Goal: Communication & Community: Answer question/provide support

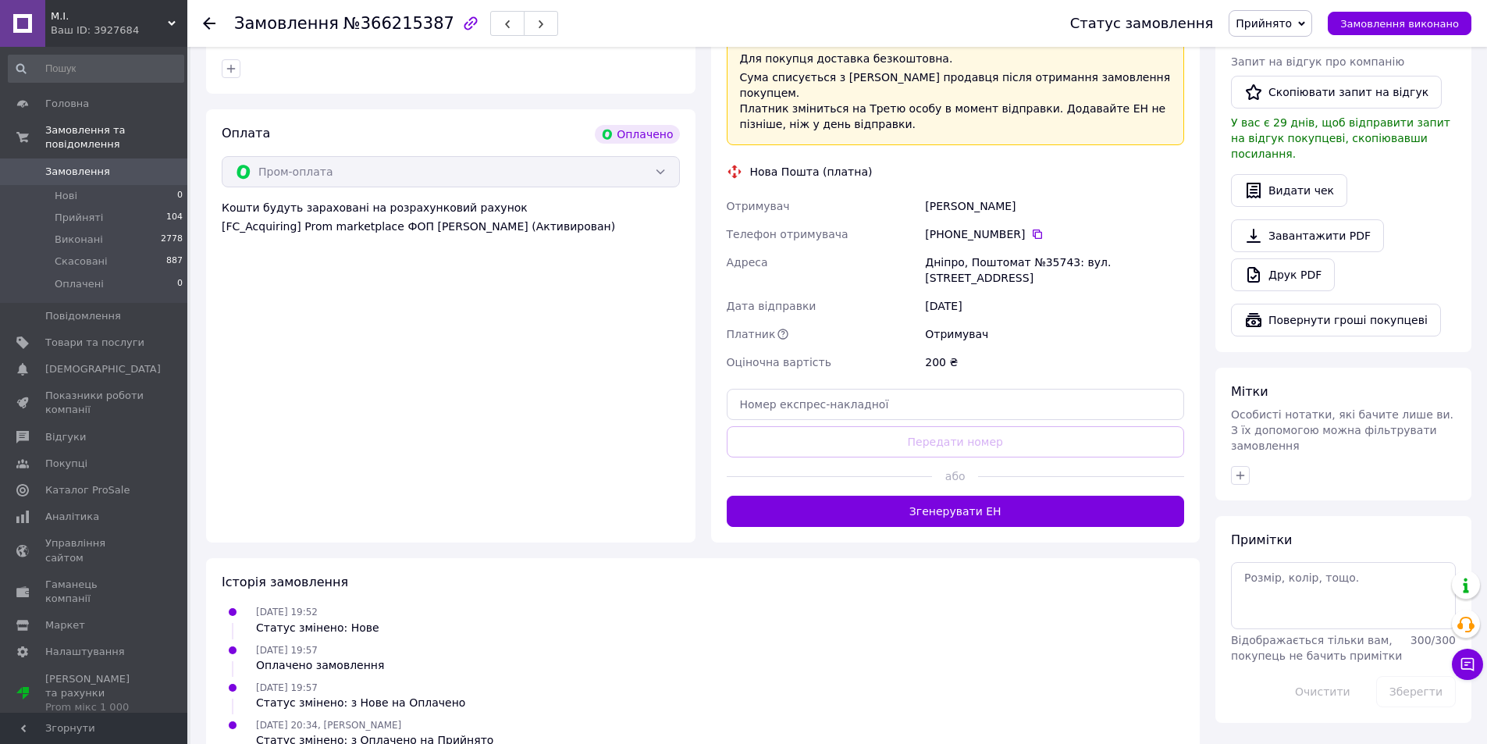
scroll to position [478, 0]
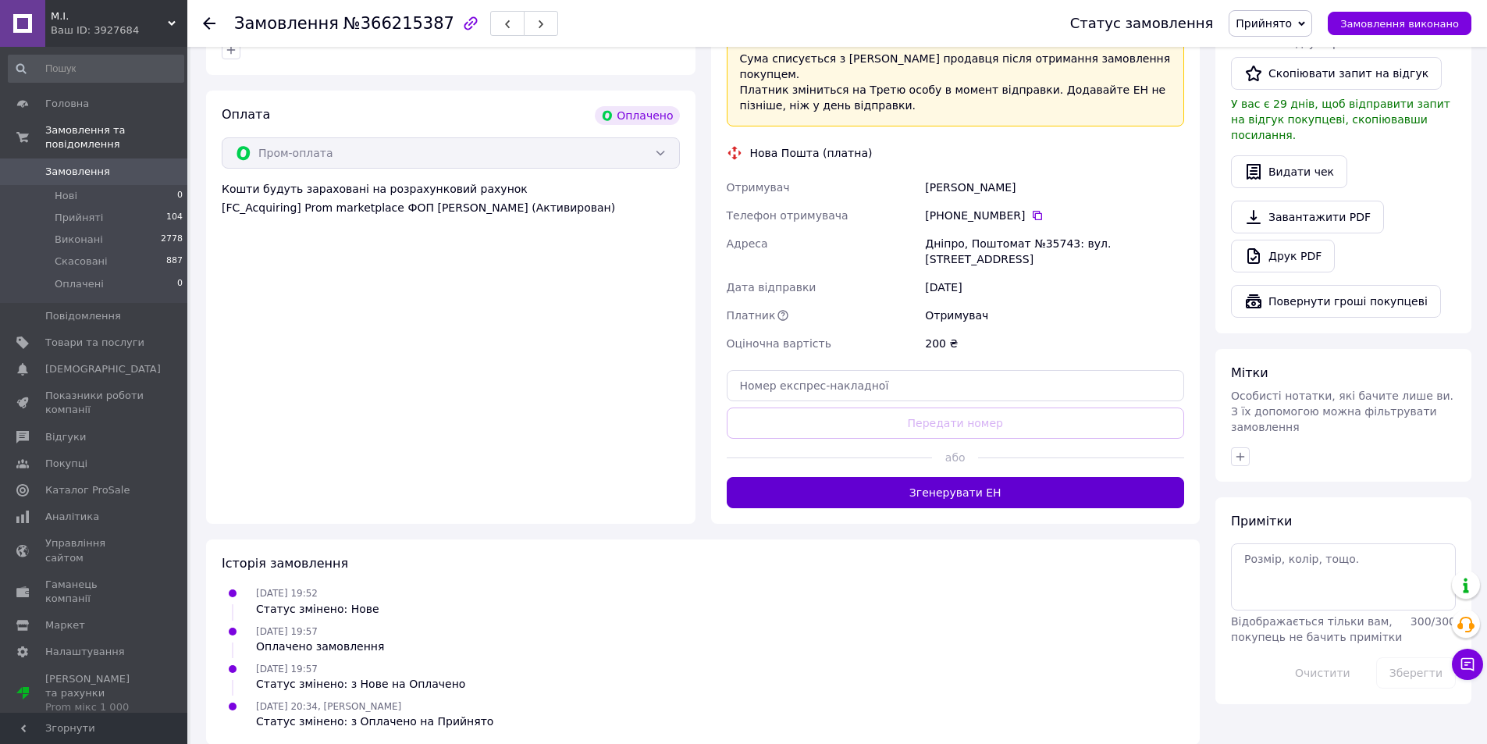
click at [929, 477] on button "Згенерувати ЕН" at bounding box center [956, 492] width 458 height 31
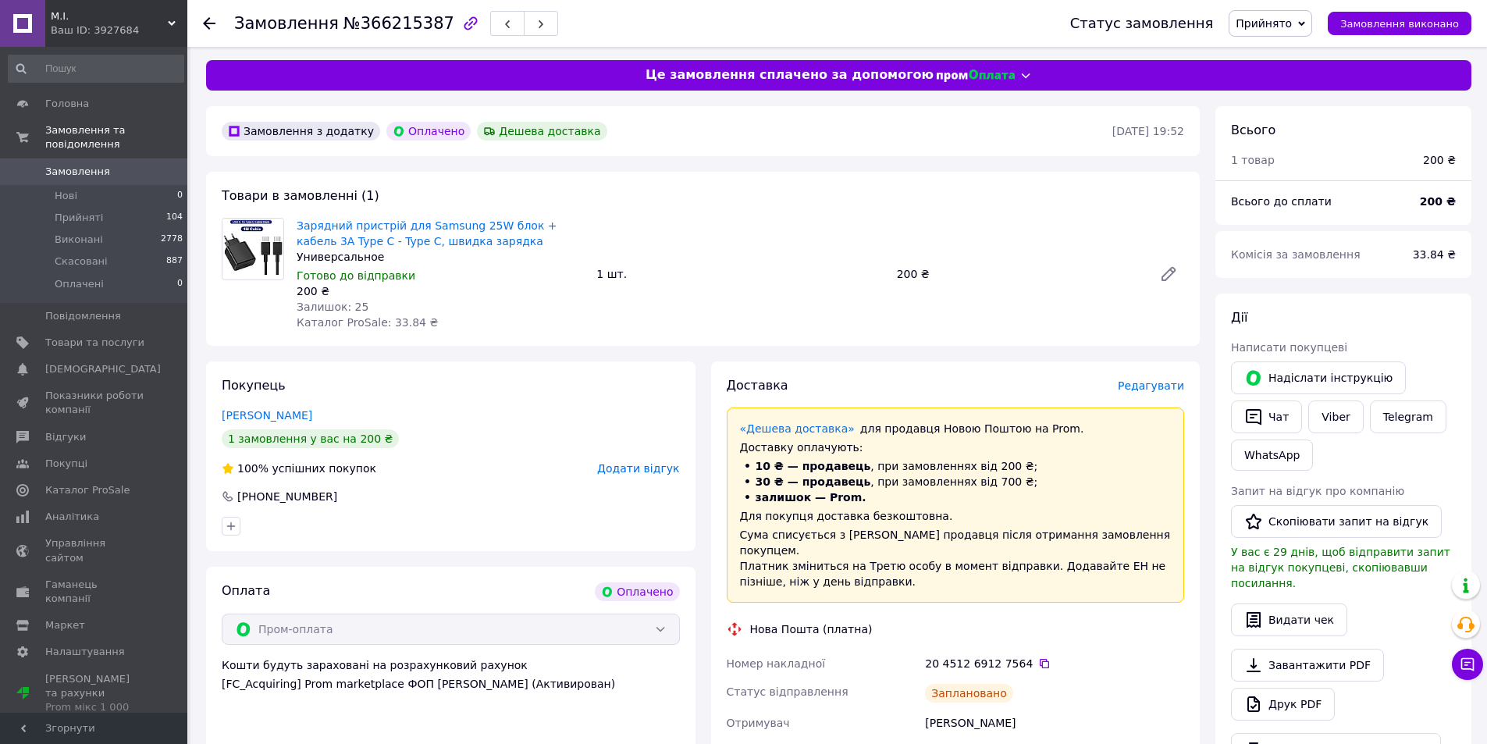
scroll to position [0, 0]
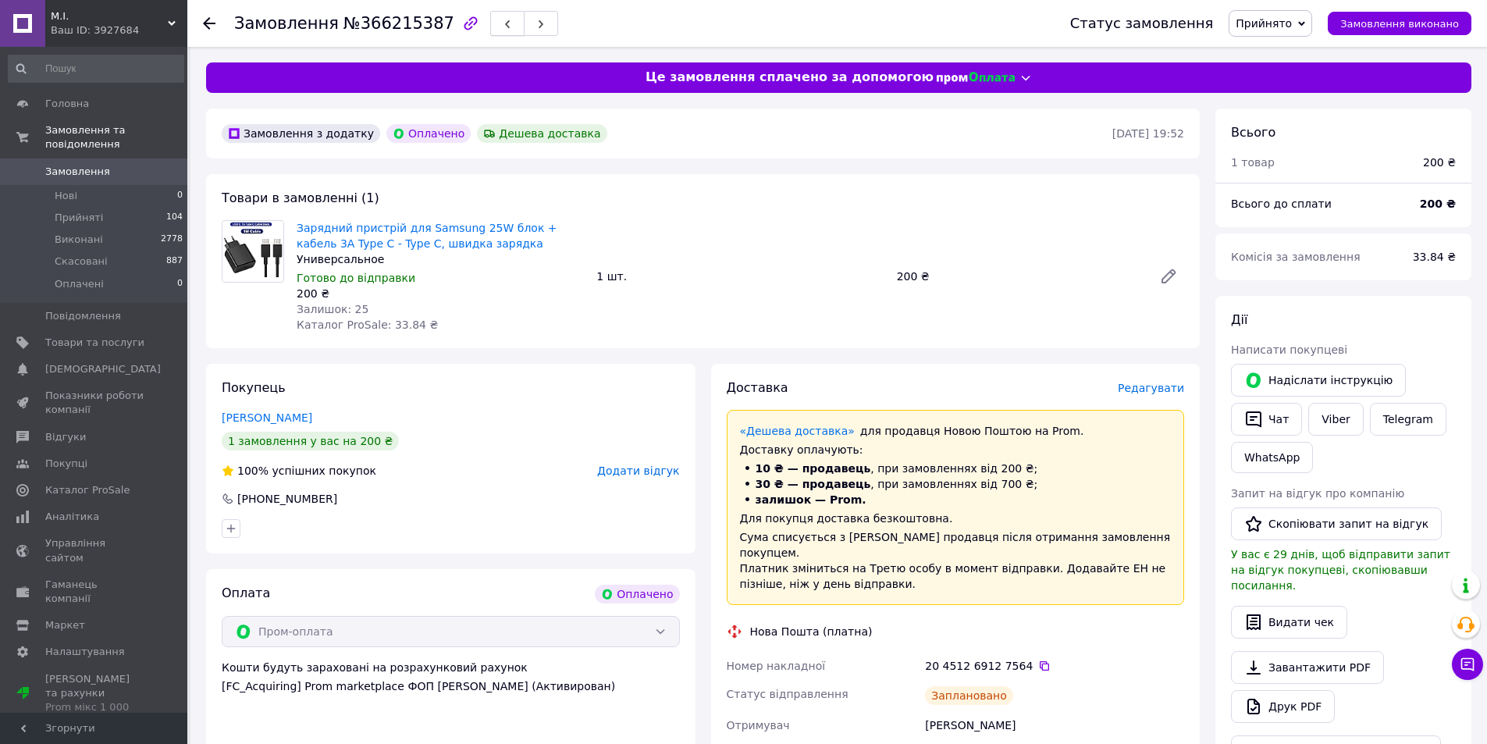
click at [505, 27] on use "button" at bounding box center [507, 24] width 5 height 9
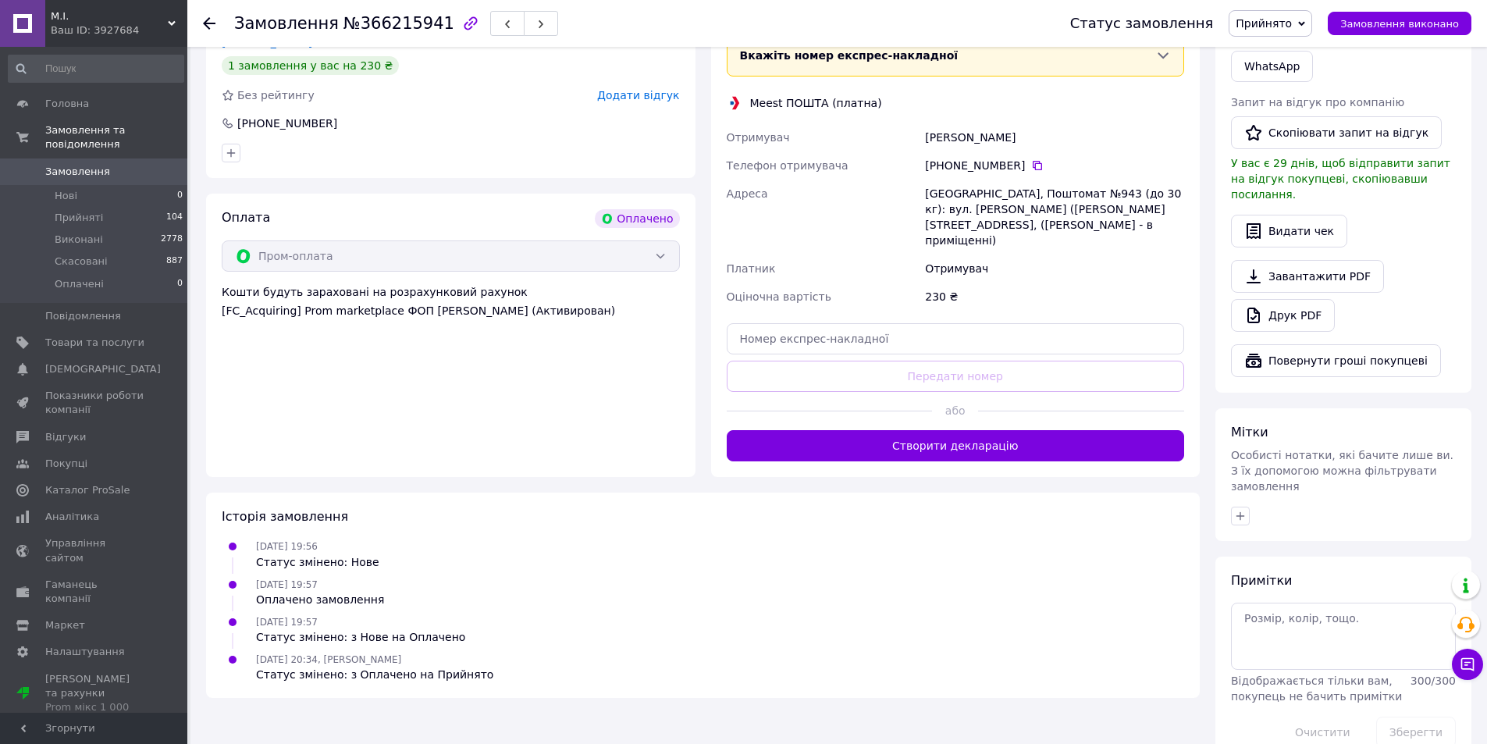
scroll to position [395, 0]
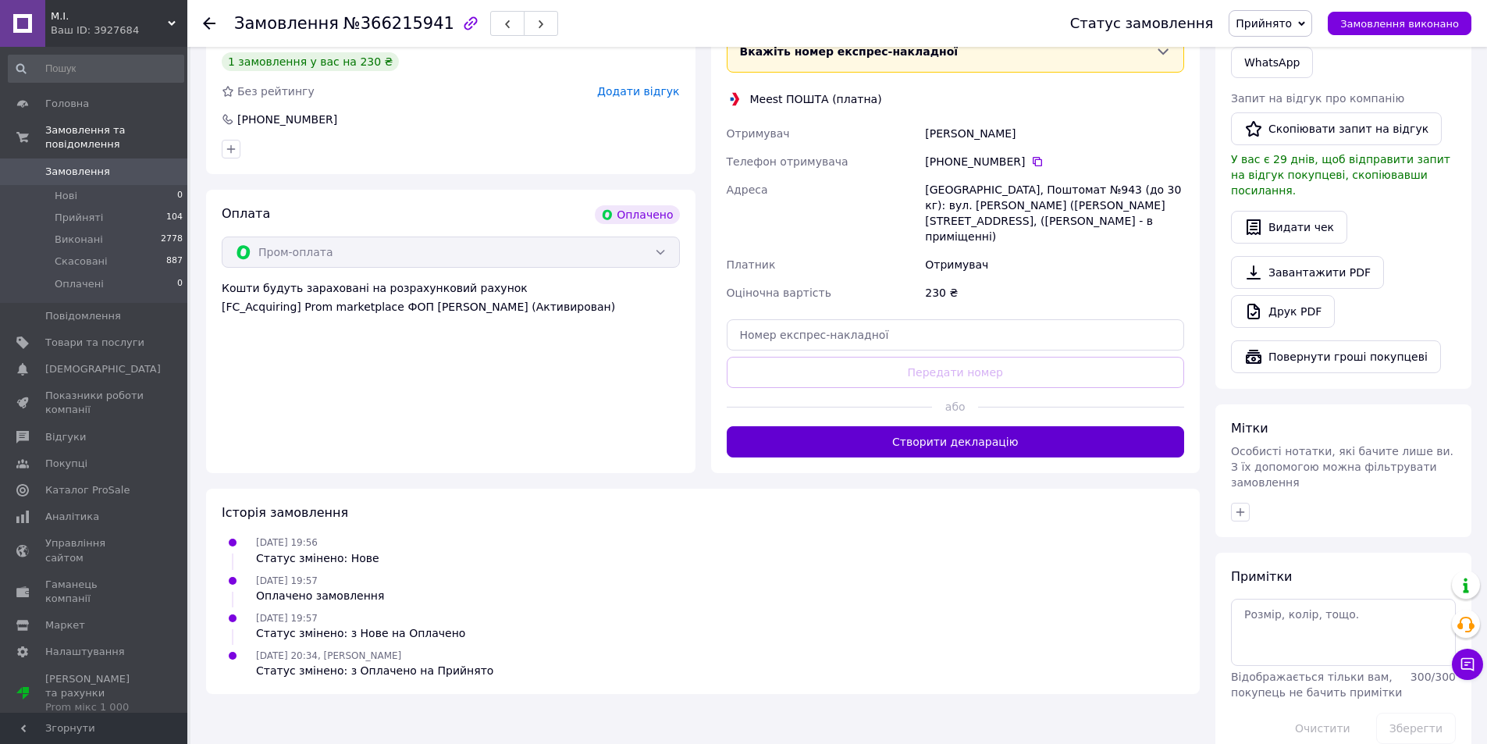
click at [970, 435] on button "Створити декларацію" at bounding box center [956, 441] width 458 height 31
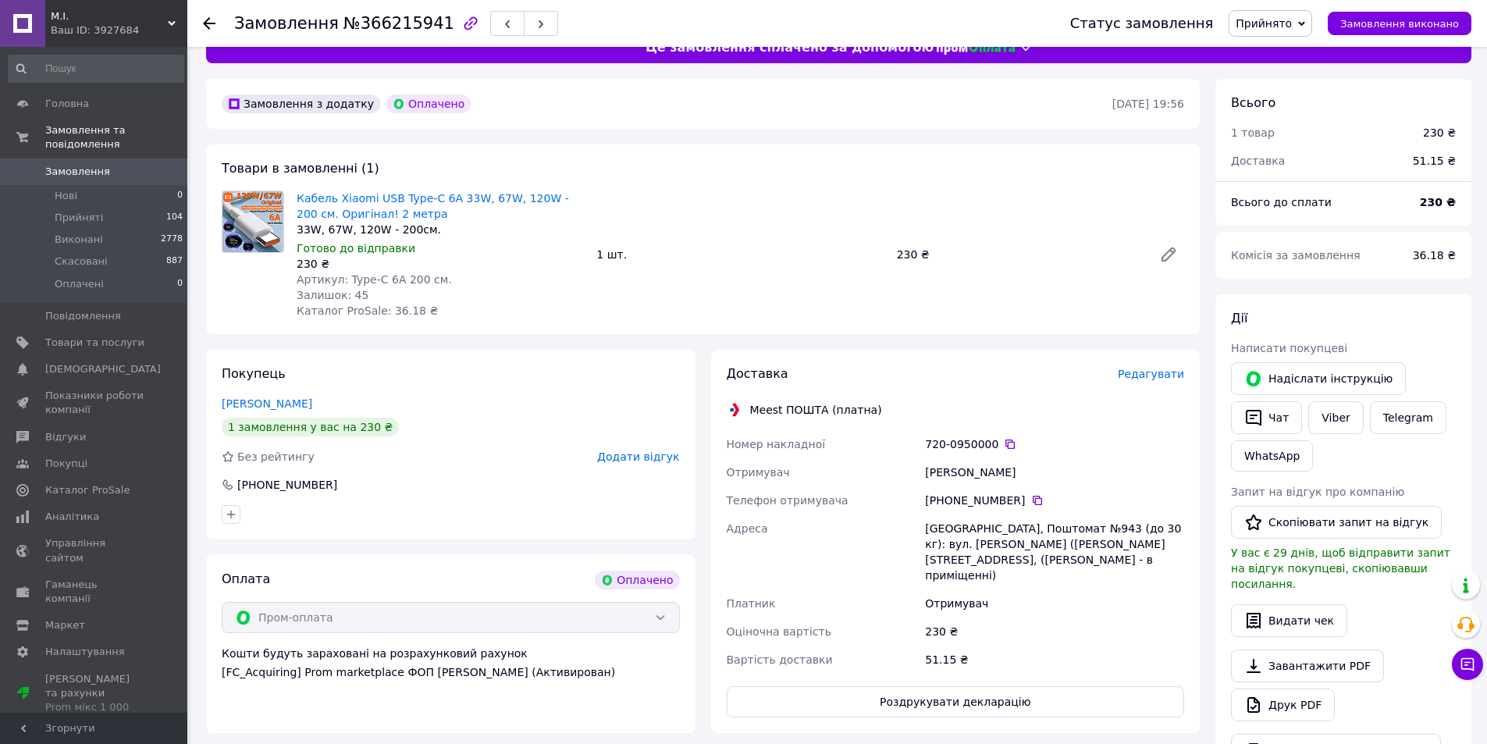
scroll to position [0, 0]
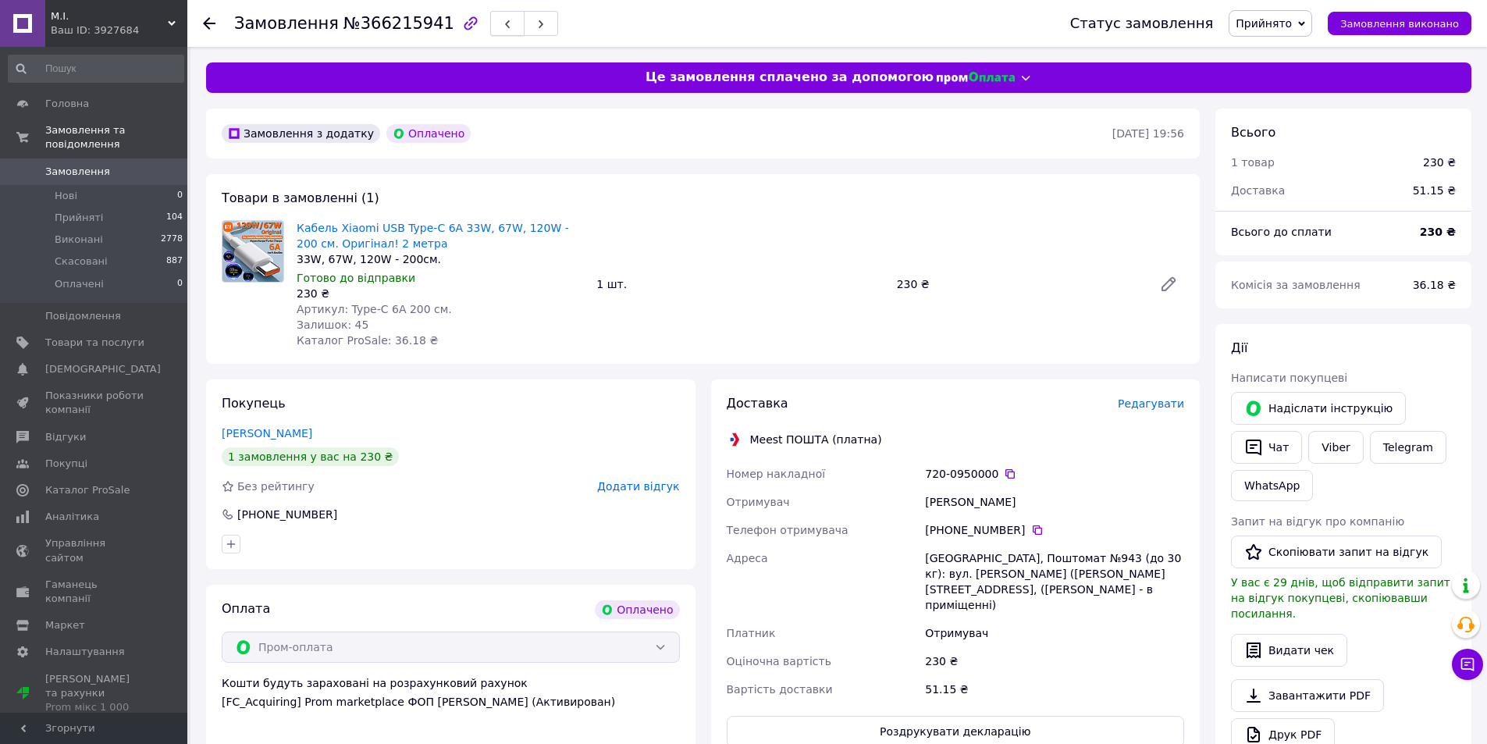
click at [490, 21] on button "button" at bounding box center [507, 23] width 34 height 25
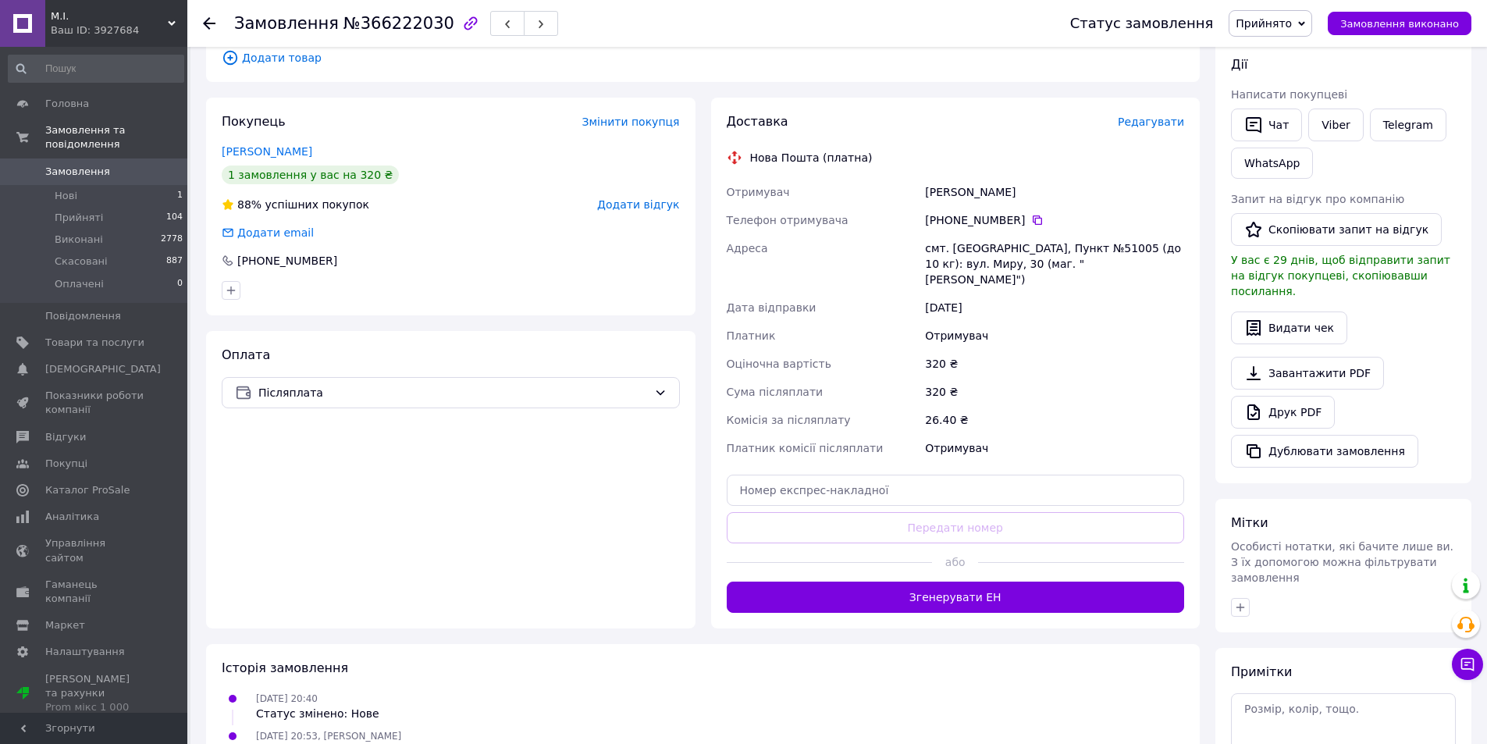
scroll to position [312, 0]
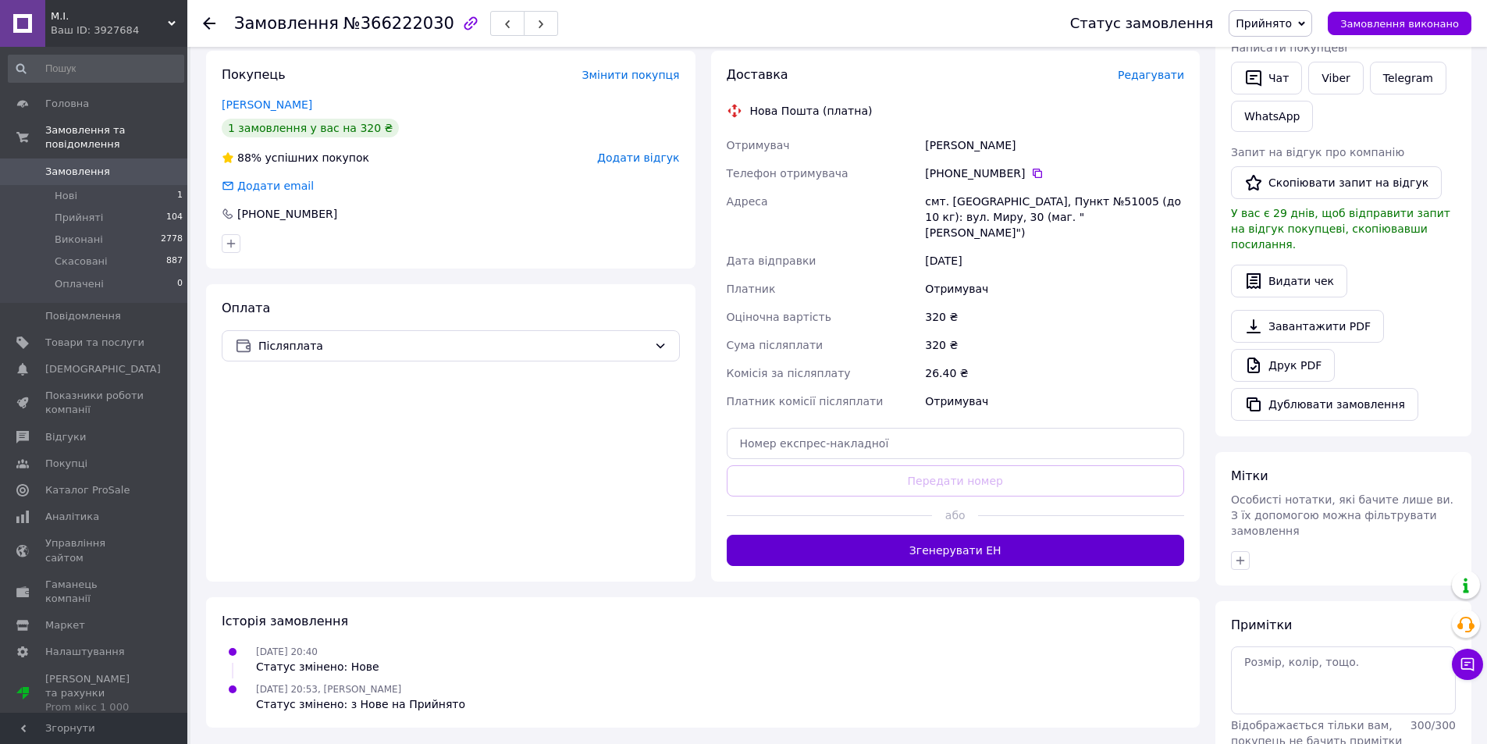
click at [927, 535] on button "Згенерувати ЕН" at bounding box center [956, 550] width 458 height 31
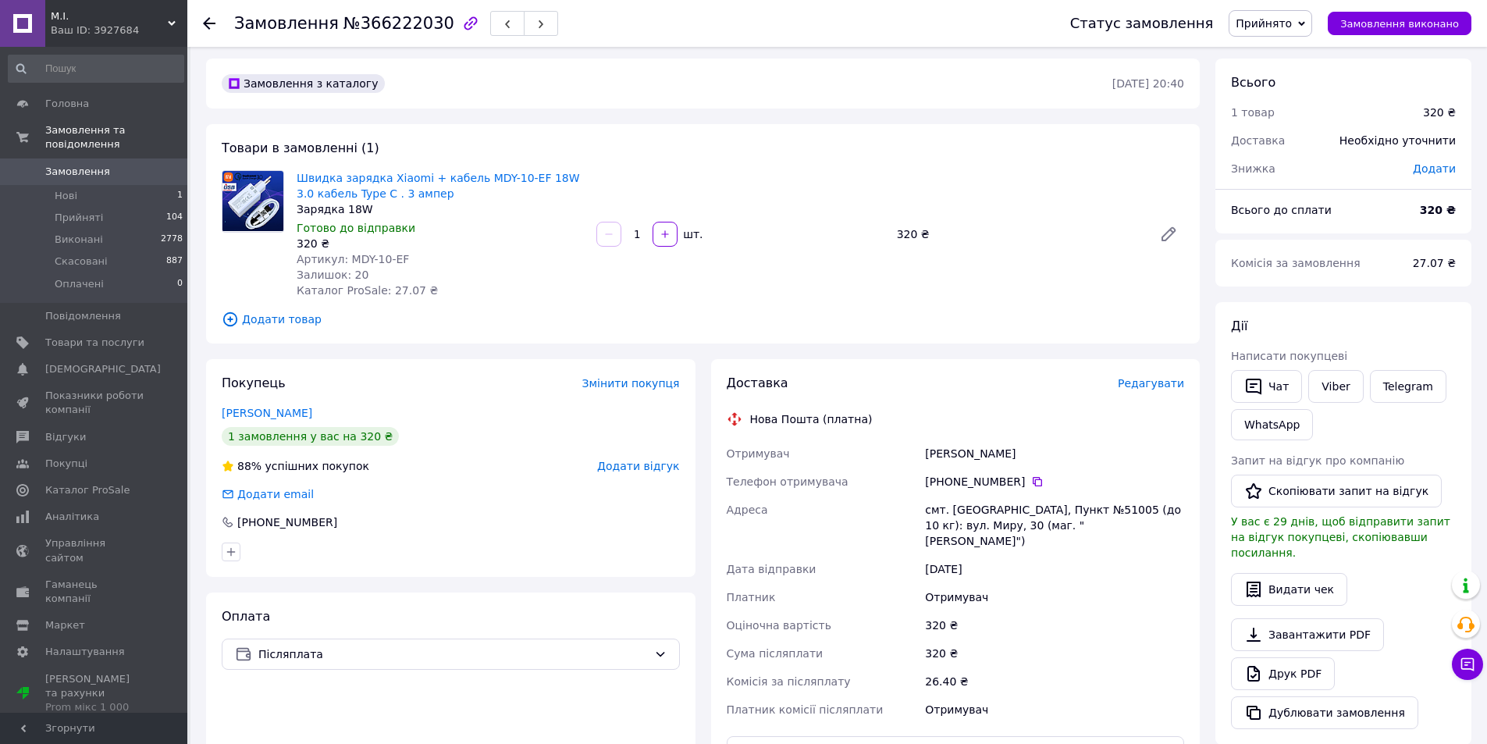
scroll to position [0, 0]
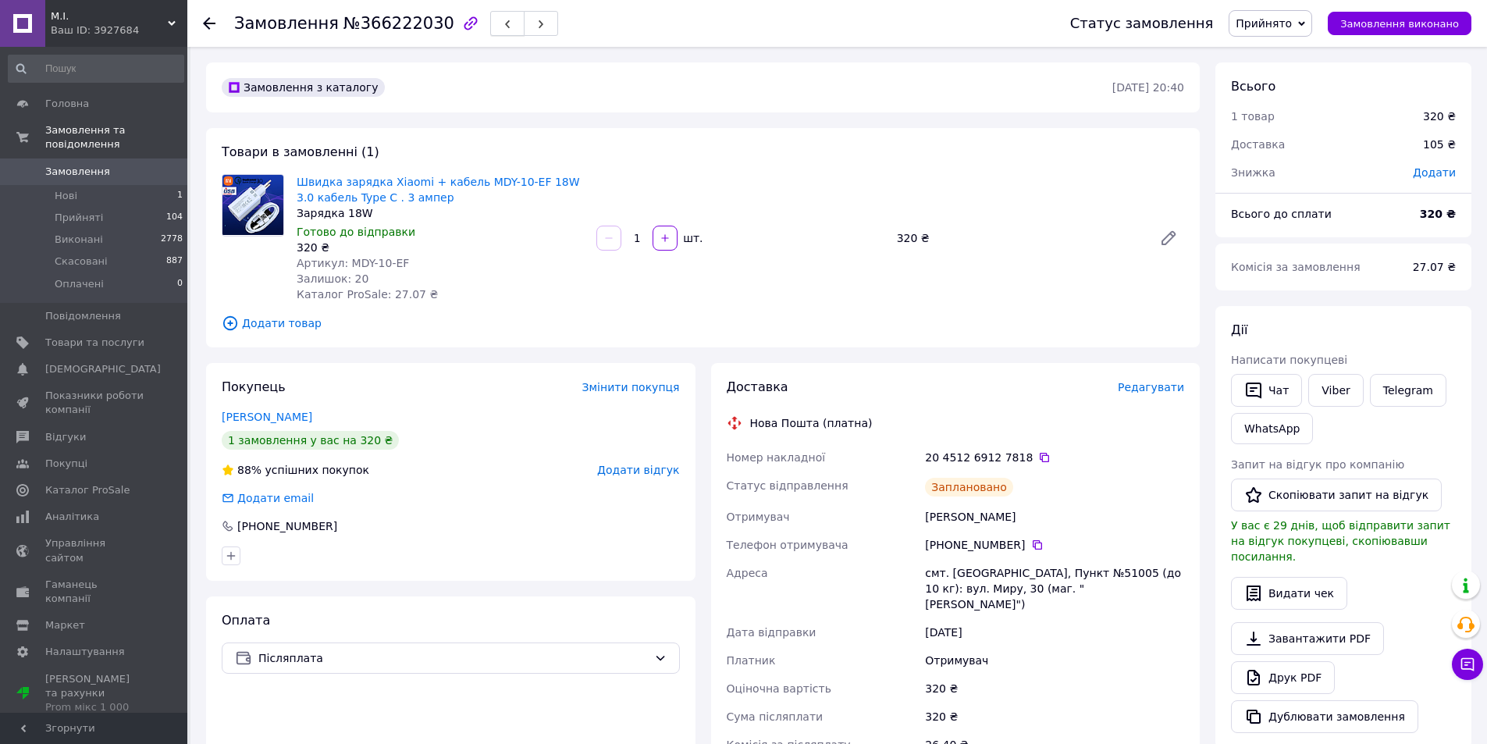
click at [503, 26] on icon "button" at bounding box center [507, 24] width 9 height 9
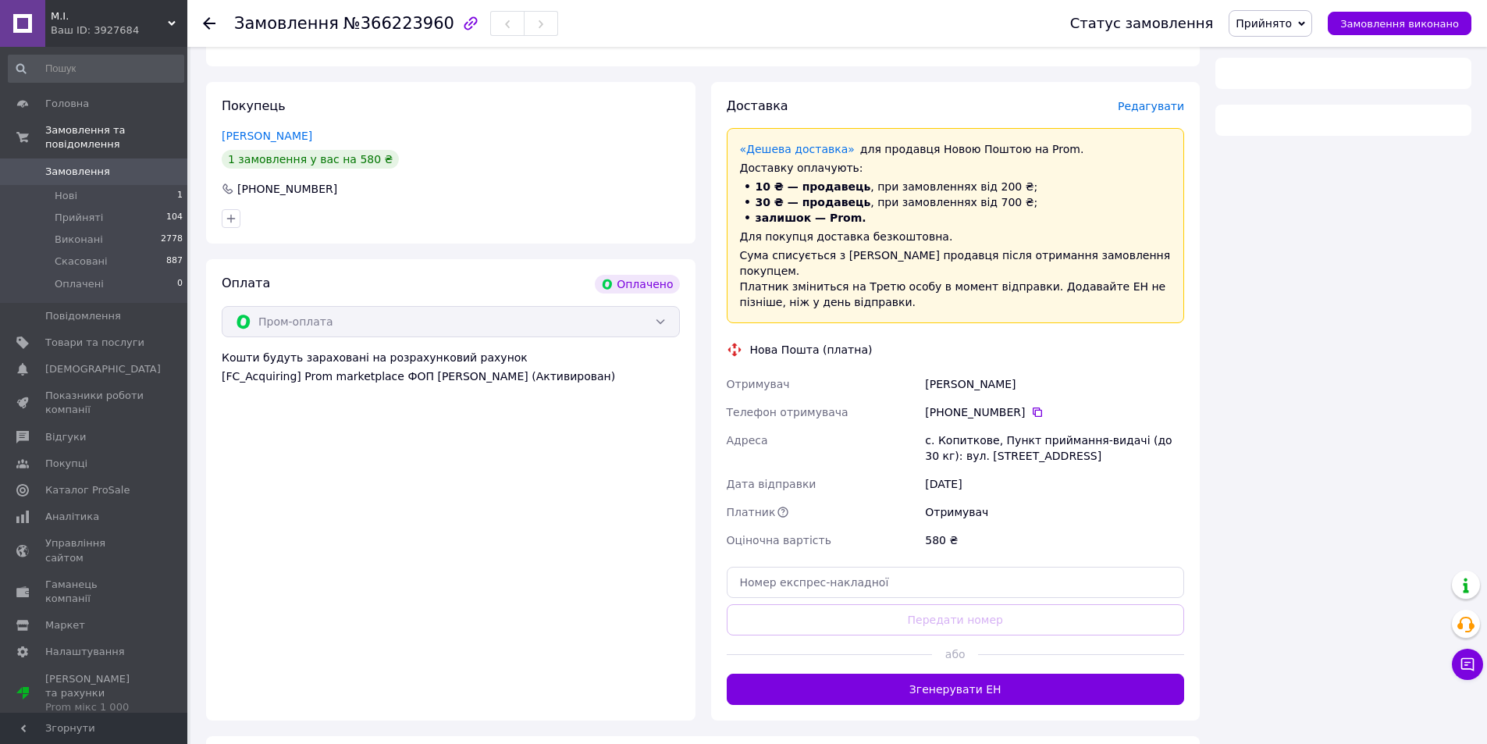
scroll to position [336, 0]
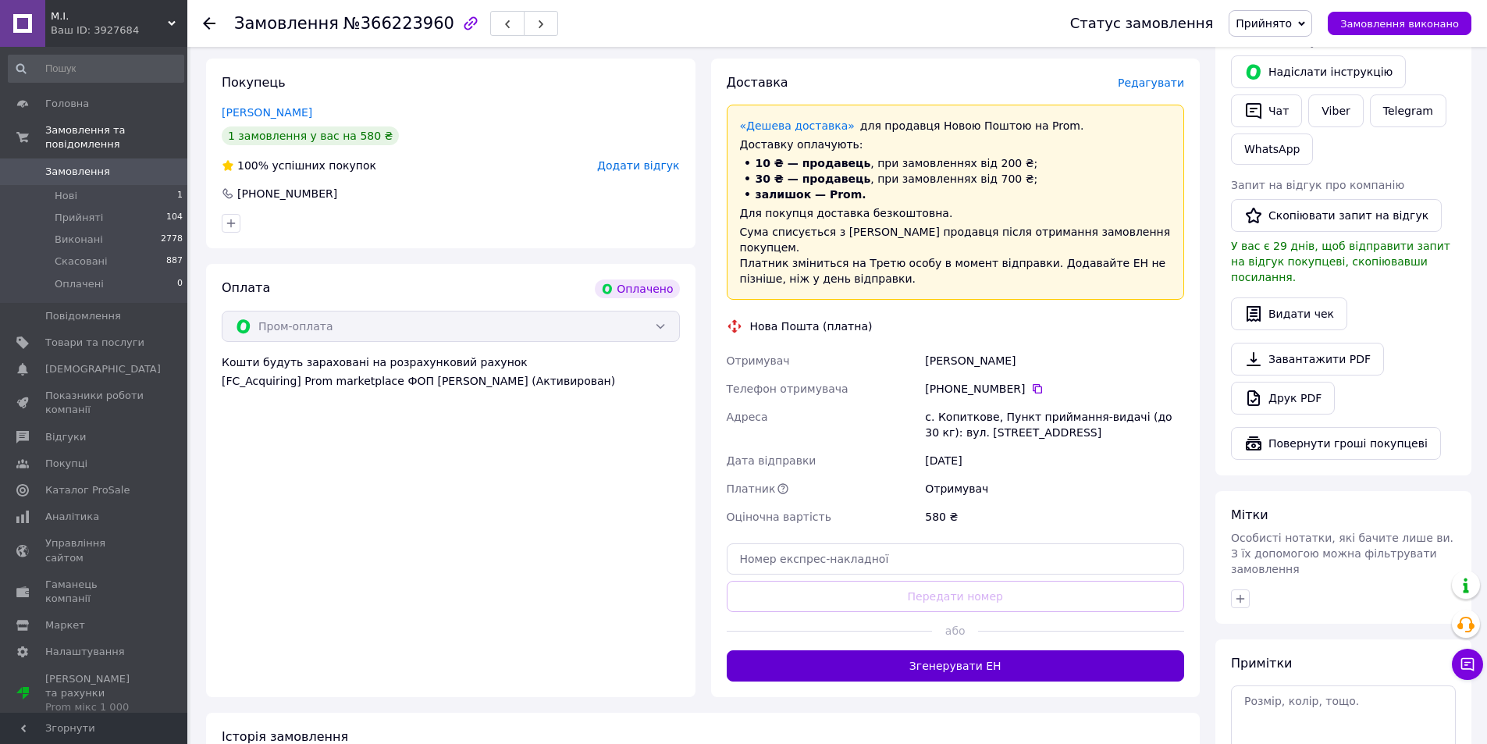
click at [930, 651] on button "Згенерувати ЕН" at bounding box center [956, 665] width 458 height 31
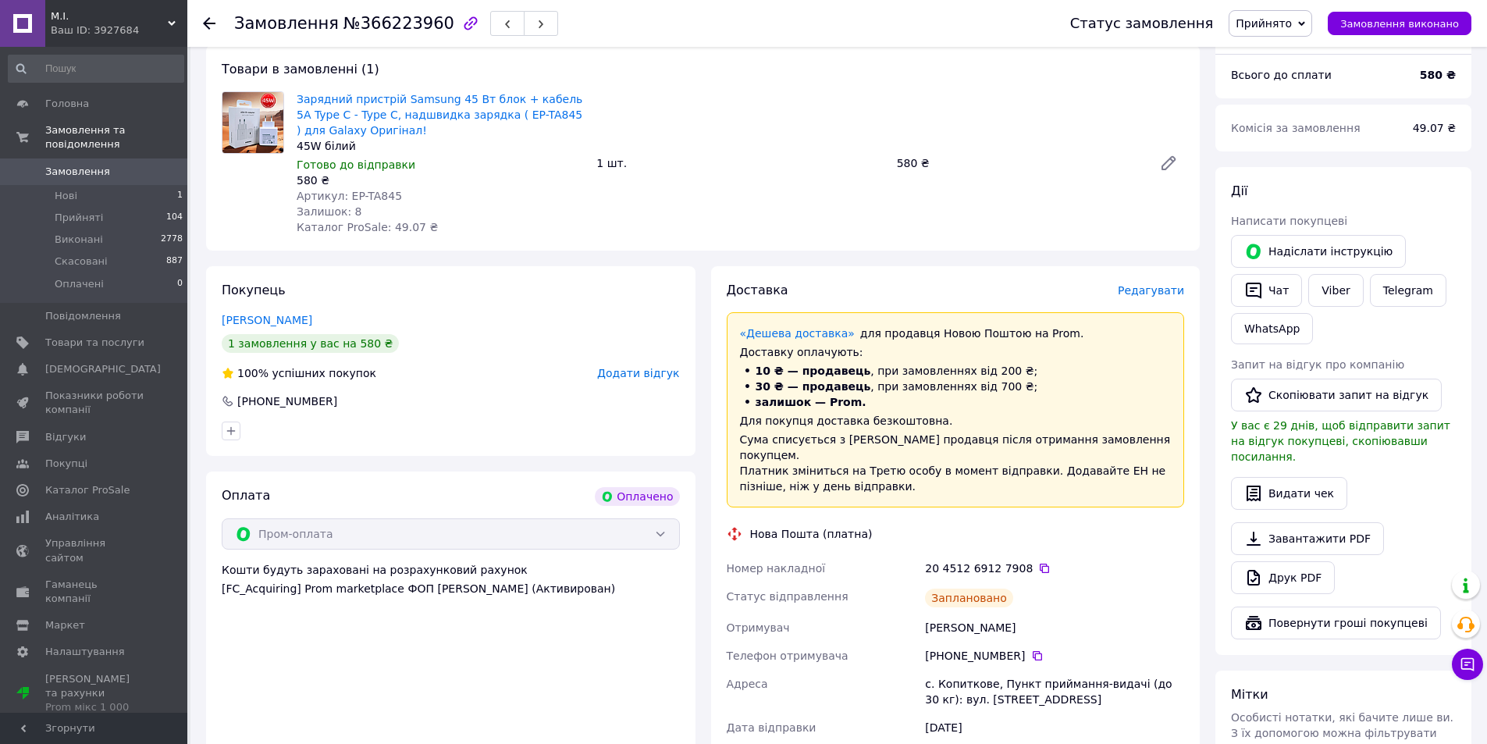
scroll to position [0, 0]
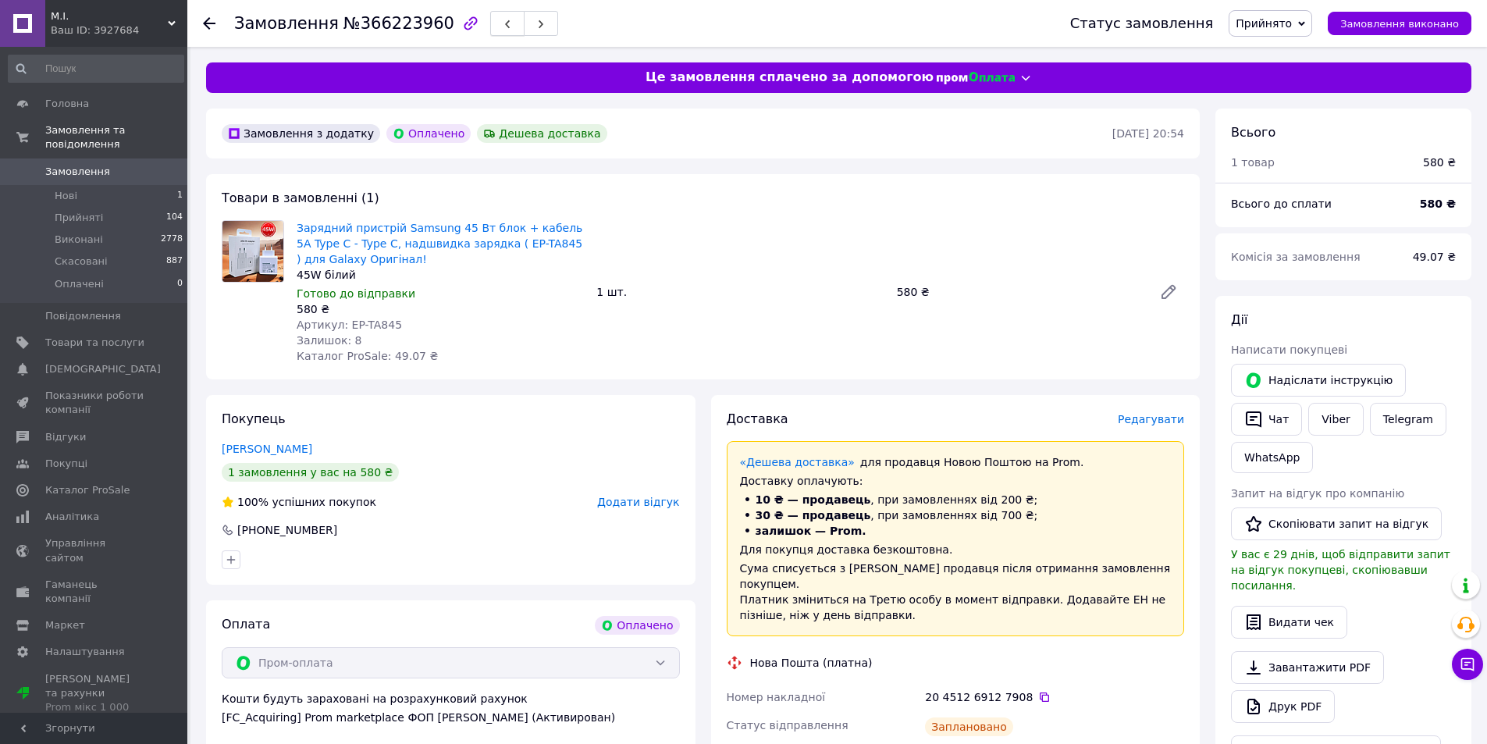
click at [505, 23] on use "button" at bounding box center [507, 24] width 5 height 9
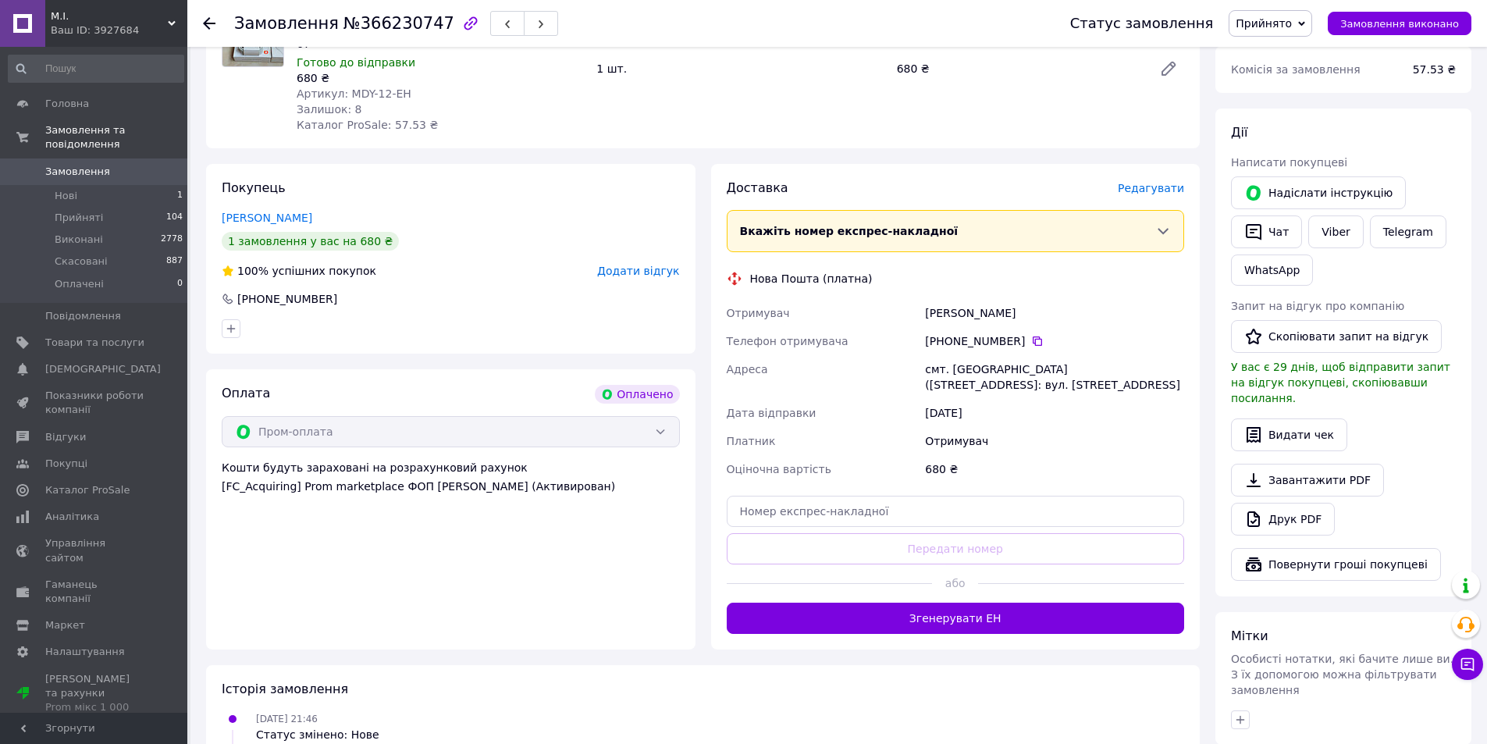
scroll to position [312, 0]
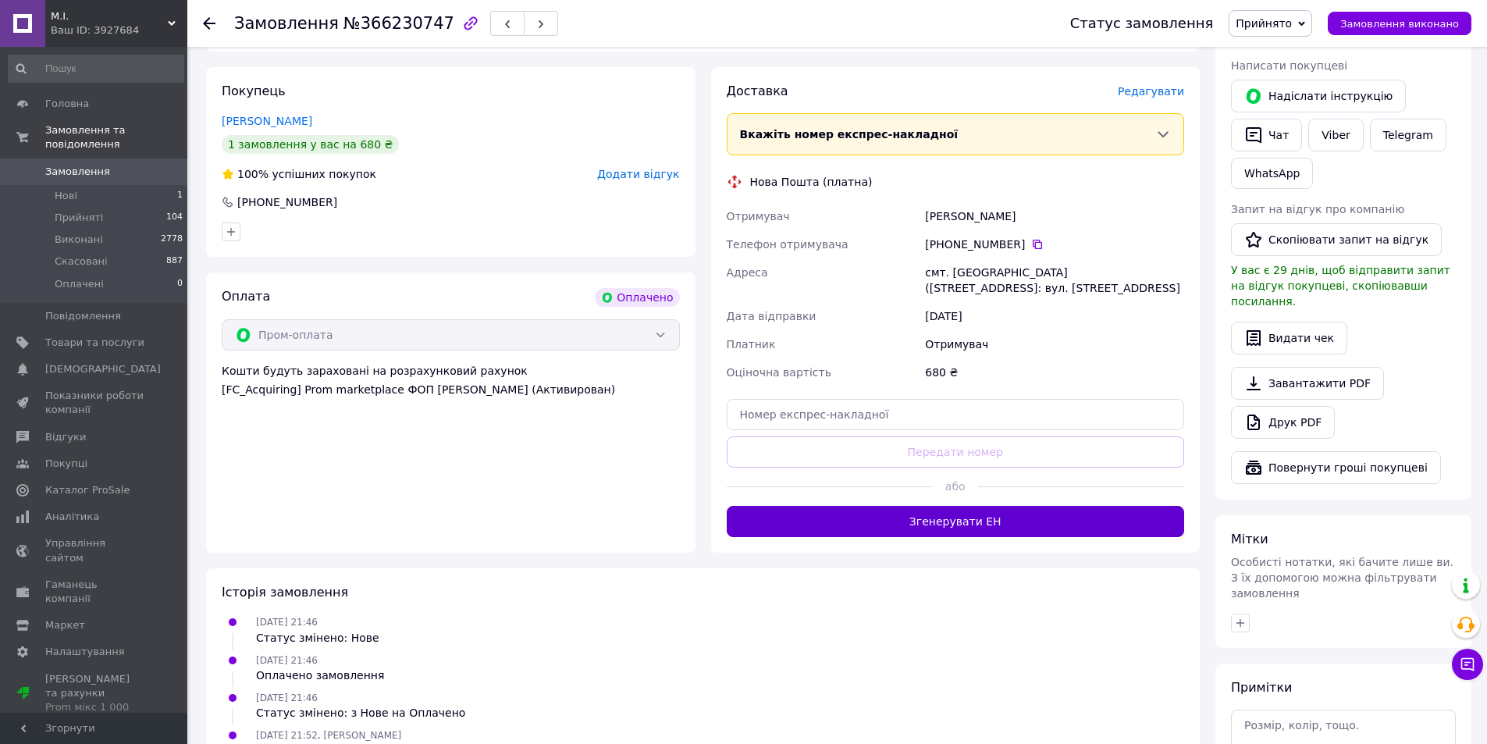
click at [944, 522] on button "Згенерувати ЕН" at bounding box center [956, 521] width 458 height 31
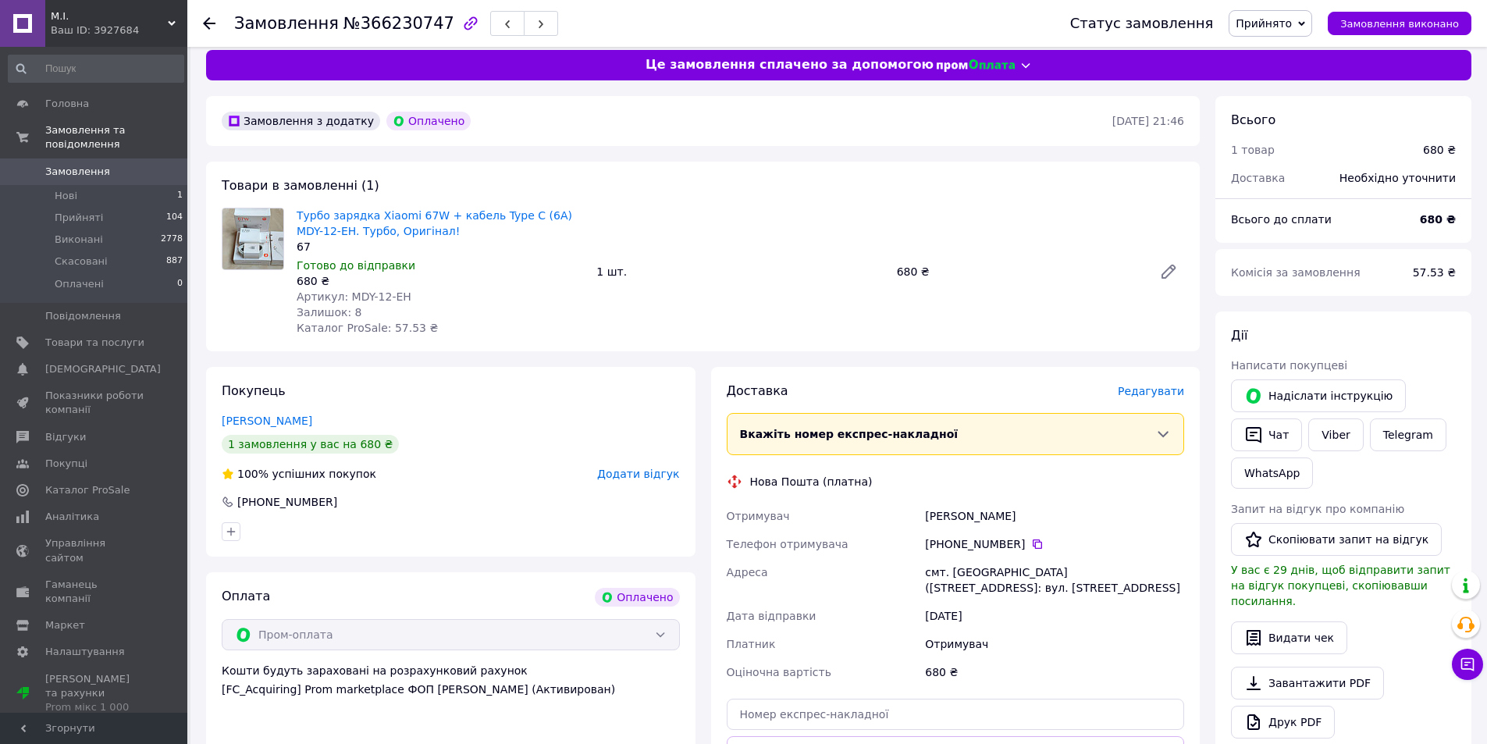
scroll to position [0, 0]
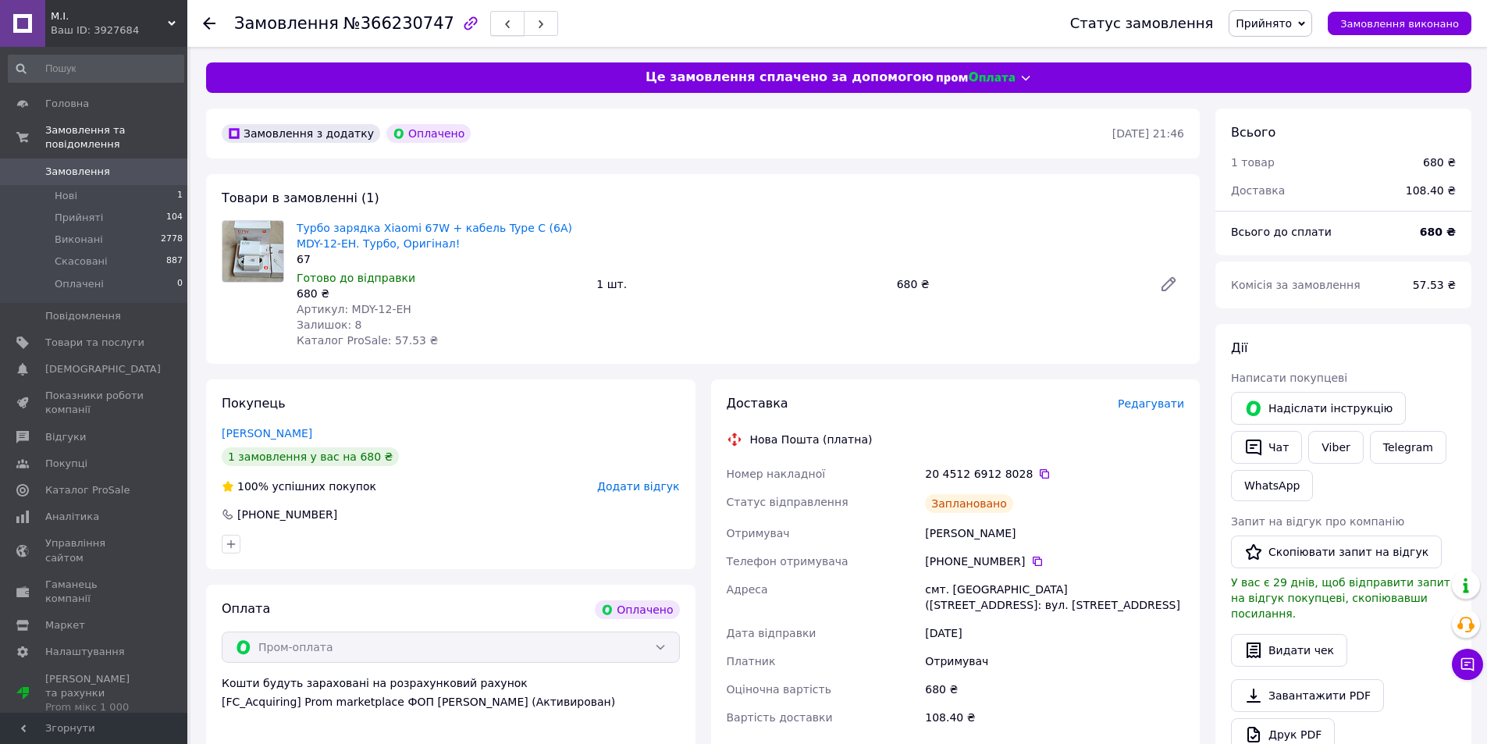
click at [490, 23] on button "button" at bounding box center [507, 23] width 34 height 25
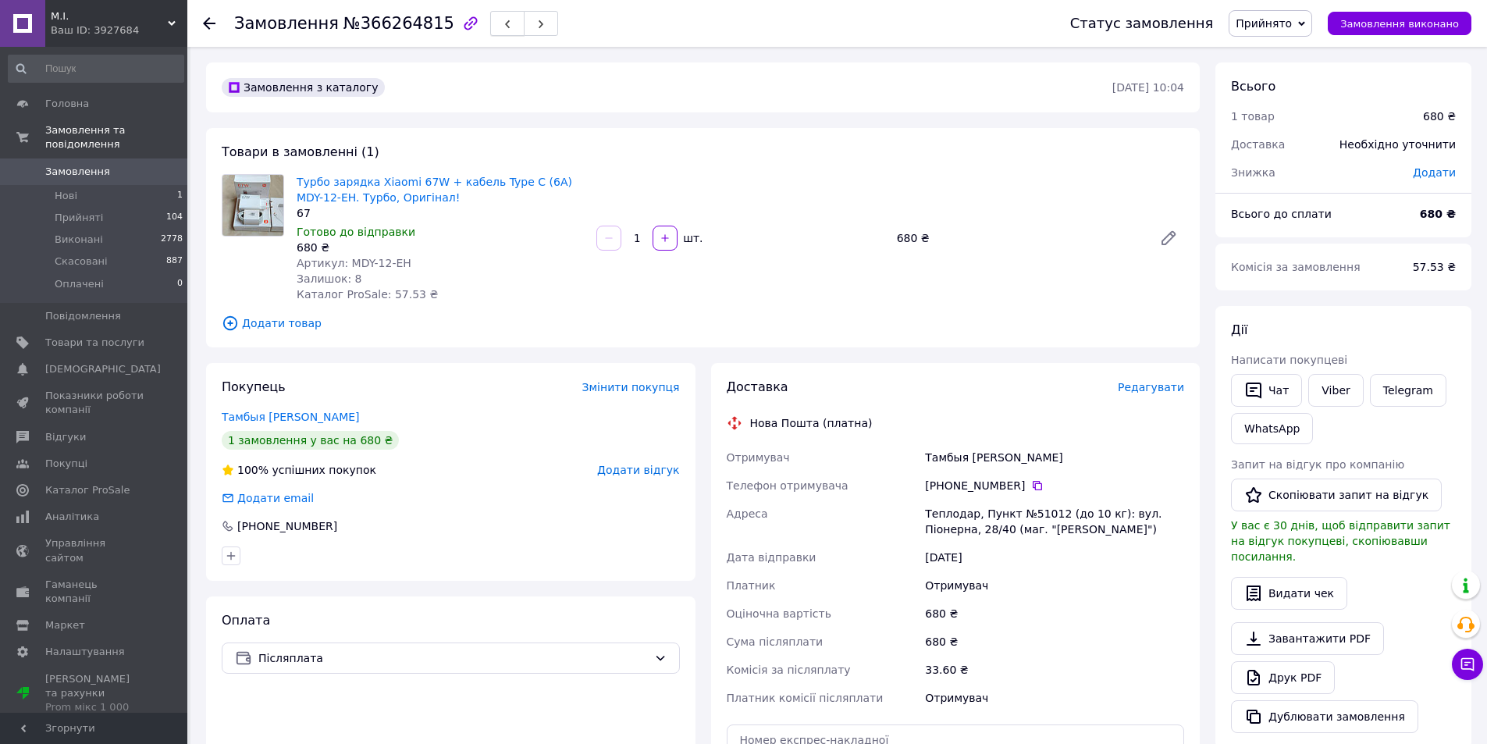
click at [503, 23] on icon "button" at bounding box center [507, 24] width 9 height 9
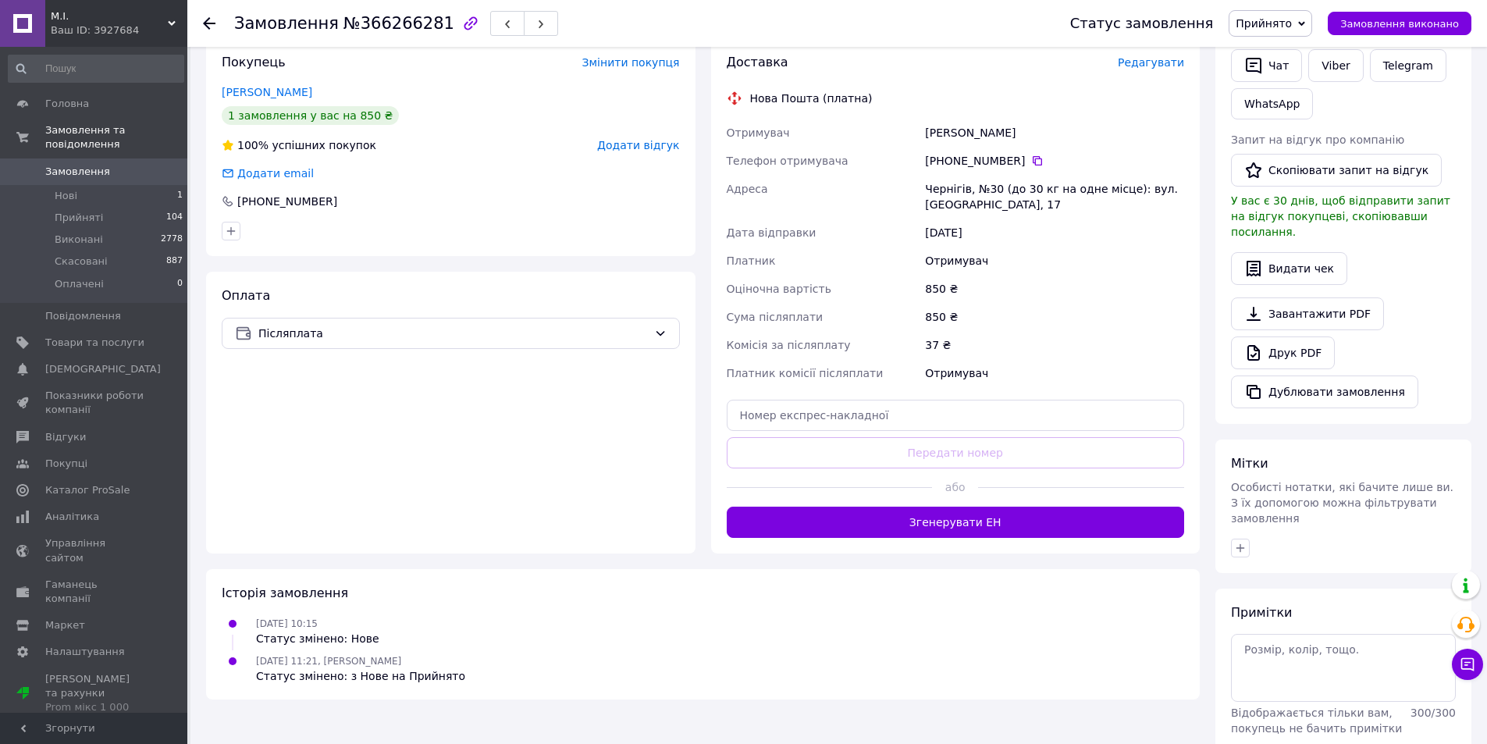
scroll to position [361, 0]
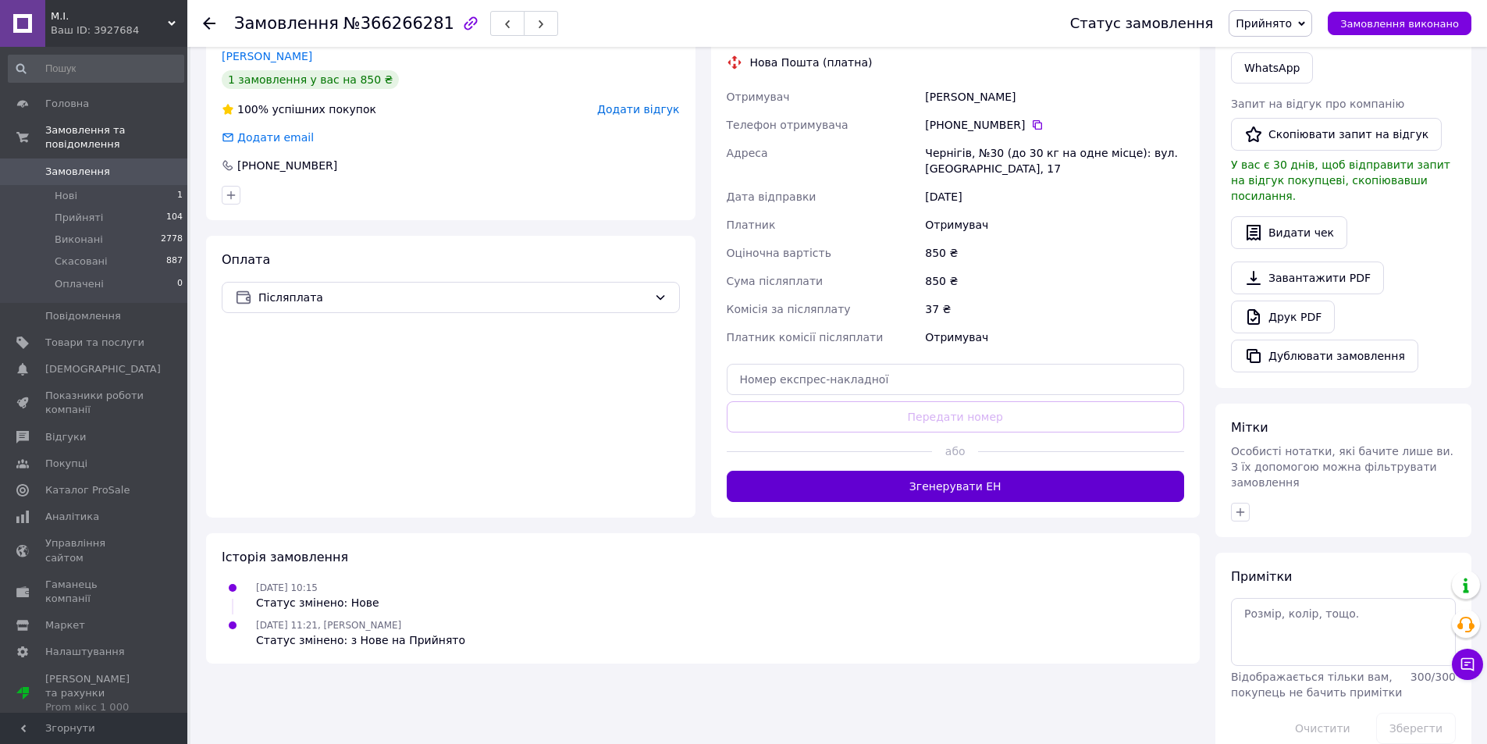
click at [915, 474] on button "Згенерувати ЕН" at bounding box center [956, 486] width 458 height 31
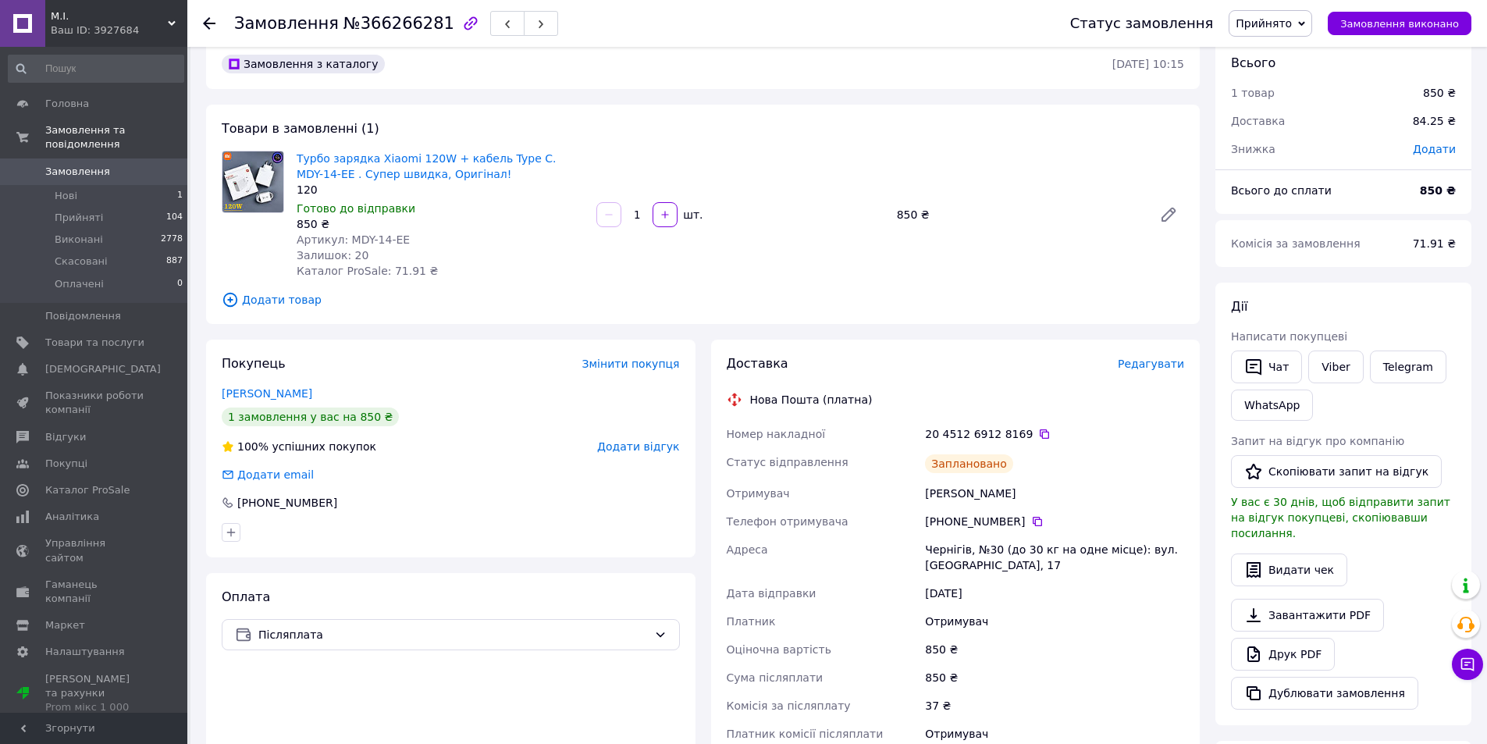
scroll to position [0, 0]
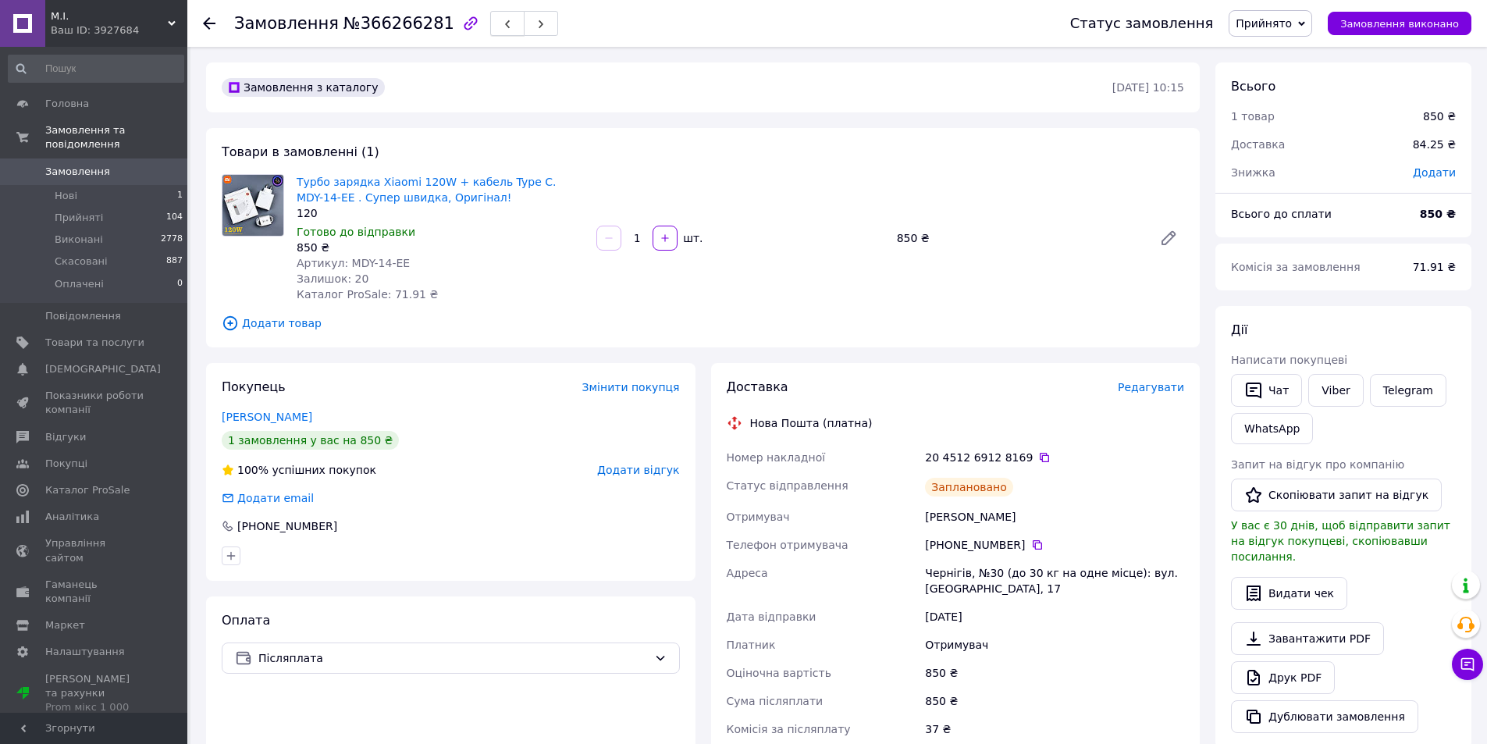
click at [490, 23] on button "button" at bounding box center [507, 23] width 34 height 25
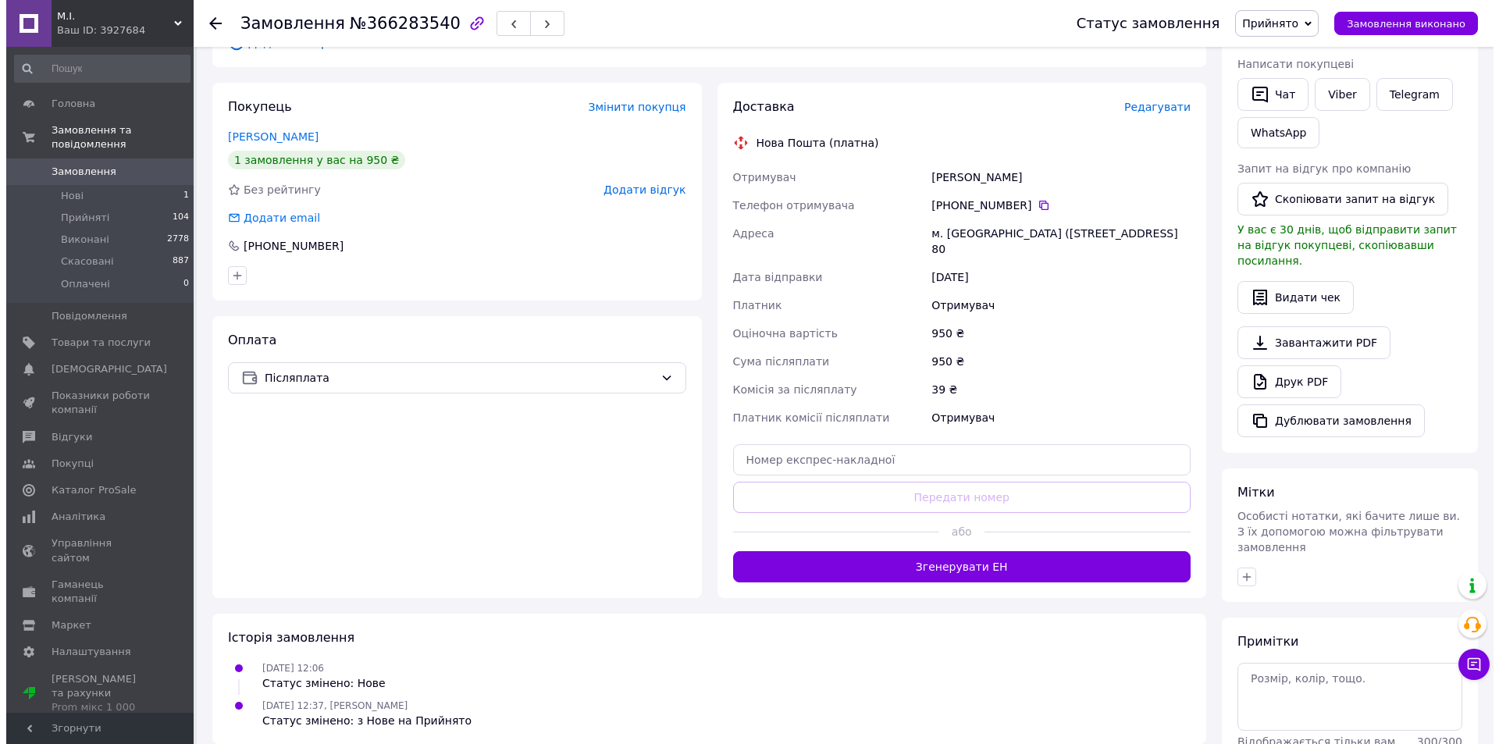
scroll to position [361, 0]
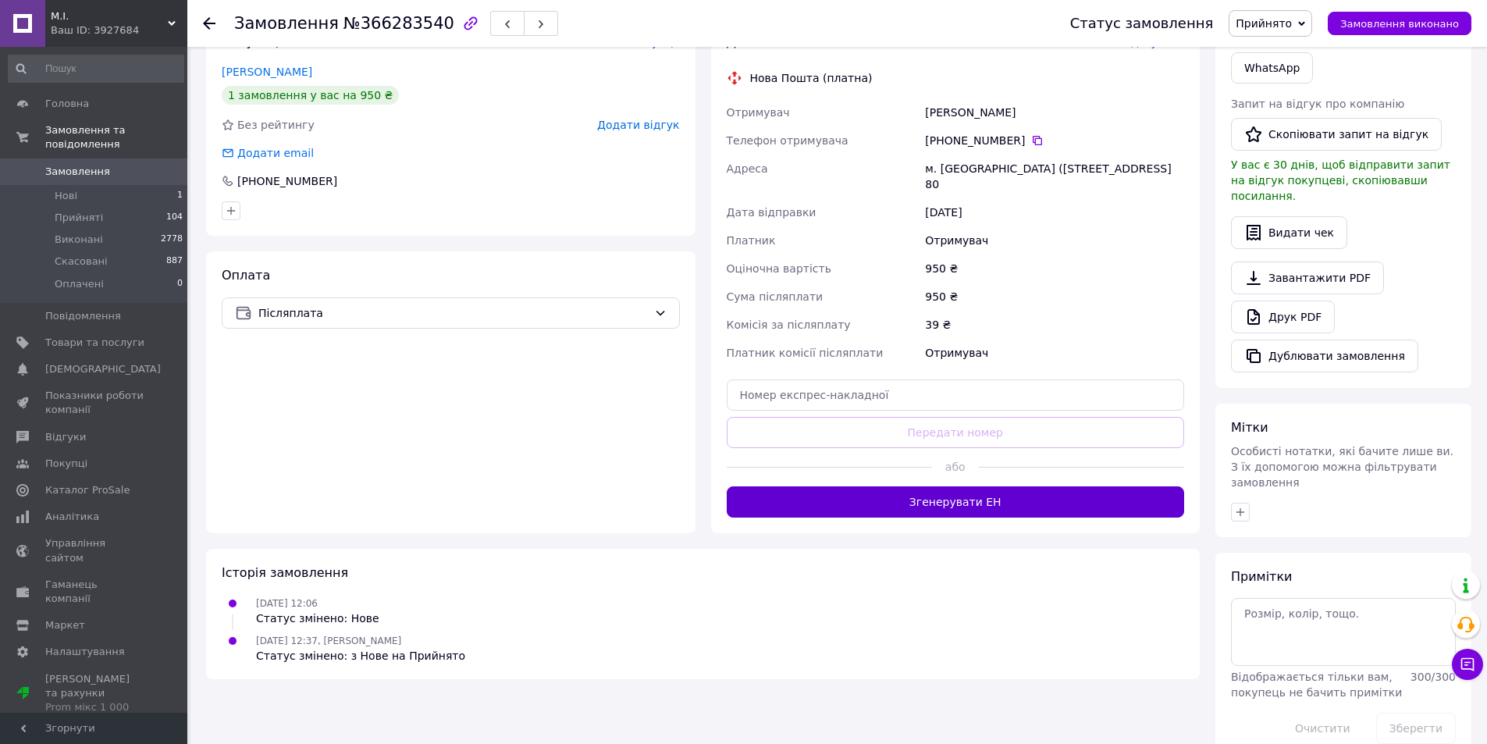
click at [891, 486] on button "Згенерувати ЕН" at bounding box center [956, 501] width 458 height 31
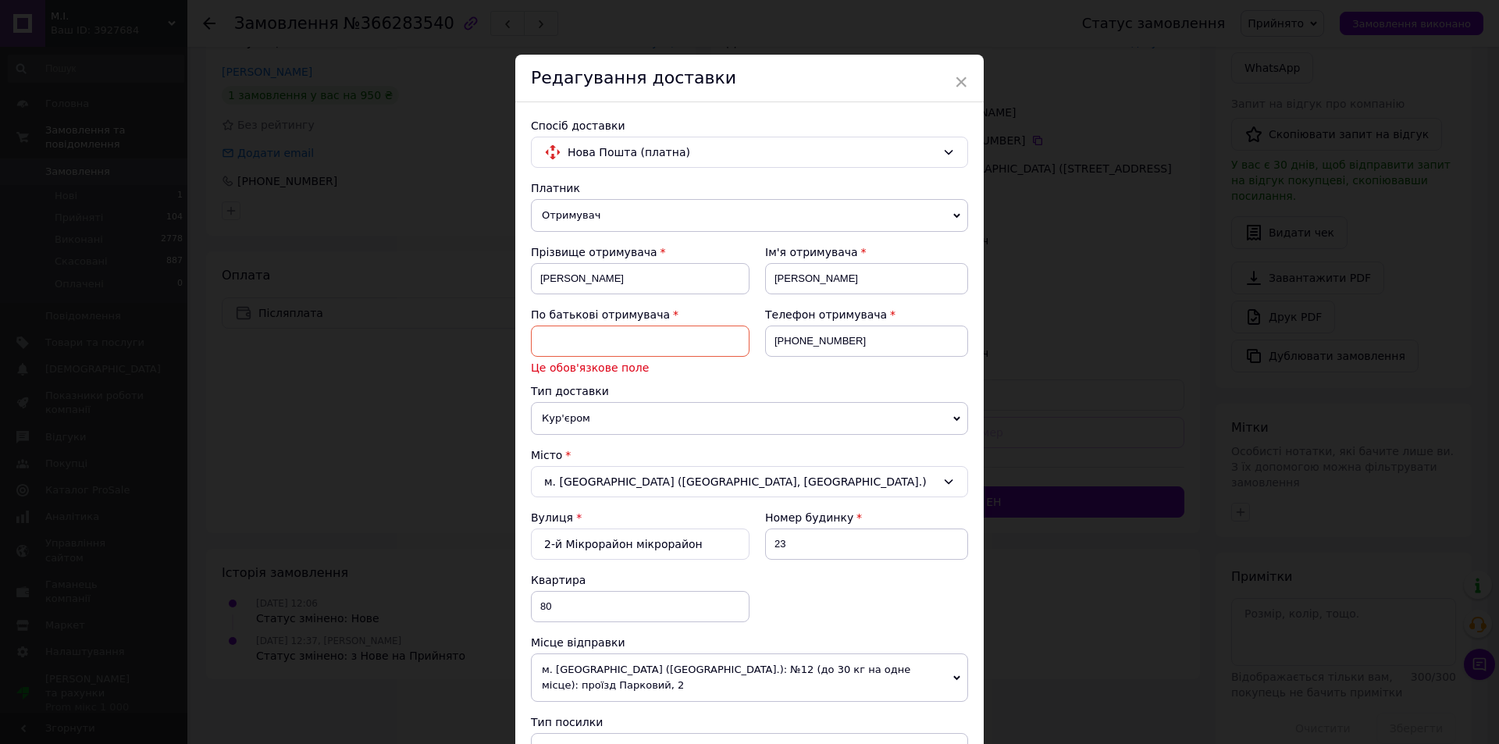
click at [613, 337] on input at bounding box center [640, 340] width 219 height 31
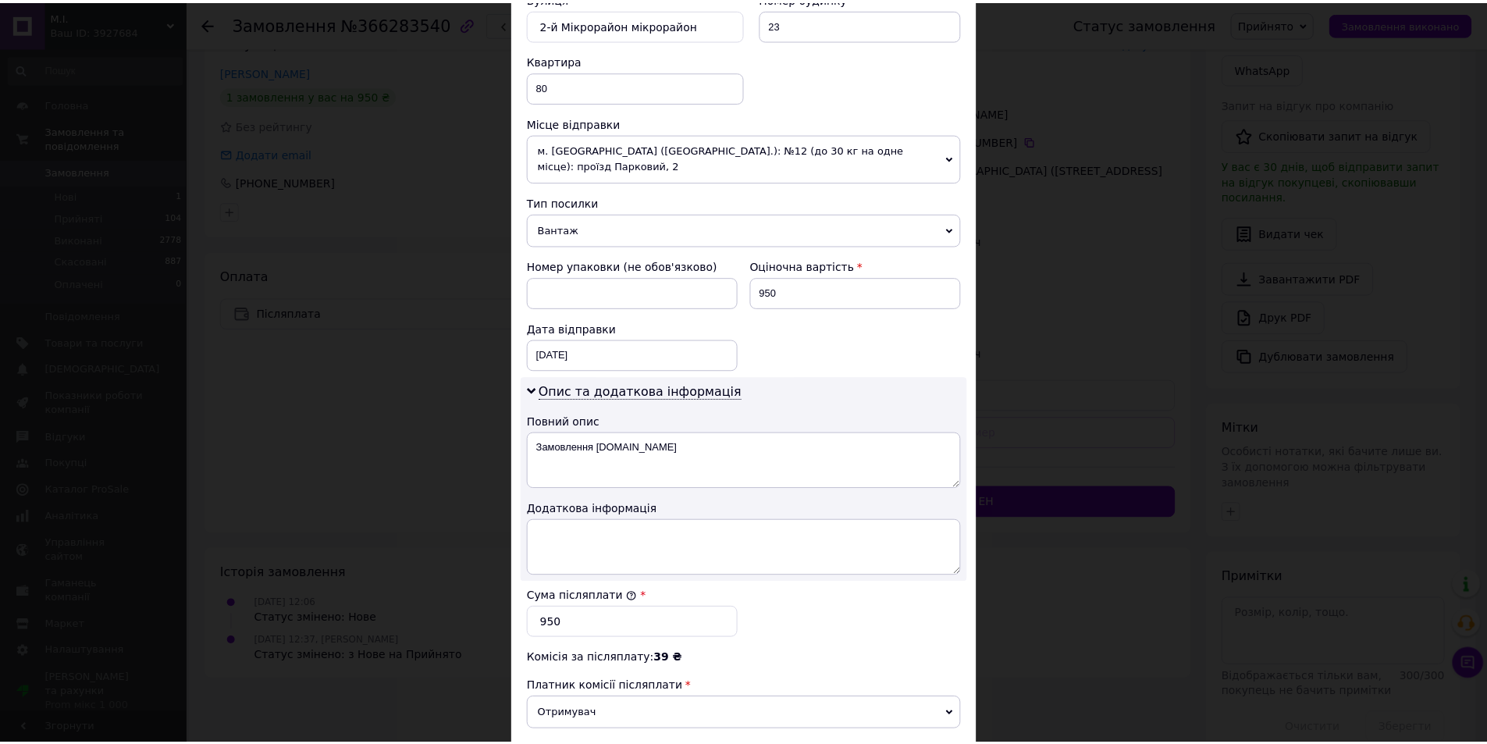
scroll to position [685, 0]
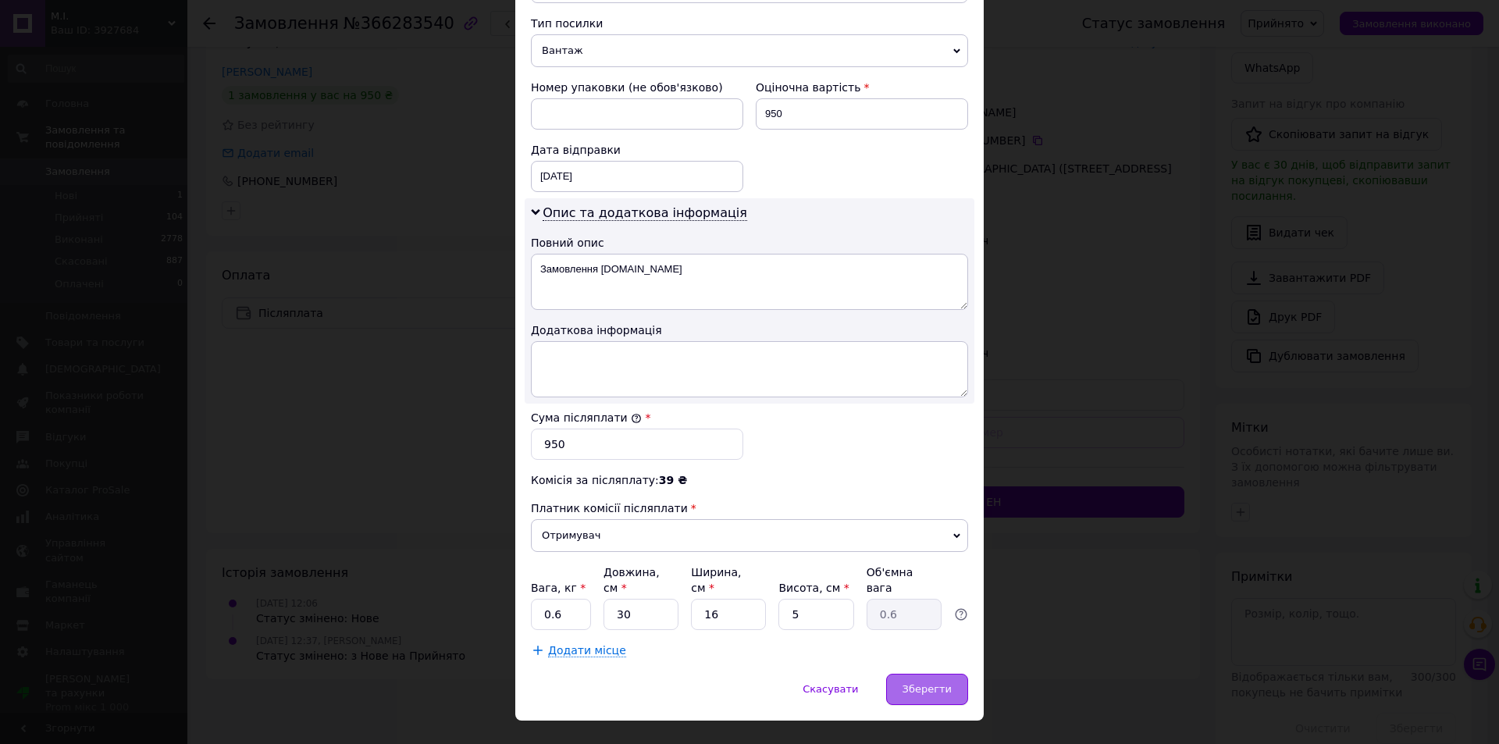
type input "Сергей"
click at [920, 683] on span "Зберегти" at bounding box center [926, 689] width 49 height 12
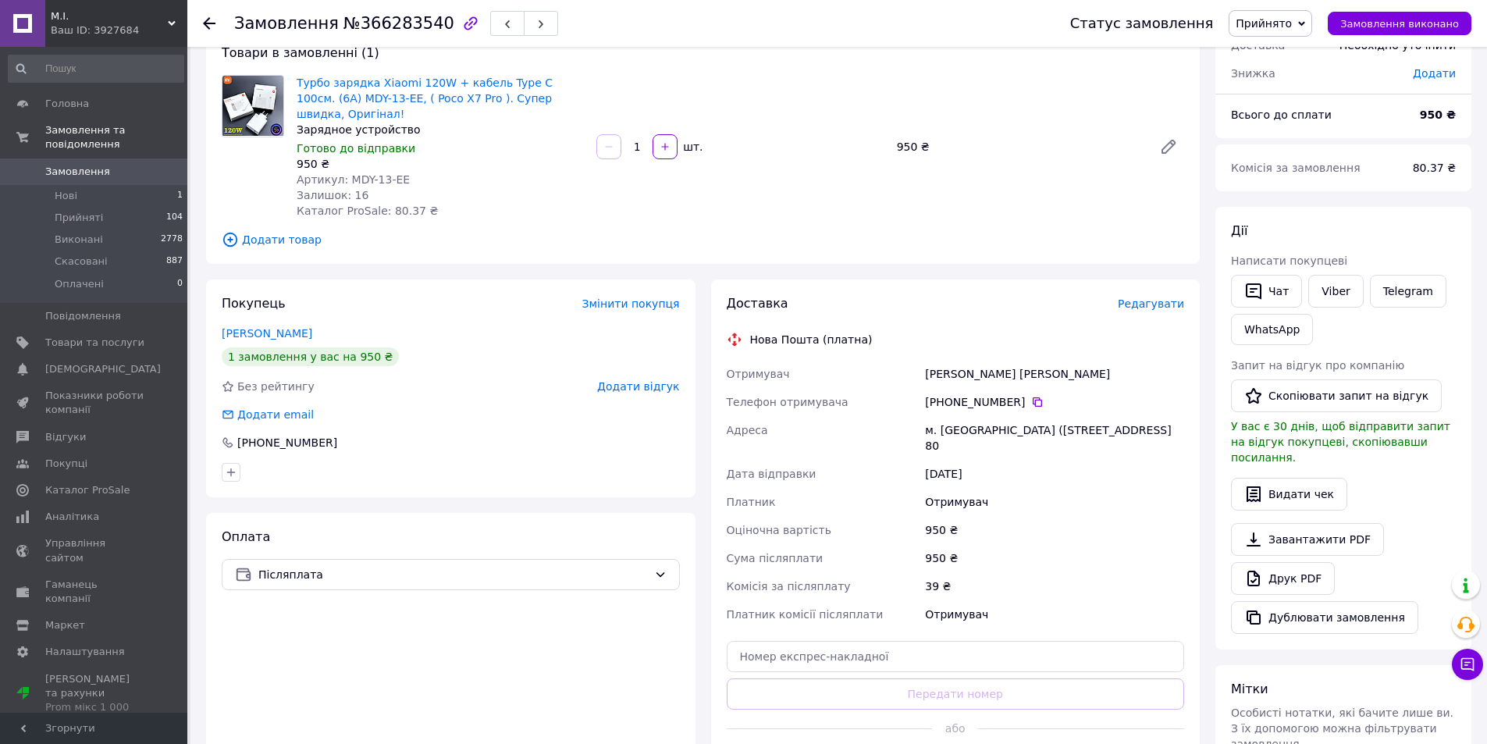
scroll to position [433, 0]
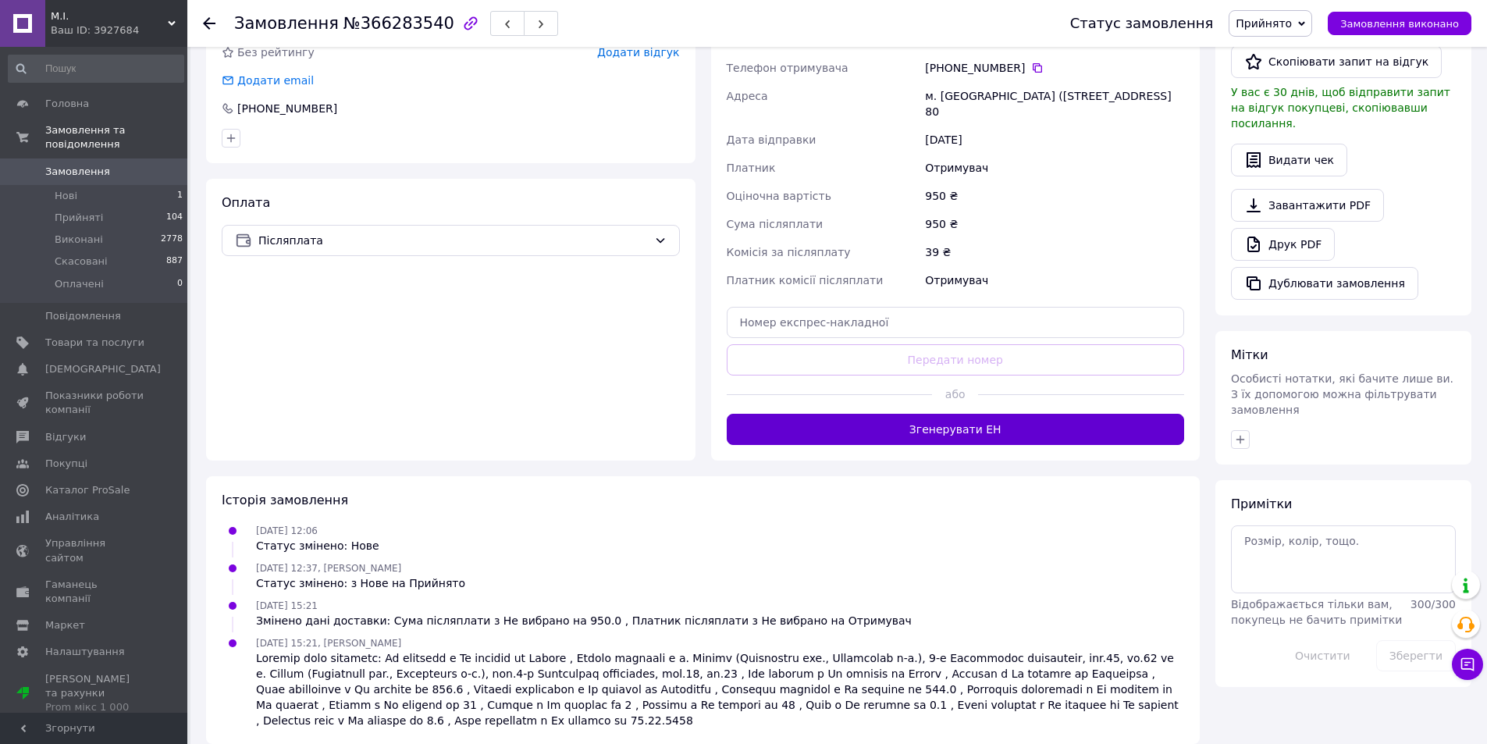
click at [935, 418] on button "Згенерувати ЕН" at bounding box center [956, 429] width 458 height 31
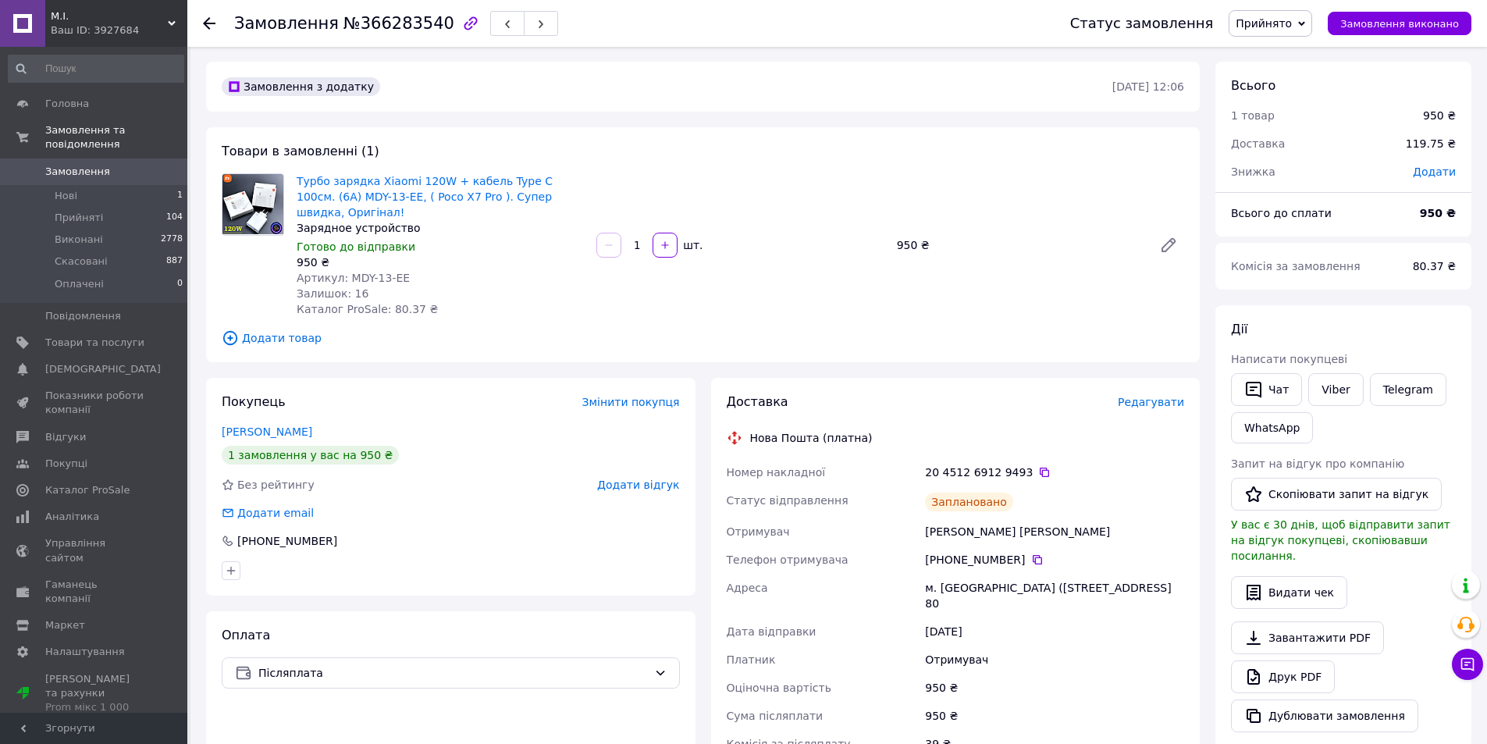
scroll to position [0, 0]
click at [490, 25] on button "button" at bounding box center [507, 23] width 34 height 25
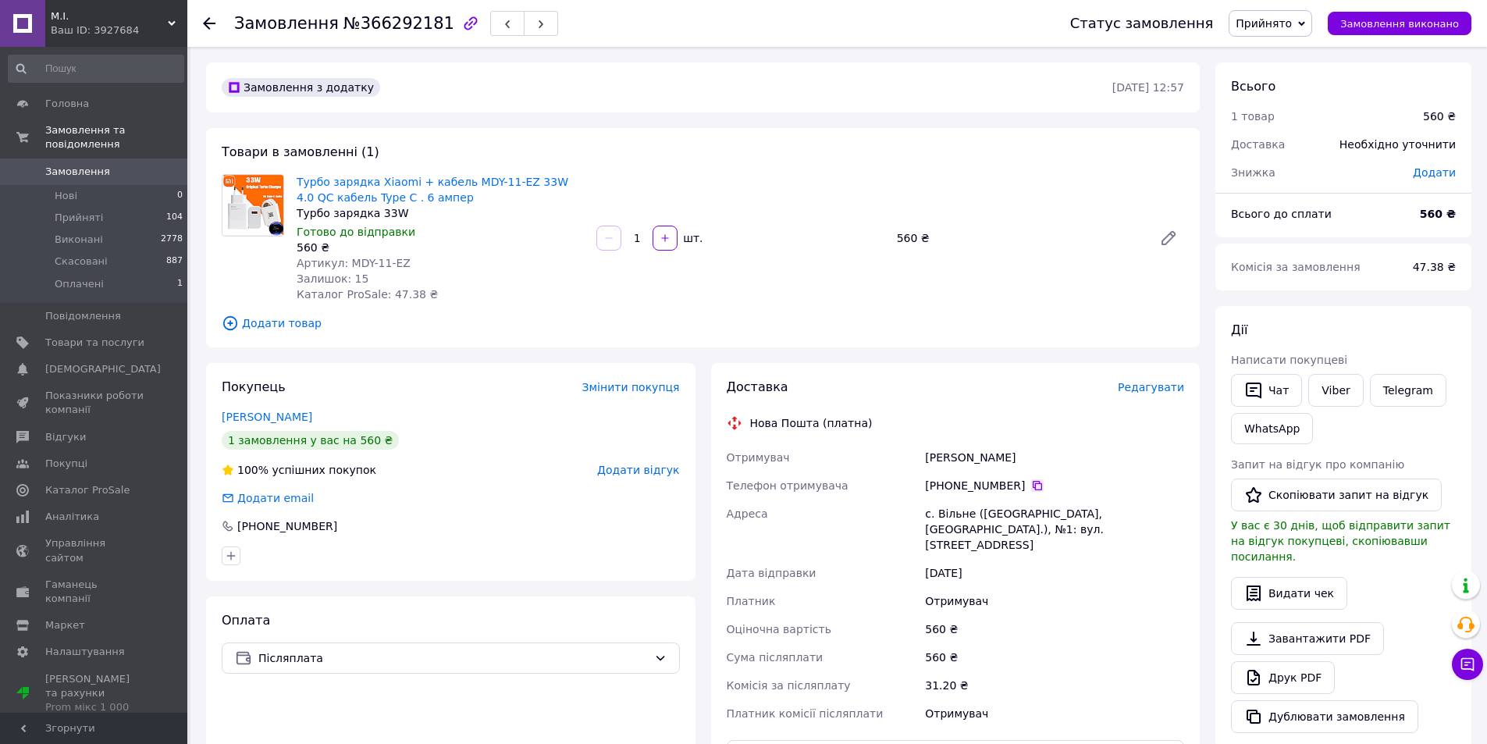
click at [1031, 486] on icon at bounding box center [1037, 485] width 12 height 12
click at [79, 165] on span "Замовлення" at bounding box center [77, 172] width 65 height 14
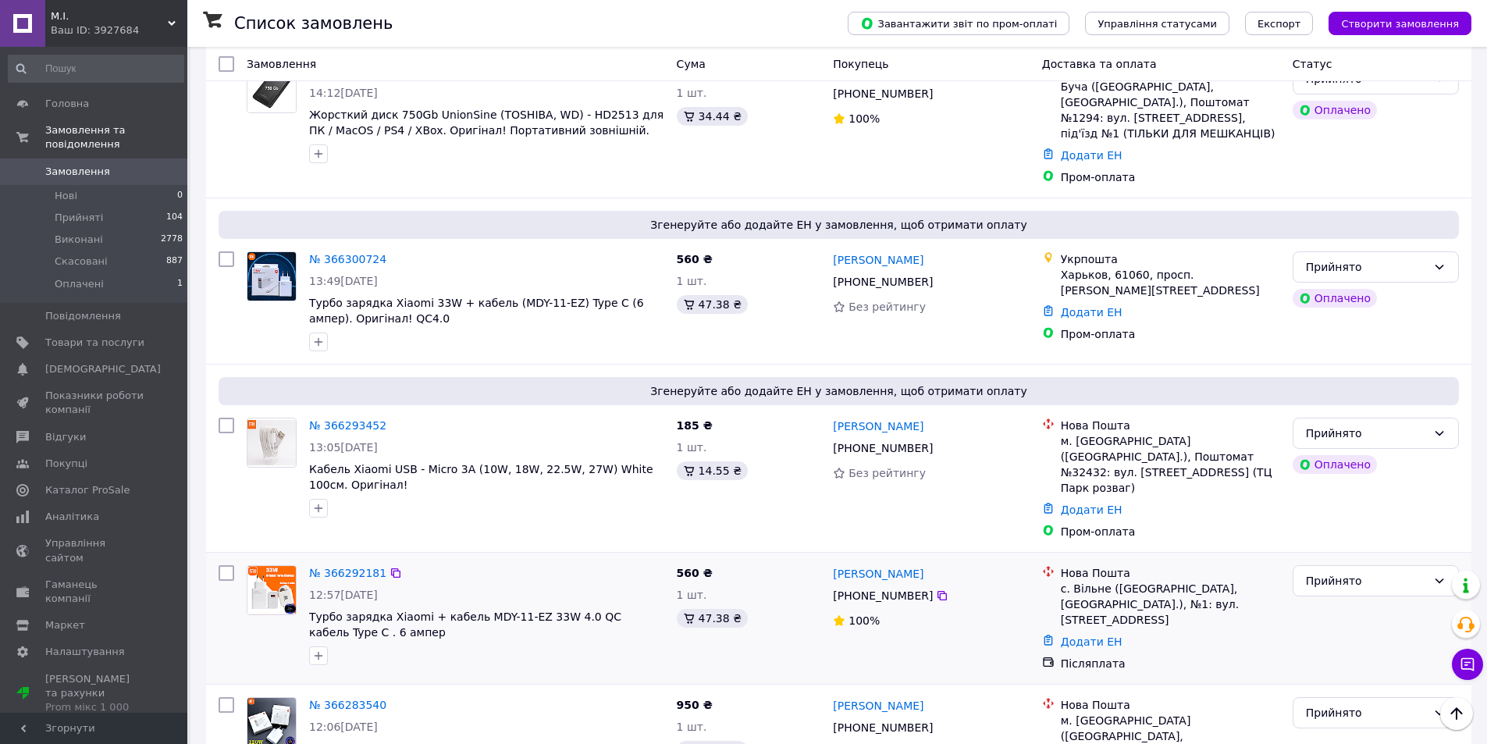
scroll to position [334, 0]
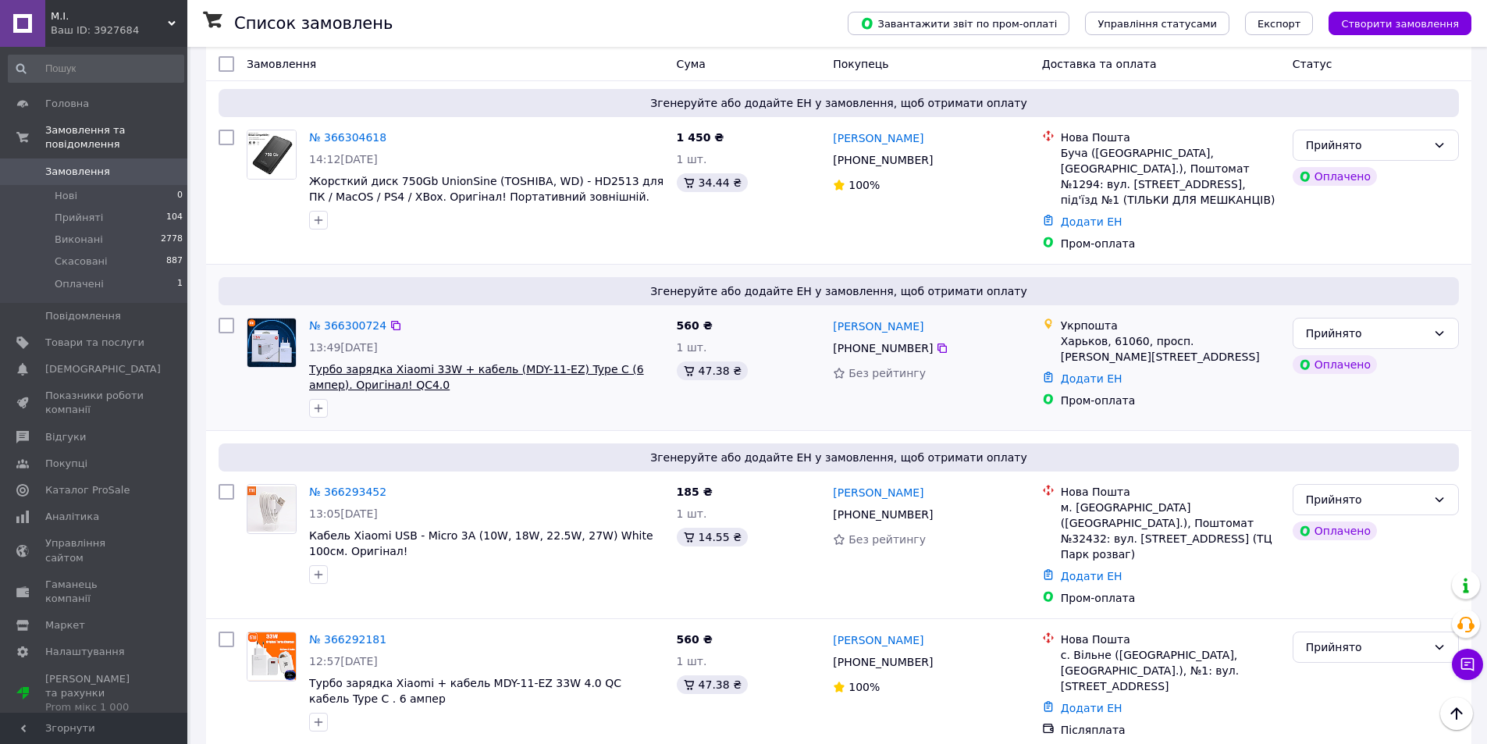
click at [528, 363] on span "Турбо зарядка Xiaomi 33W + кабель (MDY-11-EZ) Type C (6 ампер). Оригінал! QC4.0" at bounding box center [476, 377] width 335 height 28
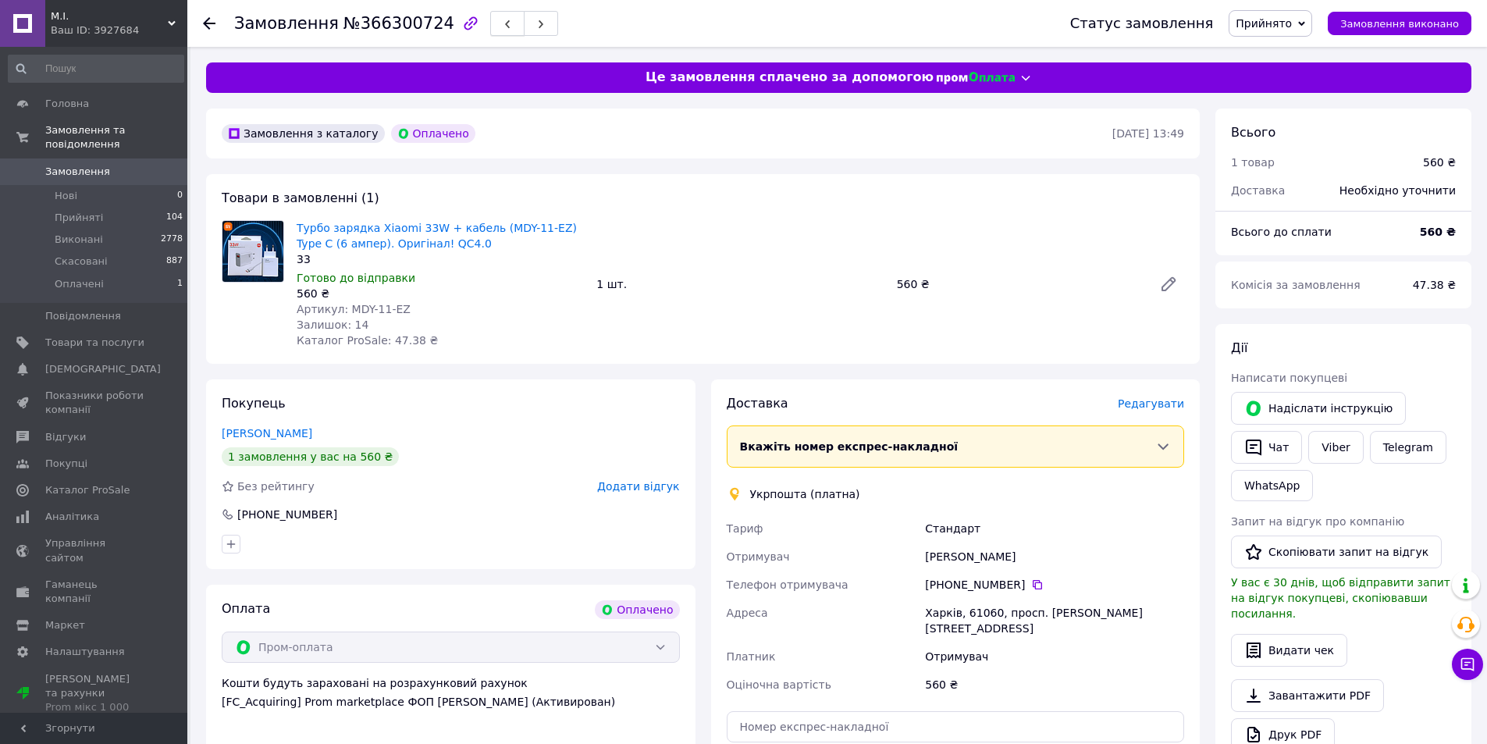
click at [505, 28] on use "button" at bounding box center [507, 24] width 5 height 9
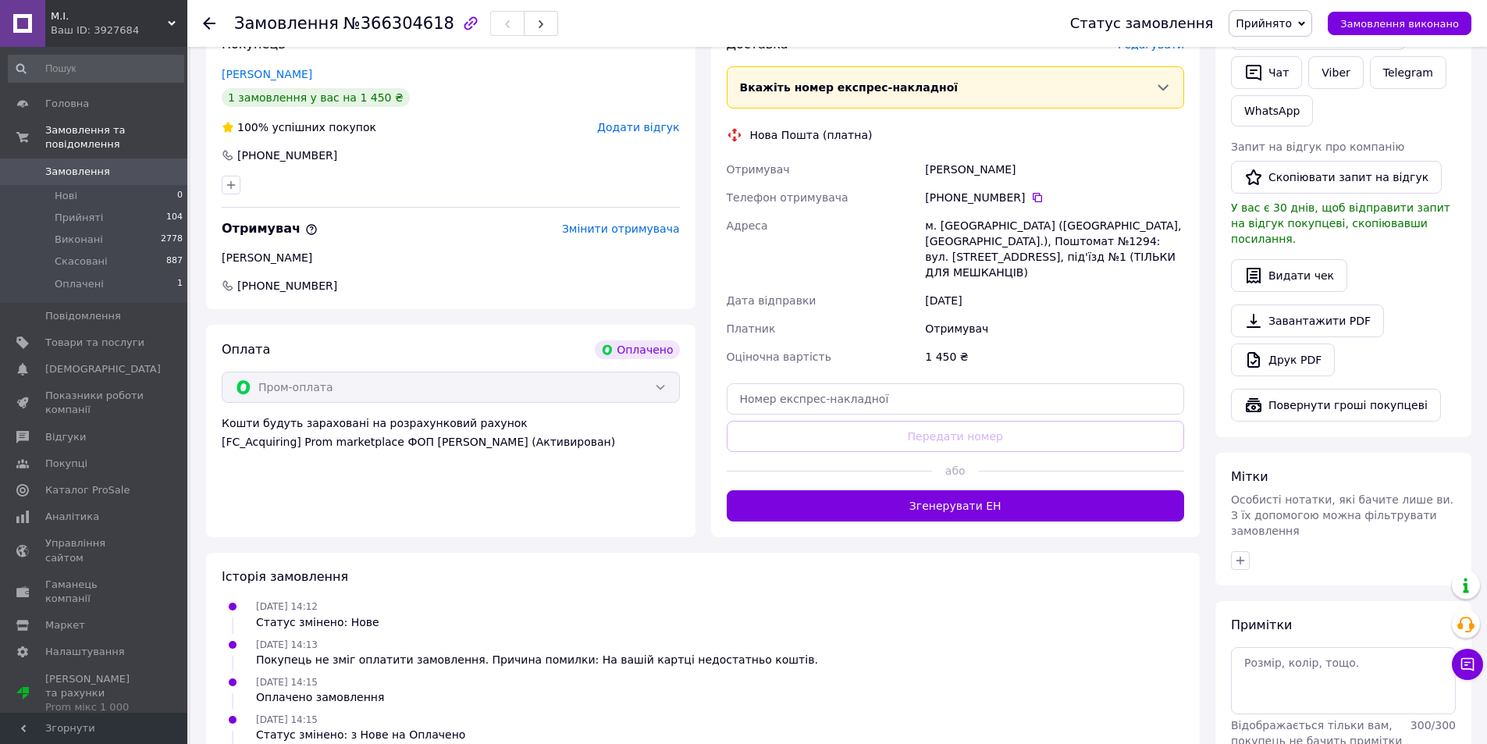
scroll to position [390, 0]
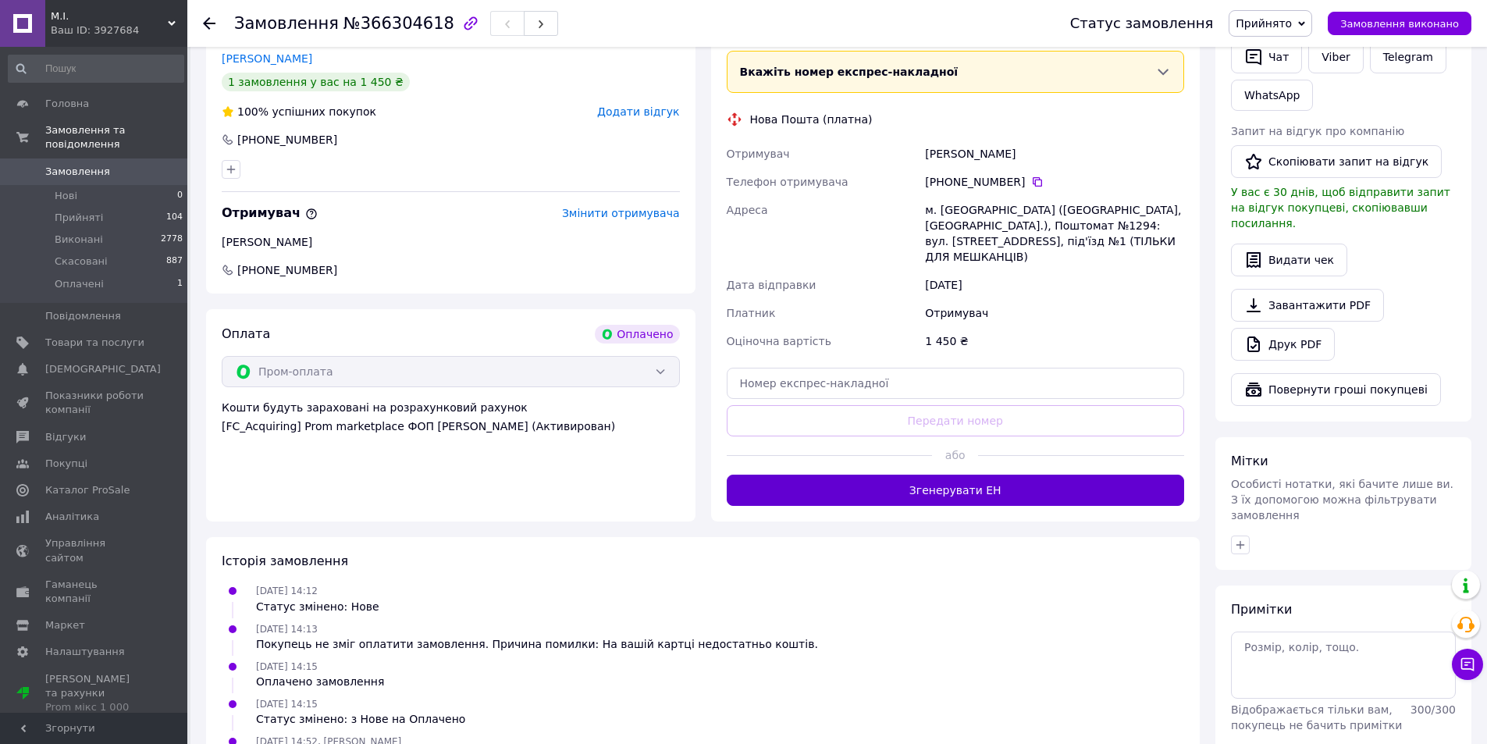
click at [955, 478] on button "Згенерувати ЕН" at bounding box center [956, 490] width 458 height 31
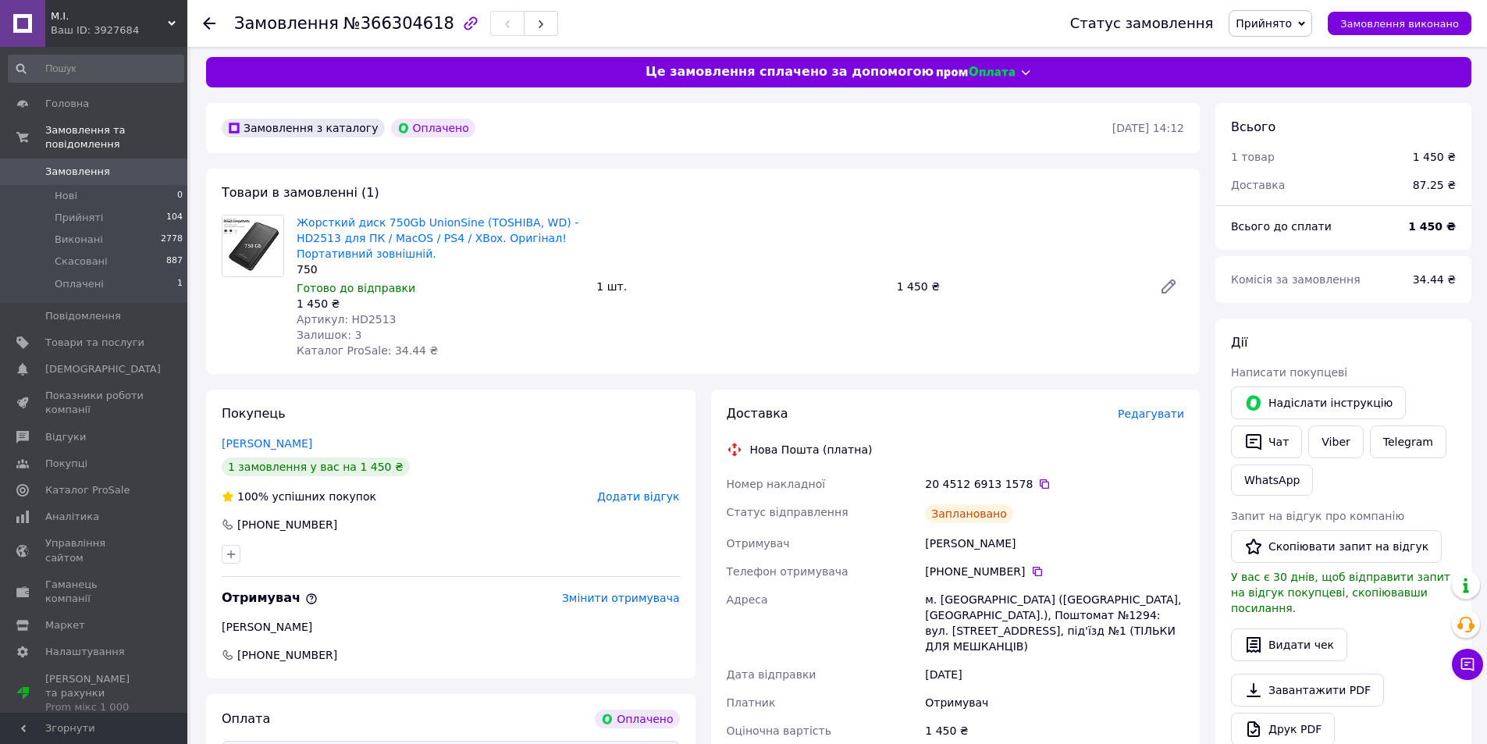
scroll to position [0, 0]
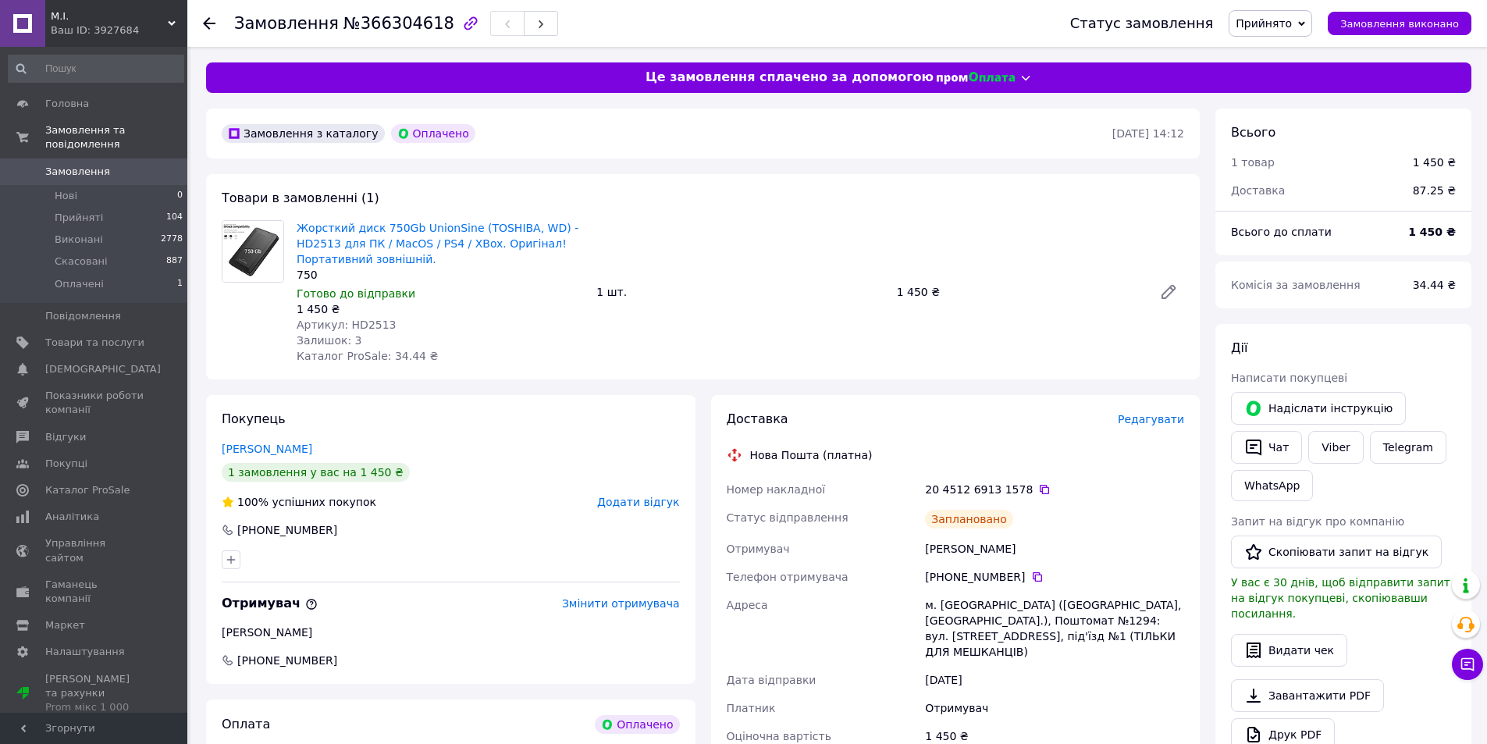
click at [100, 165] on span "Замовлення" at bounding box center [77, 172] width 65 height 14
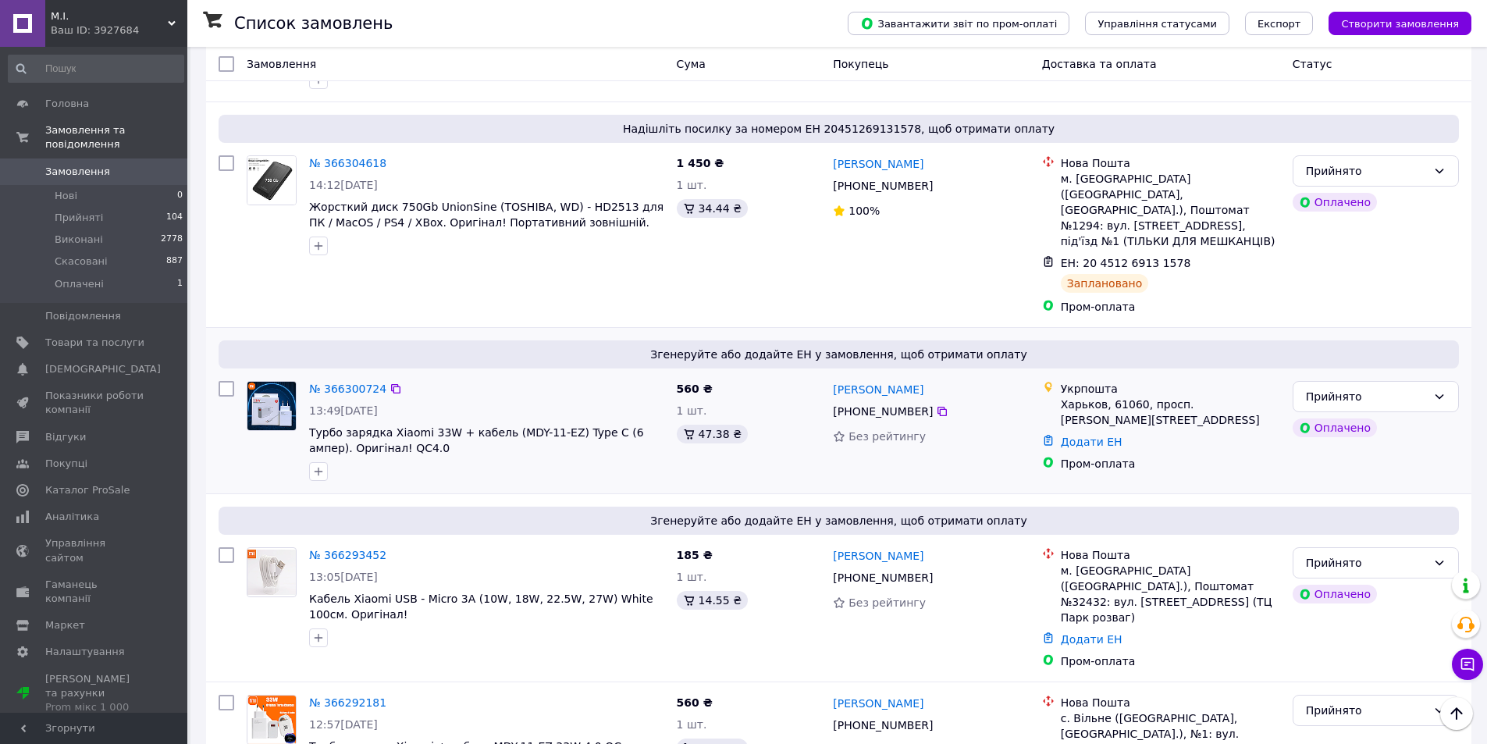
scroll to position [312, 0]
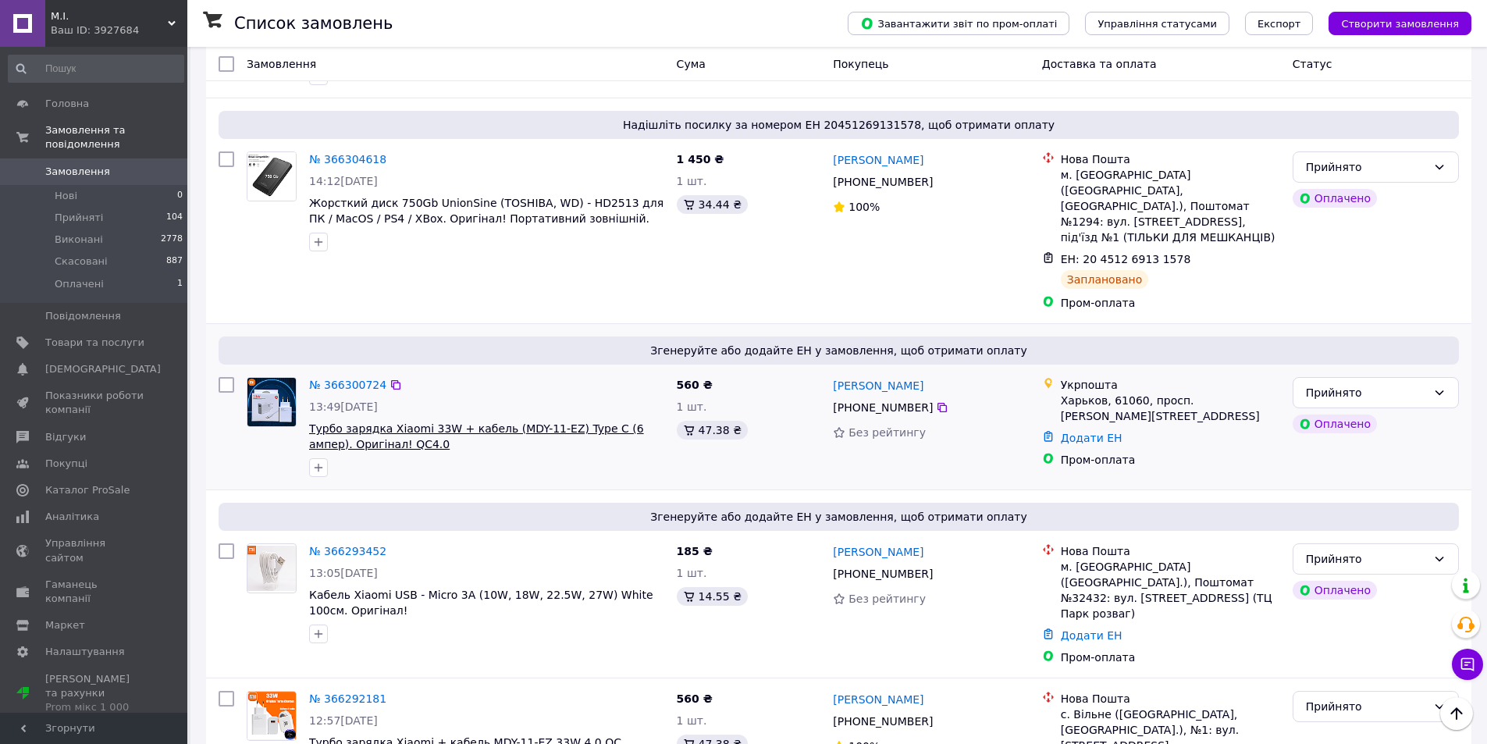
click at [343, 422] on span "Турбо зарядка Xiaomi 33W + кабель (MDY-11-EZ) Type C (6 ампер). Оригінал! QC4.0" at bounding box center [476, 436] width 335 height 28
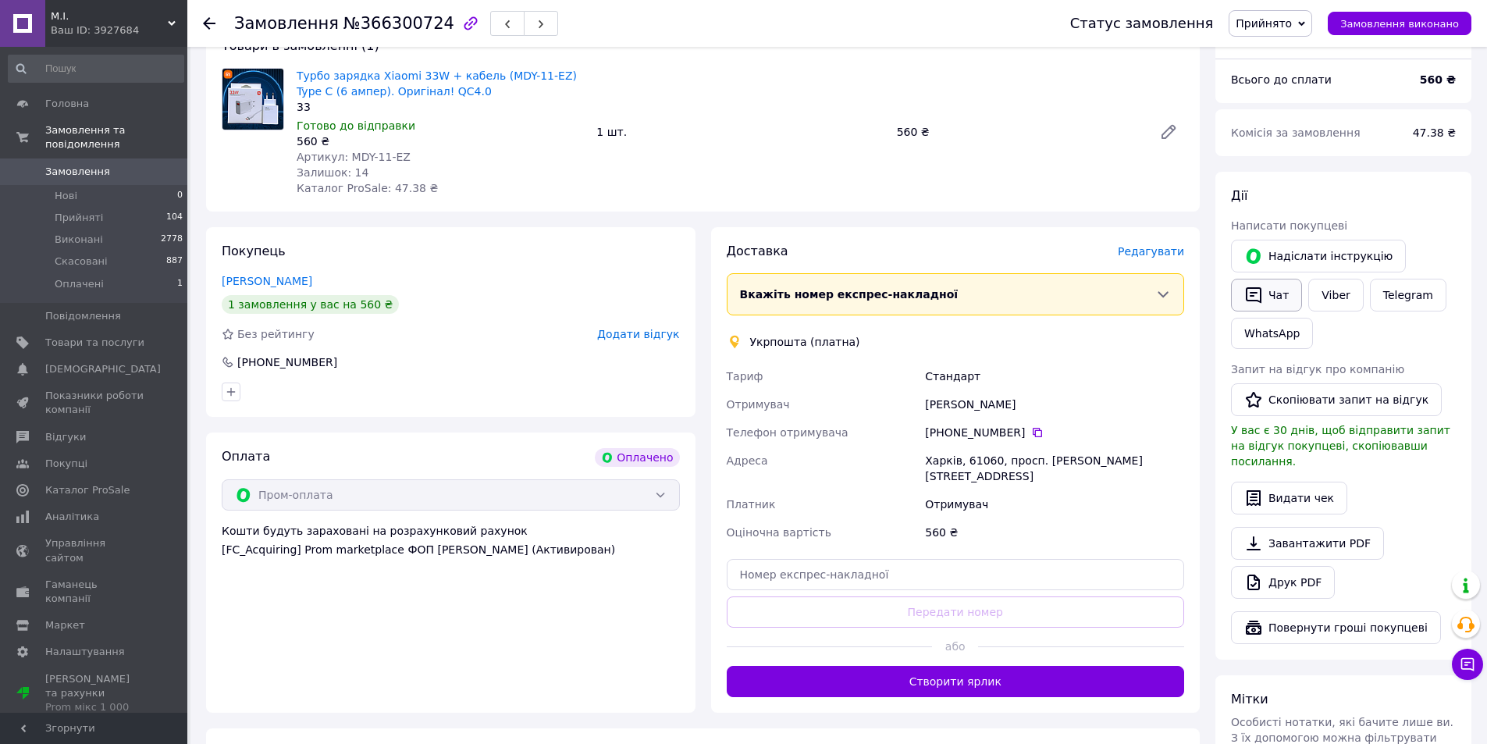
scroll to position [234, 0]
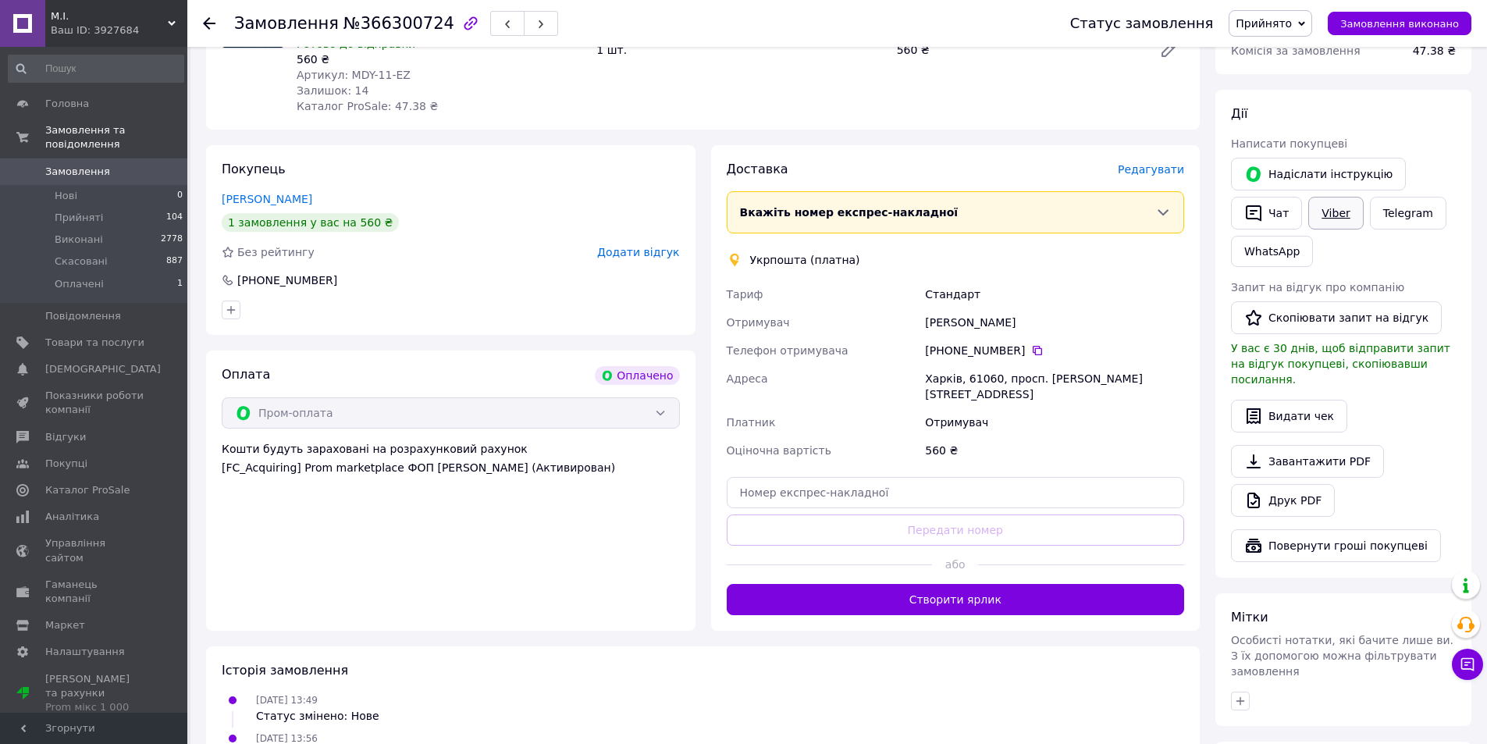
click at [1335, 211] on link "Viber" at bounding box center [1335, 213] width 55 height 33
click at [1405, 212] on link "Telegram" at bounding box center [1408, 213] width 76 height 33
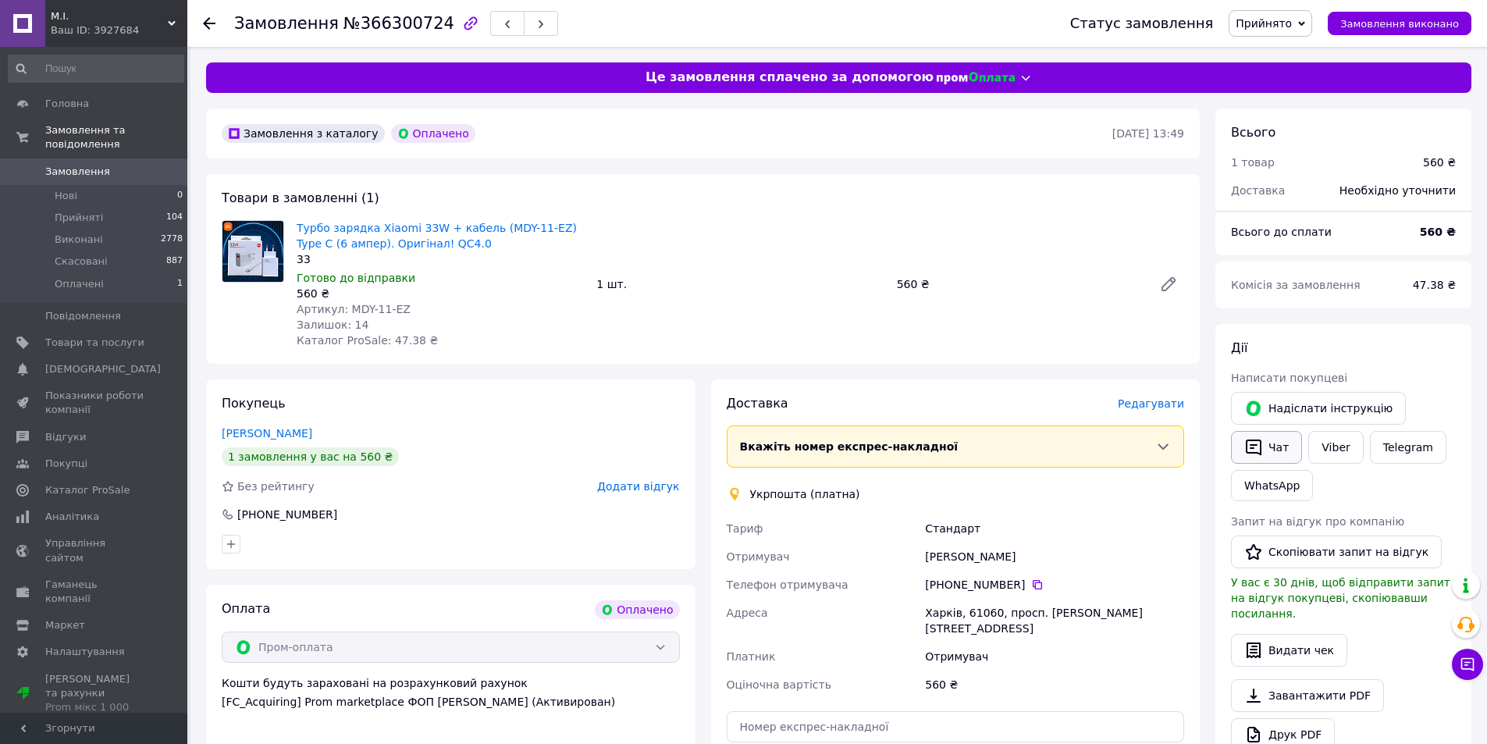
click at [1275, 444] on button "Чат" at bounding box center [1266, 447] width 71 height 33
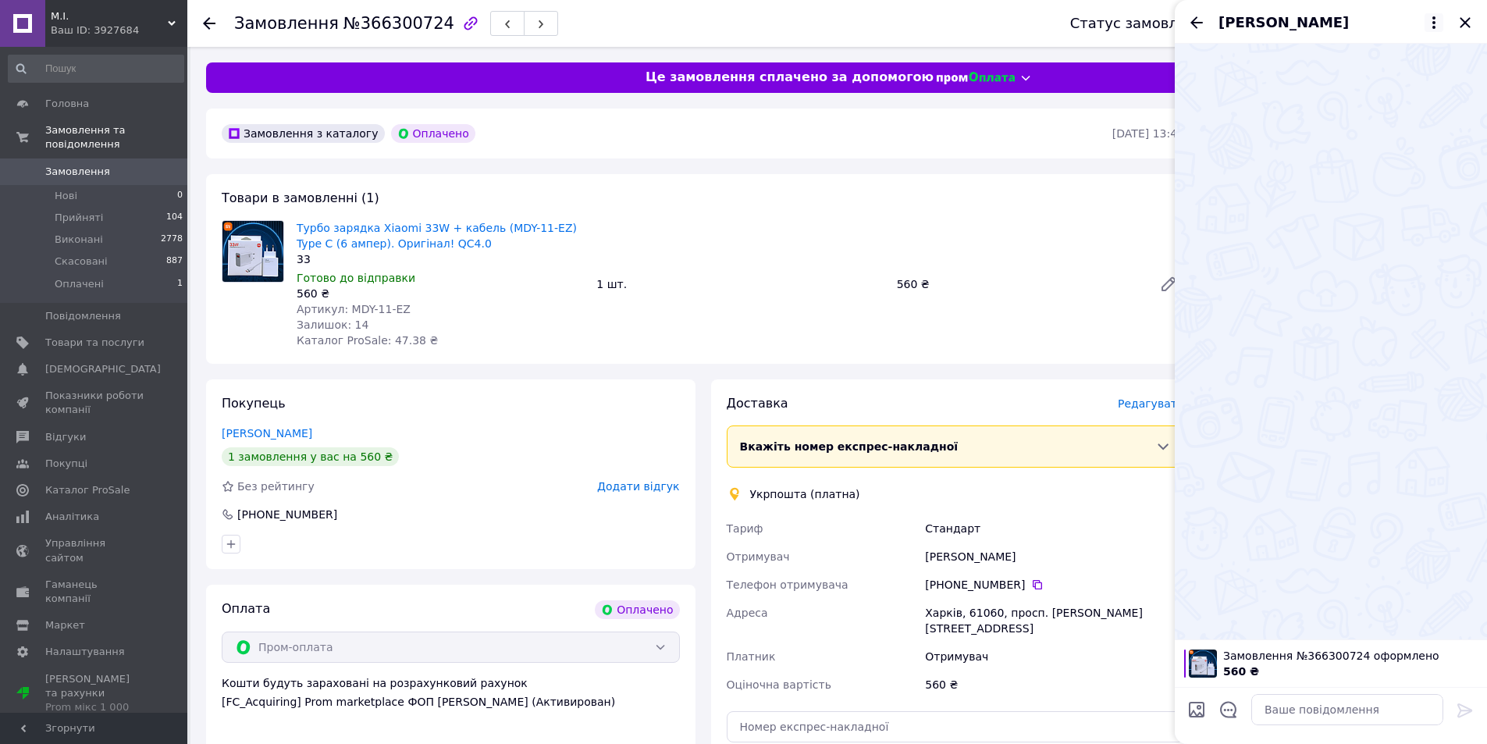
click at [1434, 21] on icon at bounding box center [1433, 22] width 3 height 12
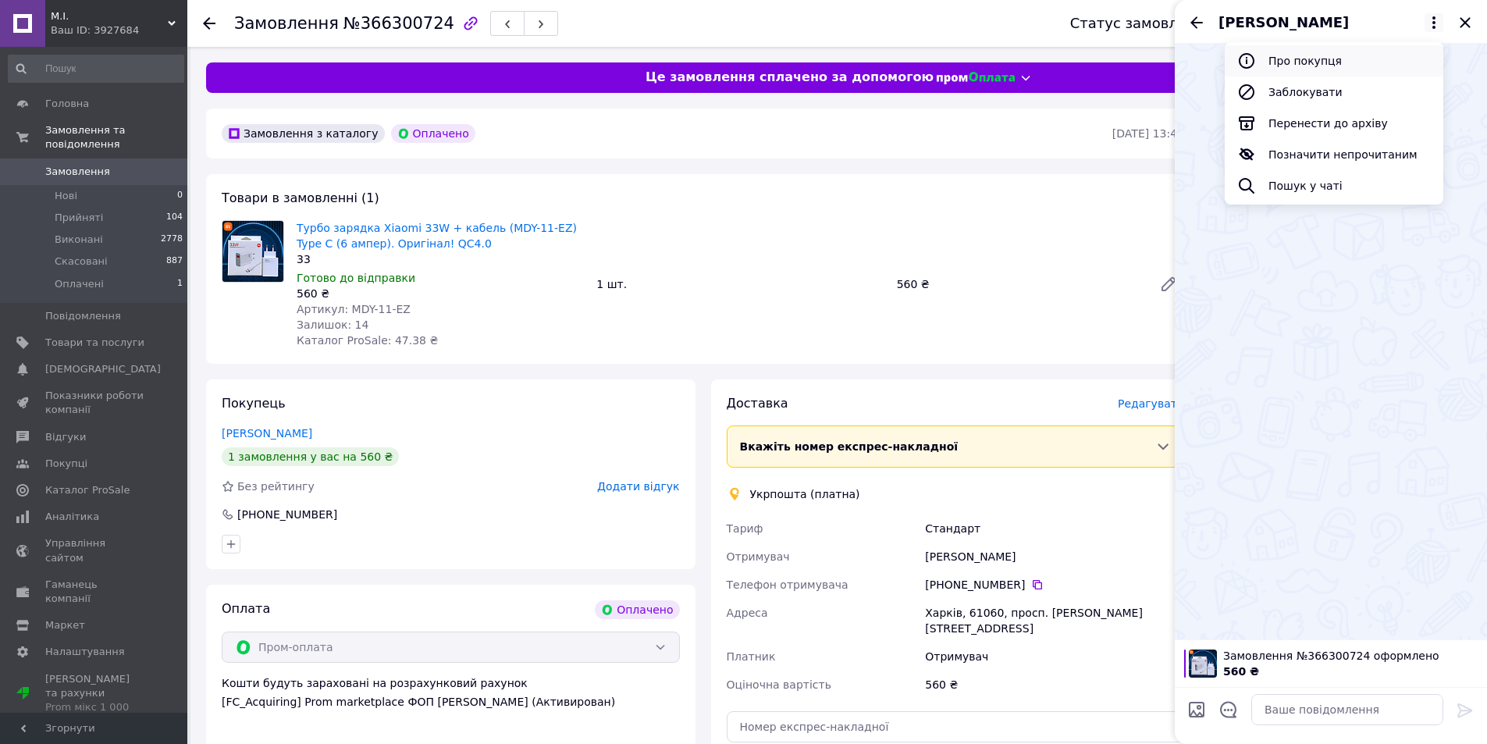
click at [1310, 58] on button "Про покупця" at bounding box center [1334, 60] width 219 height 31
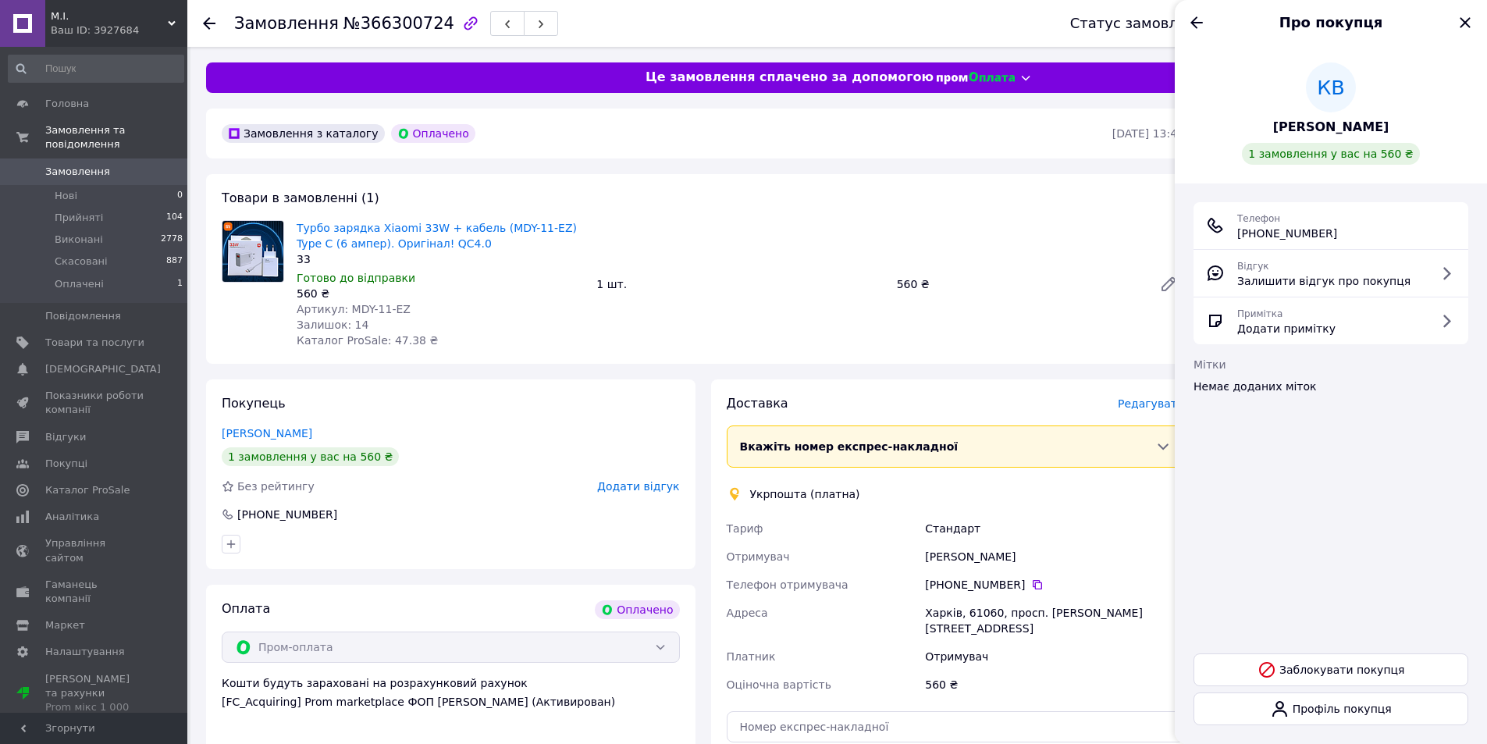
click at [1312, 127] on span "[PERSON_NAME]" at bounding box center [1331, 128] width 116 height 18
click at [64, 105] on span "Головна" at bounding box center [67, 104] width 44 height 14
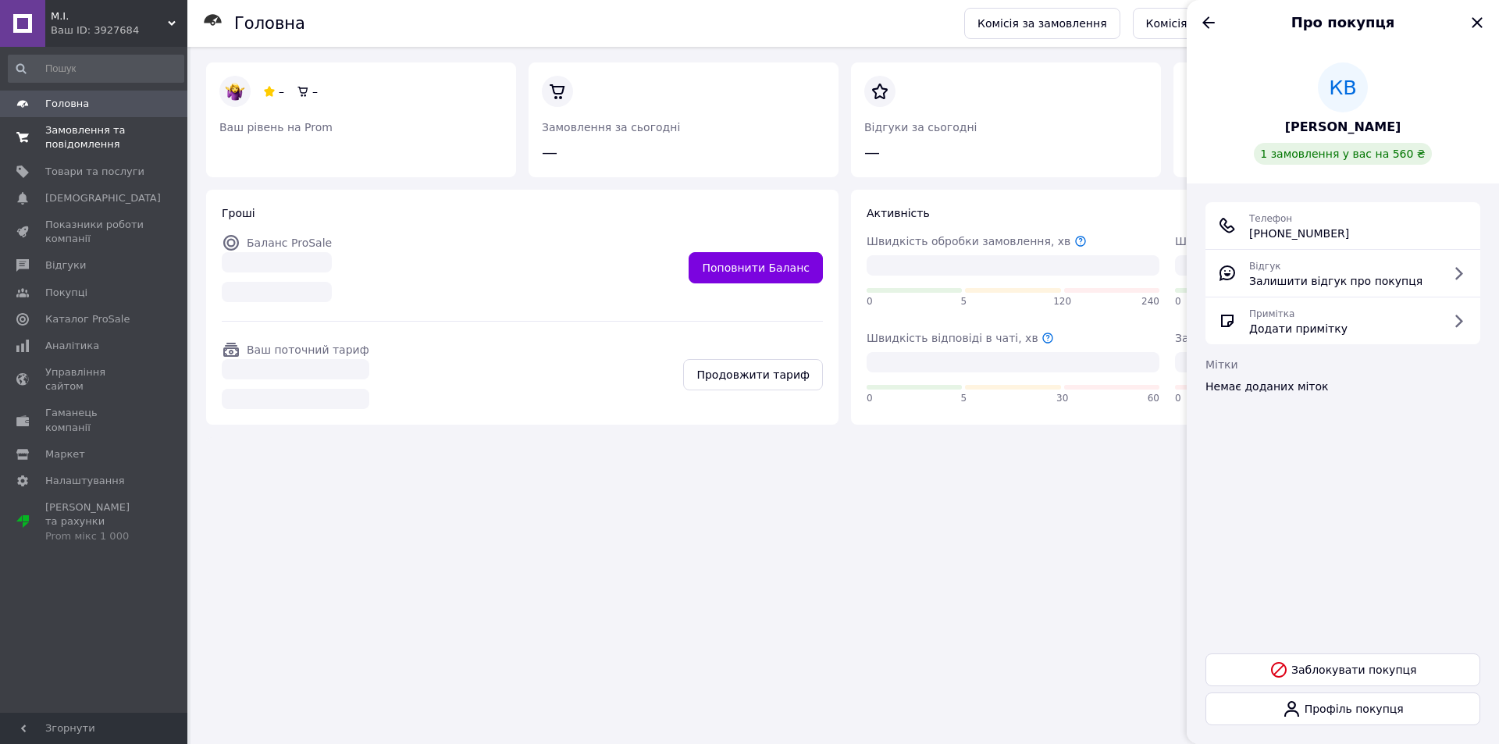
click at [69, 137] on span "Замовлення та повідомлення" at bounding box center [94, 137] width 99 height 28
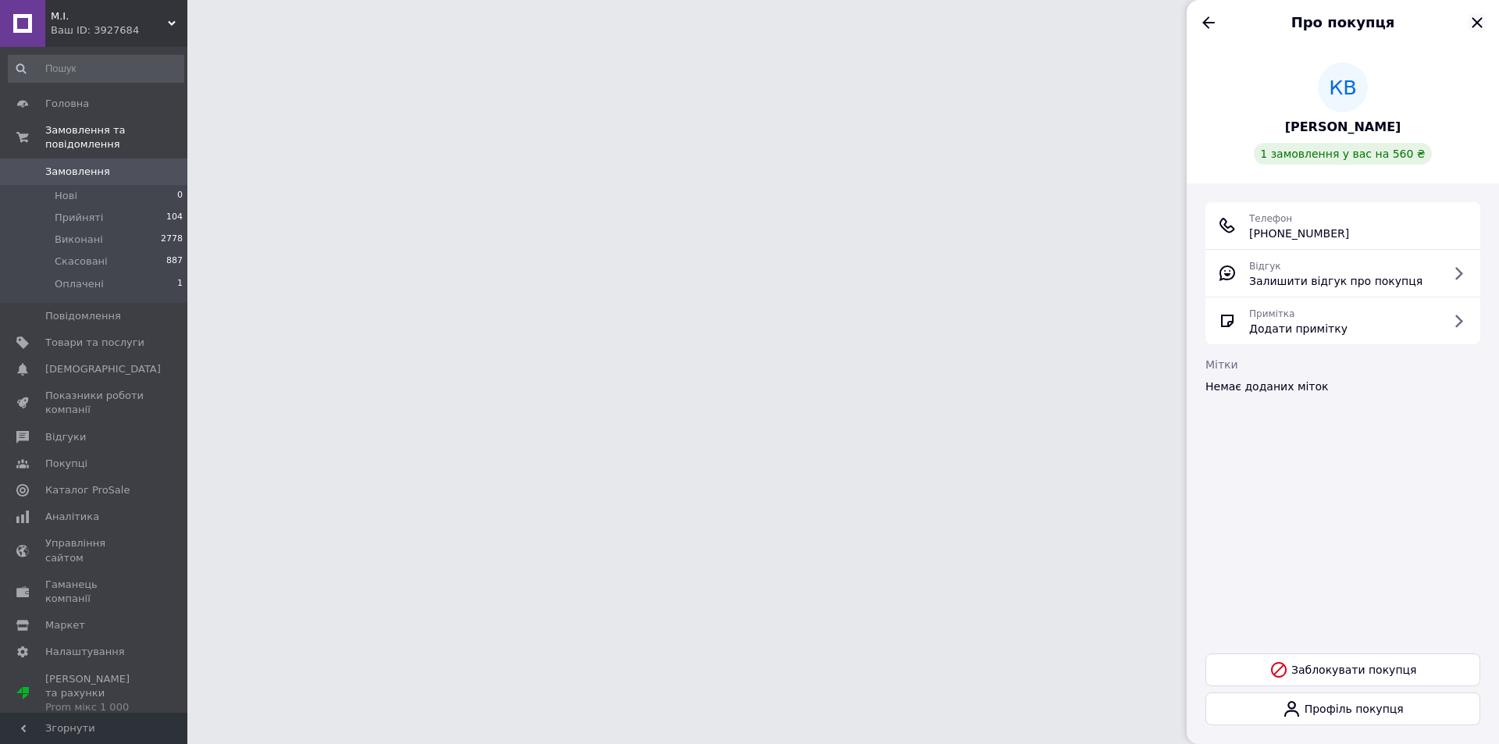
click at [1477, 26] on icon "Закрити" at bounding box center [1476, 22] width 19 height 19
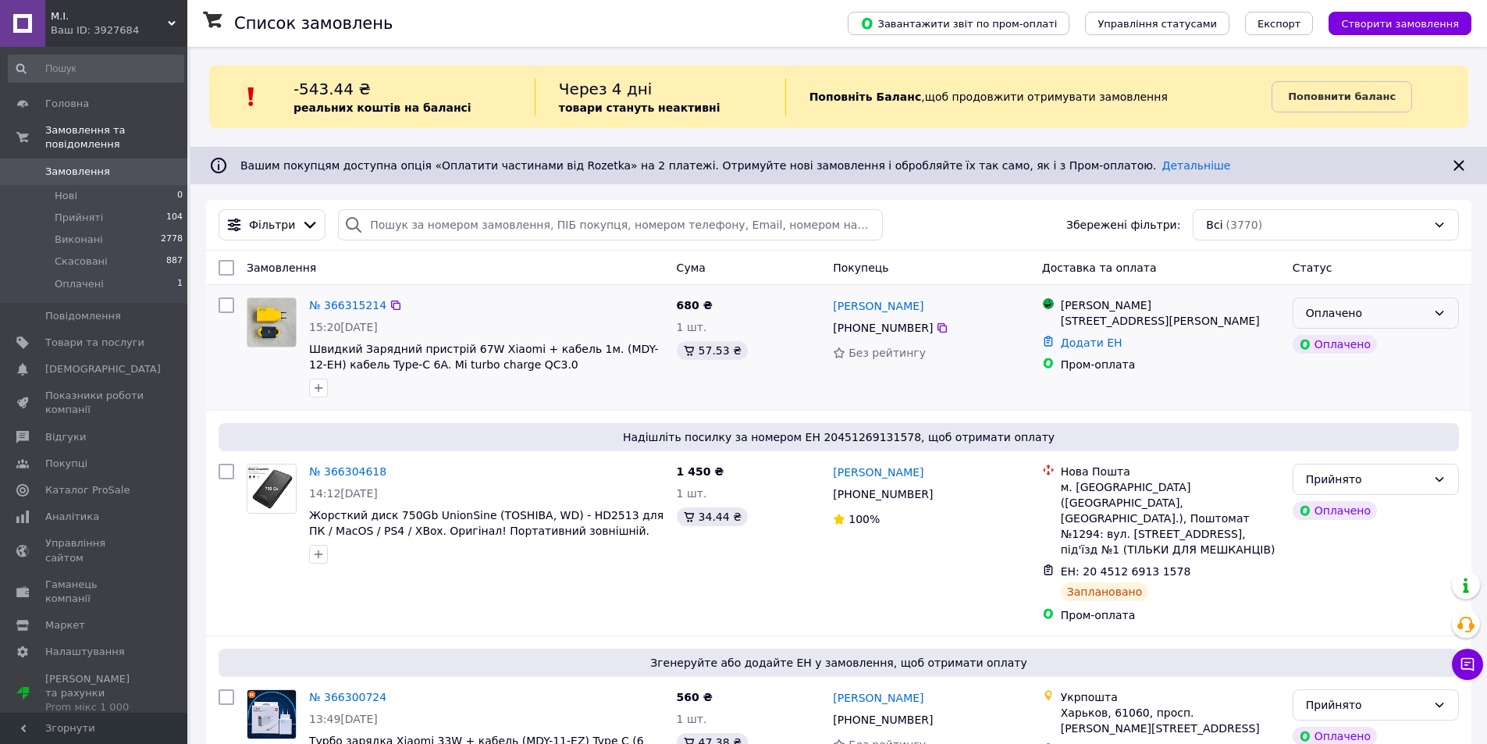
click at [1429, 309] on div "Оплачено" at bounding box center [1376, 312] width 166 height 31
click at [1327, 348] on li "Прийнято" at bounding box center [1375, 347] width 165 height 28
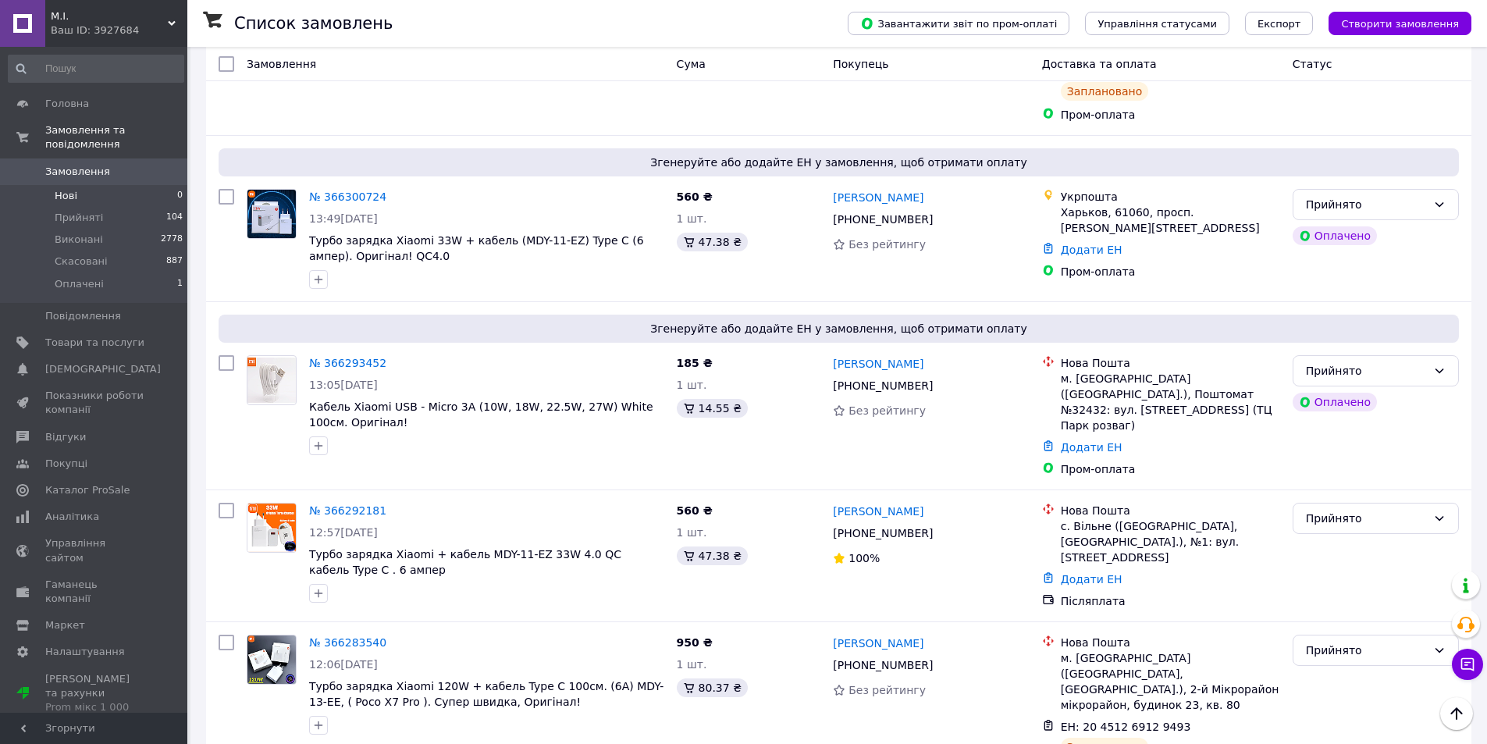
scroll to position [156, 0]
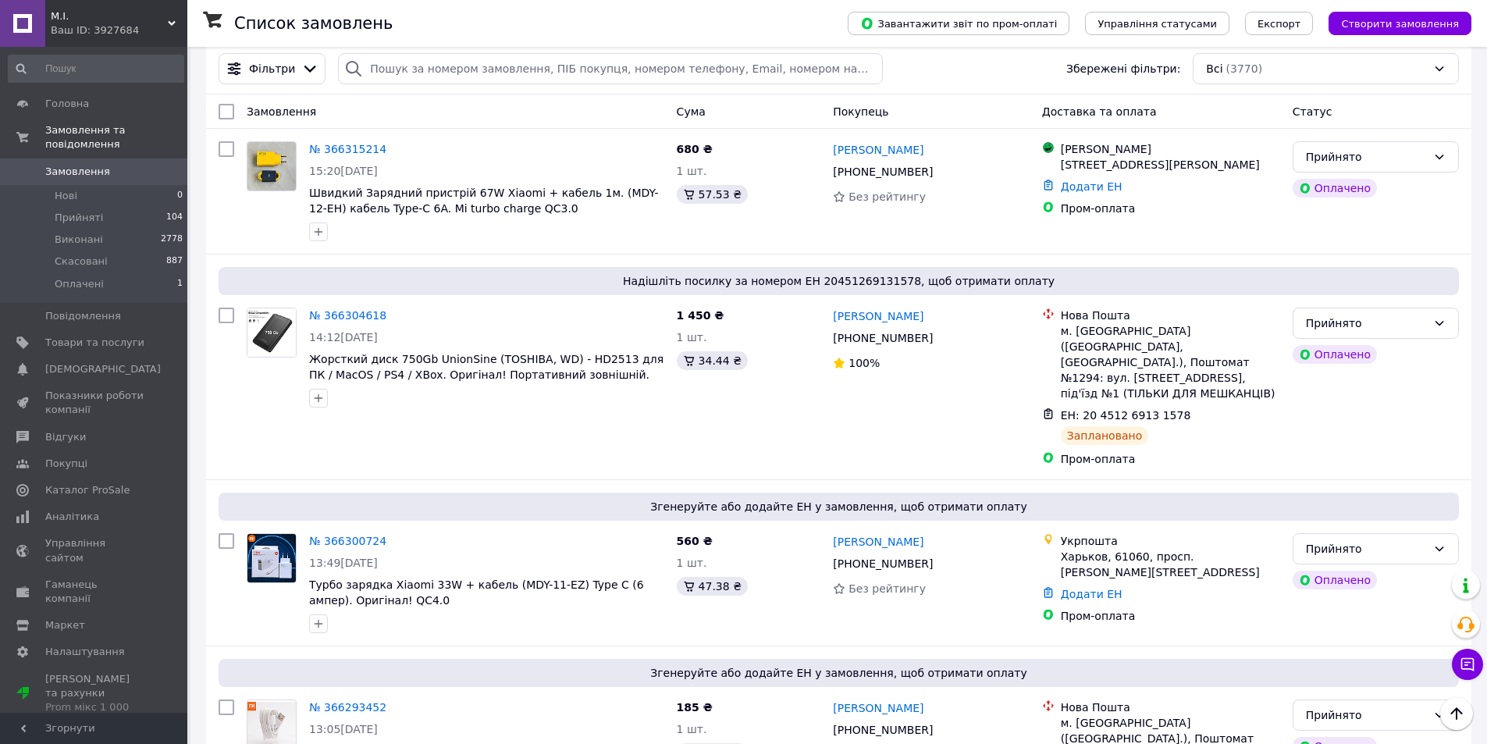
click at [103, 165] on span "Замовлення" at bounding box center [94, 172] width 99 height 14
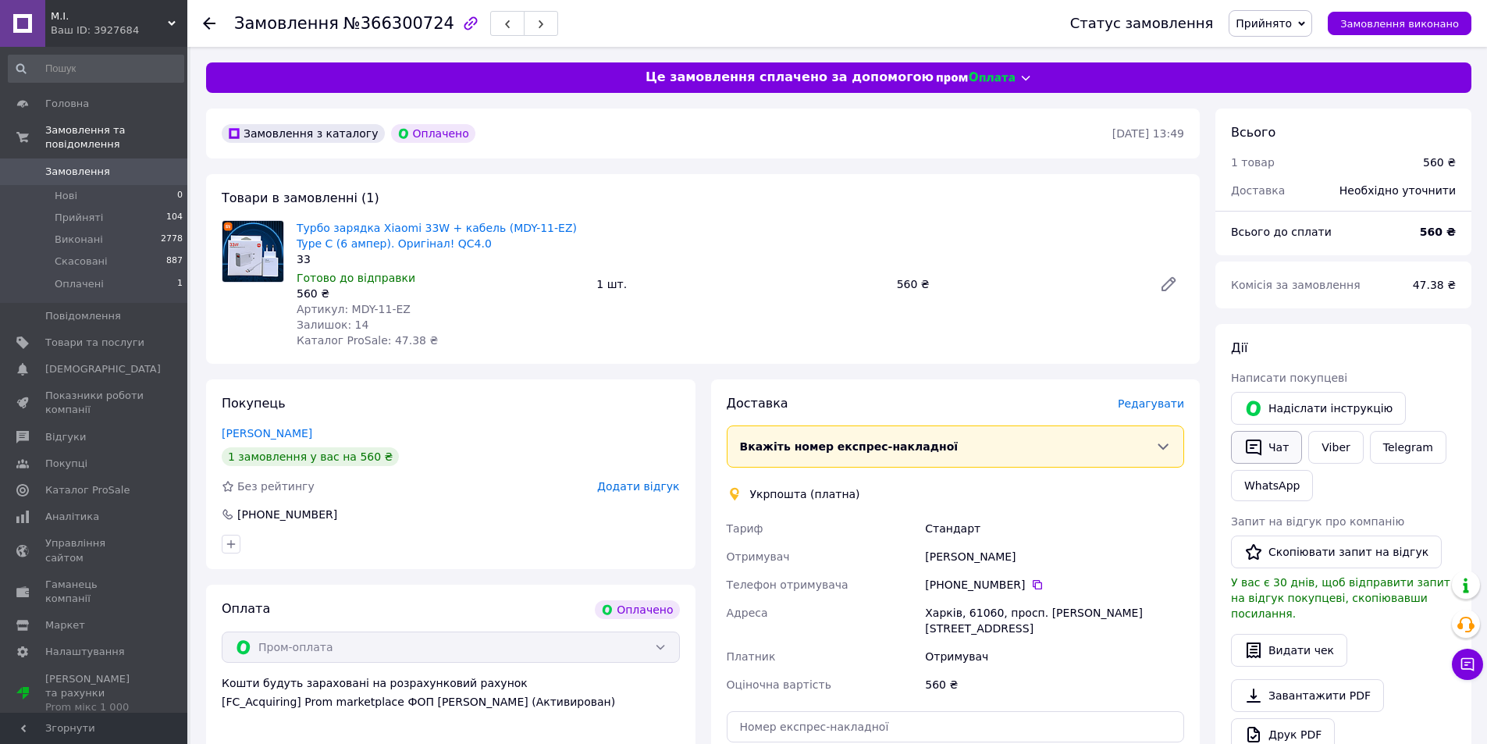
click at [1277, 448] on button "Чат" at bounding box center [1266, 447] width 71 height 33
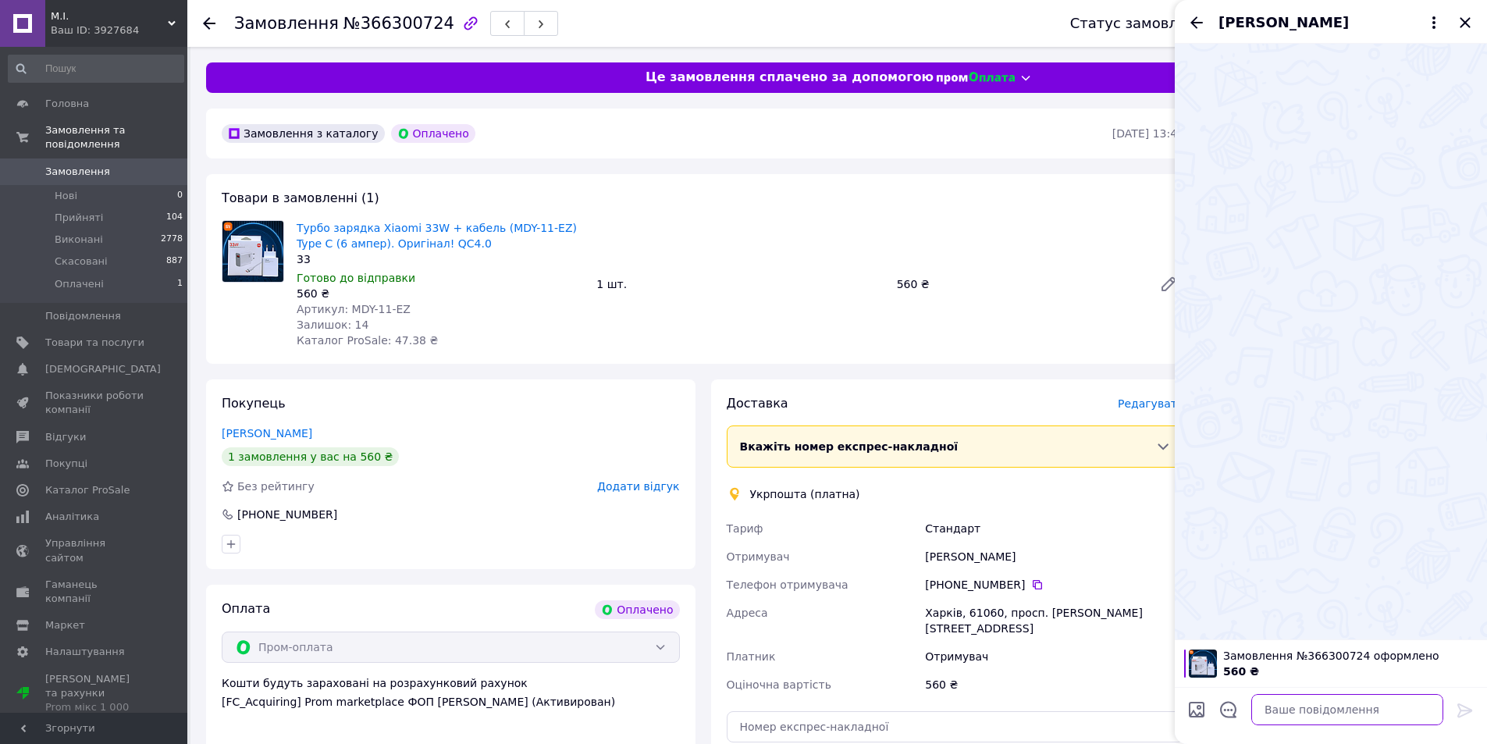
click at [1346, 709] on textarea at bounding box center [1347, 709] width 192 height 31
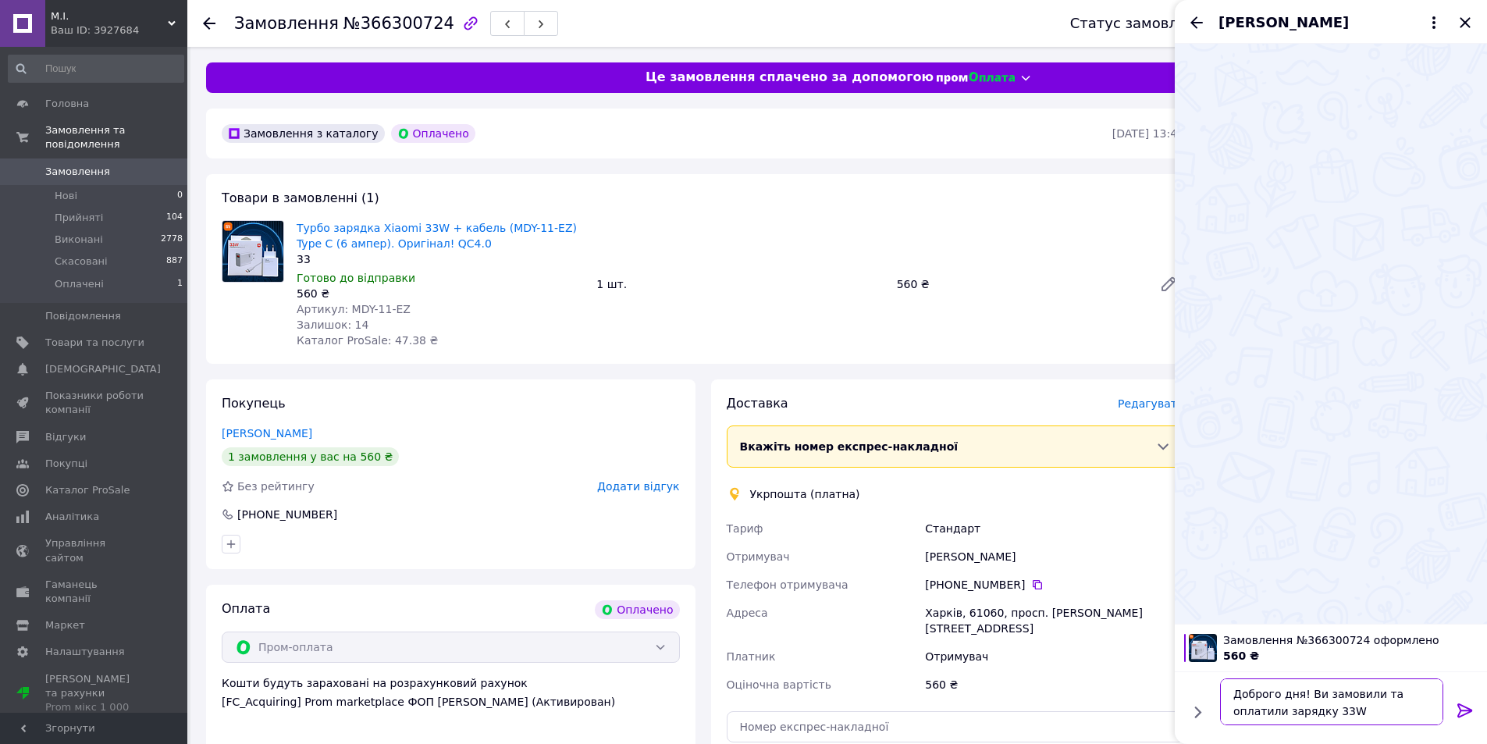
click at [1382, 708] on textarea "Доброго дня! Ви замовили та оплатили зарядку 33W" at bounding box center [1331, 701] width 223 height 47
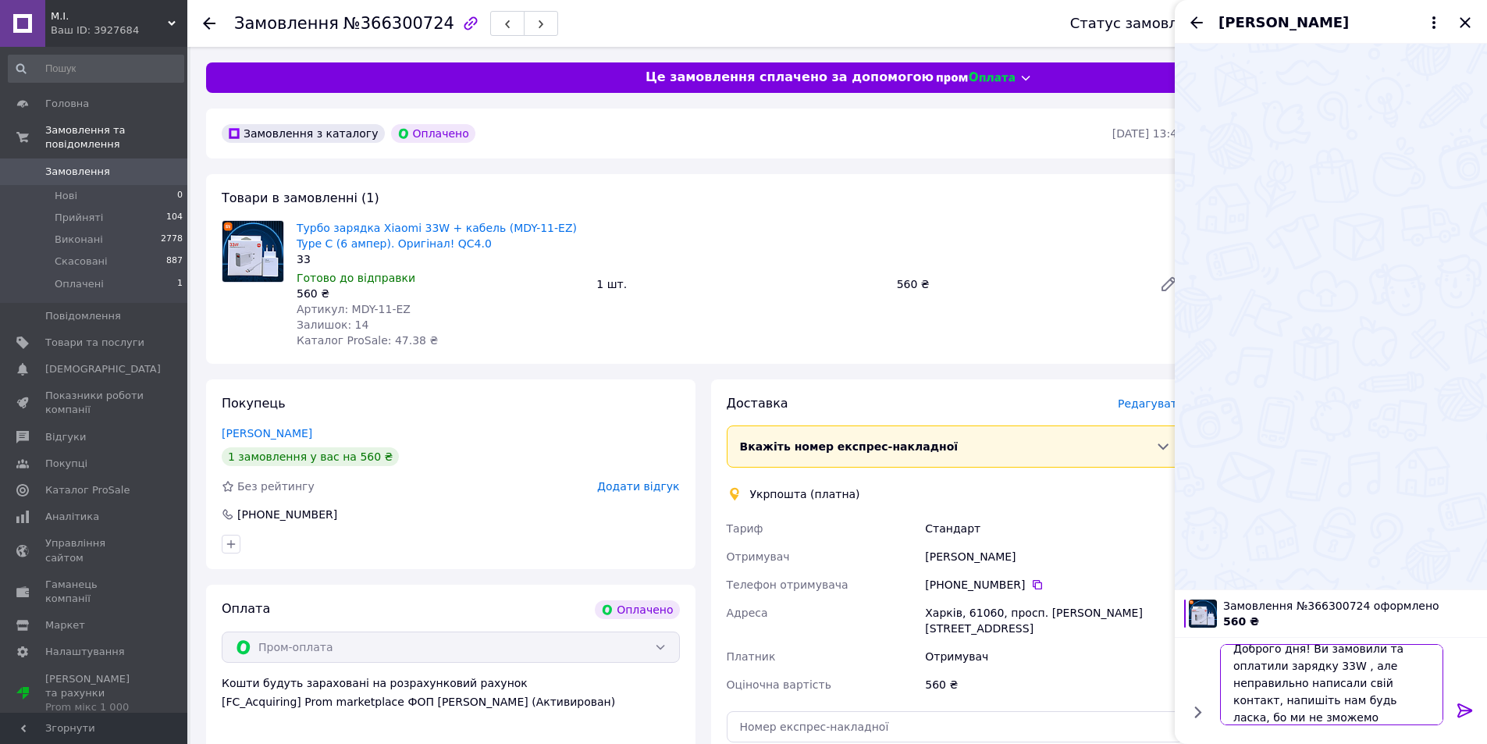
scroll to position [2, 0]
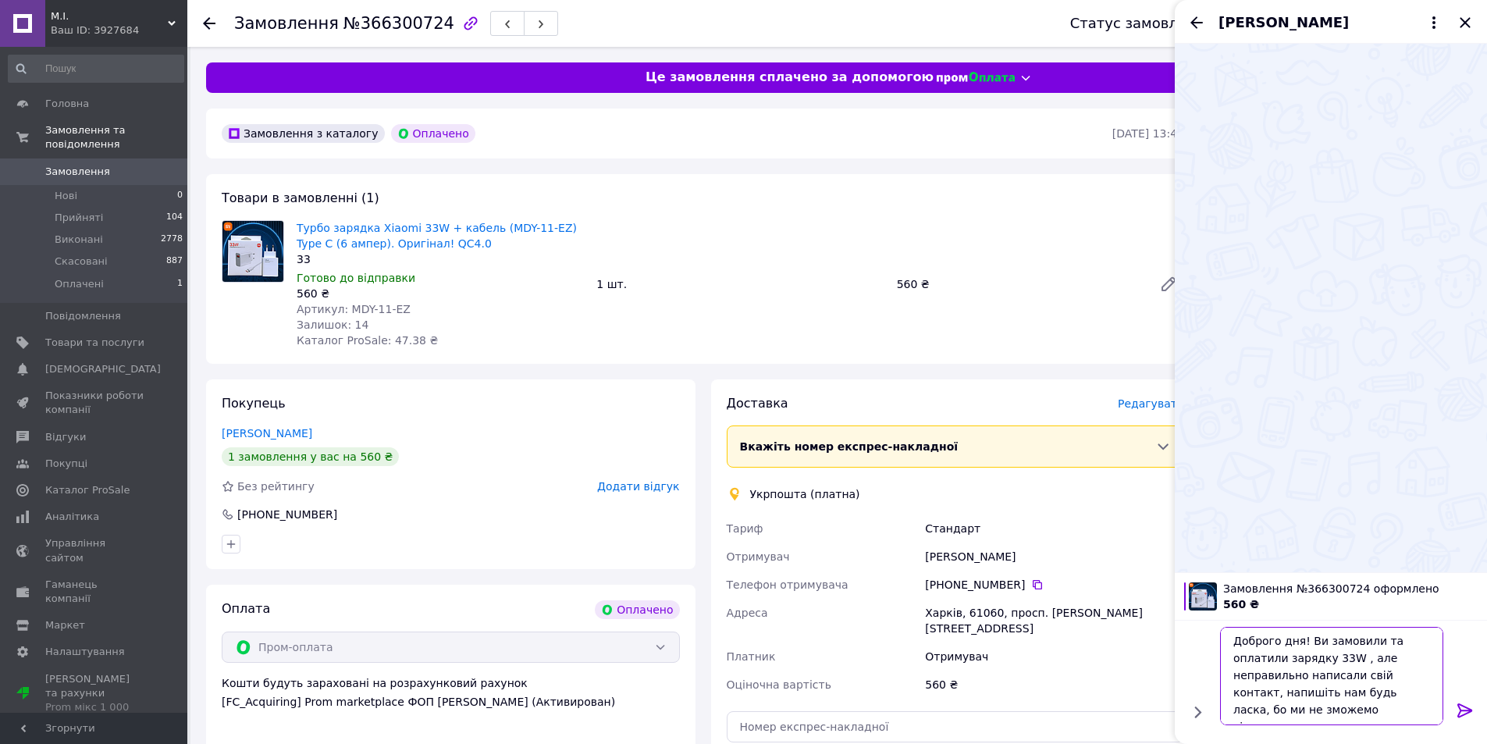
type textarea "Доброго дня! Ви замовили та оплатили зарядку 33W , але неправильно написали сві…"
click at [1470, 708] on icon at bounding box center [1464, 710] width 15 height 14
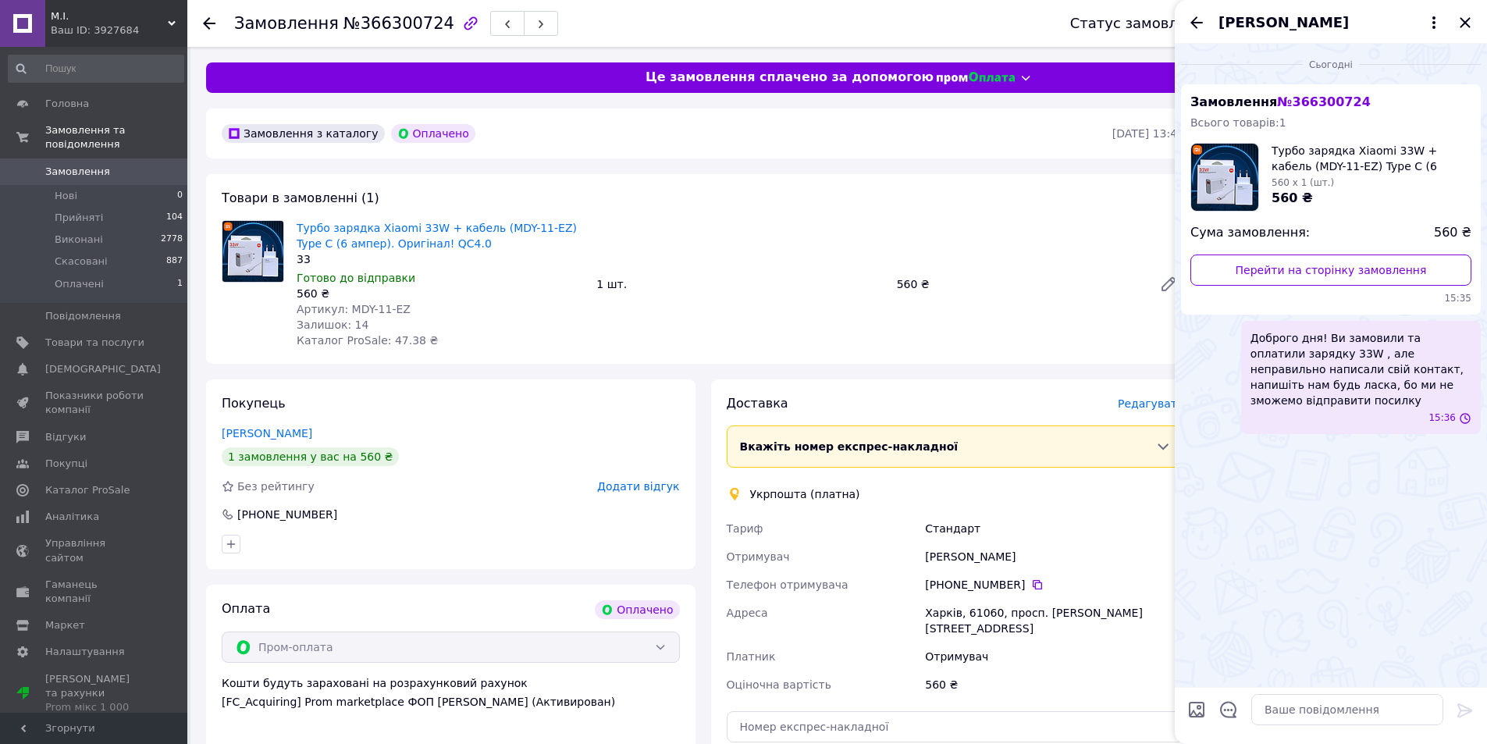
scroll to position [0, 0]
click at [1277, 20] on span "[PERSON_NAME]" at bounding box center [1283, 22] width 130 height 20
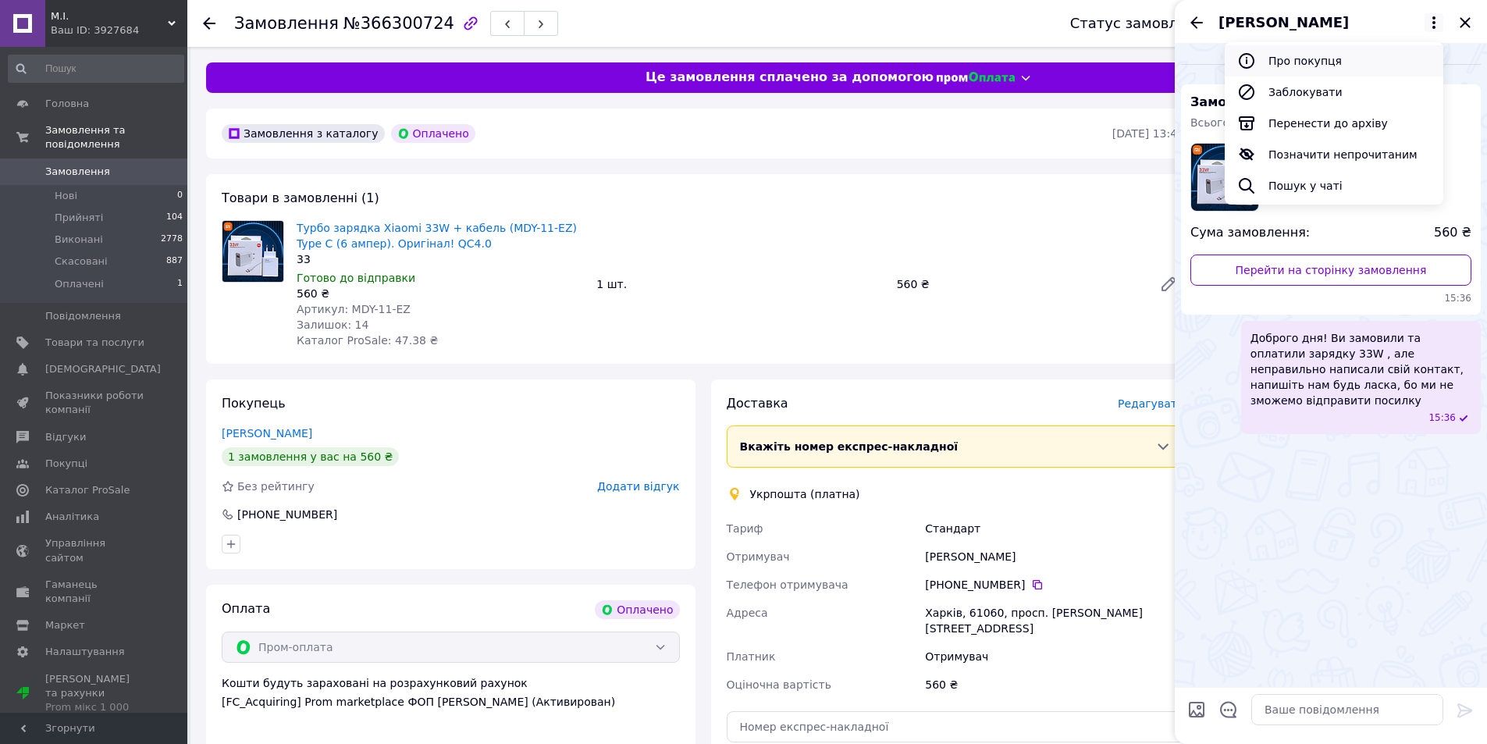
click at [1300, 63] on button "Про покупця" at bounding box center [1334, 60] width 219 height 31
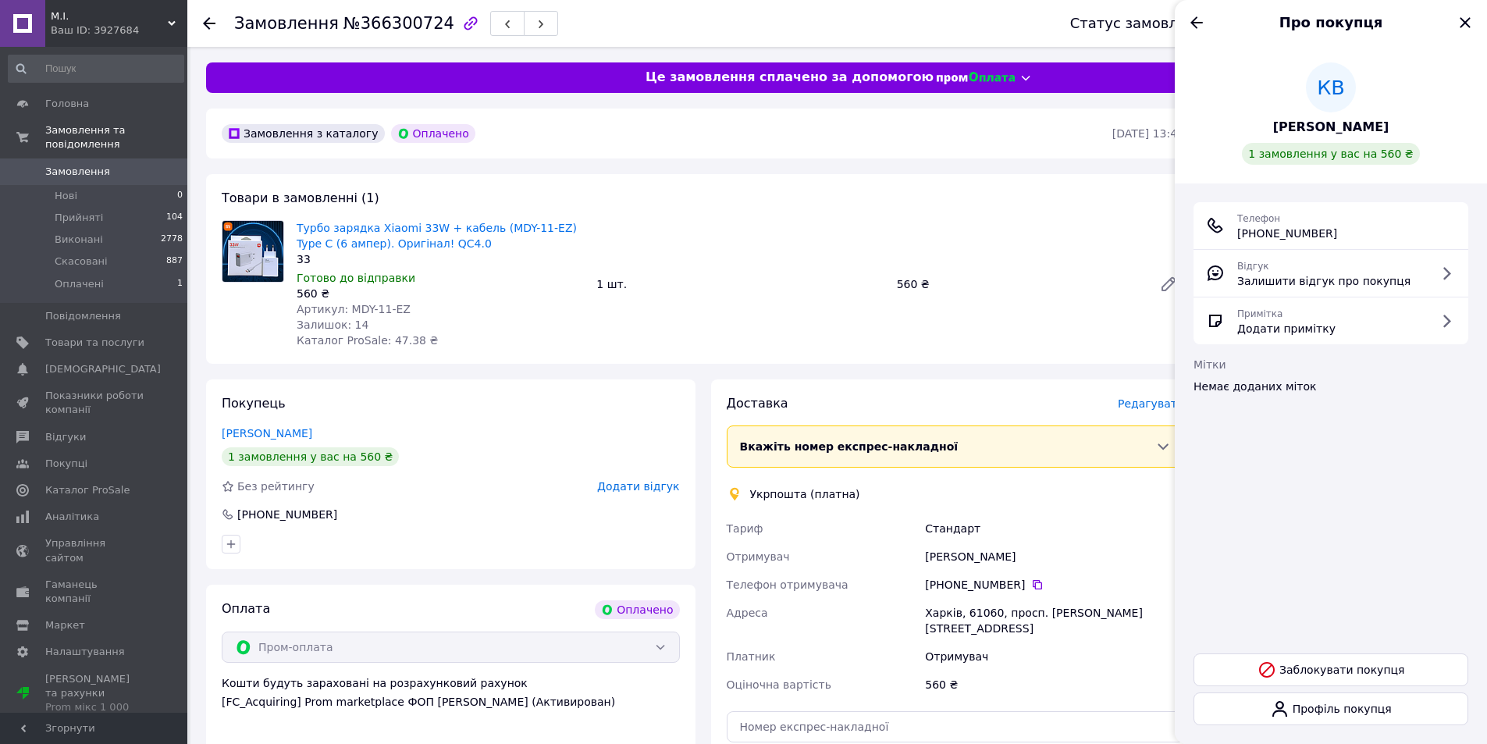
drag, startPoint x: 1347, startPoint y: 234, endPoint x: 1218, endPoint y: 231, distance: 128.8
click at [1218, 231] on div "Телефон +380 (66) 366-25-10" at bounding box center [1331, 225] width 250 height 31
click at [1347, 235] on div "Телефон +380 (66) 366-25-10" at bounding box center [1331, 225] width 250 height 31
drag, startPoint x: 1347, startPoint y: 233, endPoint x: 1239, endPoint y: 233, distance: 107.7
click at [1239, 233] on div "Телефон +380 (66) 366-25-10" at bounding box center [1331, 225] width 250 height 31
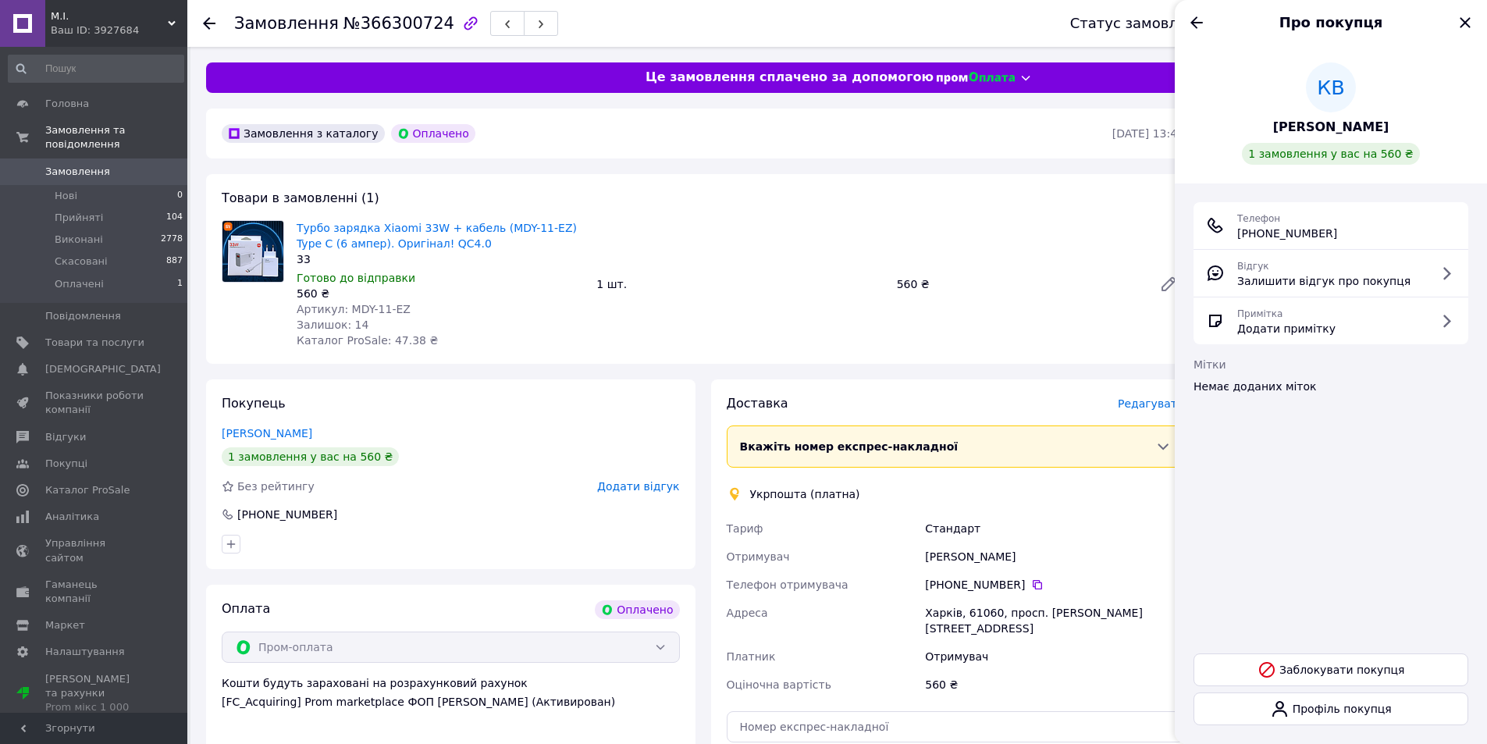
copy span "+380 (66) 366-25-10"
click at [1340, 320] on div "Примітка Додати примітку" at bounding box center [1331, 320] width 250 height 31
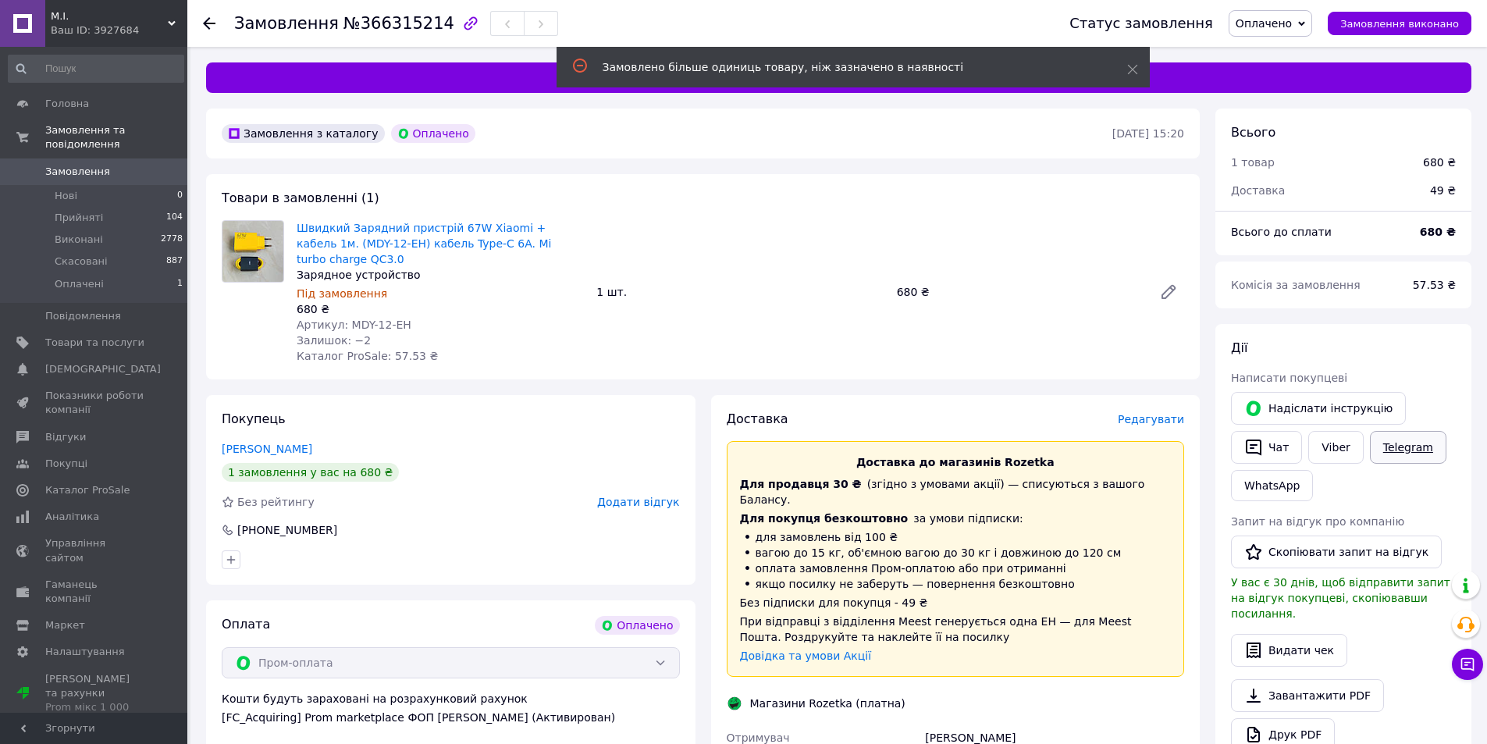
click at [1401, 448] on link "Telegram" at bounding box center [1408, 447] width 76 height 33
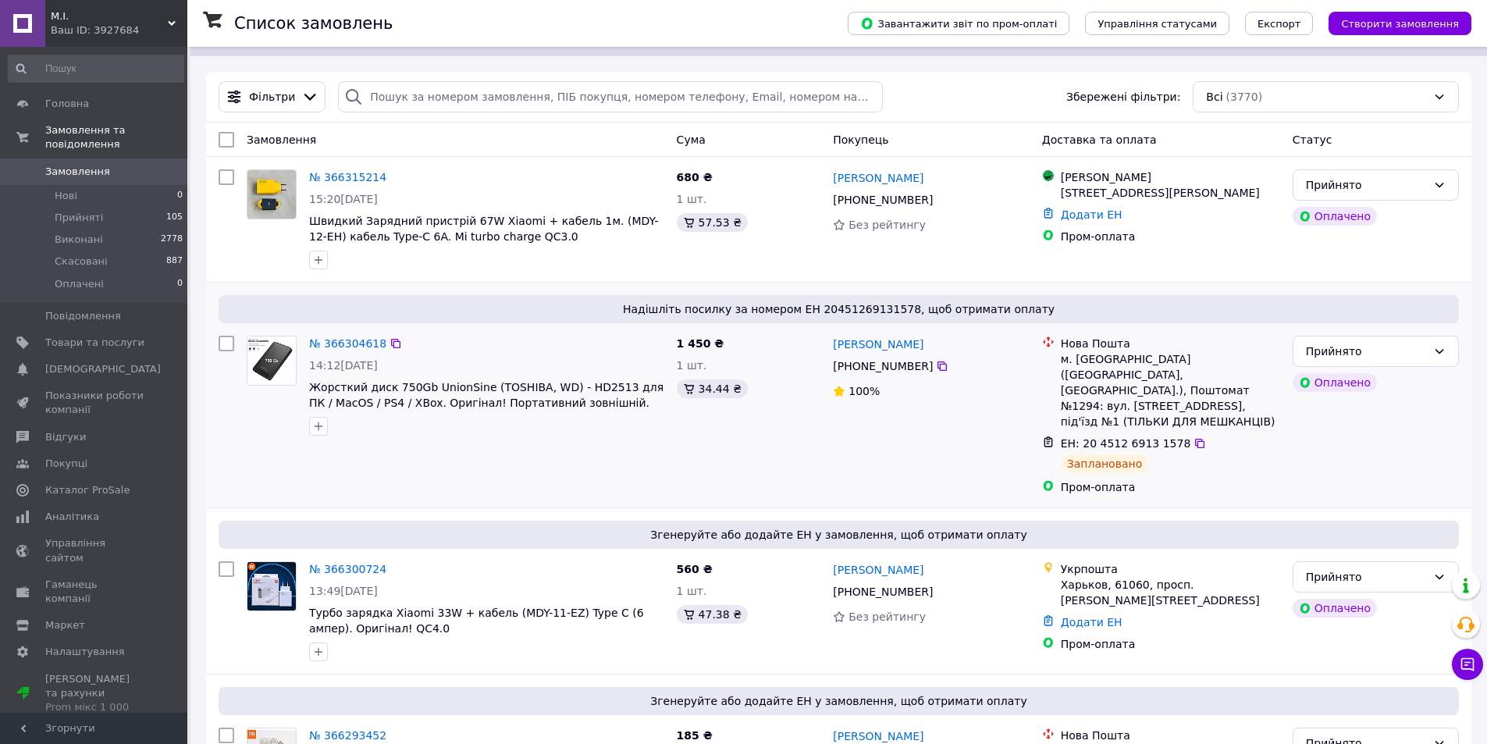
scroll to position [156, 0]
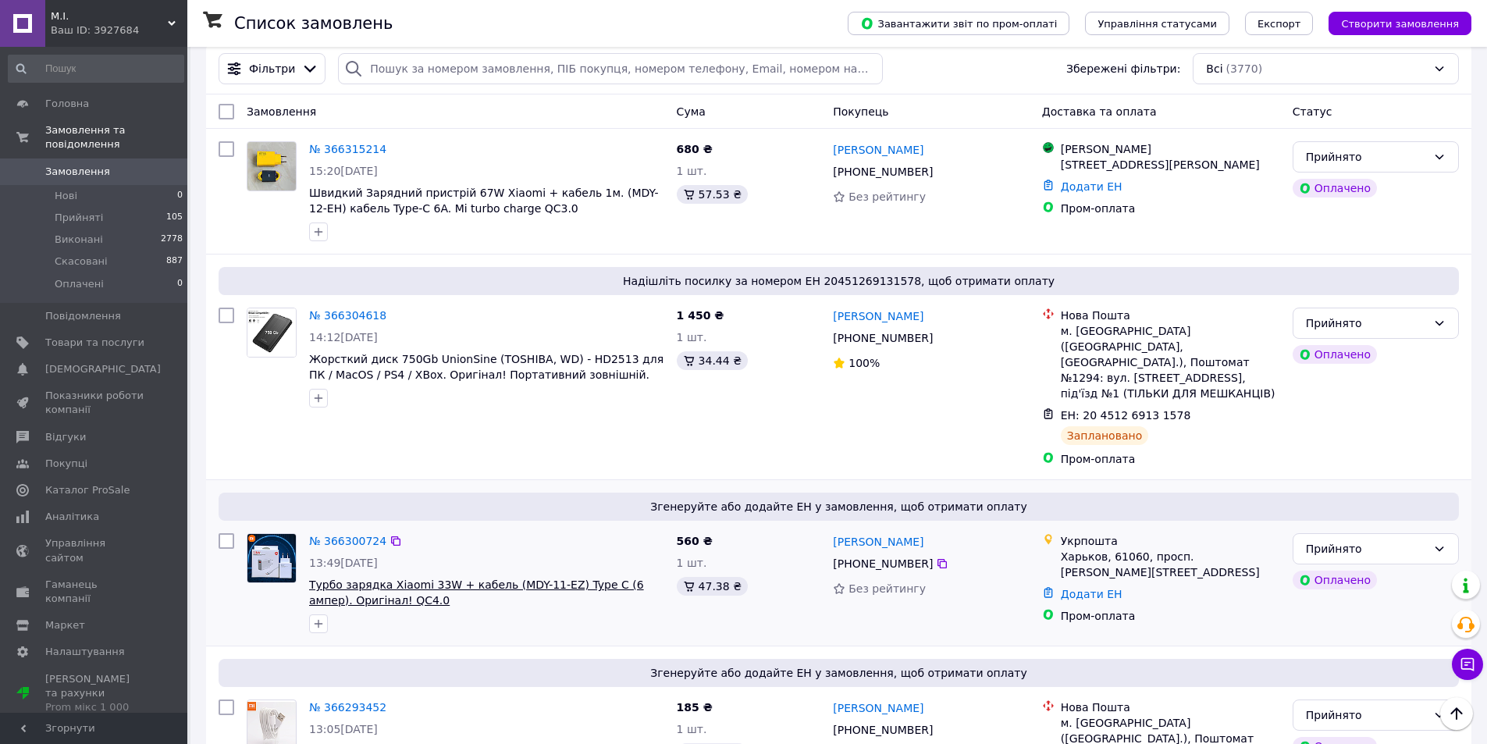
click at [341, 578] on span "Турбо зарядка Xiaomi 33W + кабель (MDY-11-EZ) Type C (6 ампер). Оригінал! QC4.0" at bounding box center [476, 592] width 335 height 28
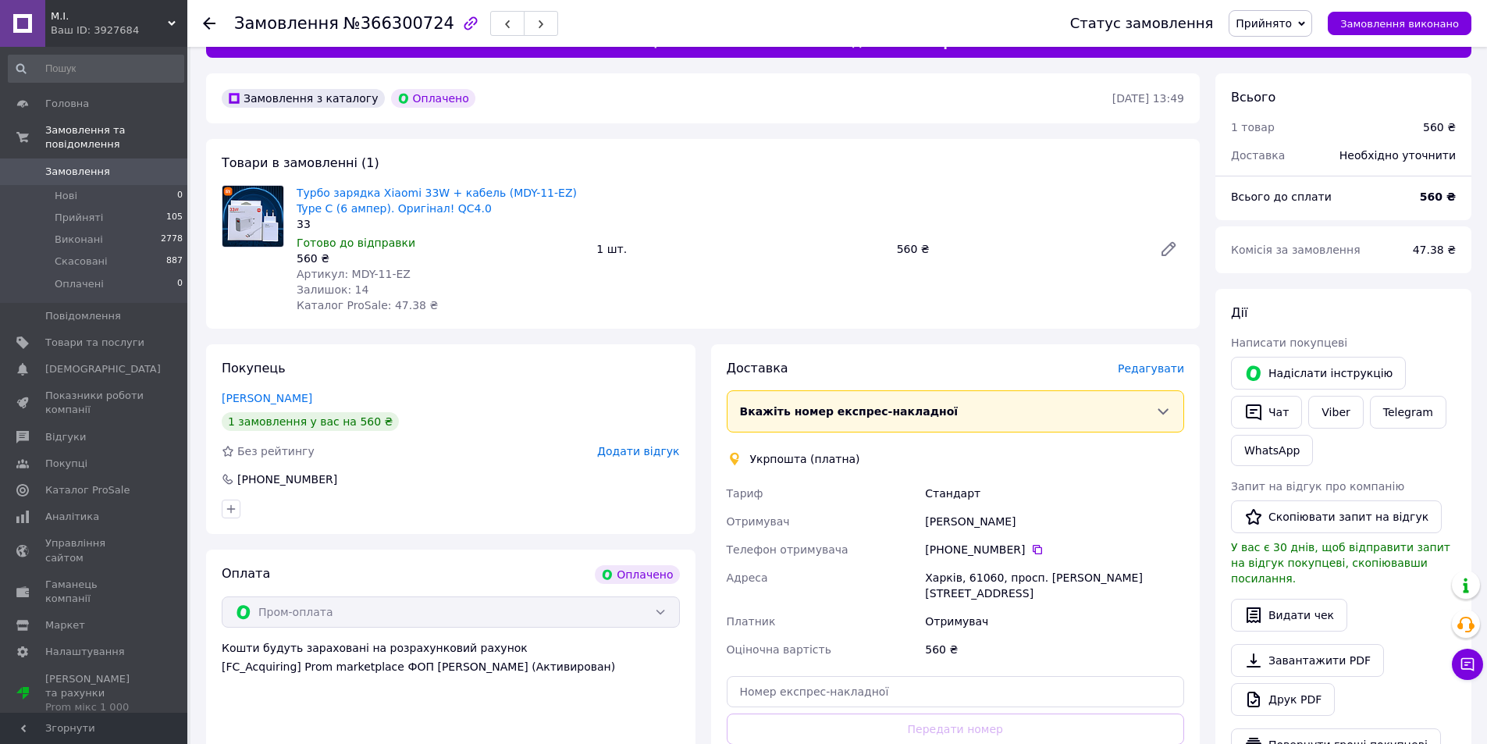
scroll to position [33, 0]
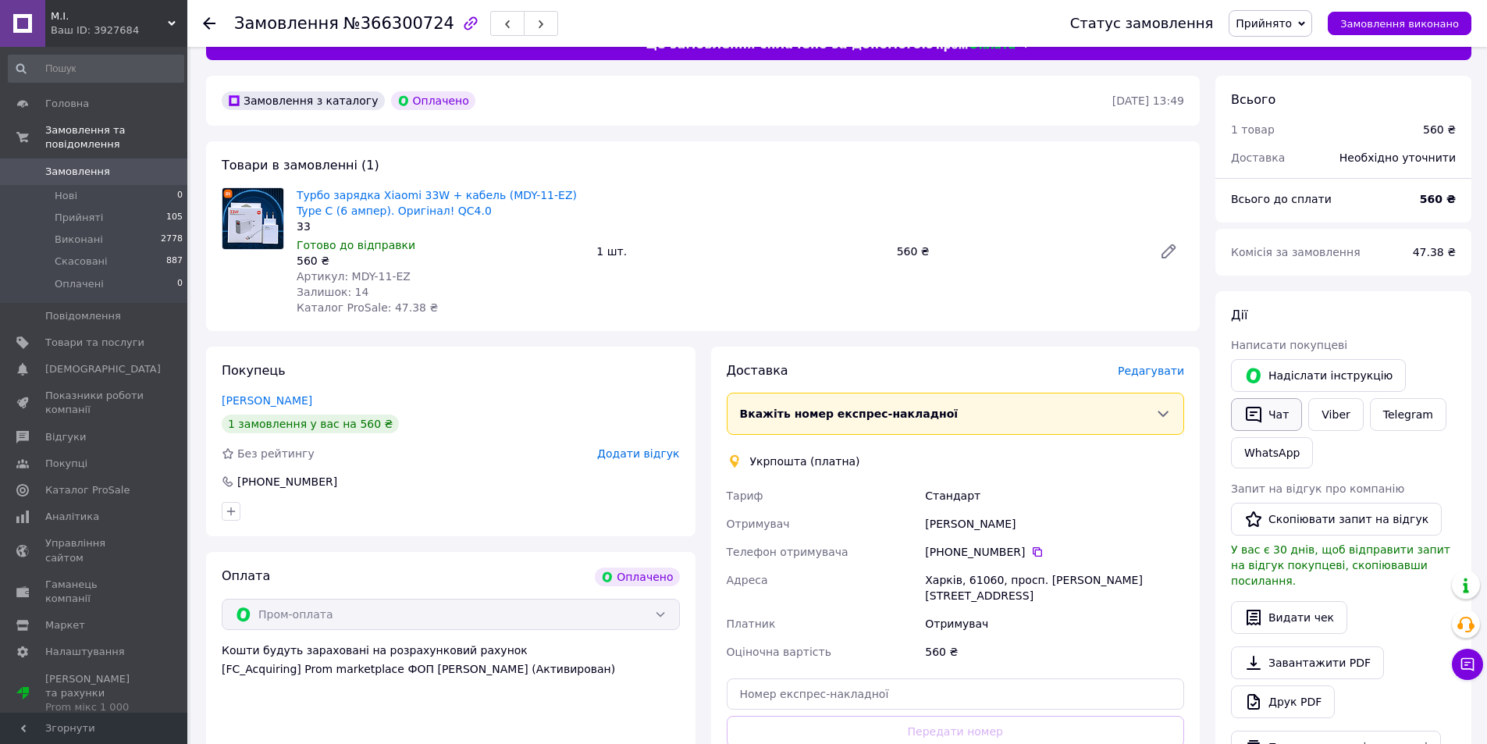
click at [1261, 417] on icon "button" at bounding box center [1254, 415] width 16 height 16
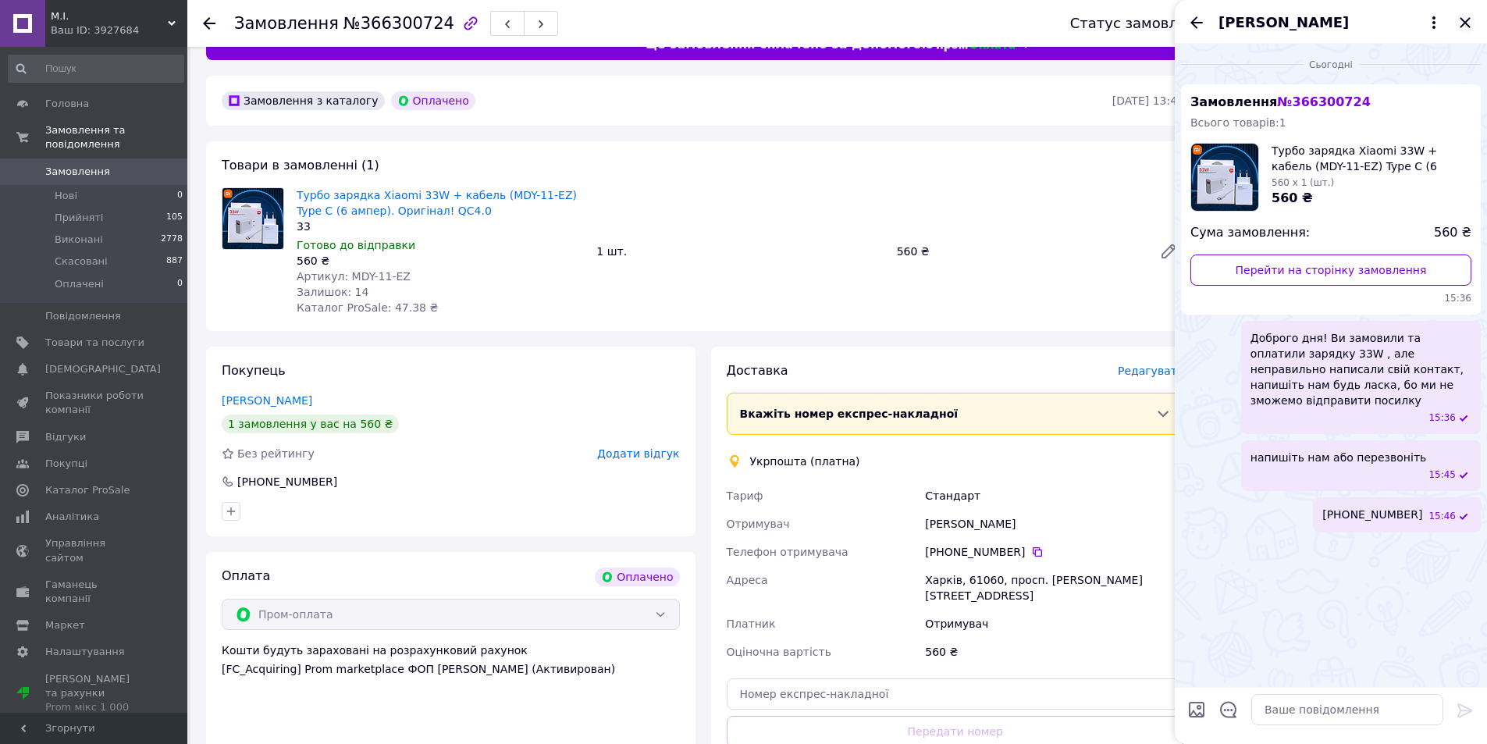
click at [1465, 22] on icon "Закрити" at bounding box center [1465, 22] width 10 height 10
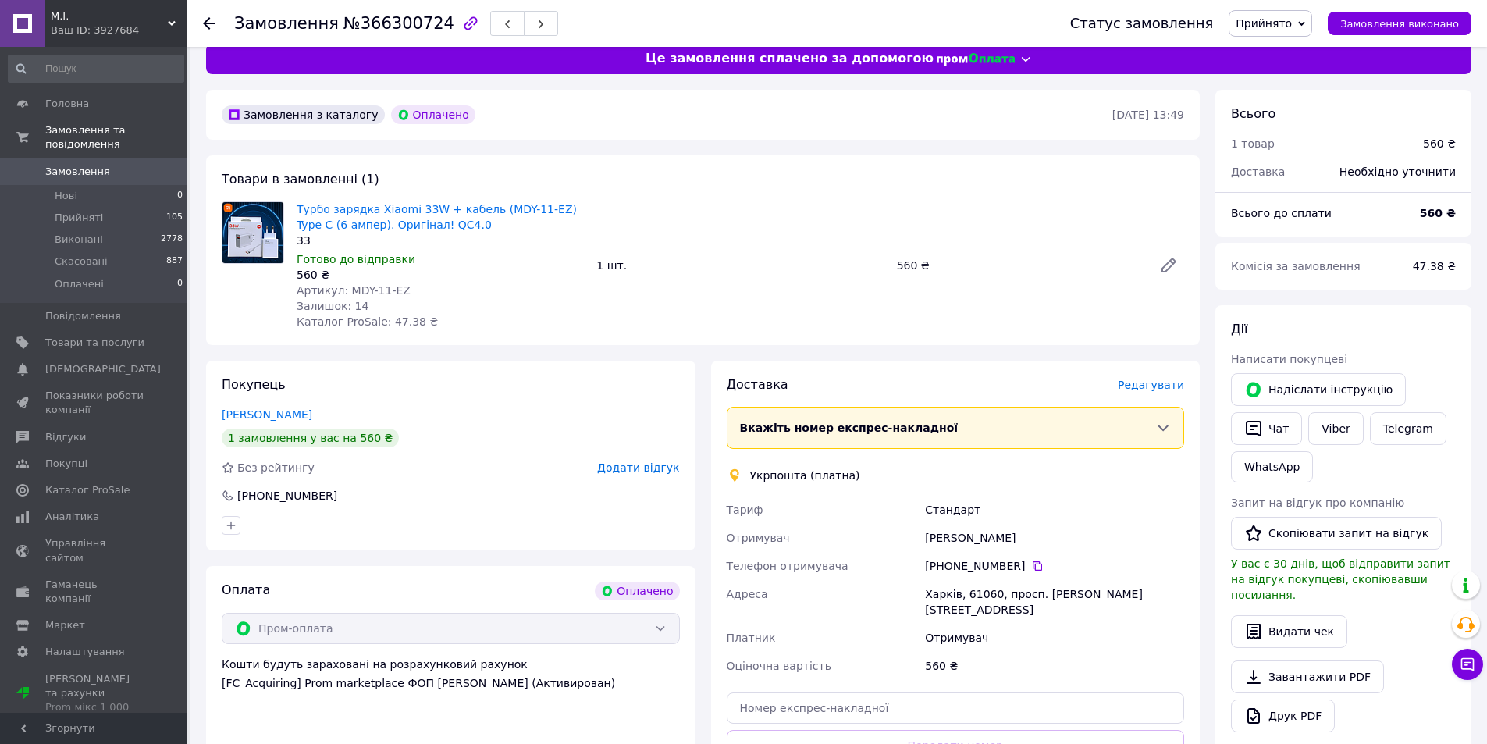
scroll to position [0, 0]
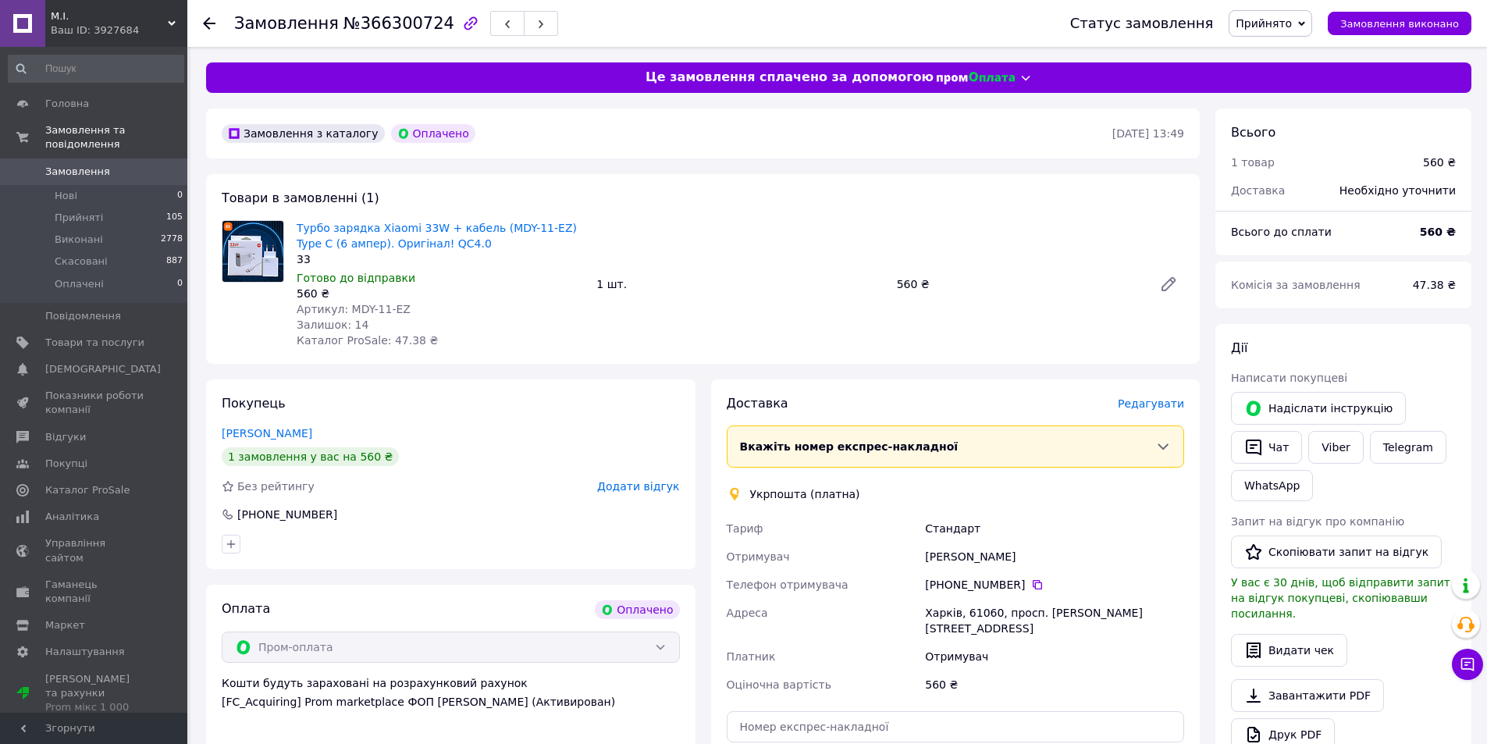
click at [72, 165] on span "Замовлення" at bounding box center [77, 172] width 65 height 14
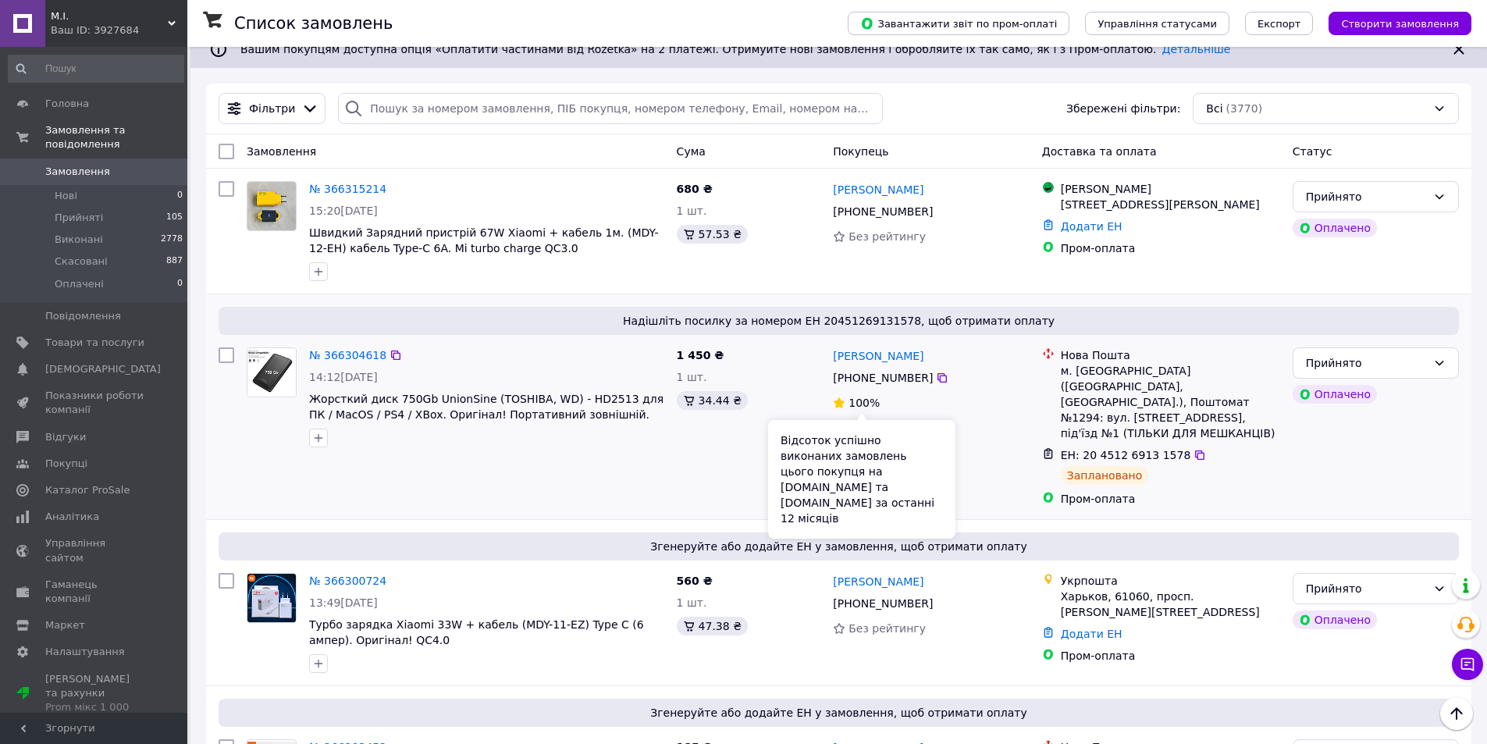
scroll to position [78, 0]
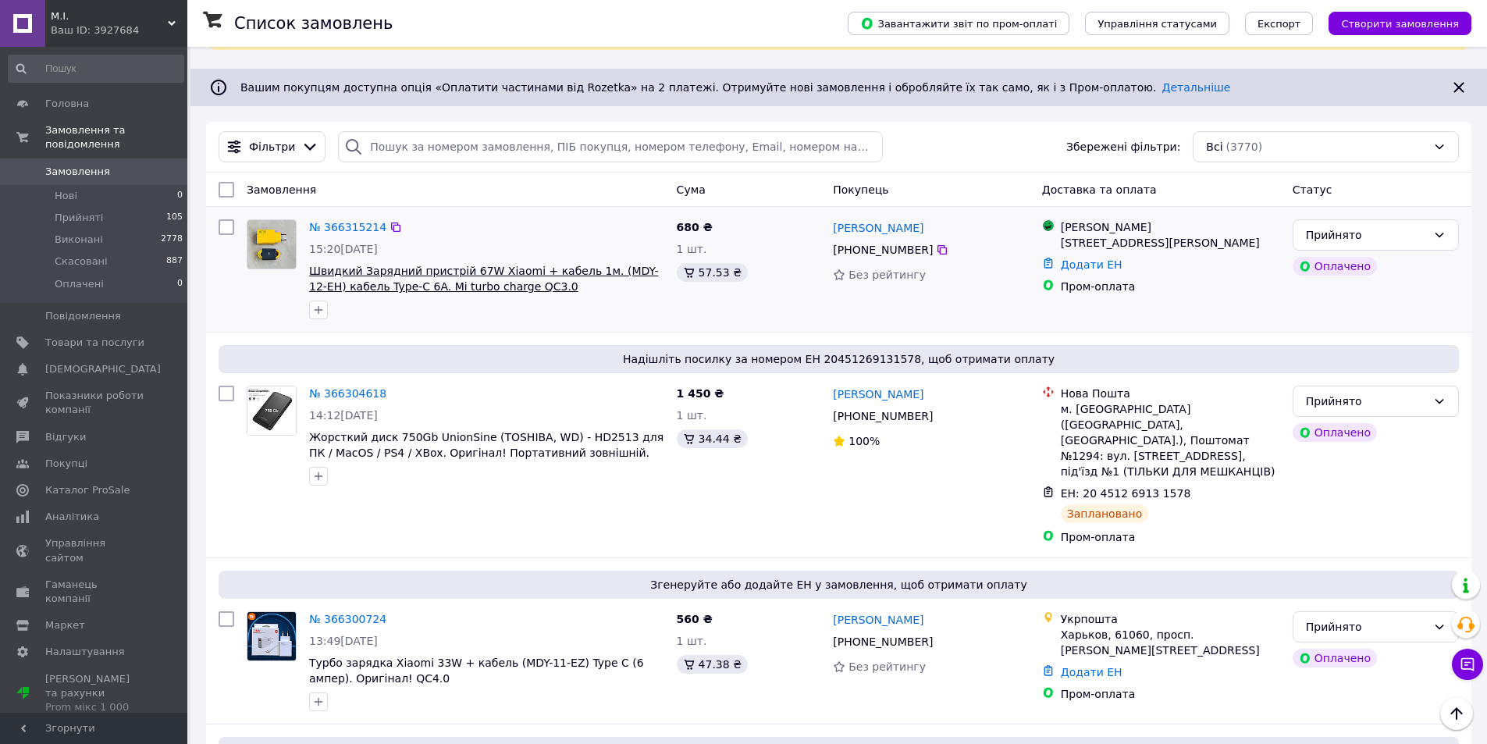
click at [357, 278] on span "Швидкий Зарядний пристрій 67W Xiaomi + кабель 1м. (MDY-12-EH) кабель Type-C 6A.…" at bounding box center [483, 279] width 349 height 28
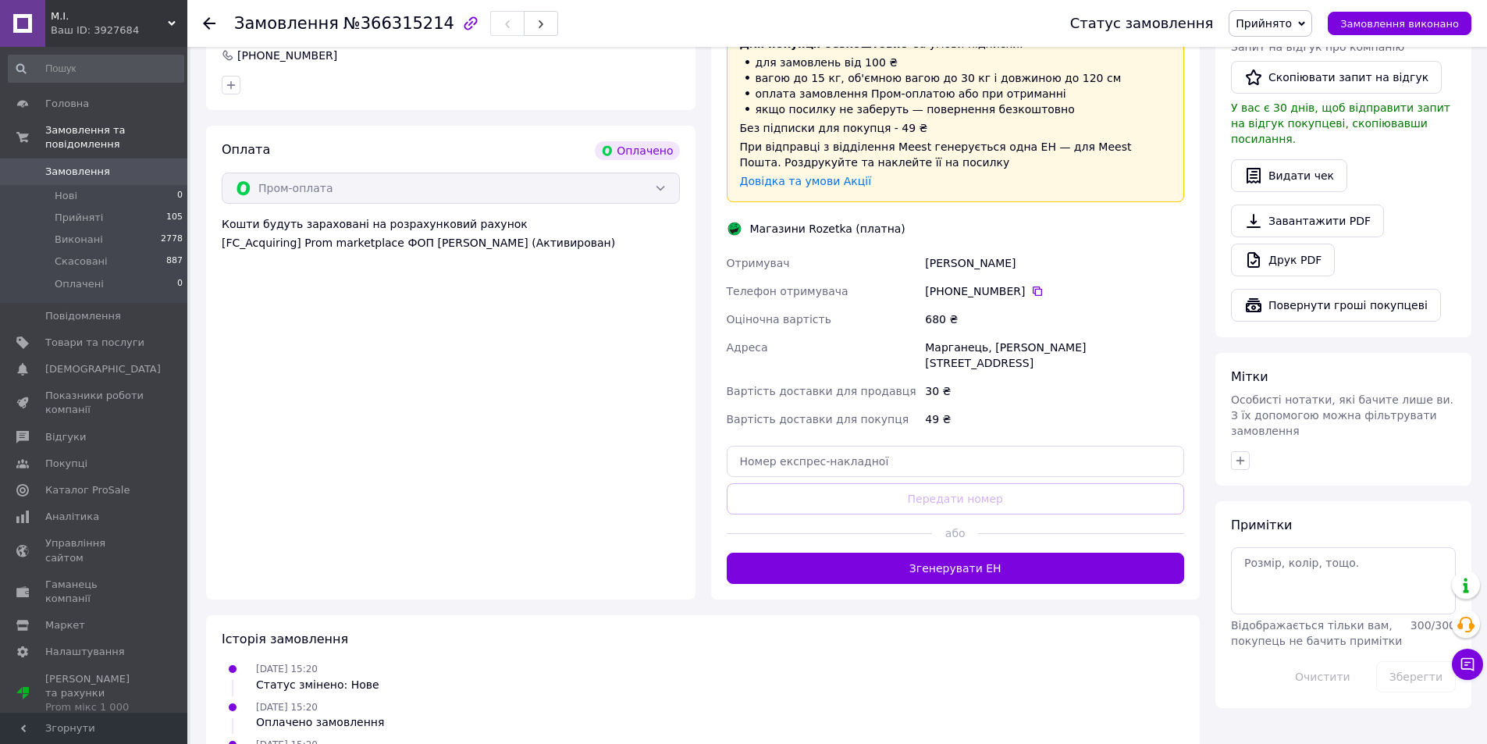
scroll to position [519, 0]
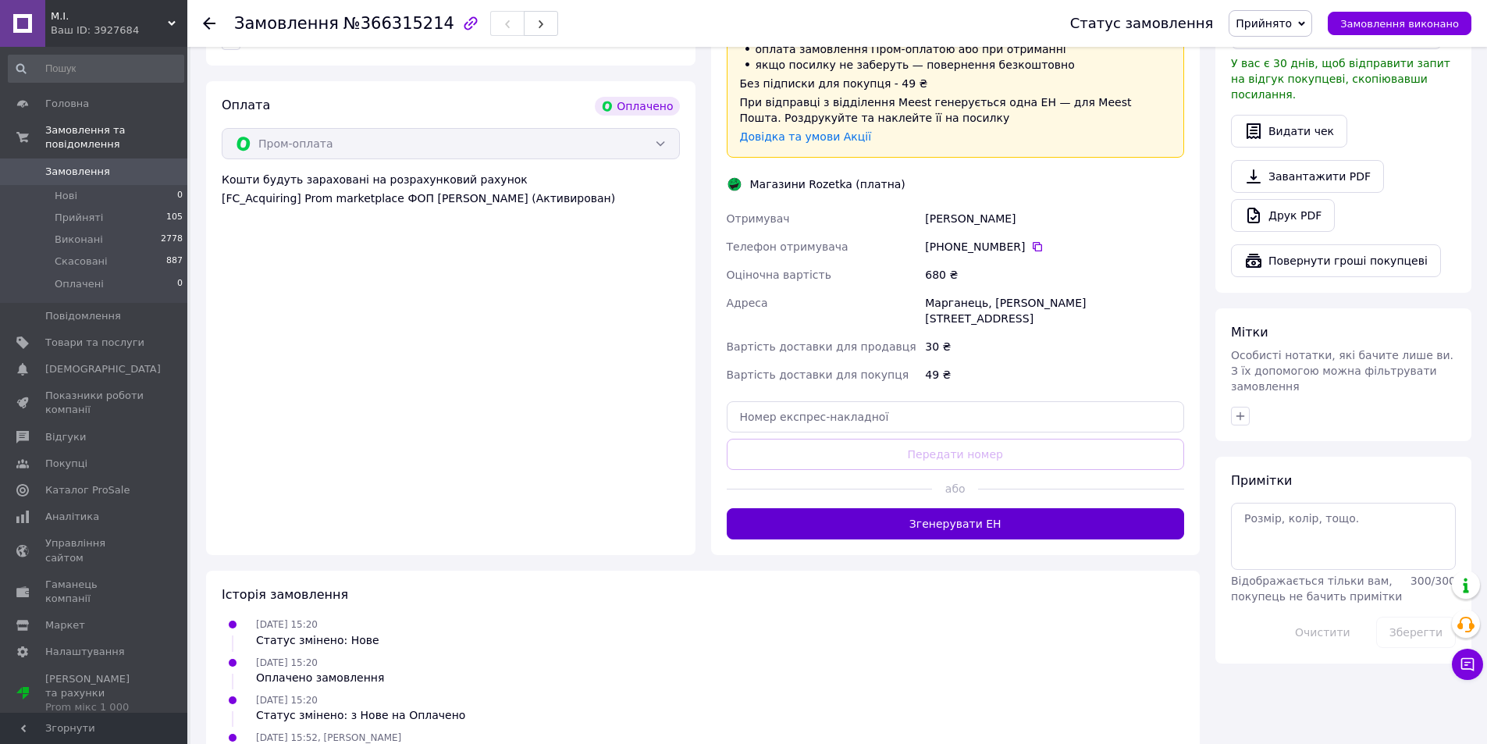
click at [941, 508] on button "Згенерувати ЕН" at bounding box center [956, 523] width 458 height 31
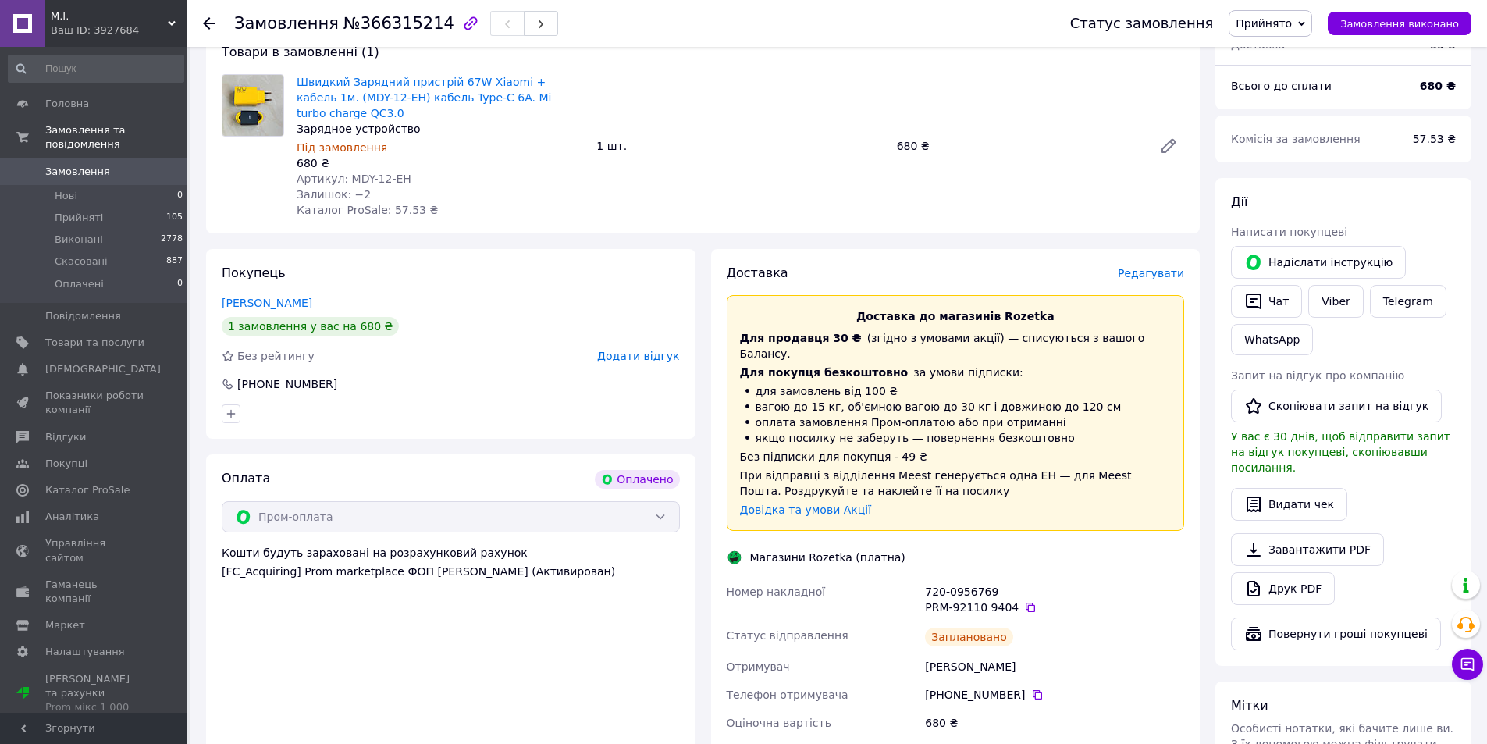
scroll to position [0, 0]
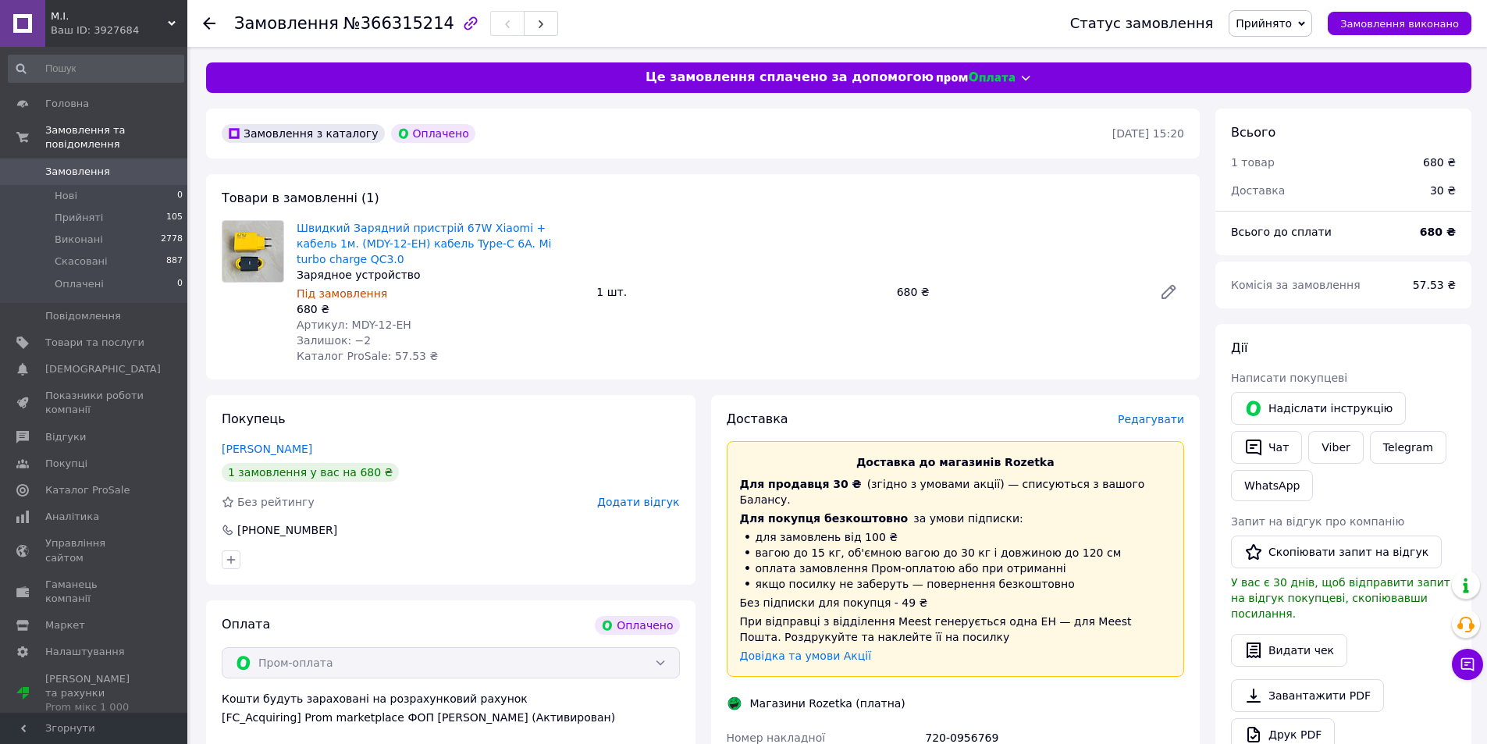
click at [71, 165] on span "Замовлення" at bounding box center [77, 172] width 65 height 14
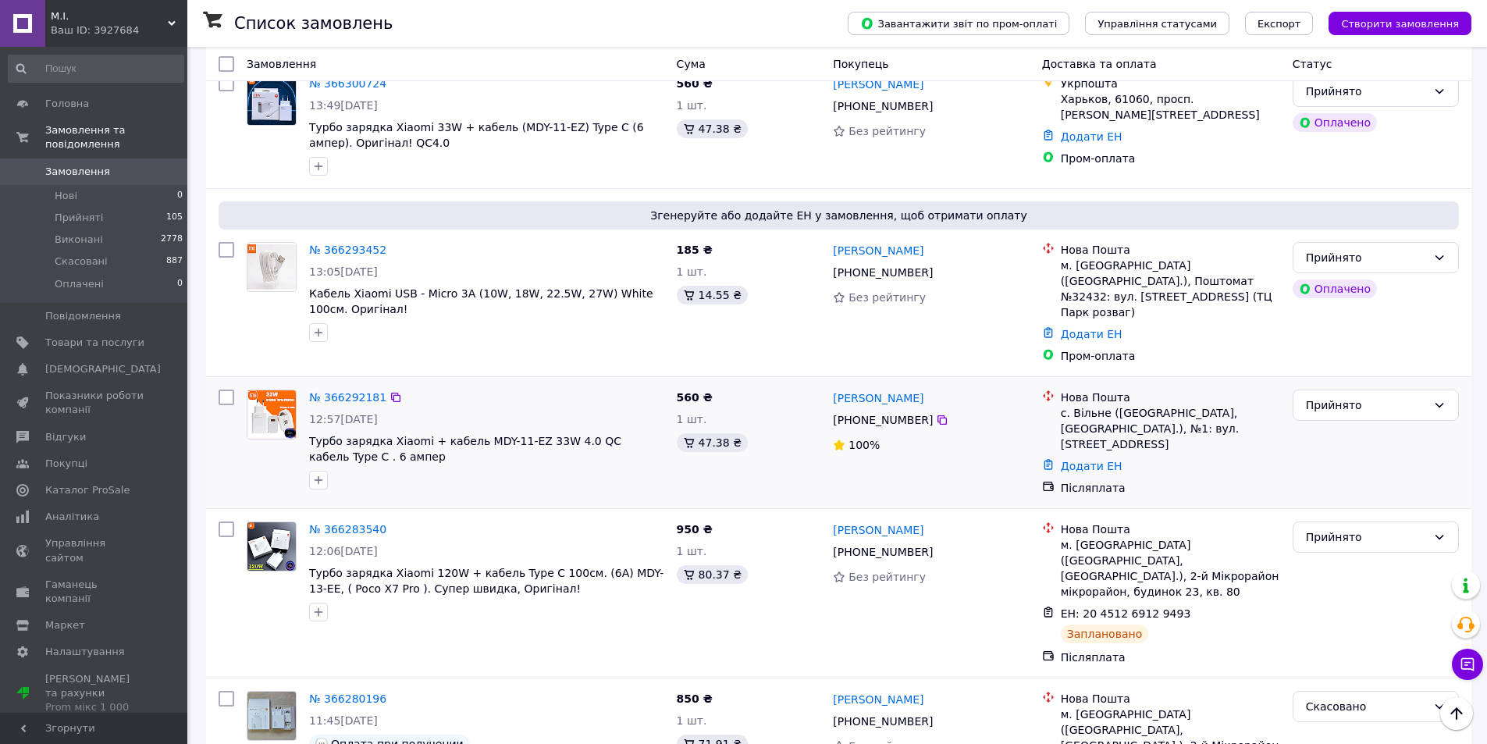
scroll to position [624, 0]
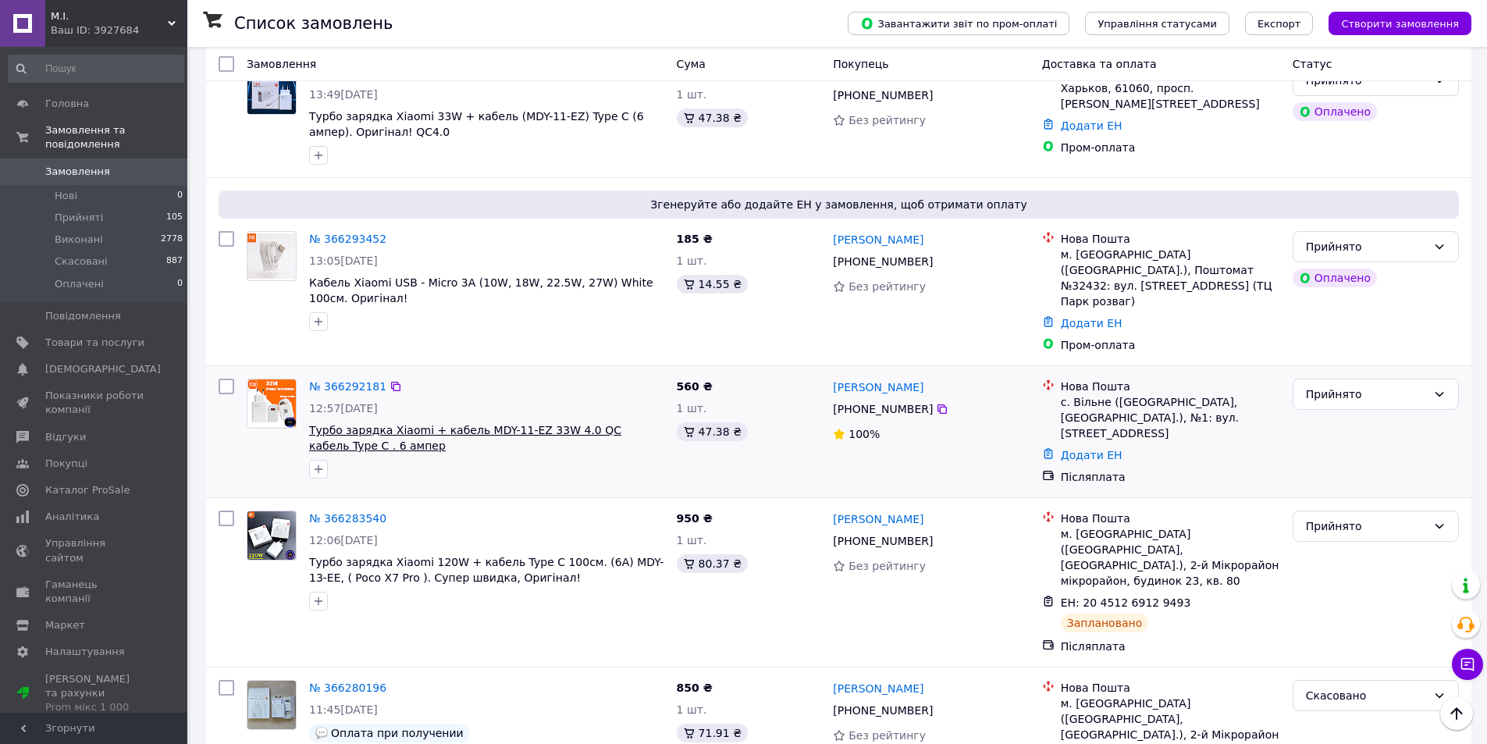
click at [450, 424] on span "Турбо зарядка Xiaomi + кабель MDY-11-EZ 33W 4.0 QC кабель Type C . 6 ампер" at bounding box center [465, 438] width 312 height 28
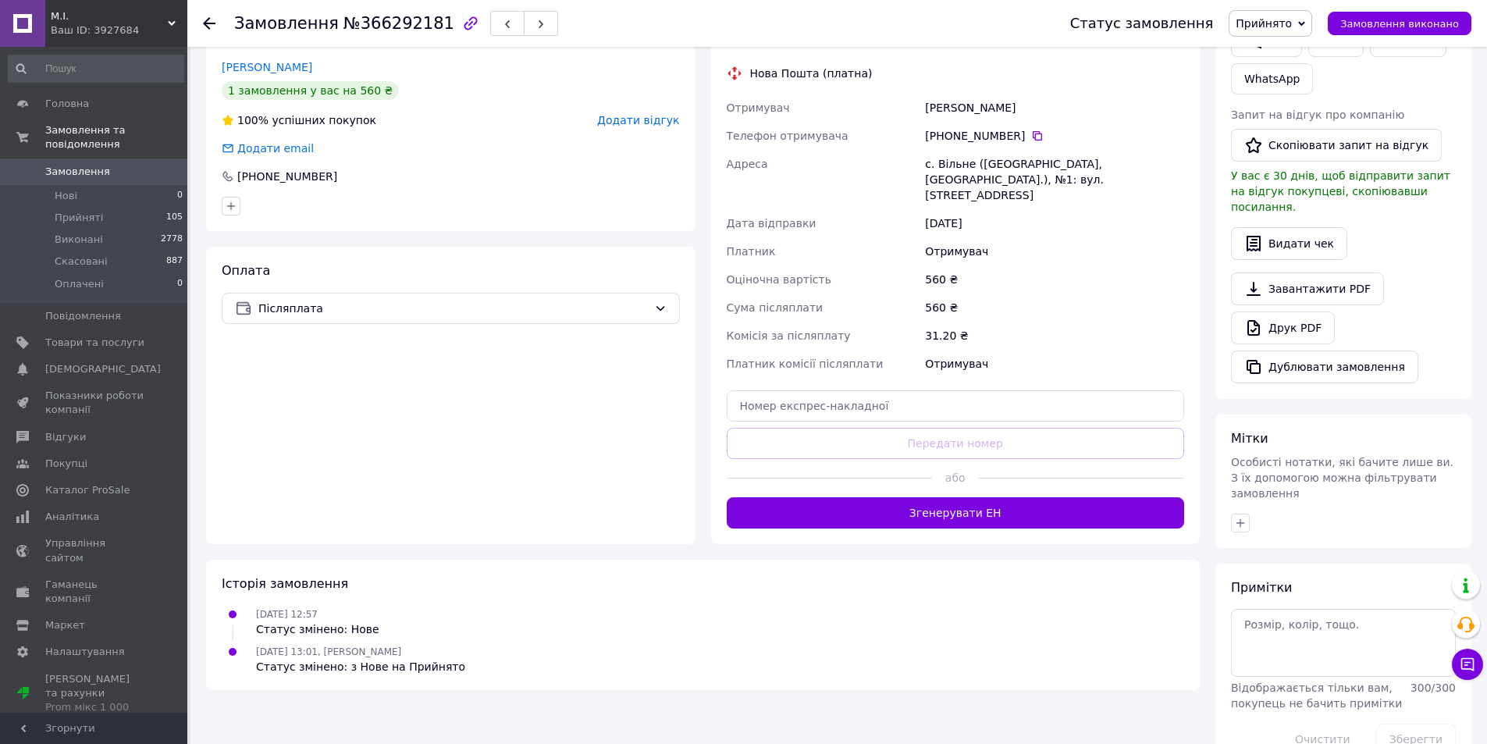
scroll to position [361, 0]
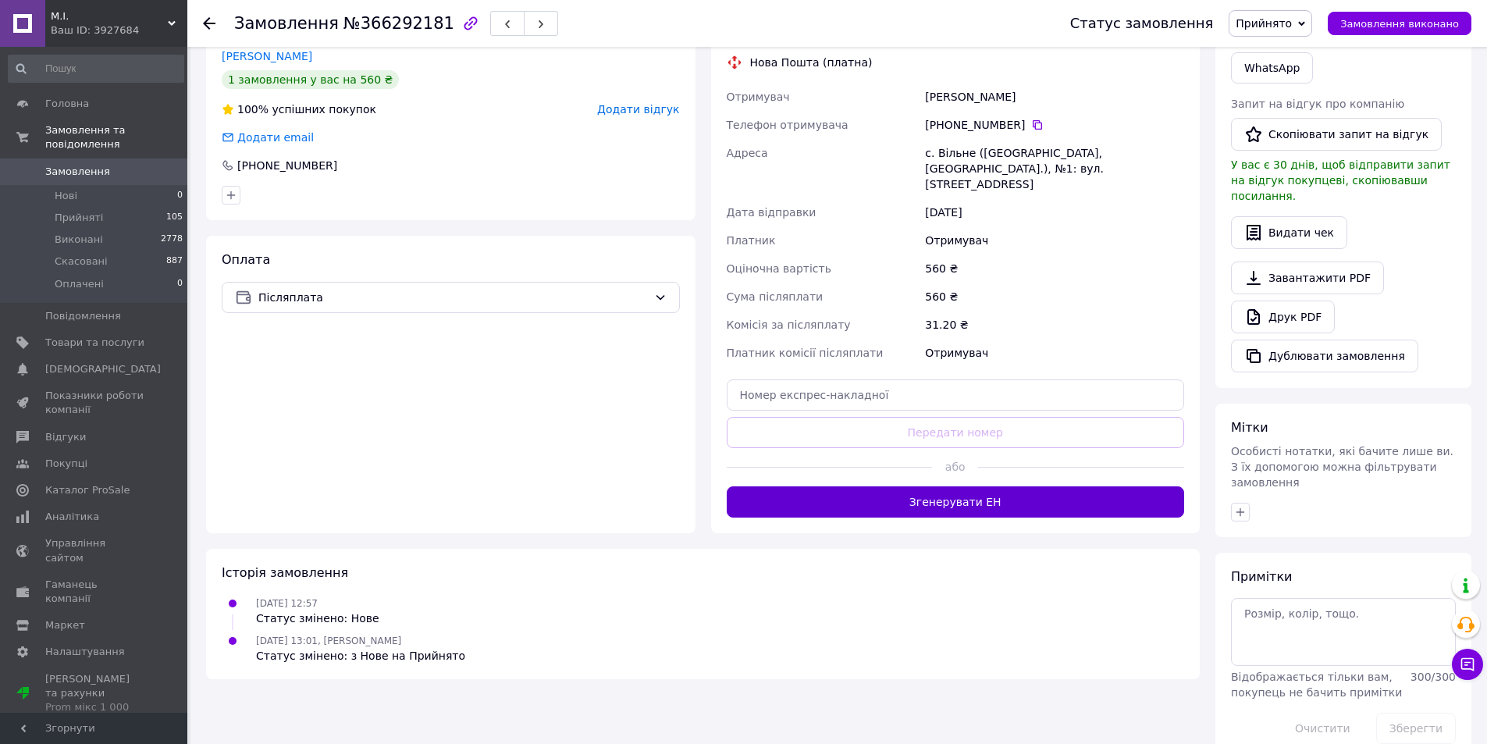
click at [943, 486] on button "Згенерувати ЕН" at bounding box center [956, 501] width 458 height 31
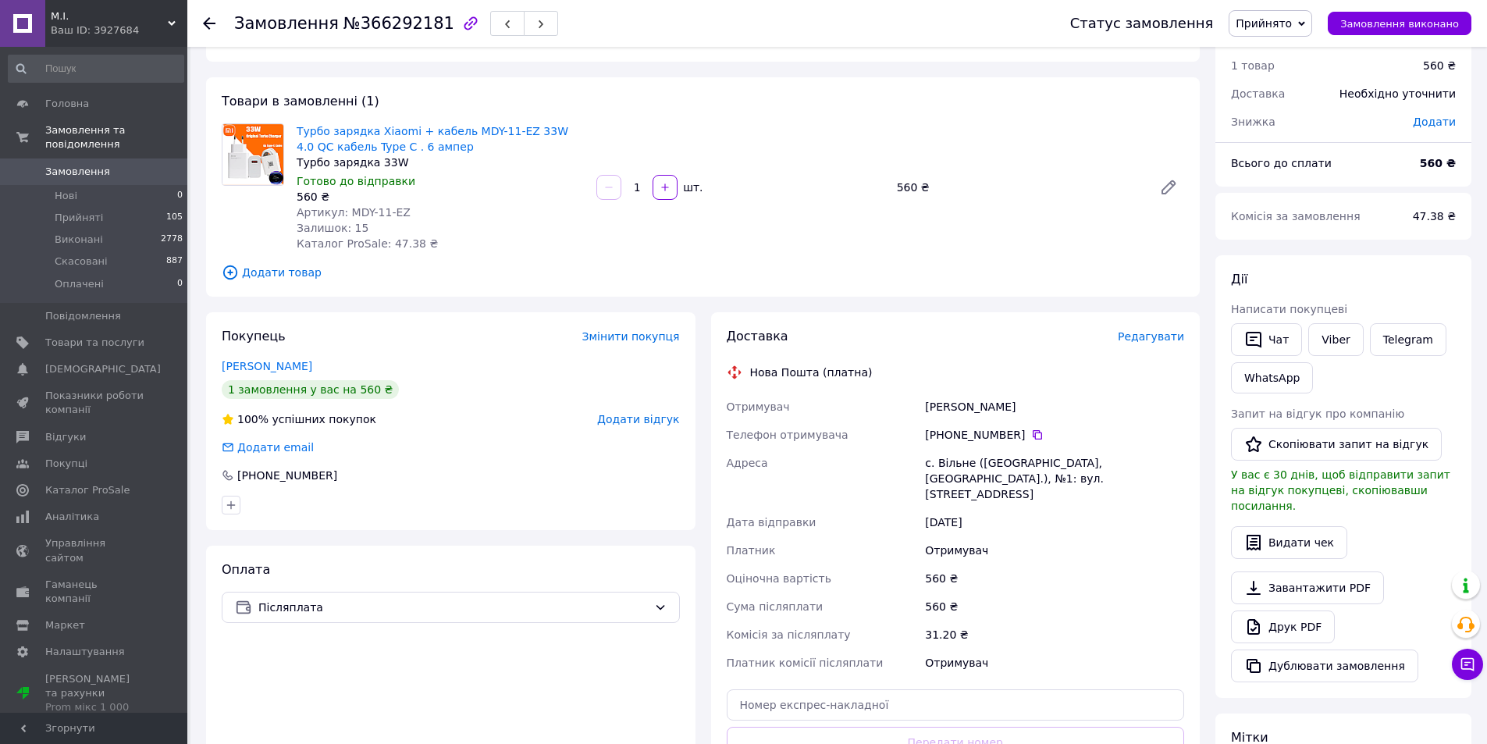
scroll to position [48, 0]
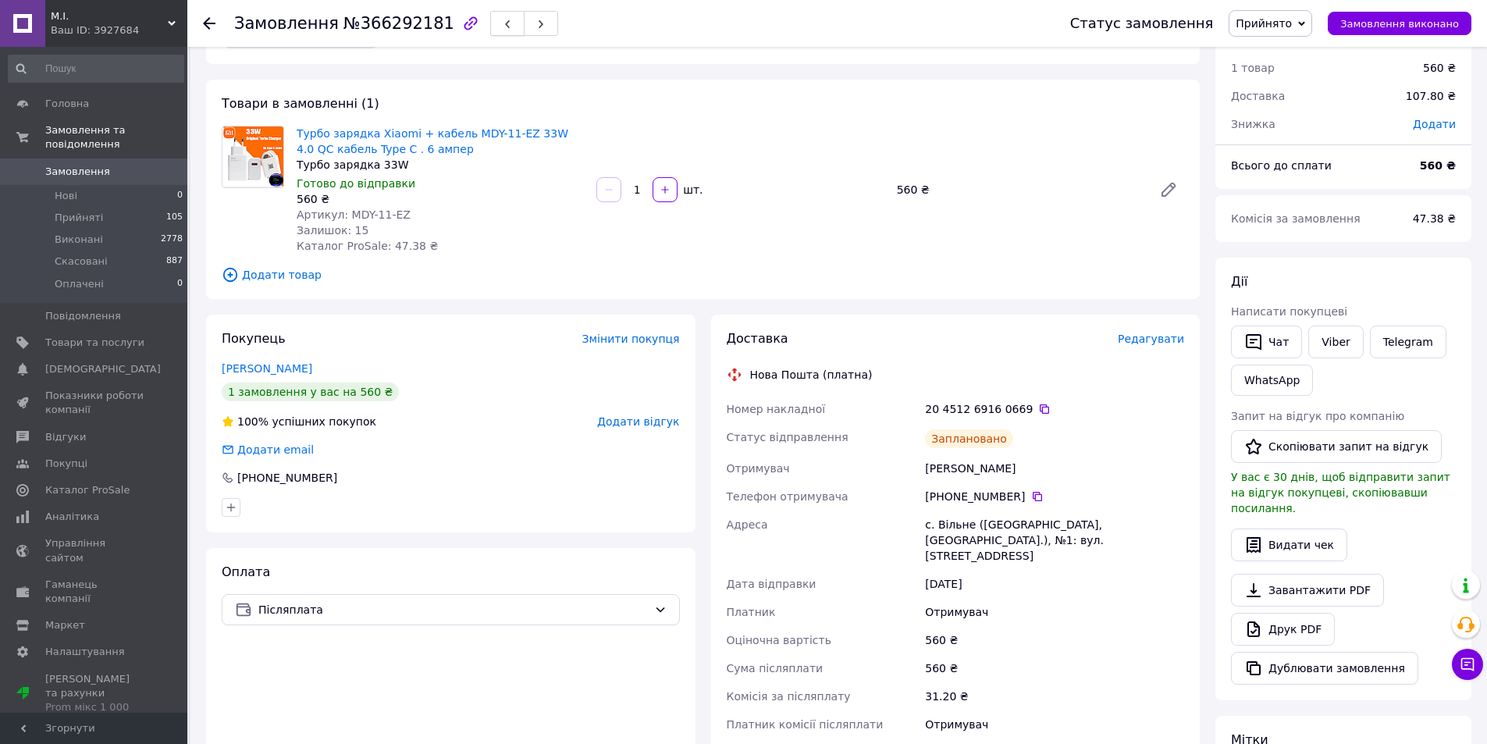
click at [503, 24] on icon "button" at bounding box center [507, 24] width 9 height 9
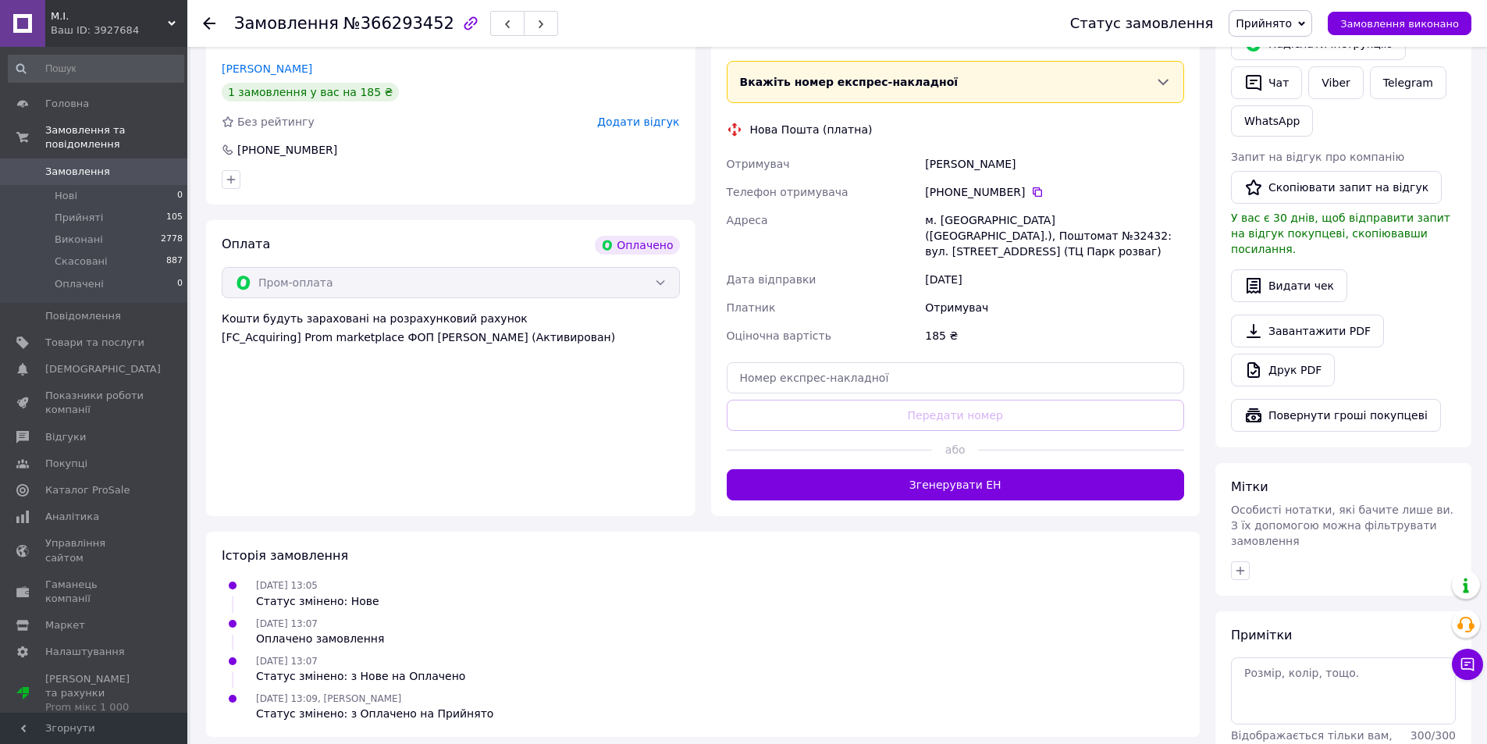
scroll to position [390, 0]
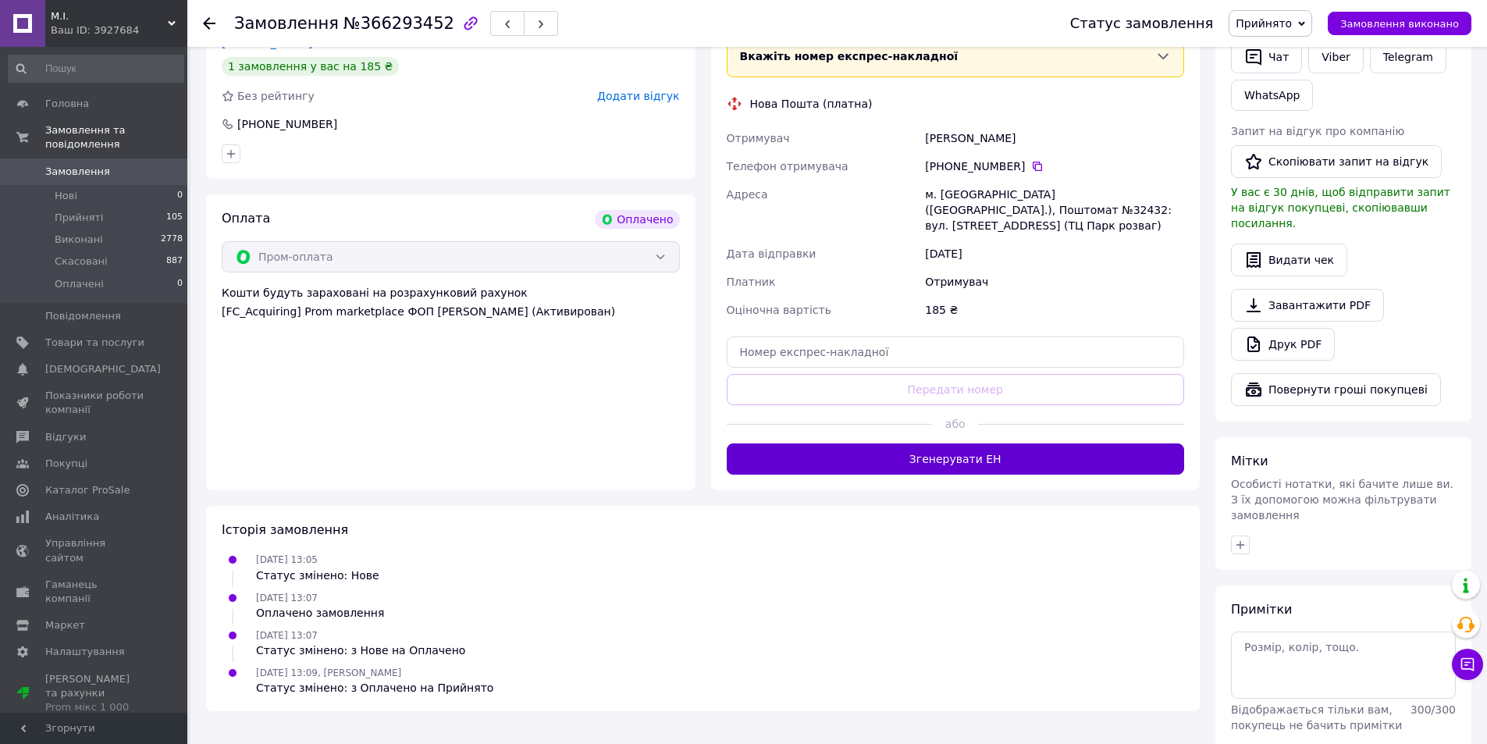
click at [938, 450] on button "Згенерувати ЕН" at bounding box center [956, 458] width 458 height 31
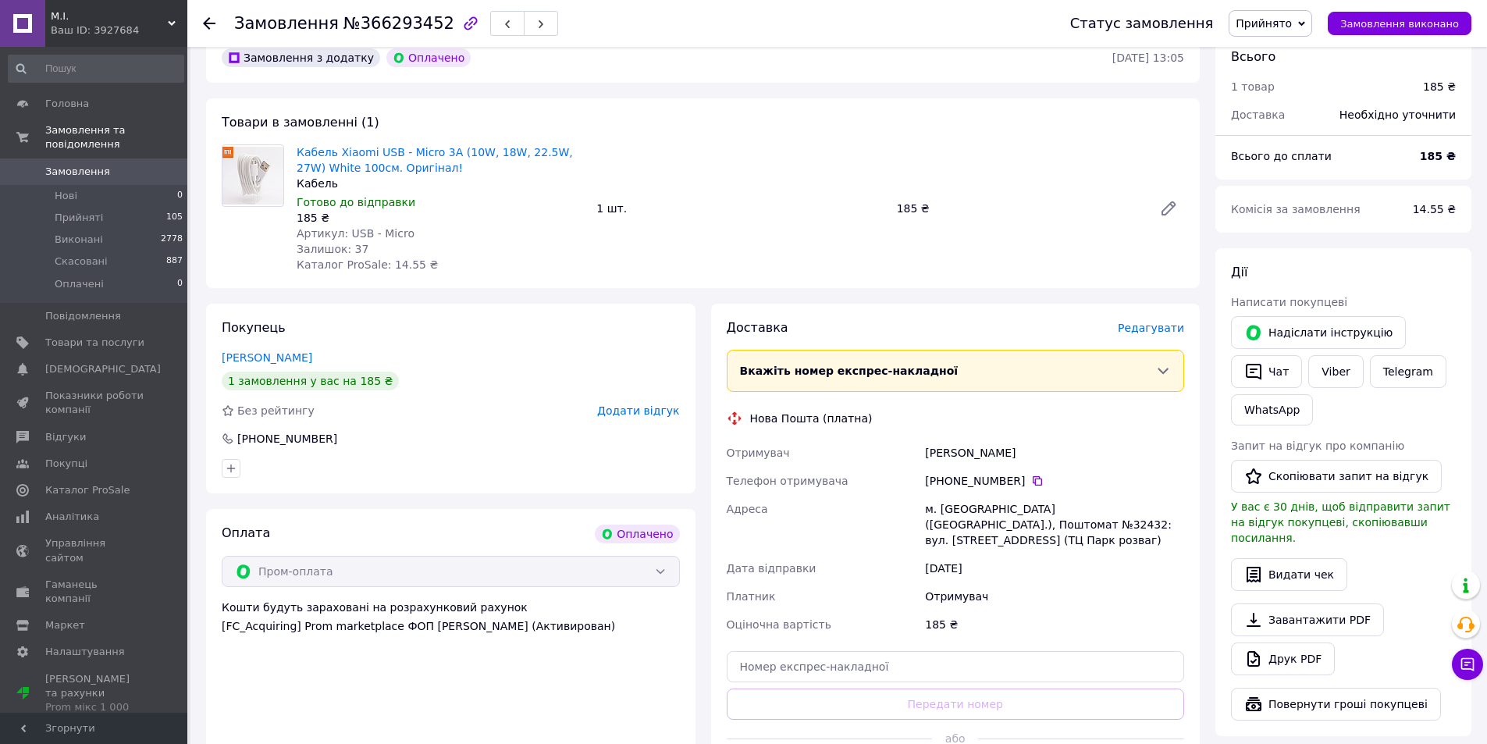
scroll to position [0, 0]
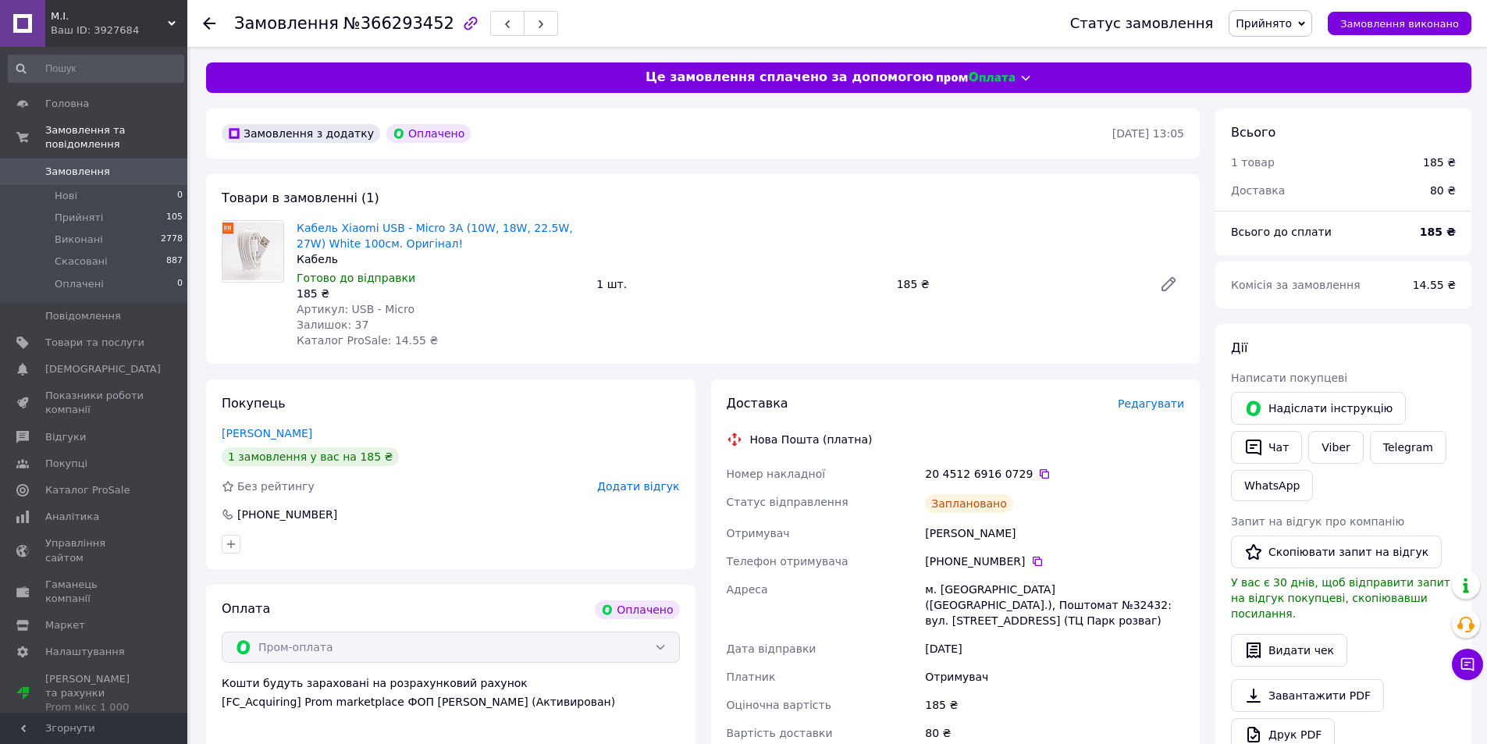
click at [84, 165] on span "Замовлення" at bounding box center [77, 172] width 65 height 14
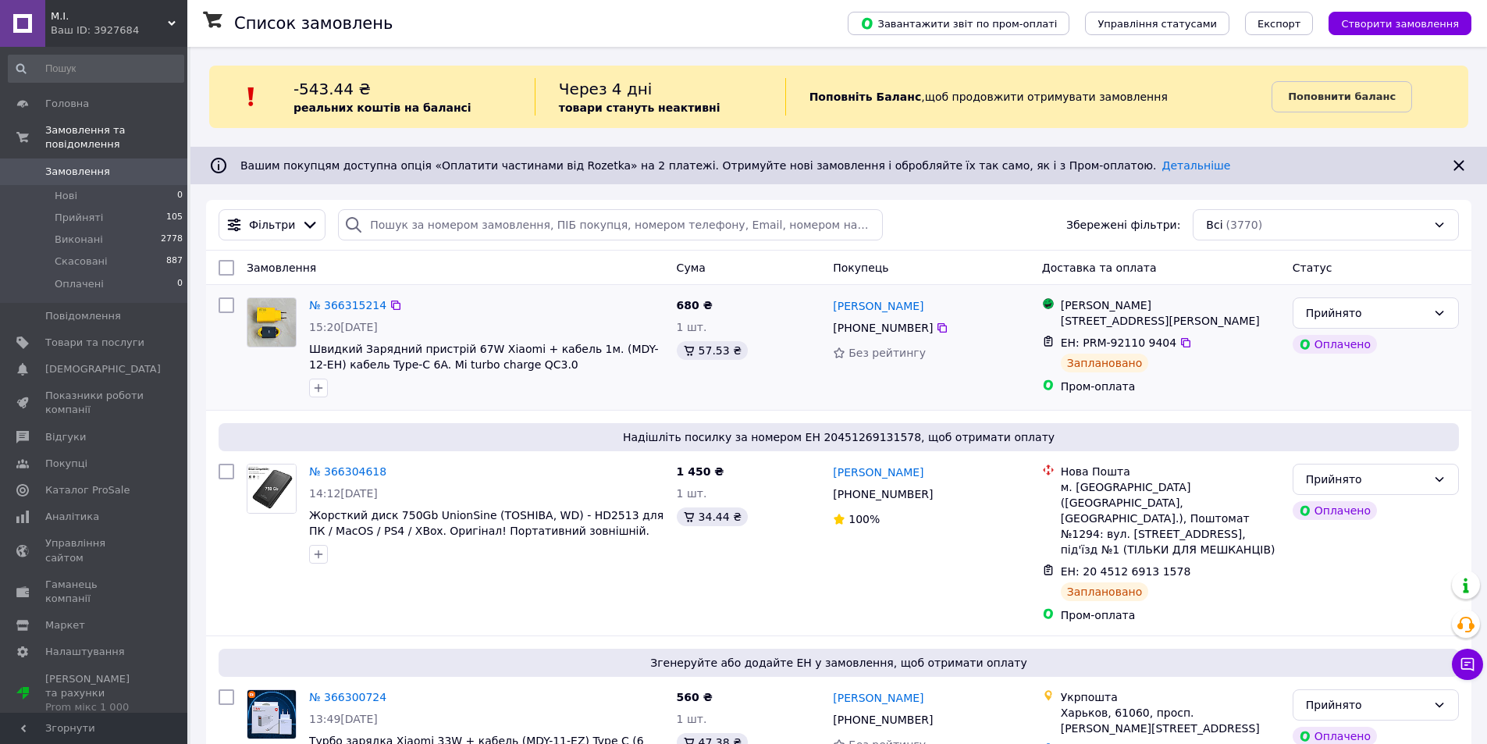
click at [937, 382] on div "Влад Горюнов +380 66 491 89 57 Без рейтингу" at bounding box center [931, 347] width 208 height 112
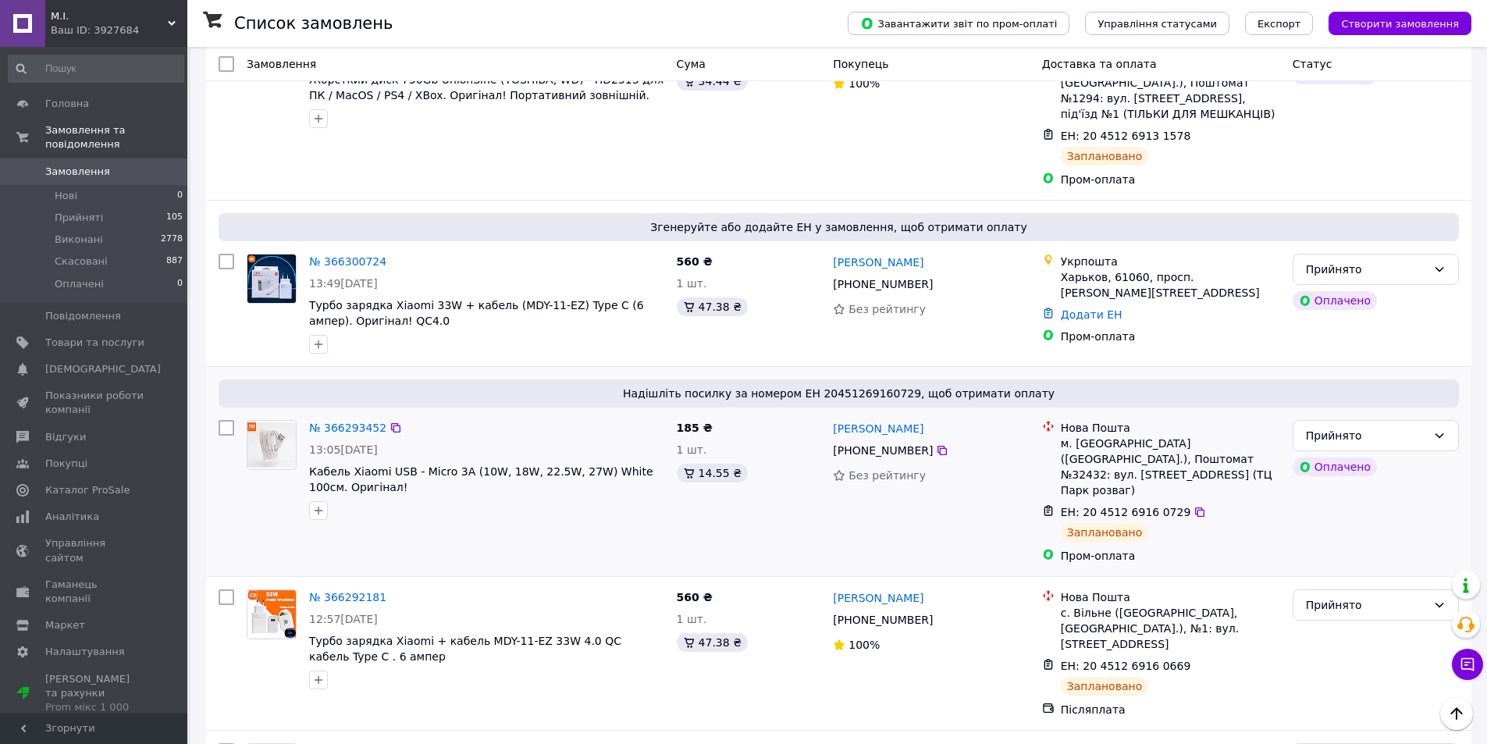
scroll to position [390, 0]
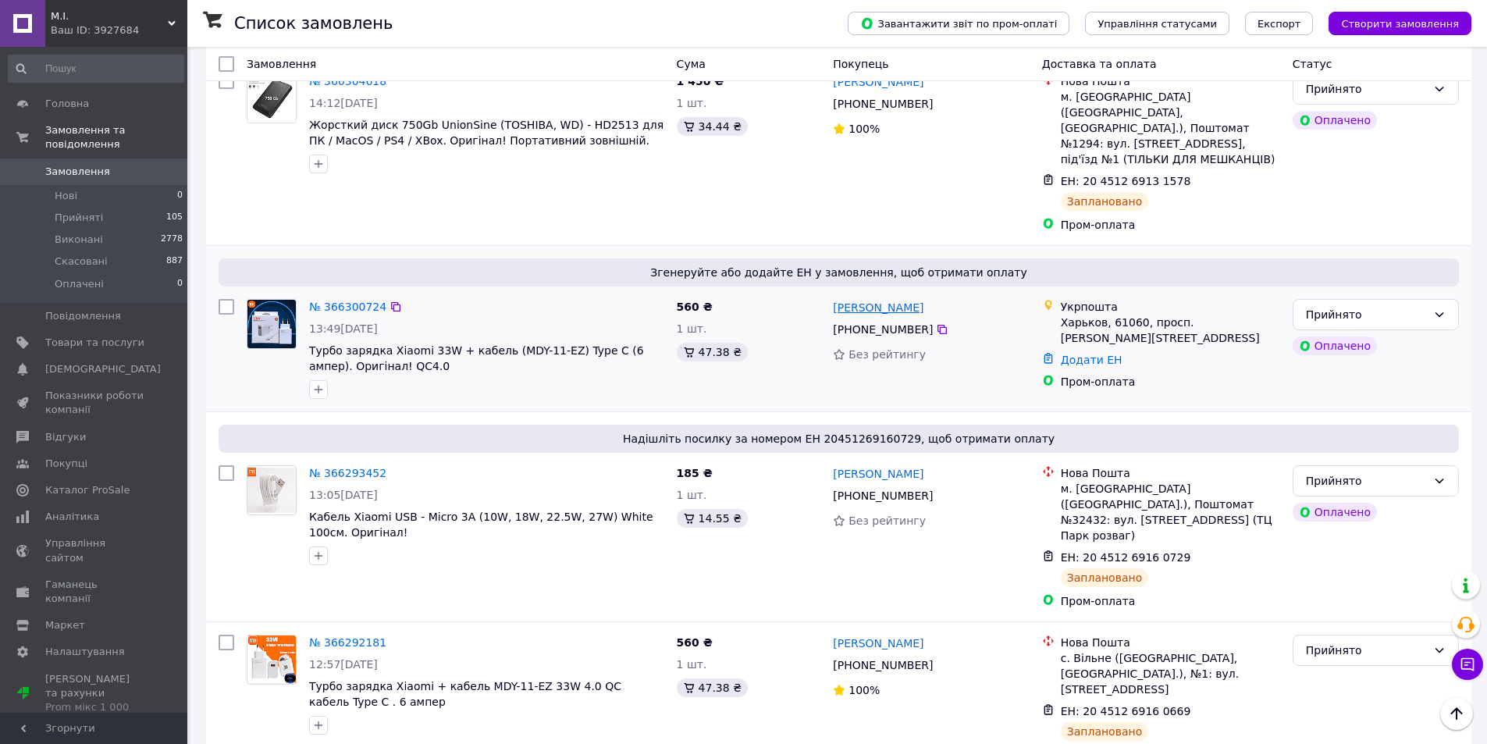
click at [857, 300] on link "[PERSON_NAME]" at bounding box center [878, 308] width 91 height 16
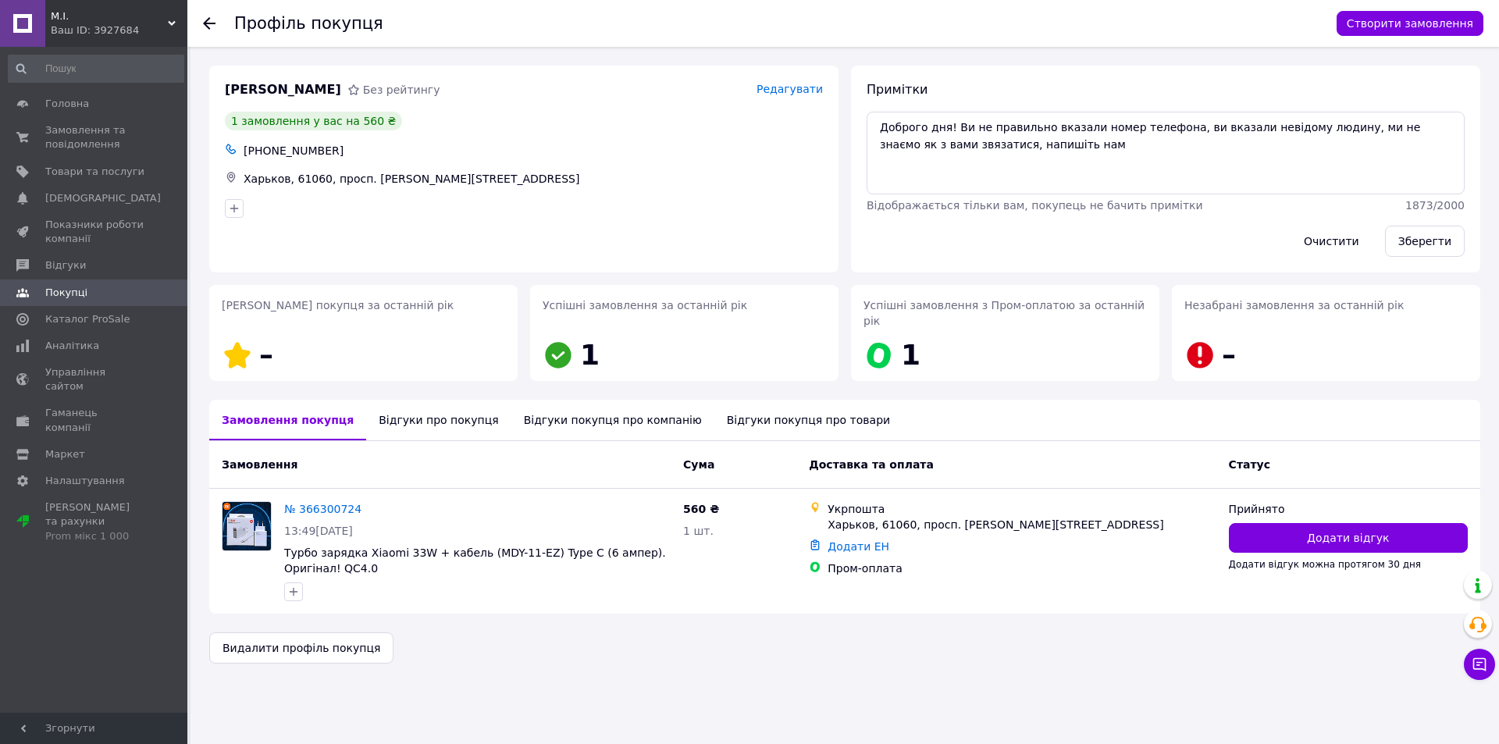
click at [423, 411] on div "Відгуки про покупця" at bounding box center [438, 420] width 144 height 41
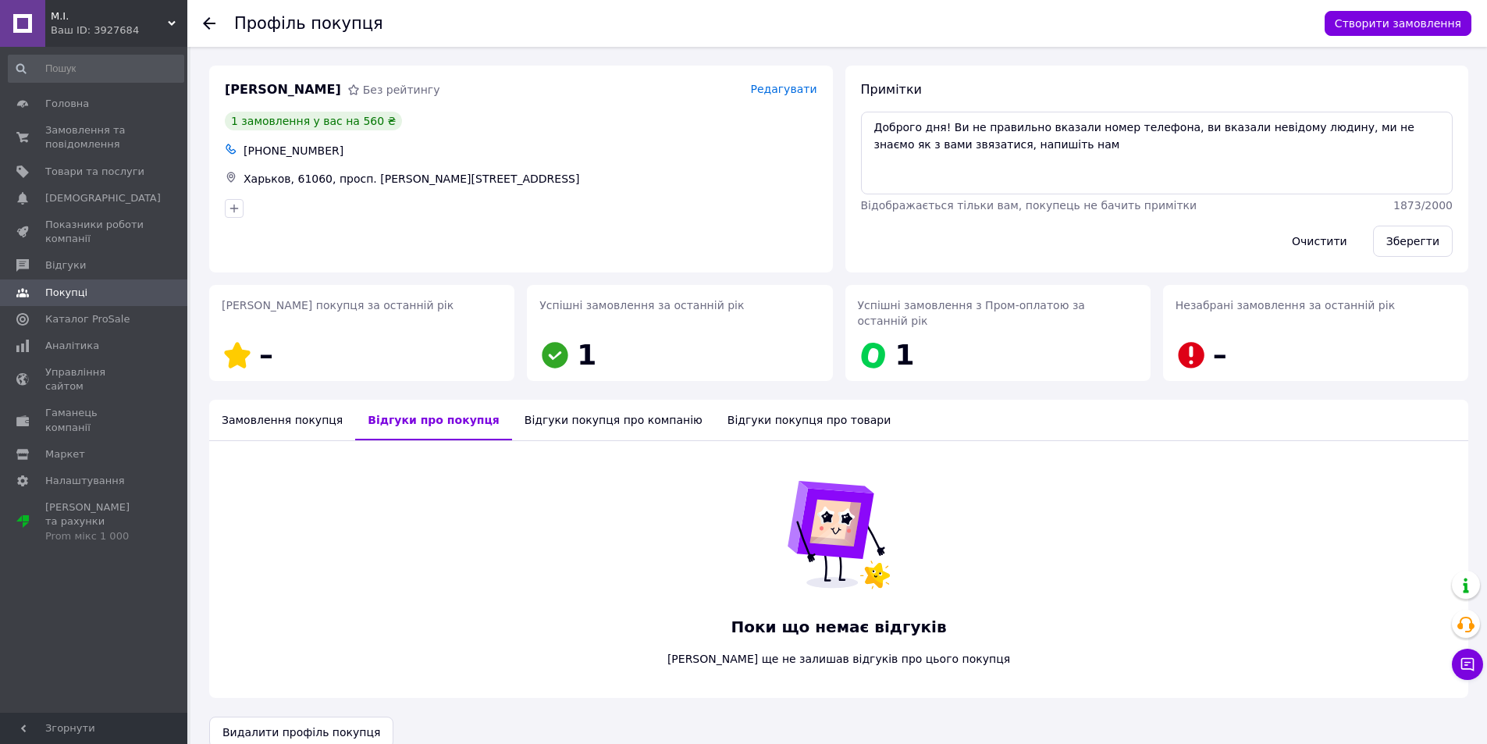
click at [553, 407] on div "Відгуки покупця про компанію" at bounding box center [613, 420] width 203 height 41
click at [721, 407] on div "Відгуки покупця про товари" at bounding box center [815, 420] width 188 height 41
click at [273, 400] on div "Замовлення покупця" at bounding box center [282, 420] width 146 height 41
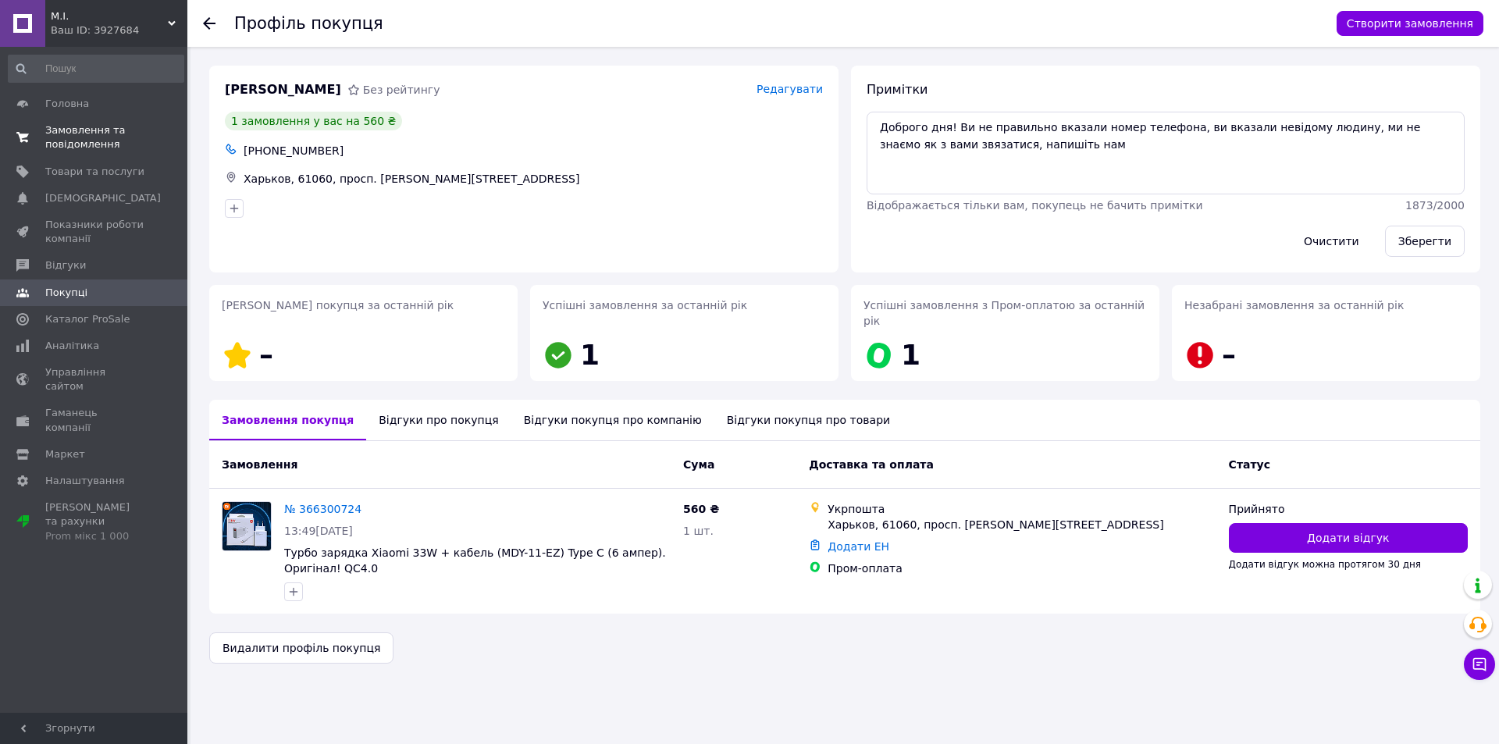
click at [68, 137] on span "Замовлення та повідомлення" at bounding box center [94, 137] width 99 height 28
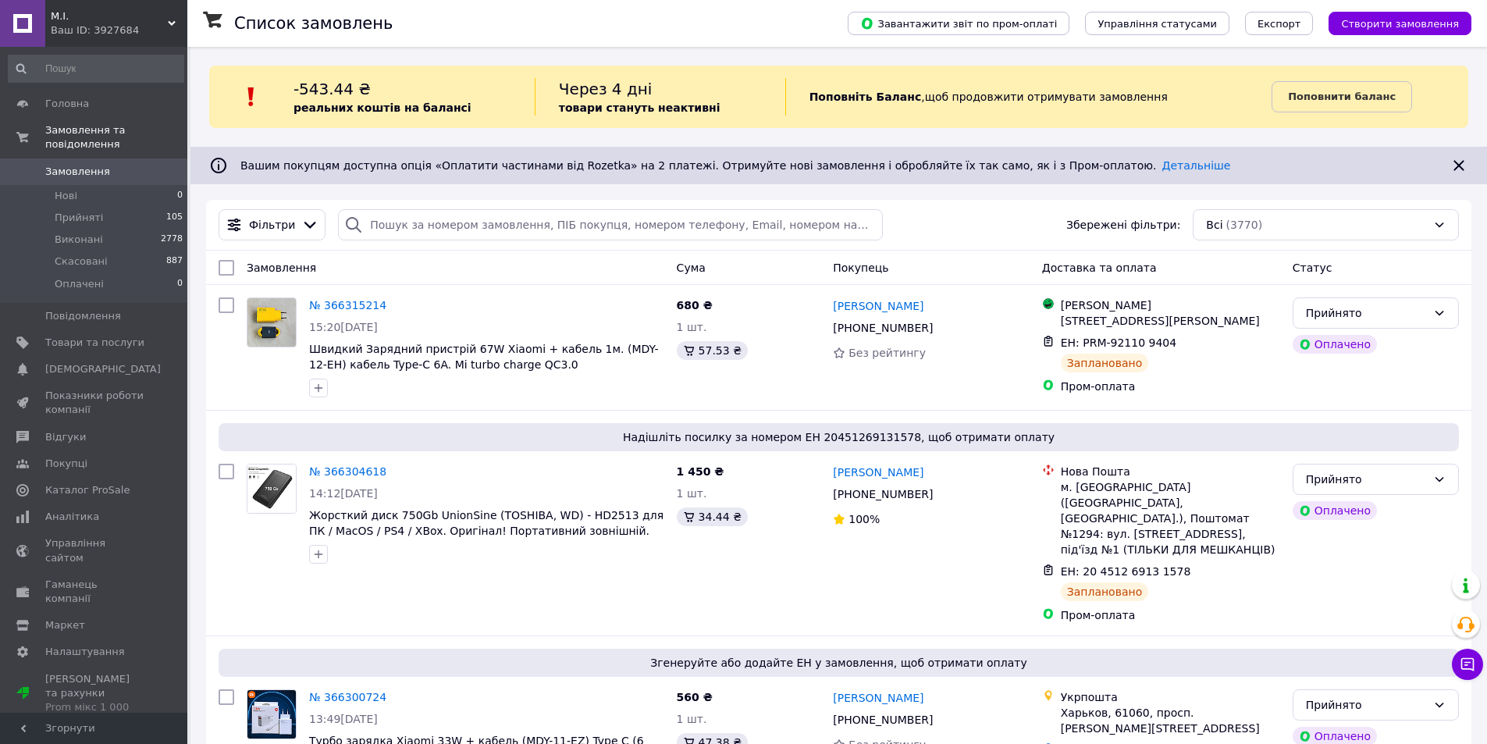
click at [91, 165] on span "Замовлення" at bounding box center [77, 172] width 65 height 14
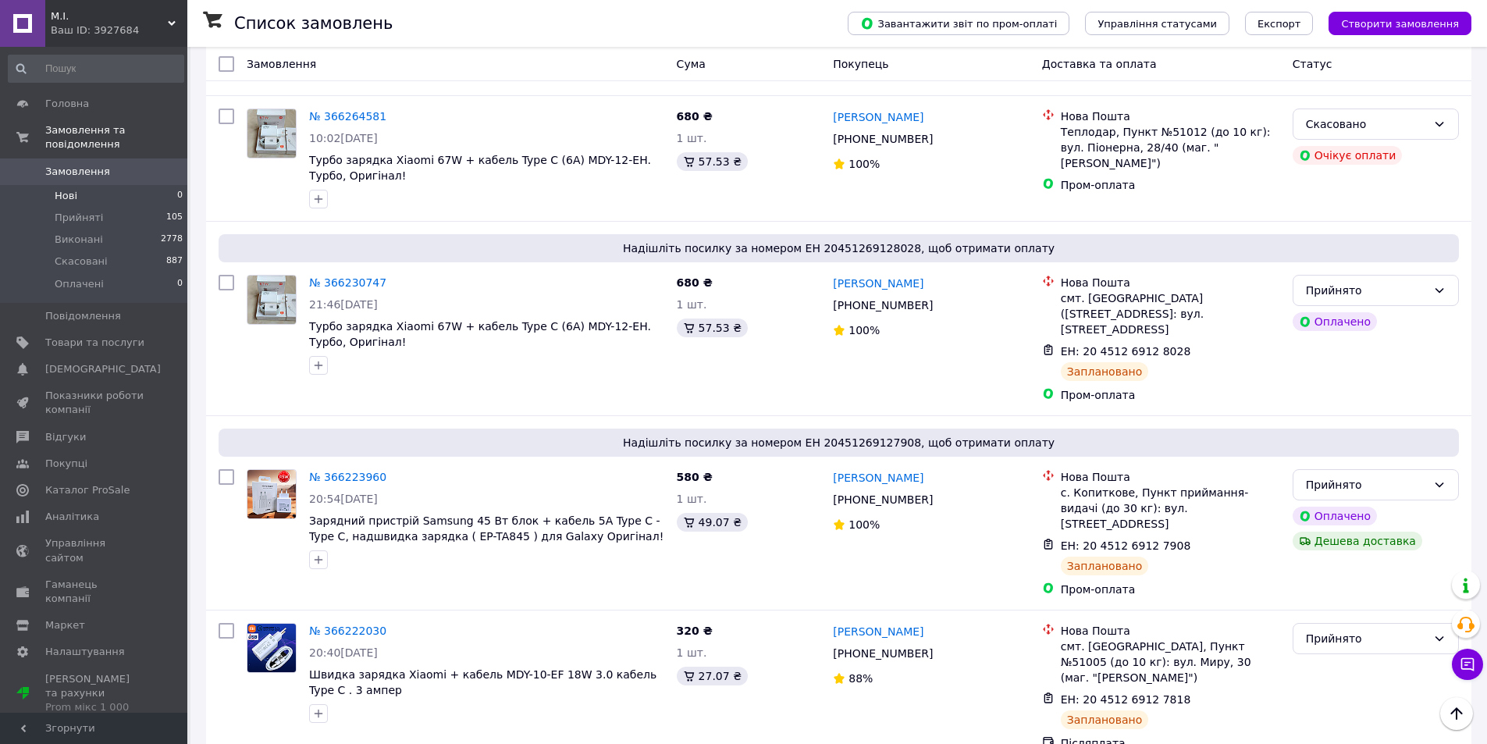
scroll to position [1405, 0]
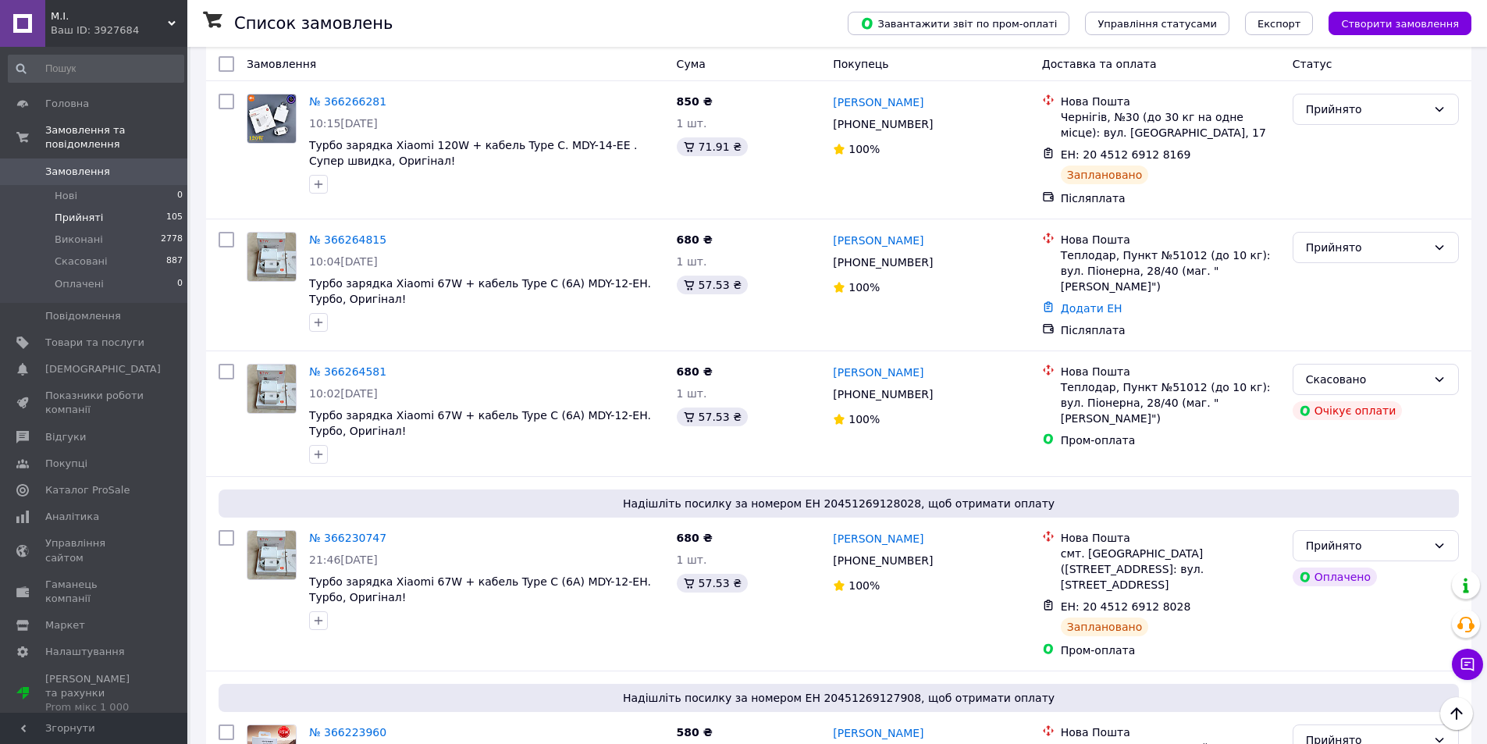
click at [83, 211] on span "Прийняті" at bounding box center [79, 218] width 48 height 14
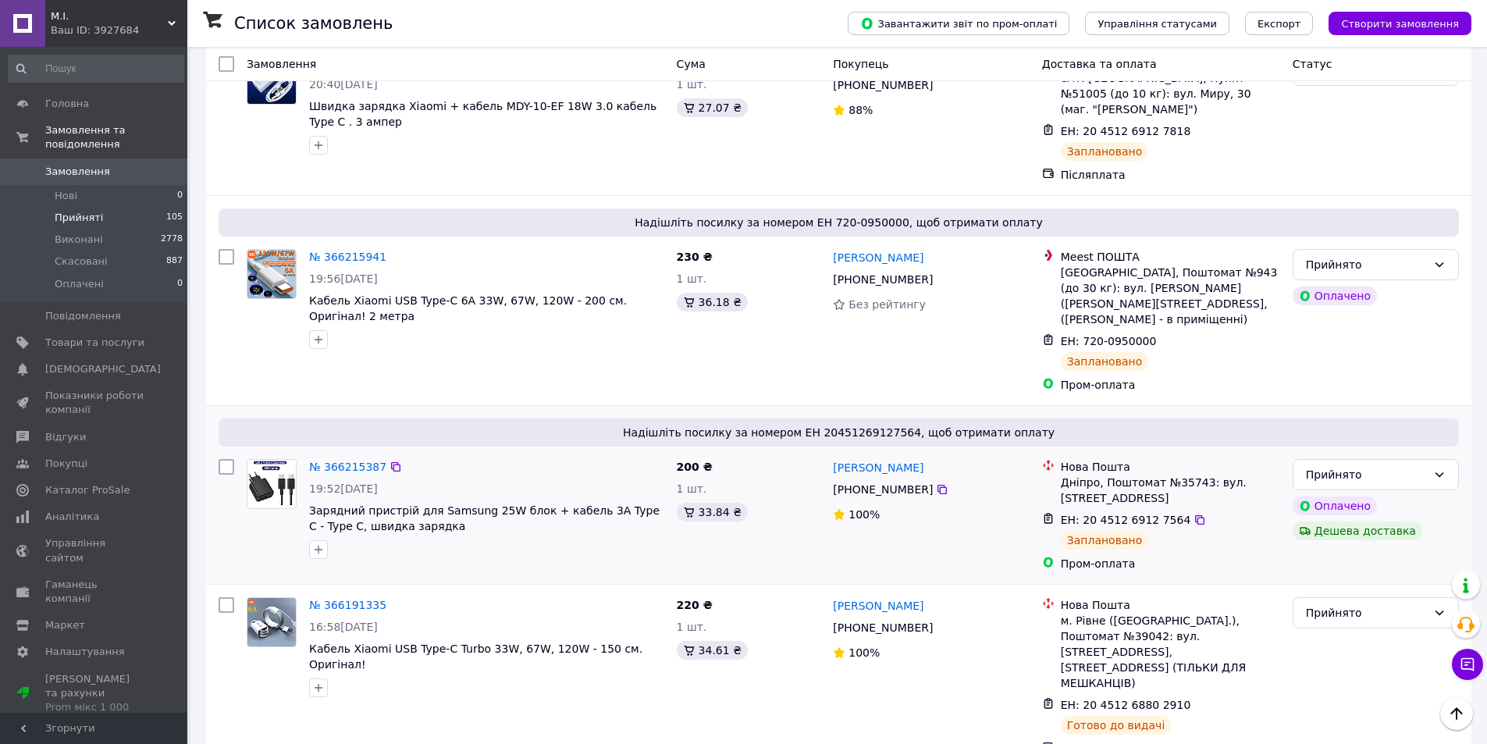
scroll to position [2029, 0]
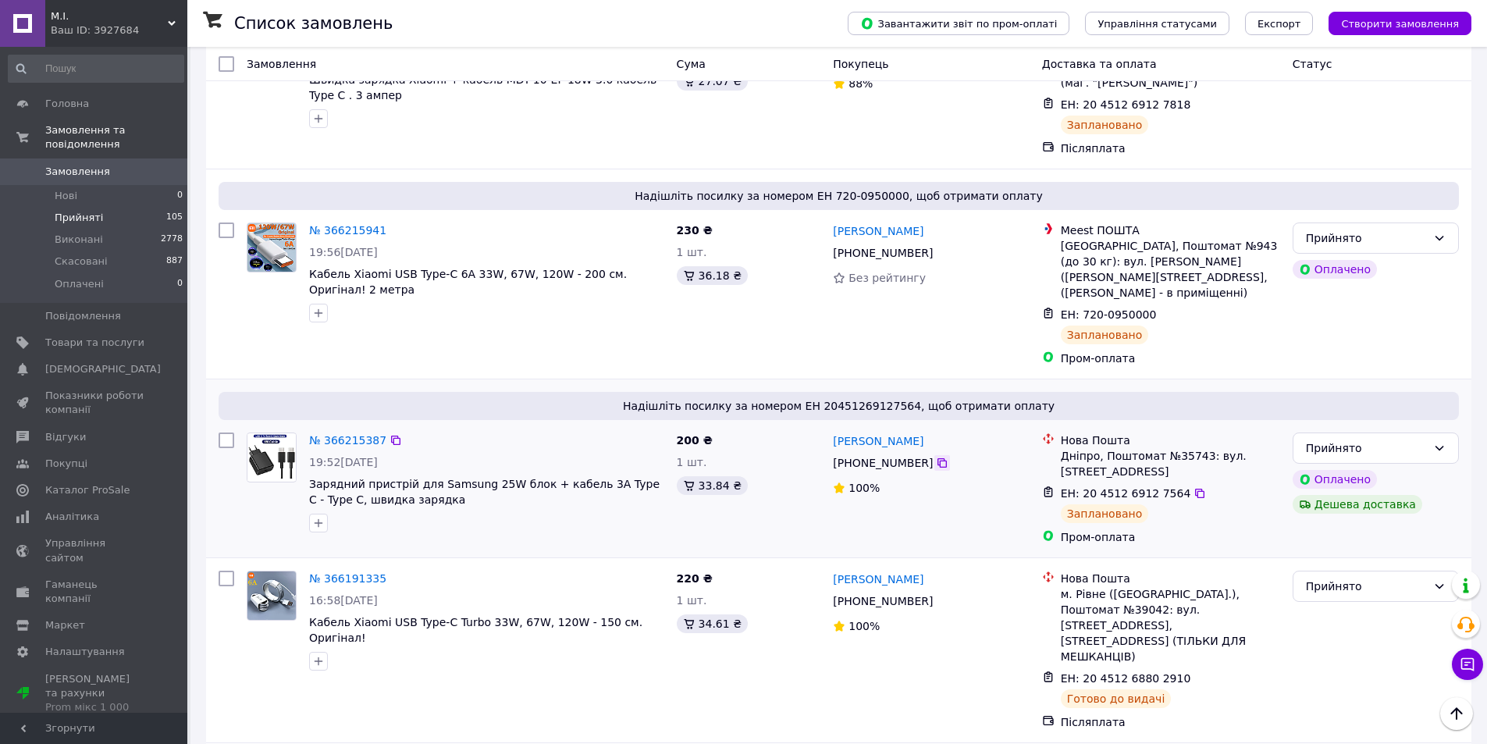
click at [936, 457] on icon at bounding box center [942, 463] width 12 height 12
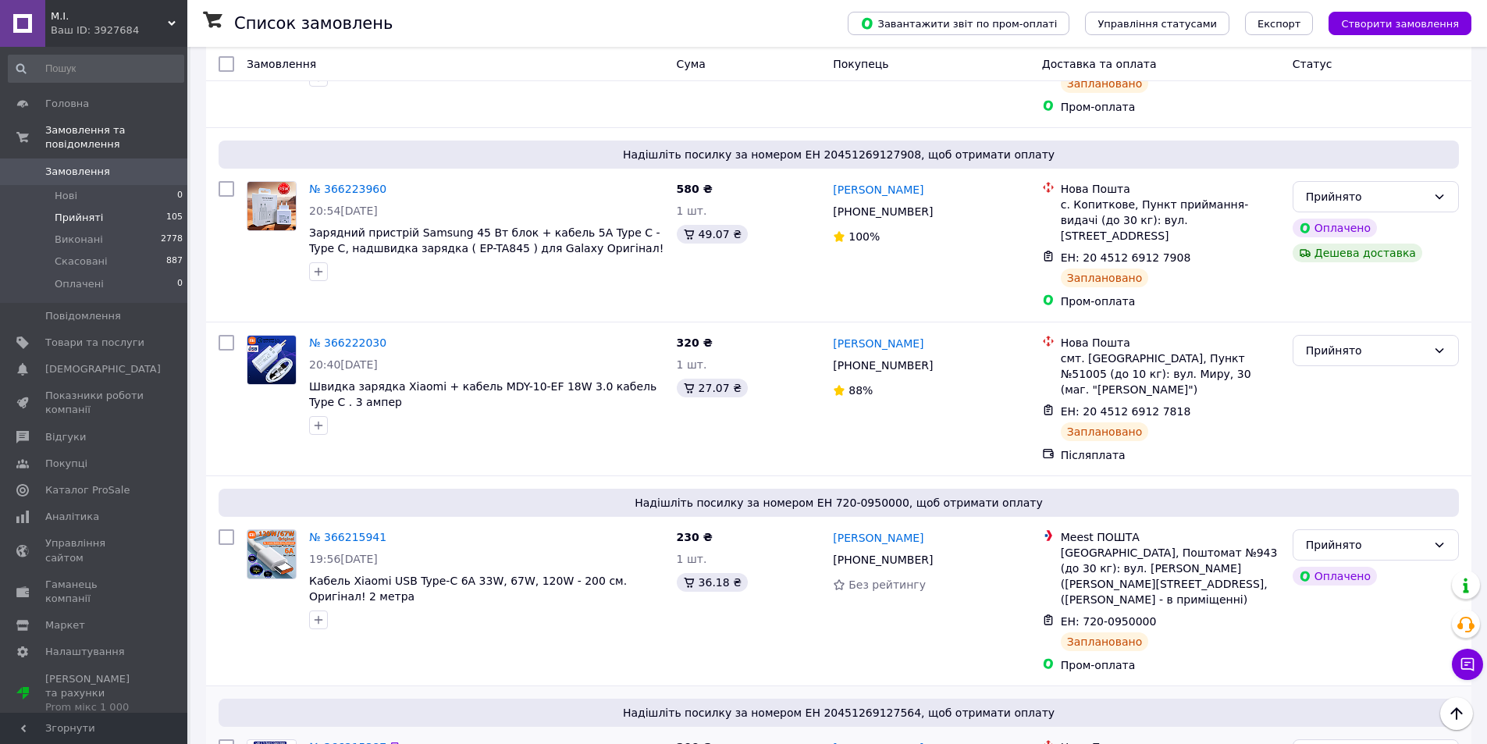
scroll to position [1717, 0]
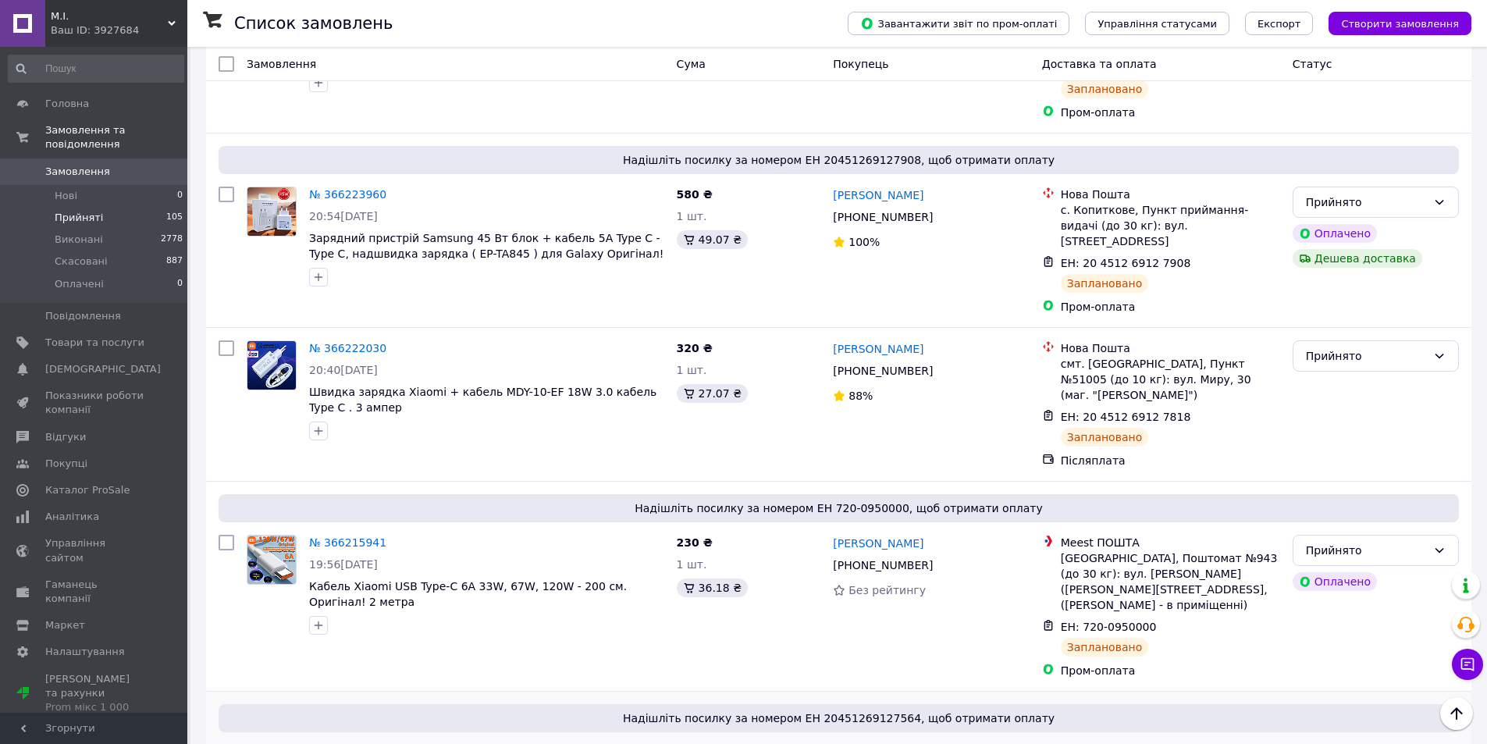
click at [936, 559] on icon at bounding box center [942, 565] width 12 height 12
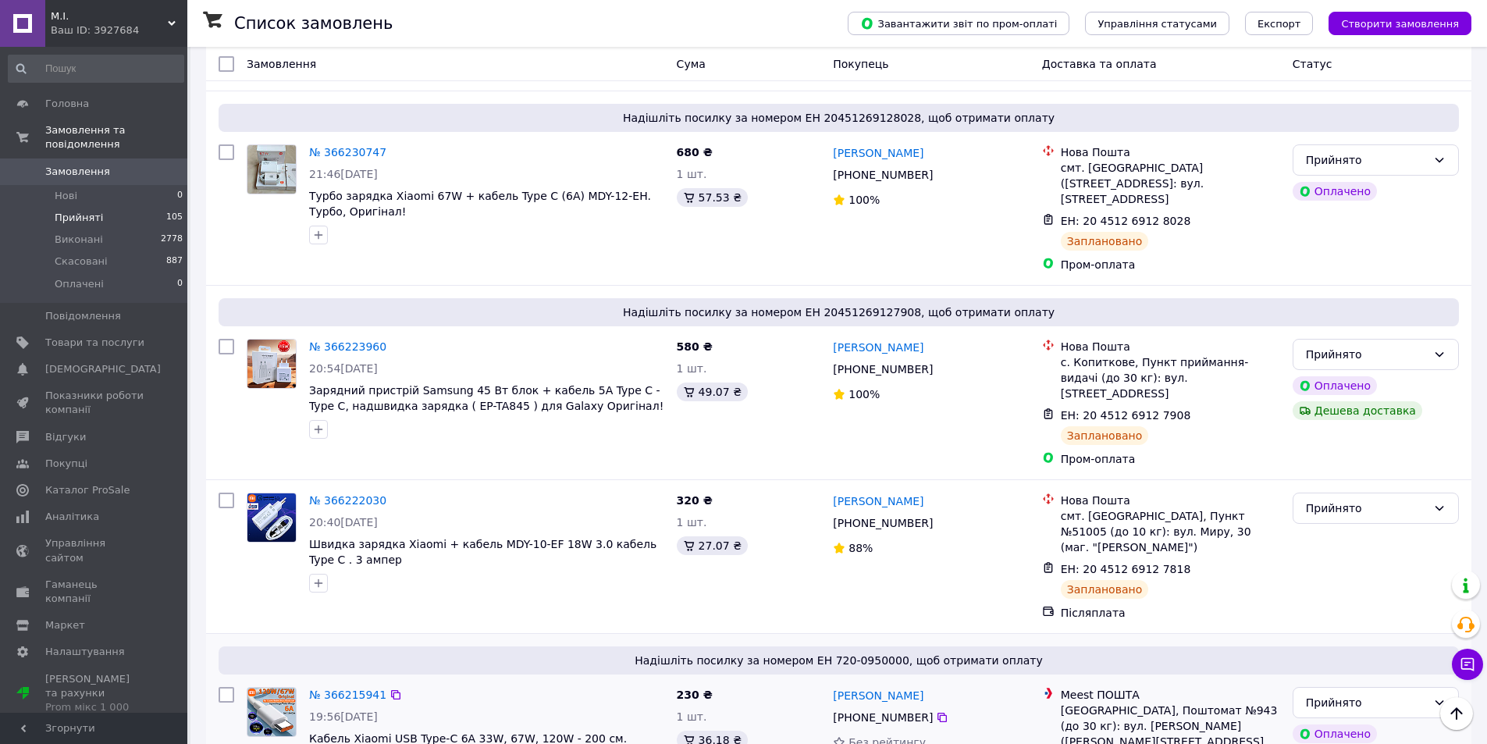
scroll to position [1561, 0]
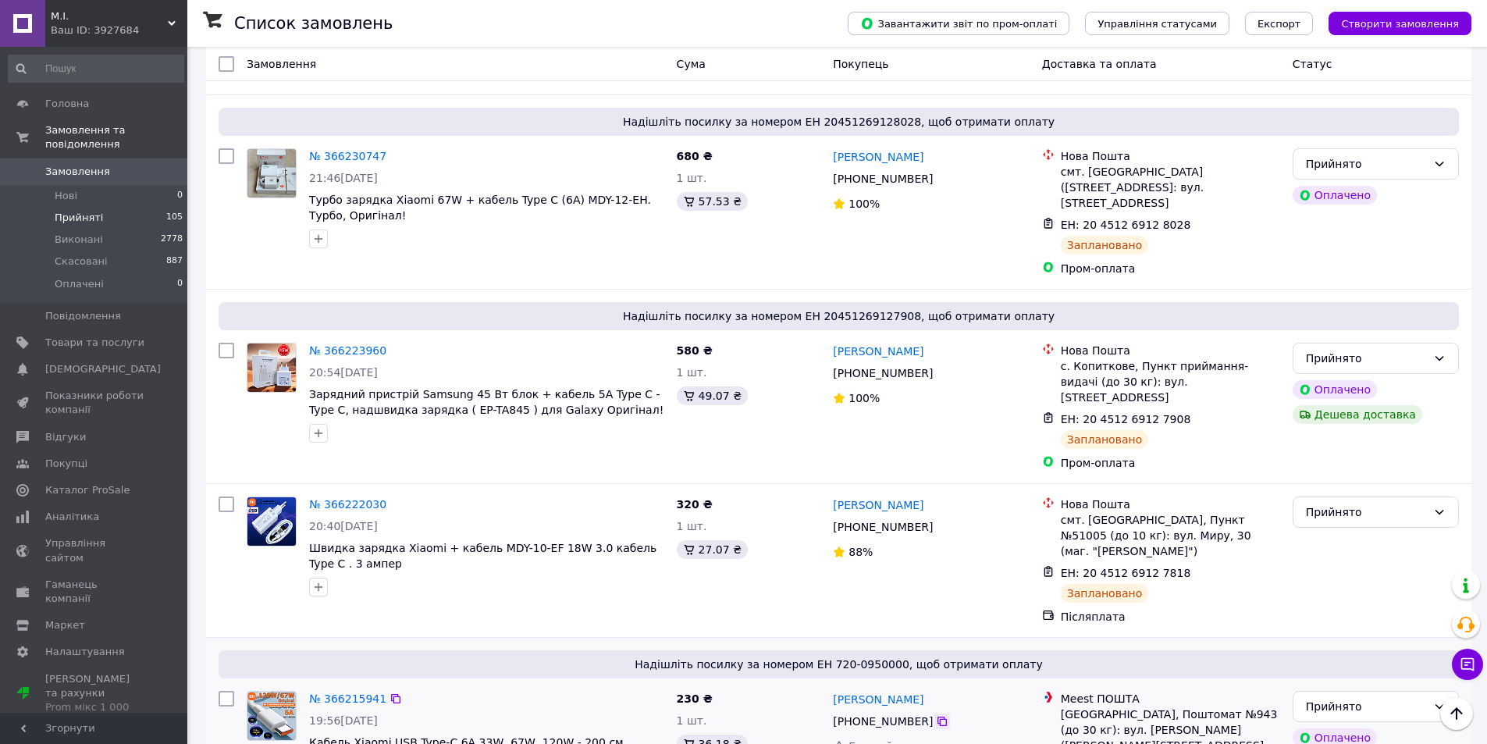
click at [936, 715] on icon at bounding box center [942, 721] width 12 height 12
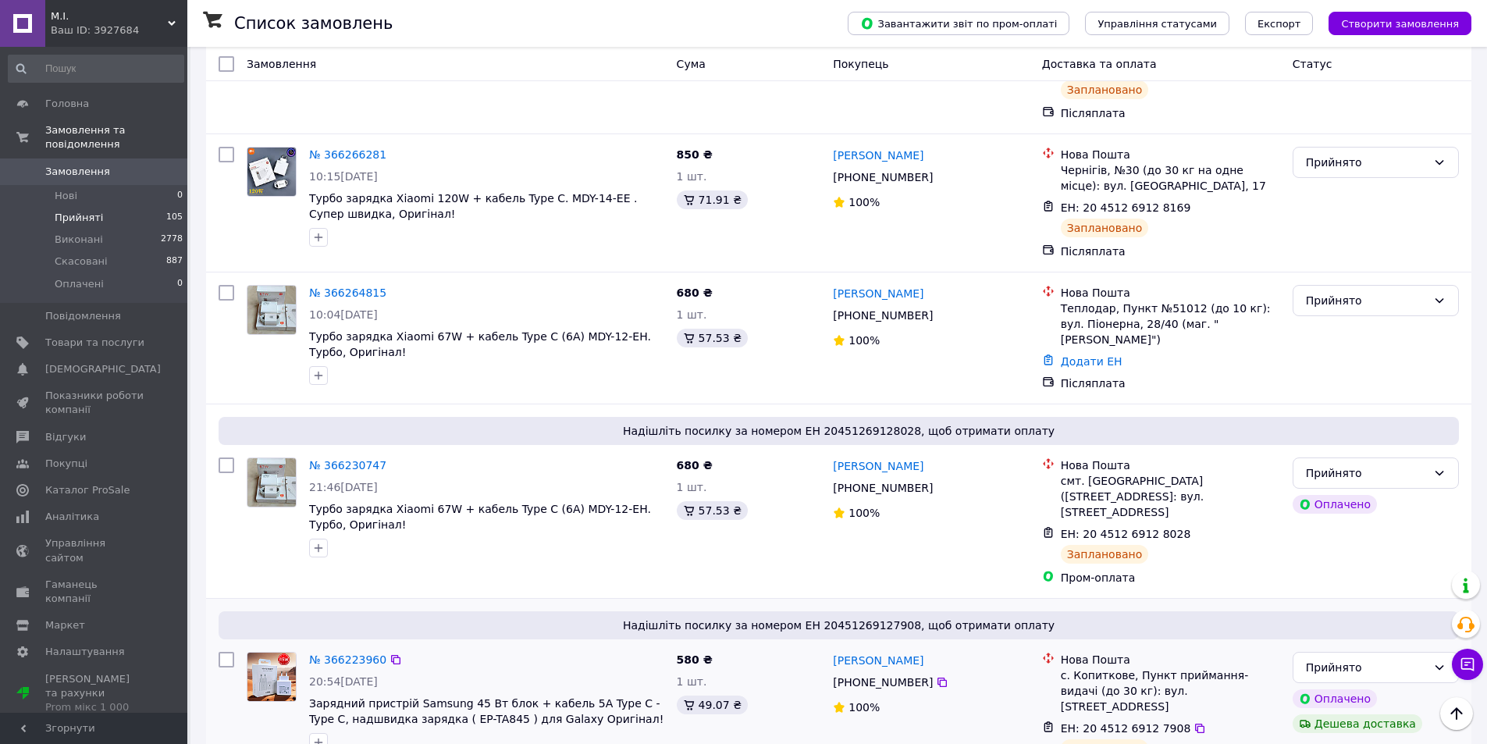
scroll to position [1249, 0]
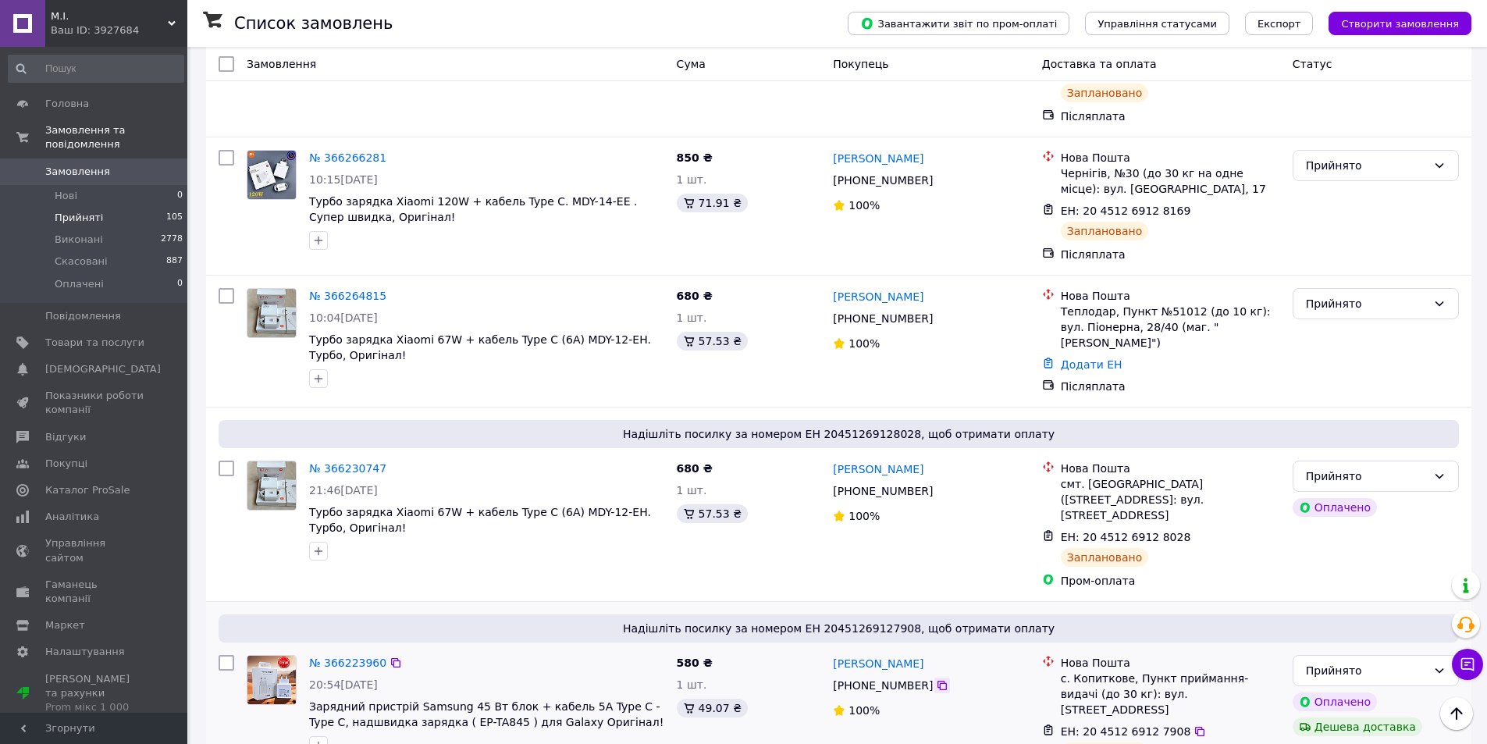
click at [936, 679] on icon at bounding box center [942, 685] width 12 height 12
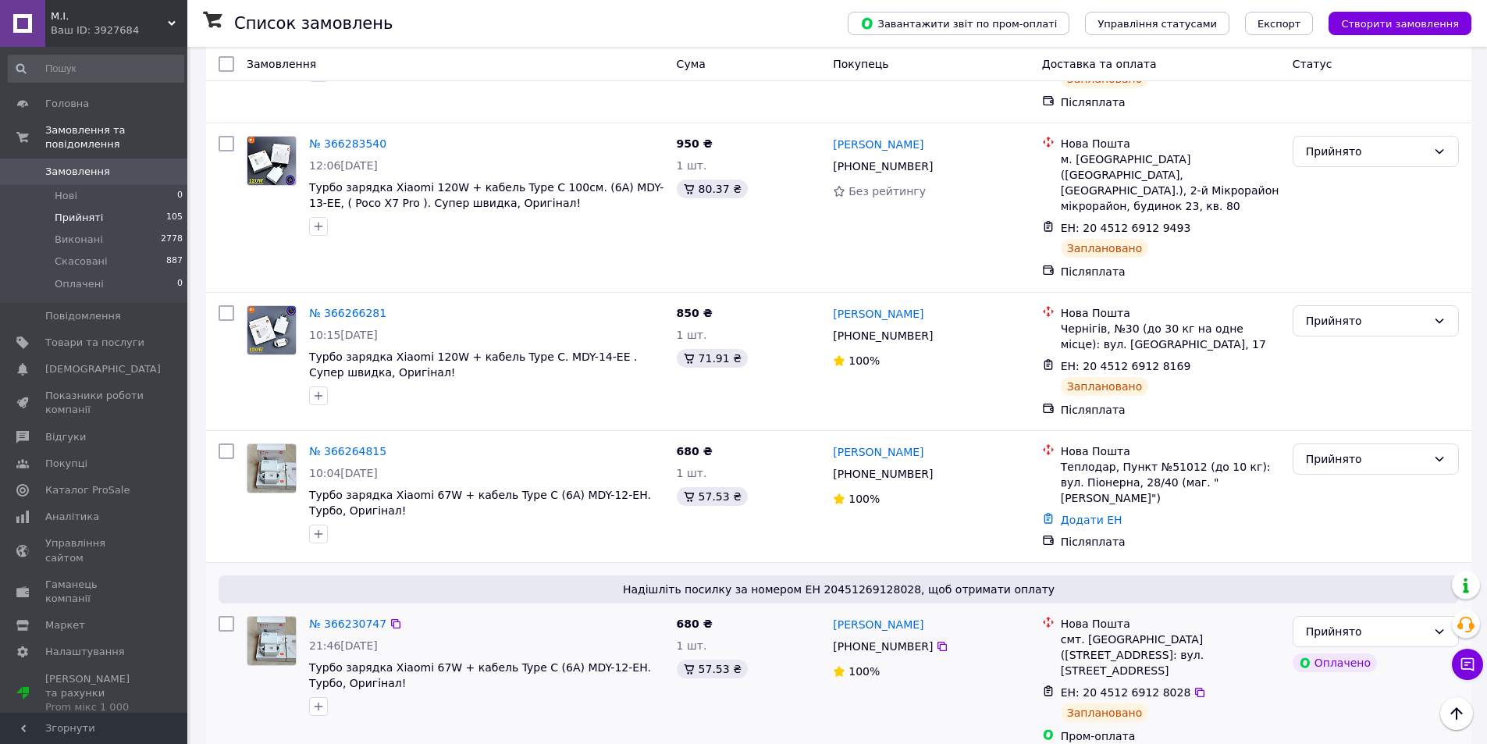
scroll to position [1093, 0]
click at [936, 641] on icon at bounding box center [942, 647] width 12 height 12
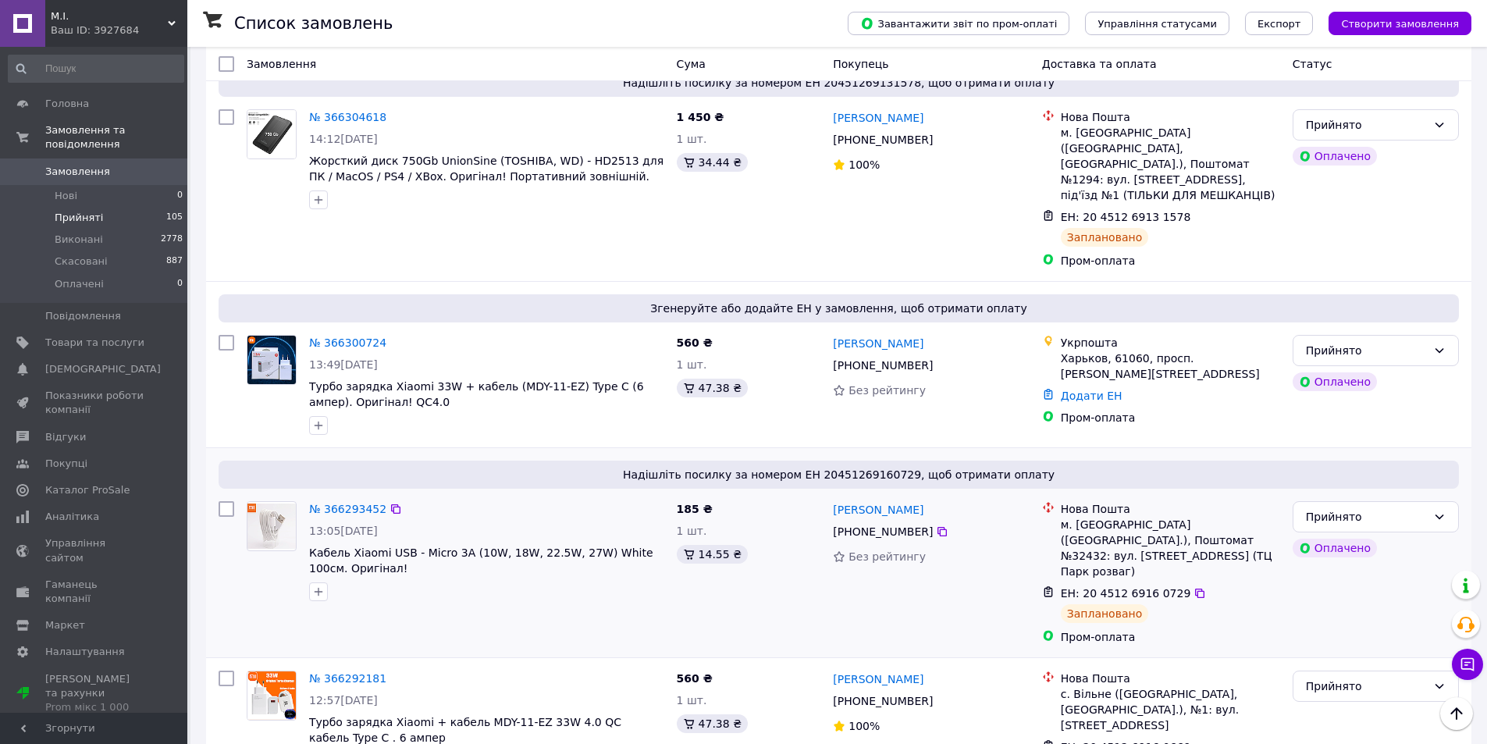
scroll to position [390, 0]
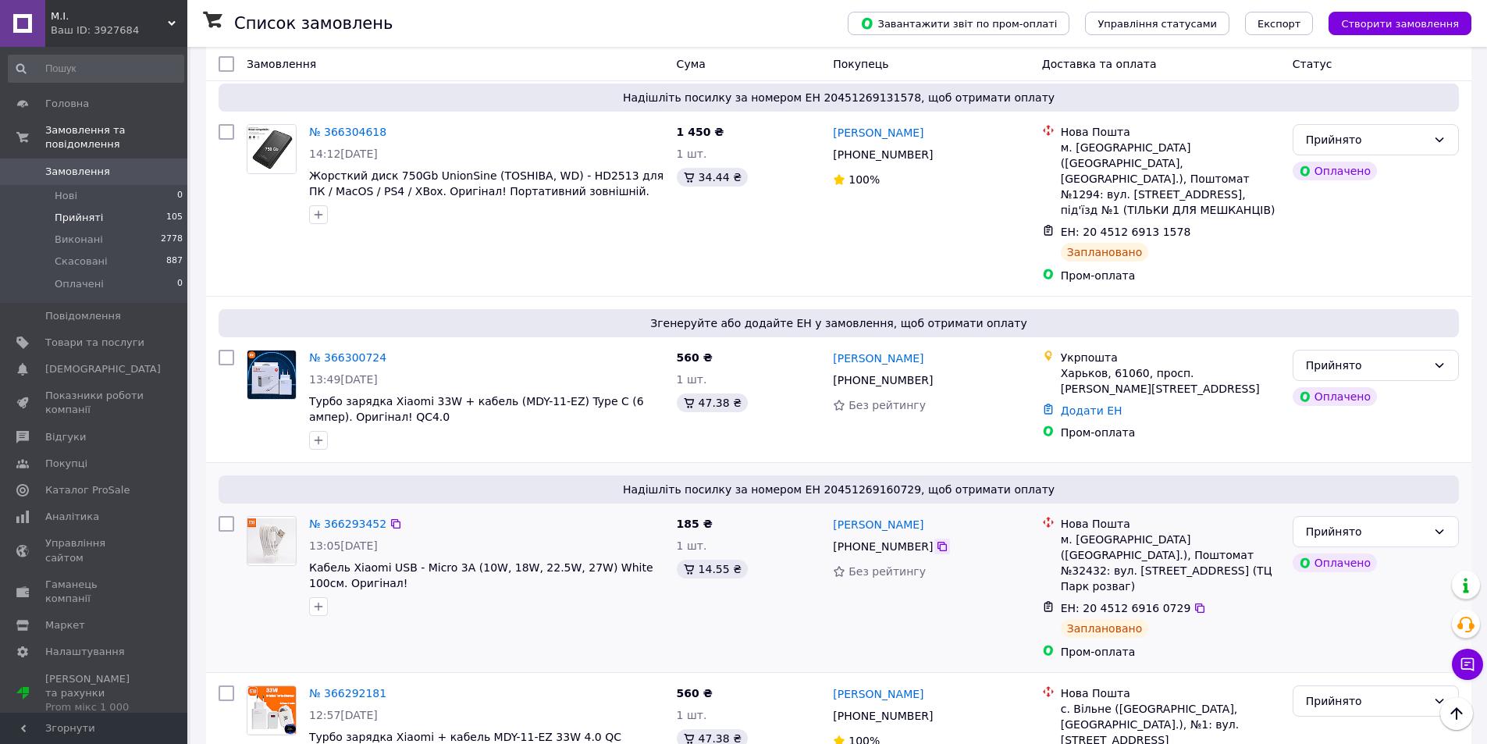
click at [936, 540] on icon at bounding box center [942, 546] width 12 height 12
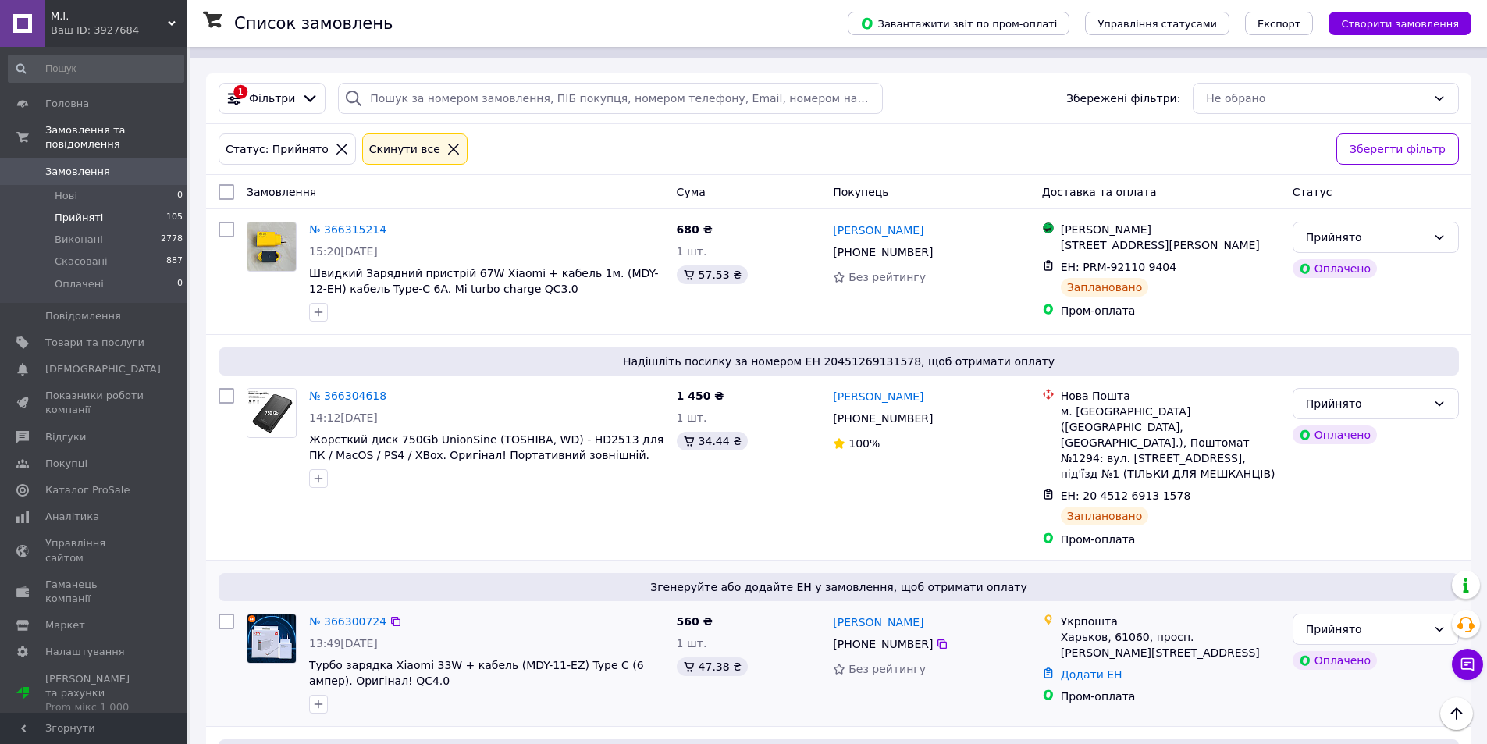
scroll to position [0, 0]
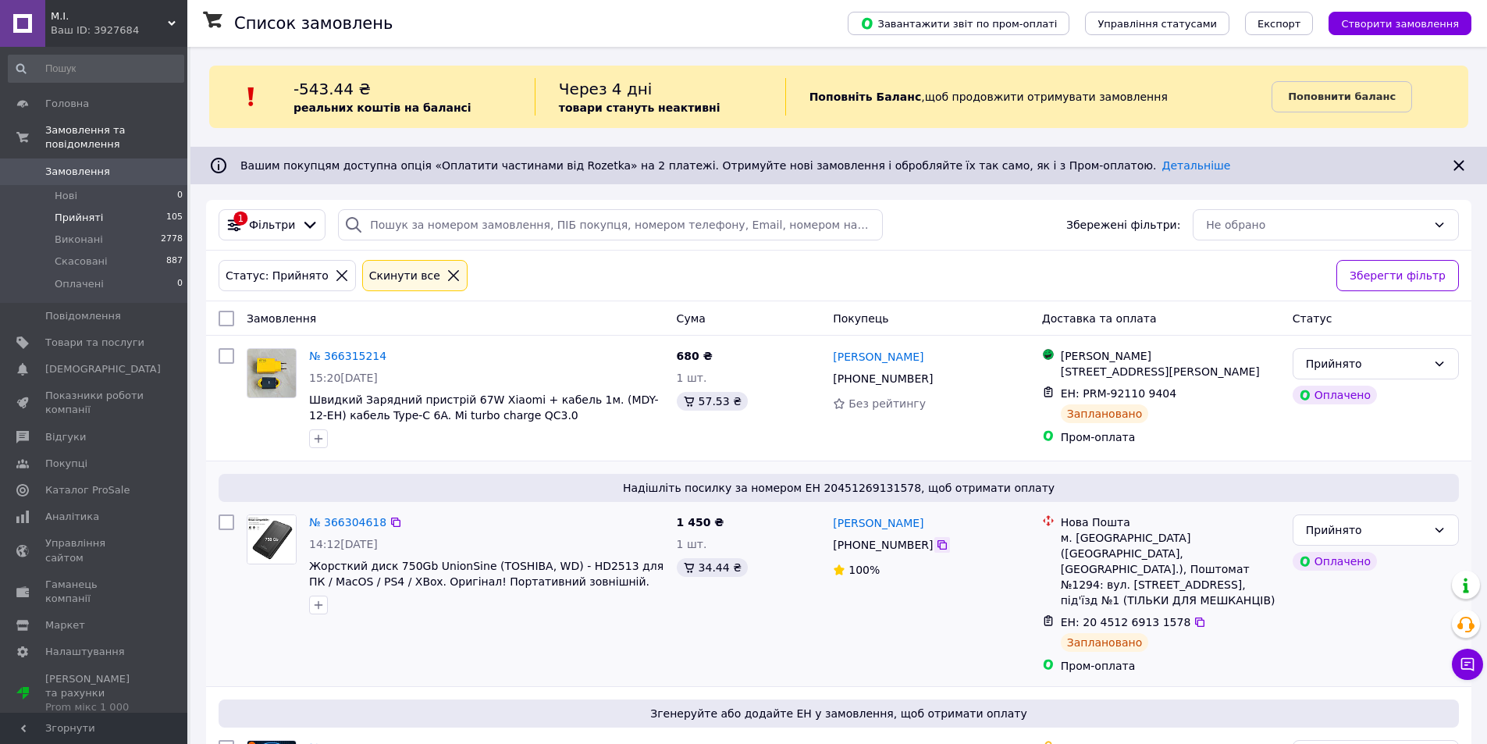
click at [937, 547] on icon at bounding box center [941, 544] width 9 height 9
click at [936, 376] on icon at bounding box center [942, 378] width 12 height 12
click at [94, 188] on li "Нові 1" at bounding box center [96, 196] width 192 height 22
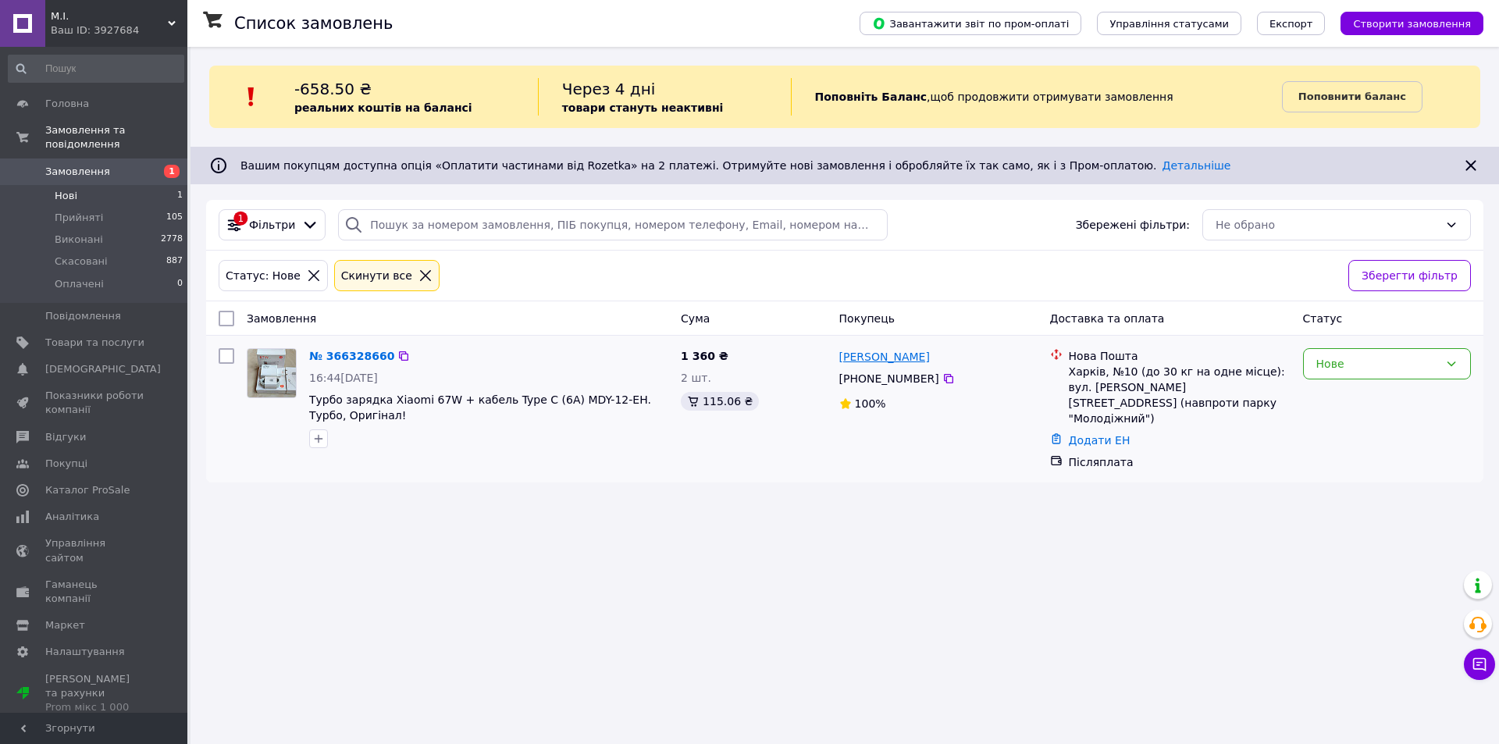
click at [864, 357] on link "Лилия Куштым" at bounding box center [884, 357] width 91 height 16
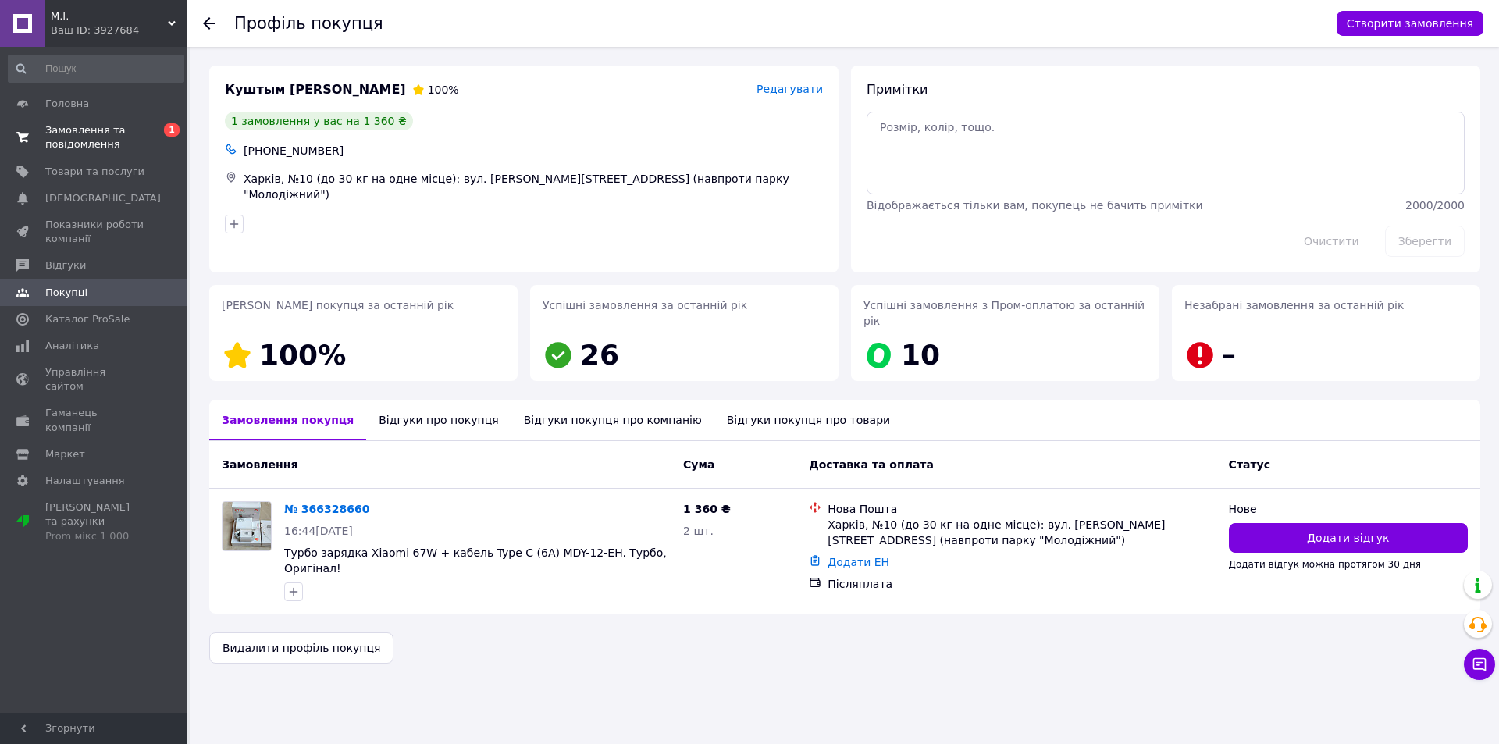
click at [75, 144] on span "Замовлення та повідомлення" at bounding box center [94, 137] width 99 height 28
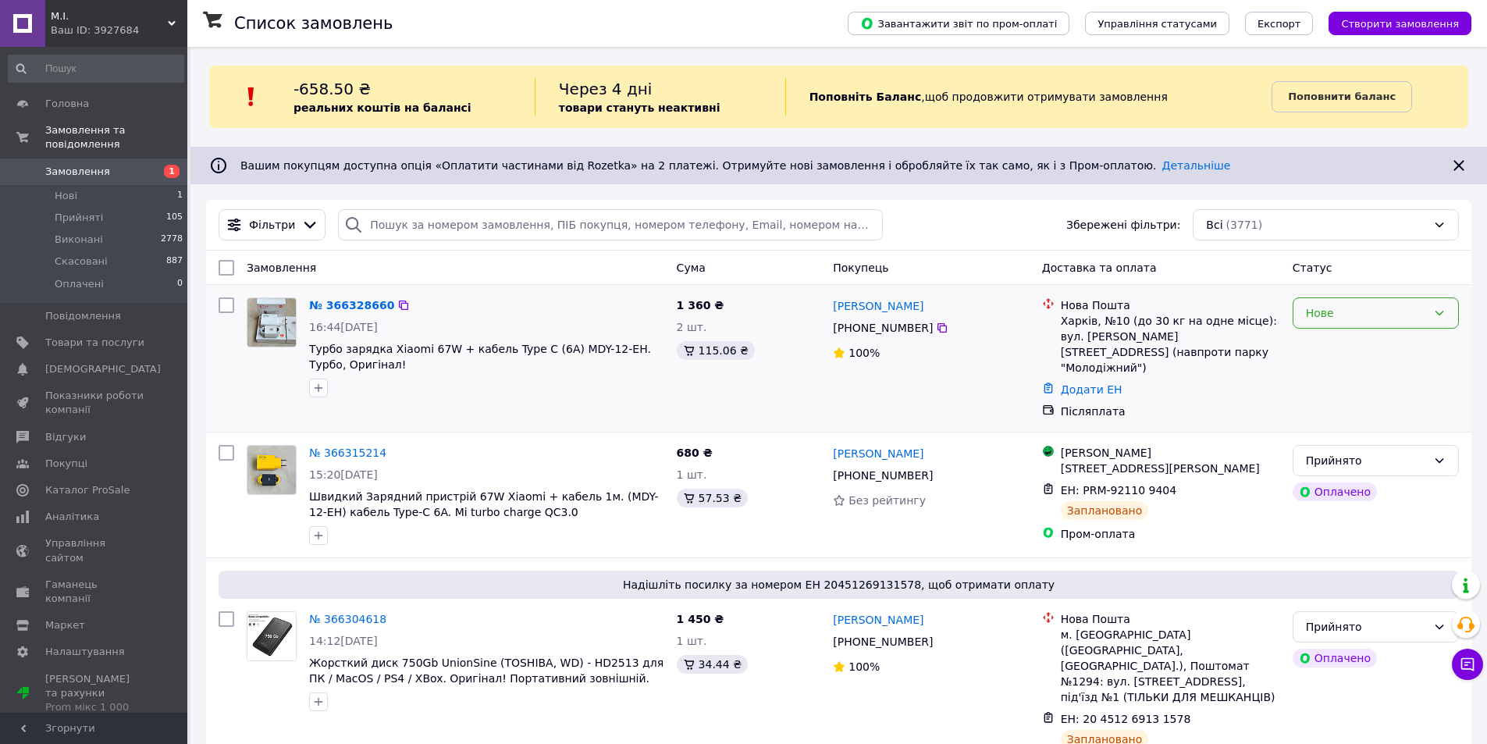
click at [1389, 312] on div "Нове" at bounding box center [1366, 312] width 121 height 17
click at [1350, 345] on li "Прийнято" at bounding box center [1375, 347] width 165 height 28
click at [868, 307] on link "[PERSON_NAME]" at bounding box center [878, 306] width 91 height 16
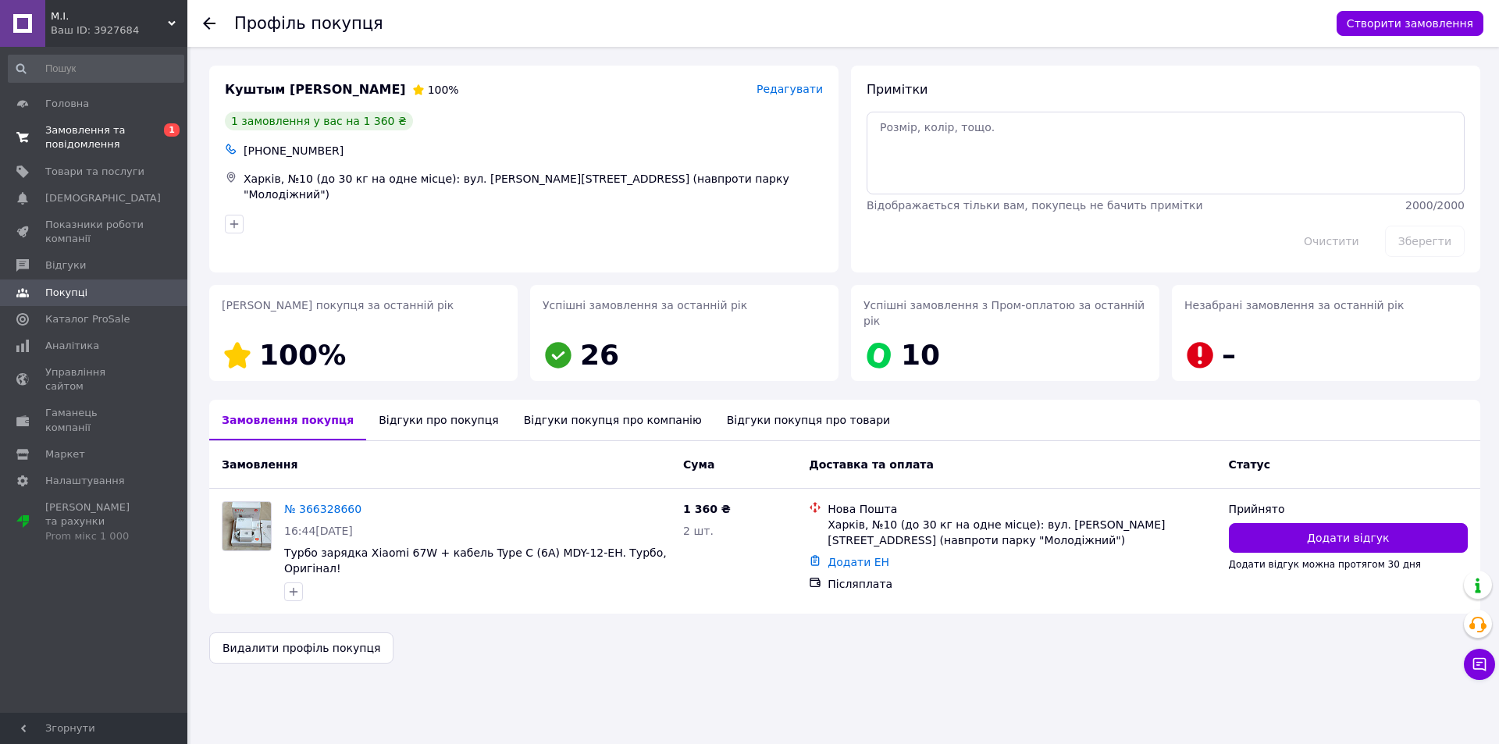
click at [72, 144] on span "Замовлення та повідомлення" at bounding box center [94, 137] width 99 height 28
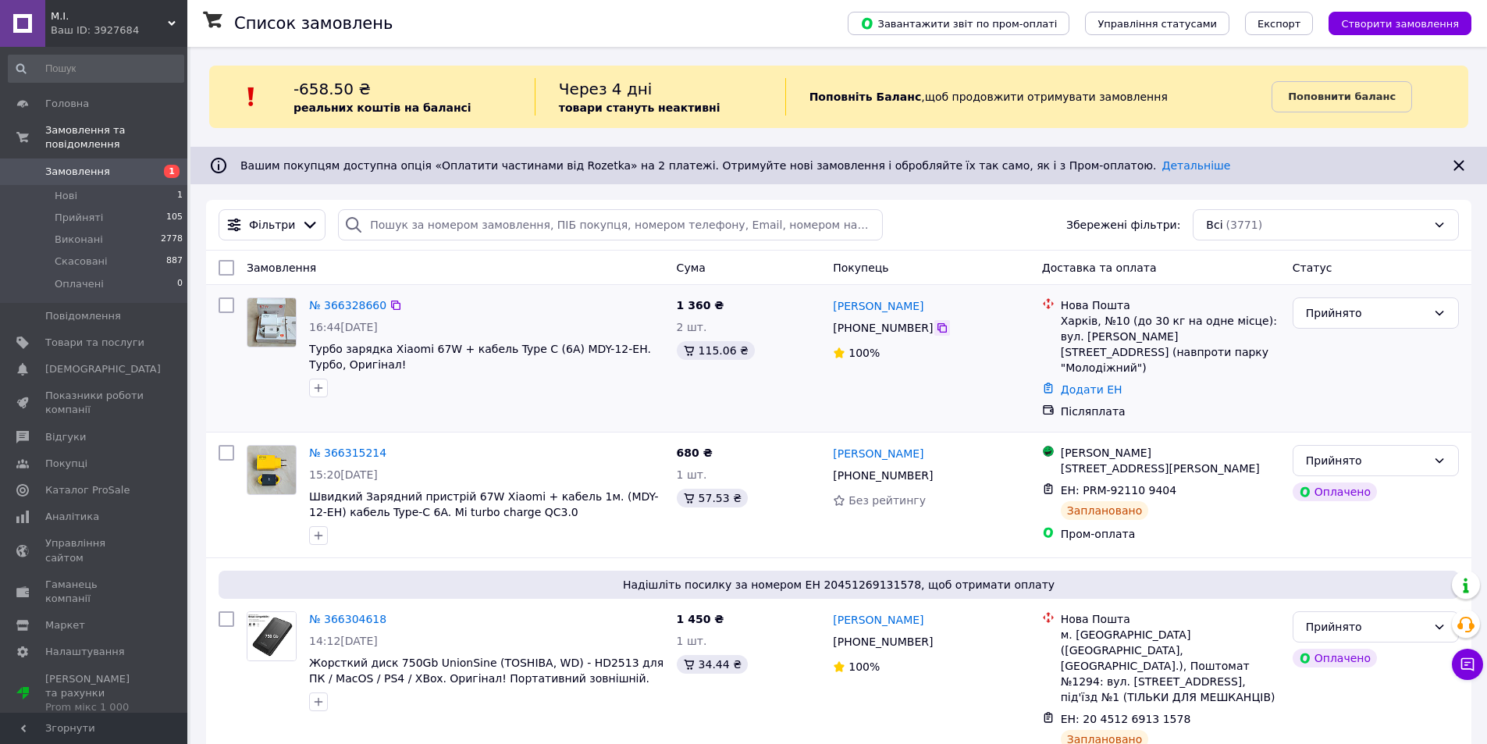
click at [936, 330] on icon at bounding box center [942, 328] width 12 height 12
click at [411, 352] on span "Турбо зарядка Xiaomi 67W + кабель Type C (6A) MDY-12-EH. Турбо, Оригінал!" at bounding box center [480, 357] width 342 height 28
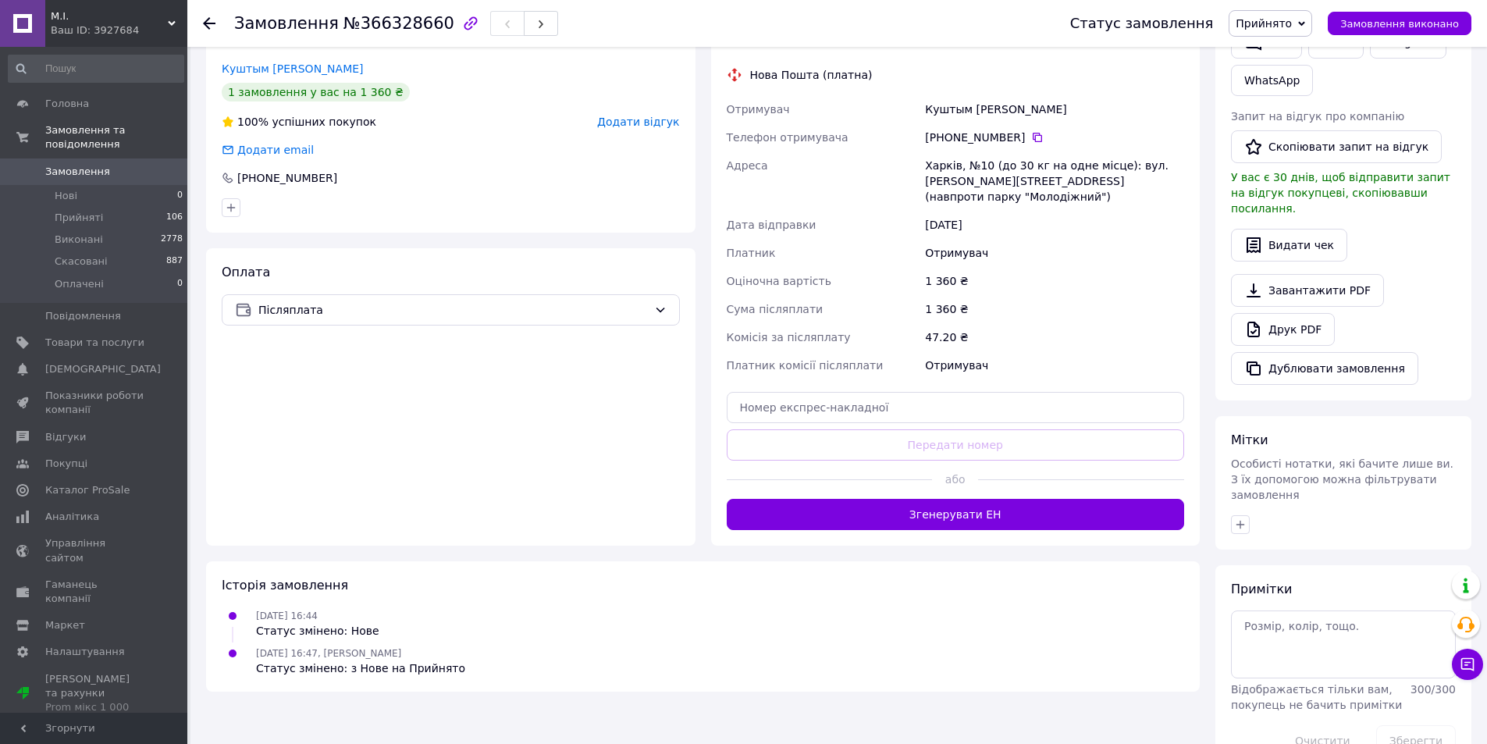
scroll to position [361, 0]
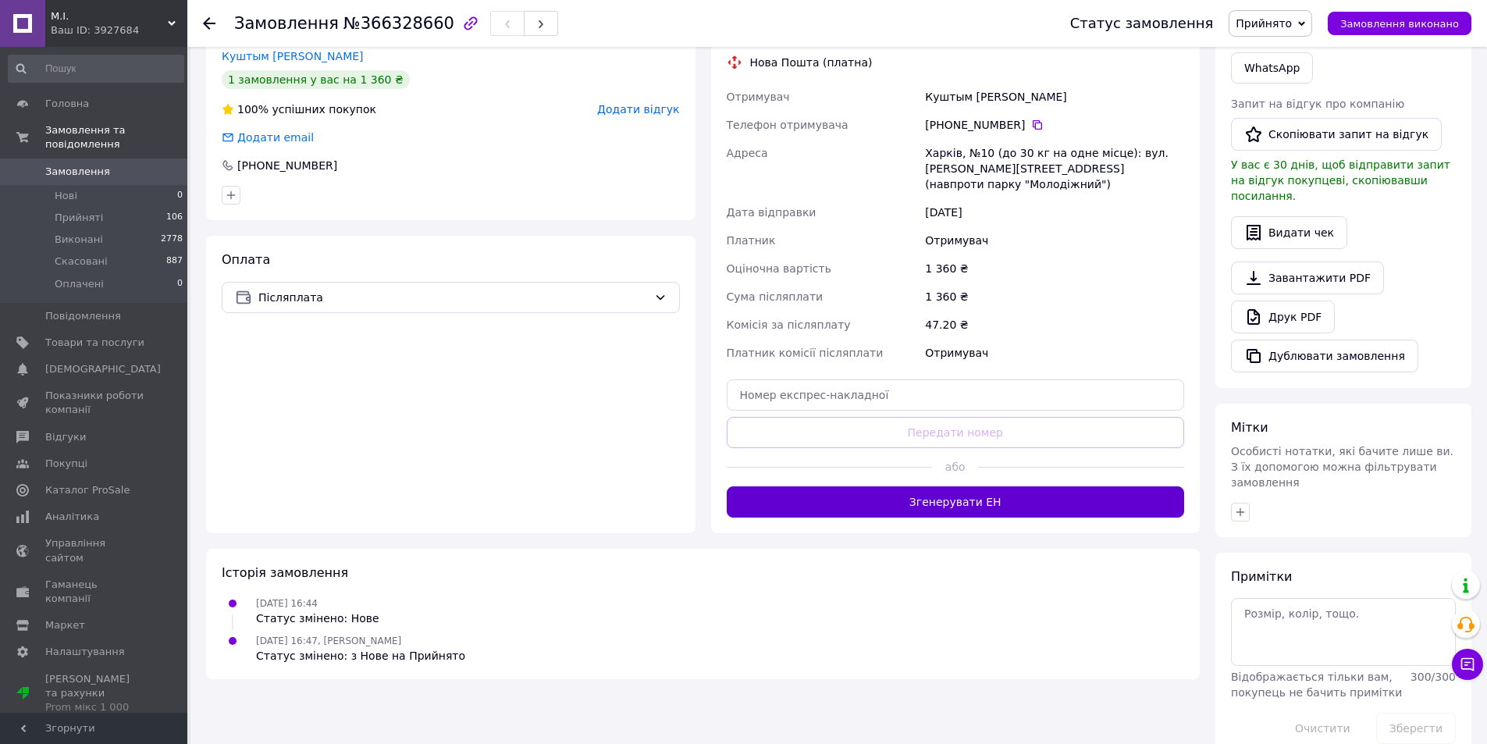
click at [937, 486] on button "Згенерувати ЕН" at bounding box center [956, 501] width 458 height 31
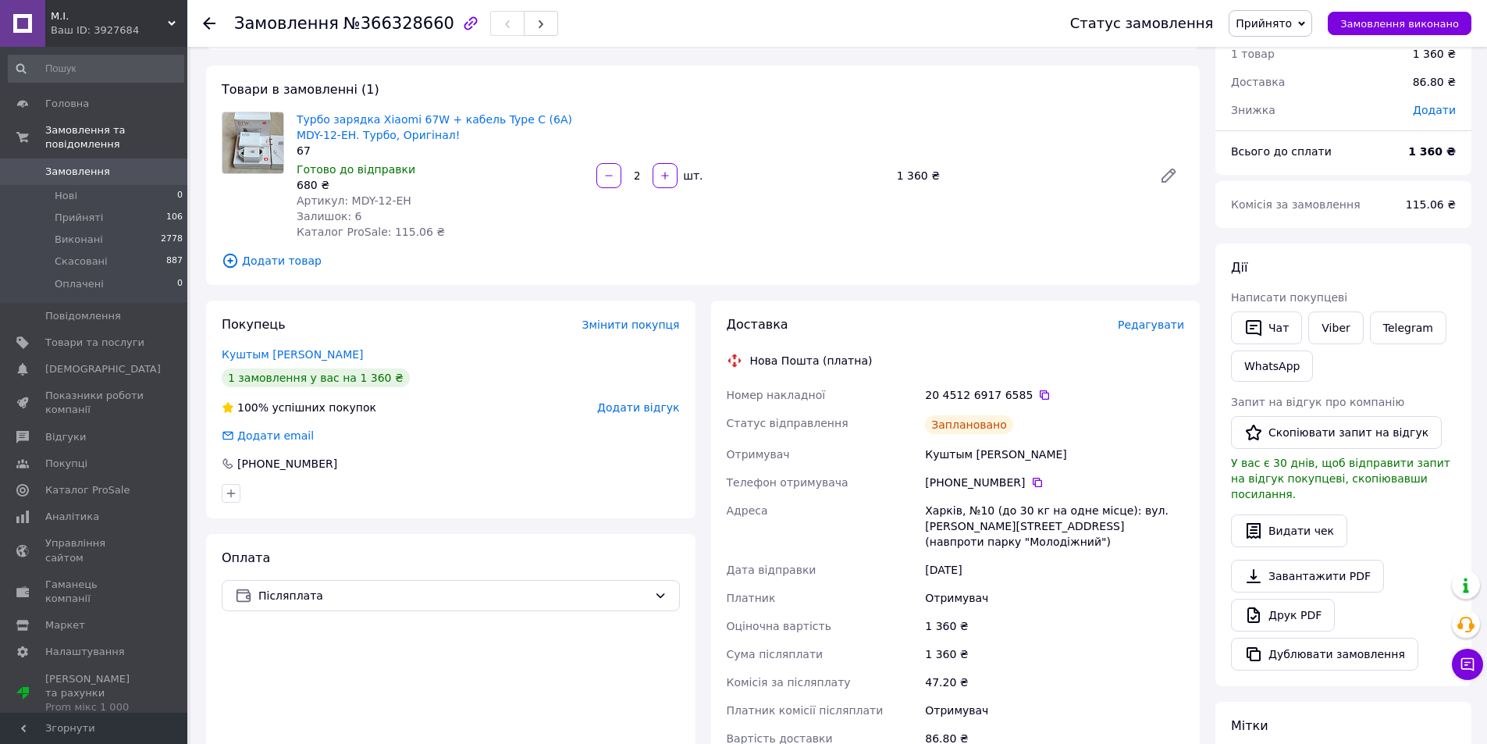
scroll to position [0, 0]
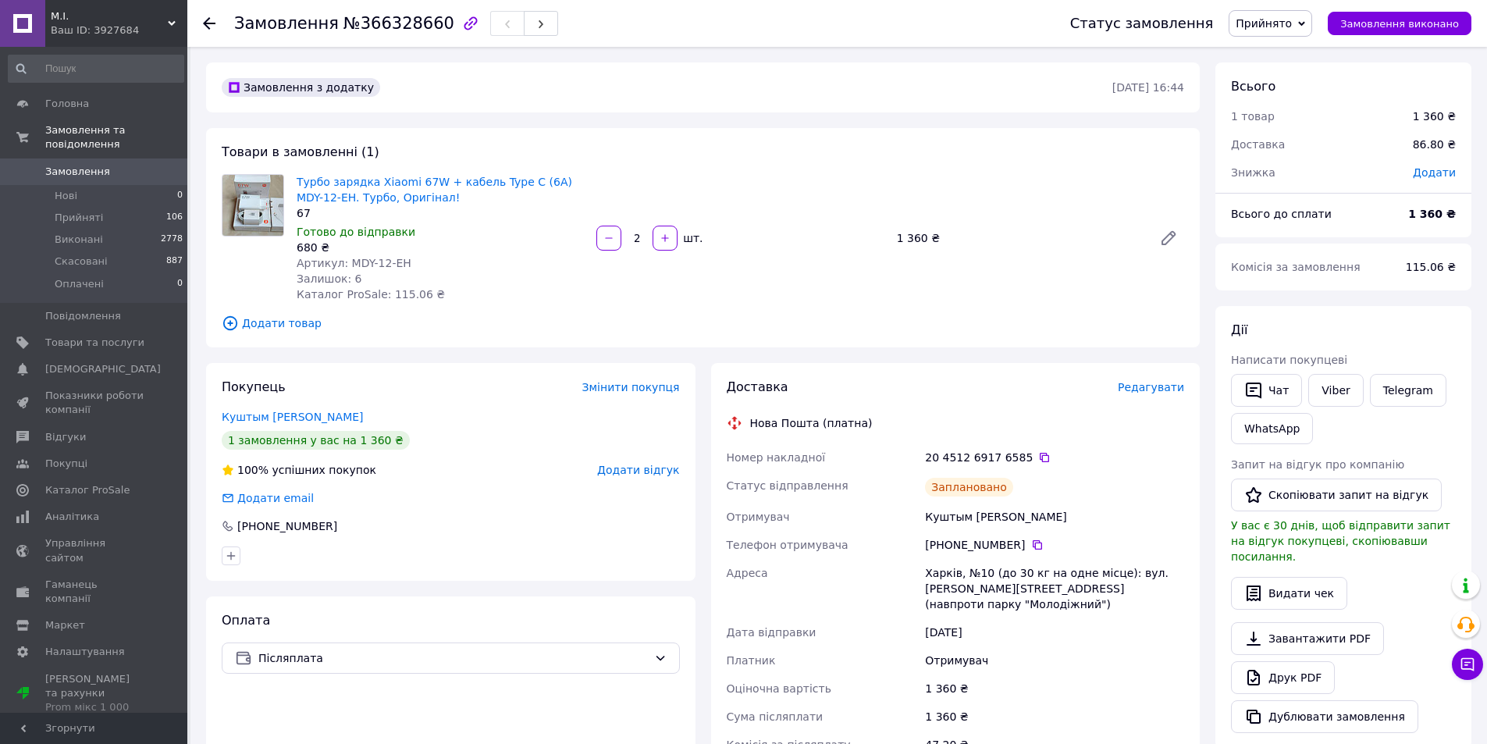
click at [85, 165] on span "Замовлення" at bounding box center [77, 172] width 65 height 14
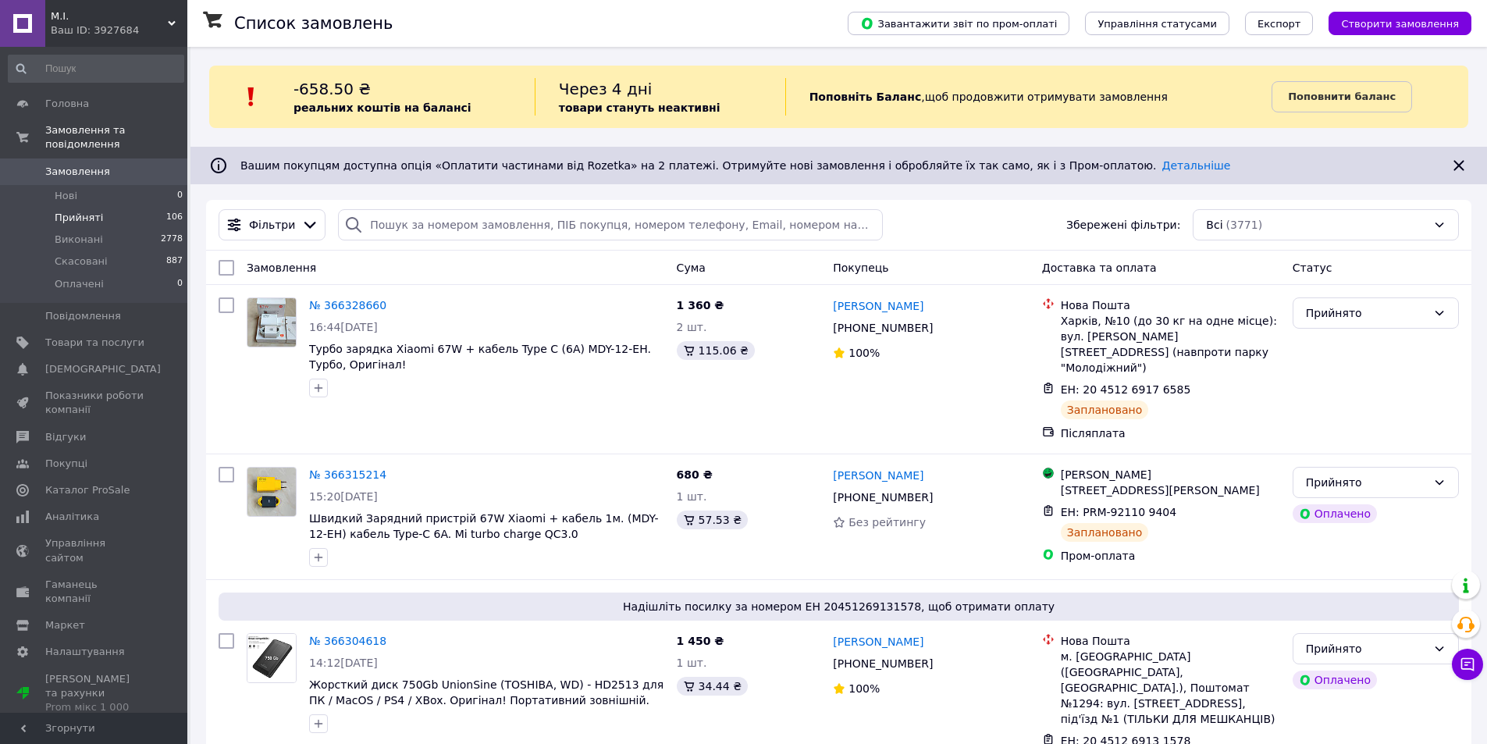
click at [83, 211] on span "Прийняті" at bounding box center [79, 218] width 48 height 14
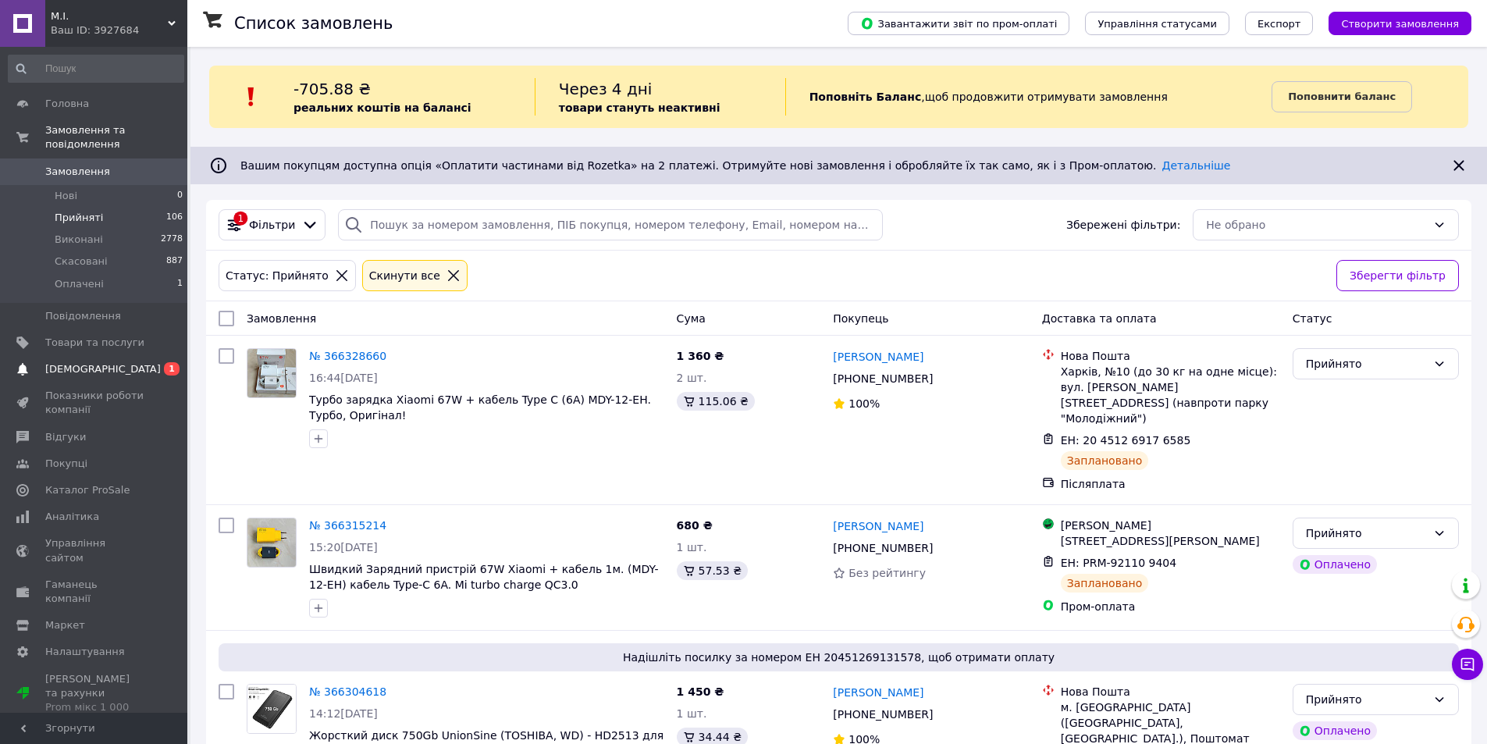
click at [88, 362] on span "[DEMOGRAPHIC_DATA]" at bounding box center [103, 369] width 116 height 14
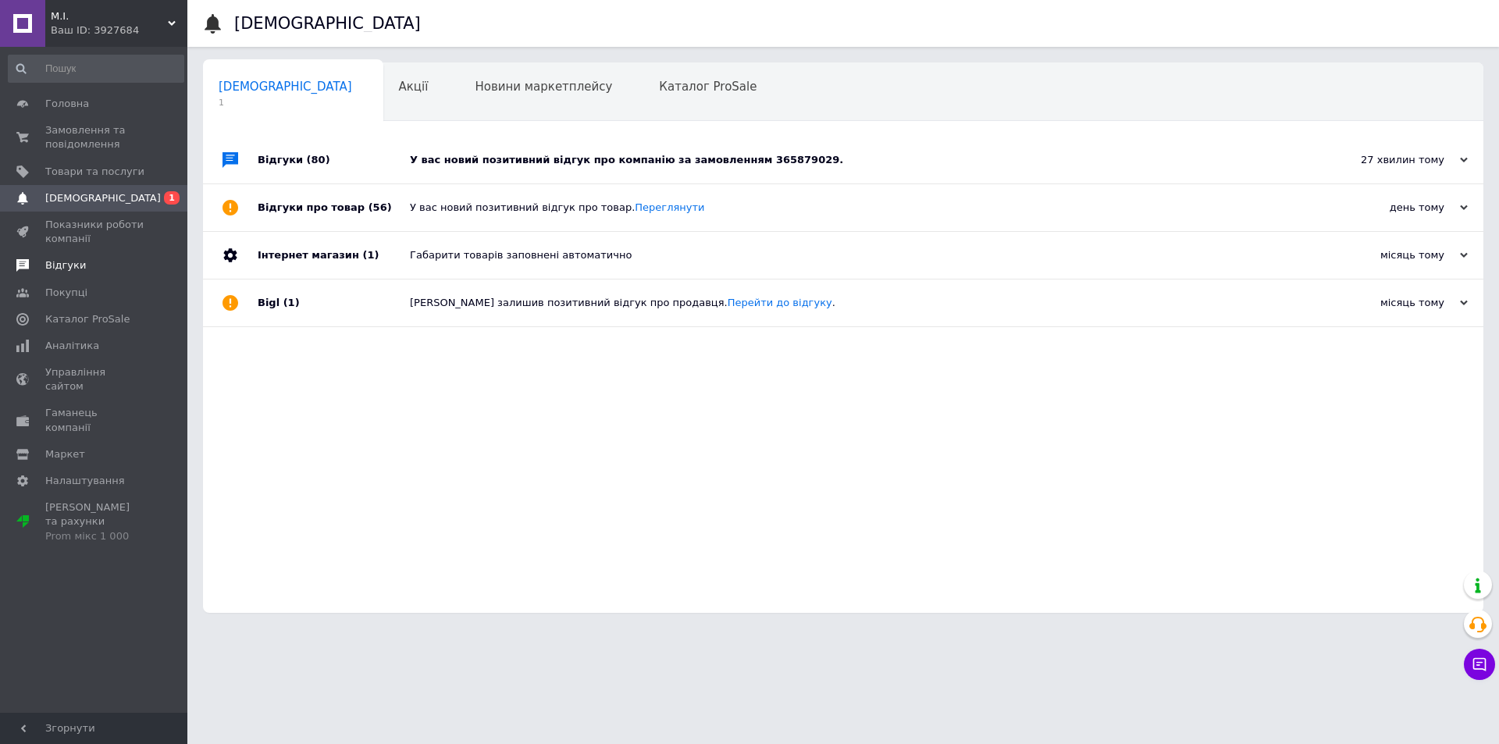
click at [73, 266] on span "Відгуки" at bounding box center [65, 265] width 41 height 14
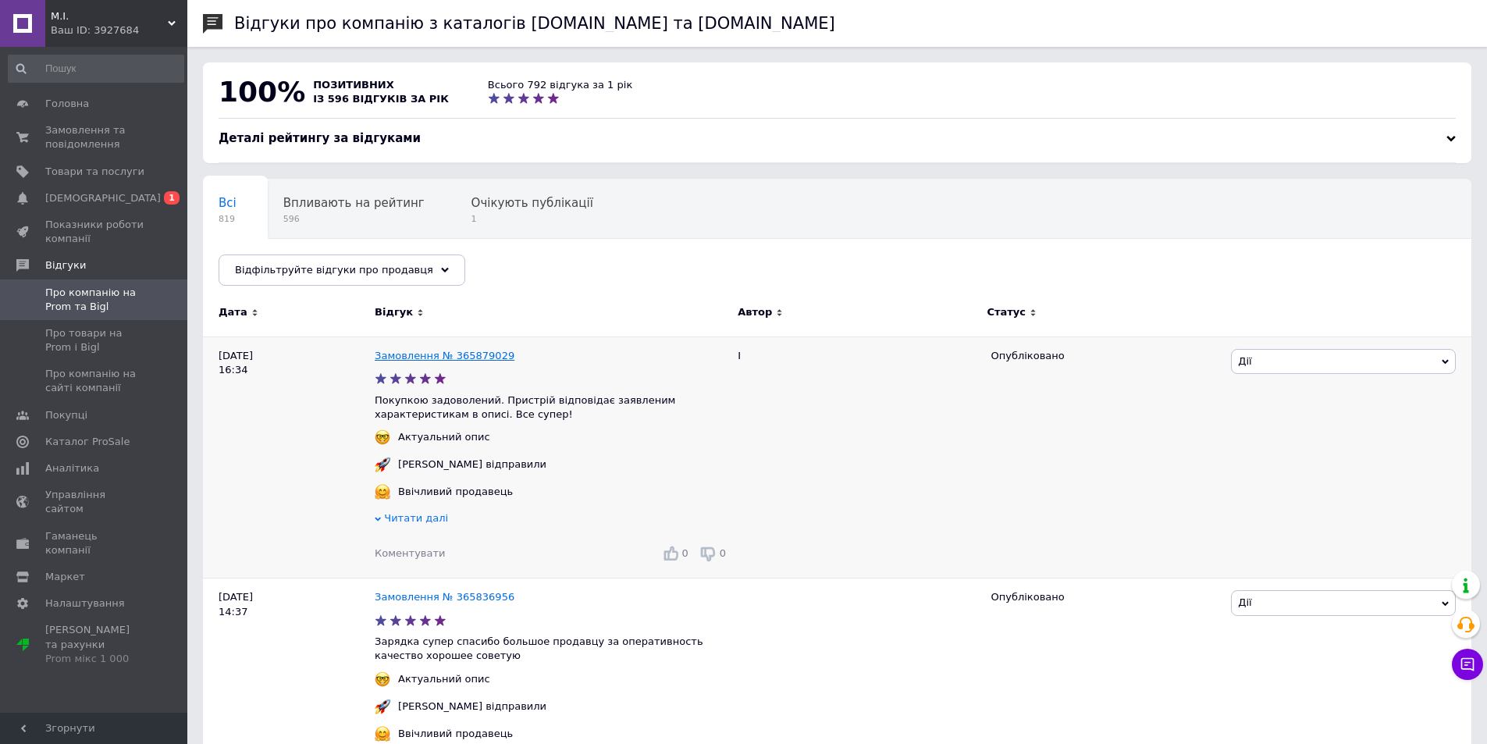
click at [428, 353] on link "Замовлення № 365879029" at bounding box center [445, 356] width 140 height 12
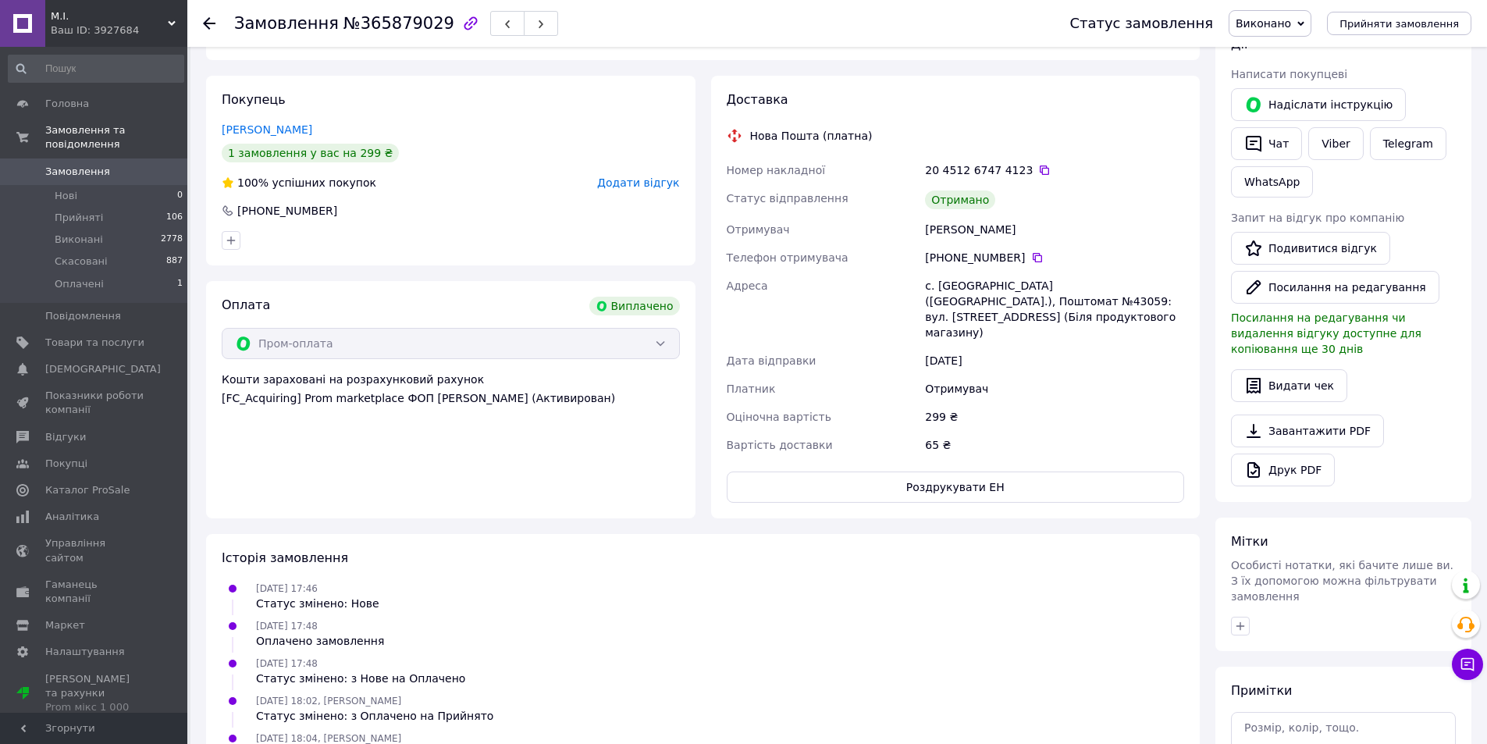
scroll to position [109, 0]
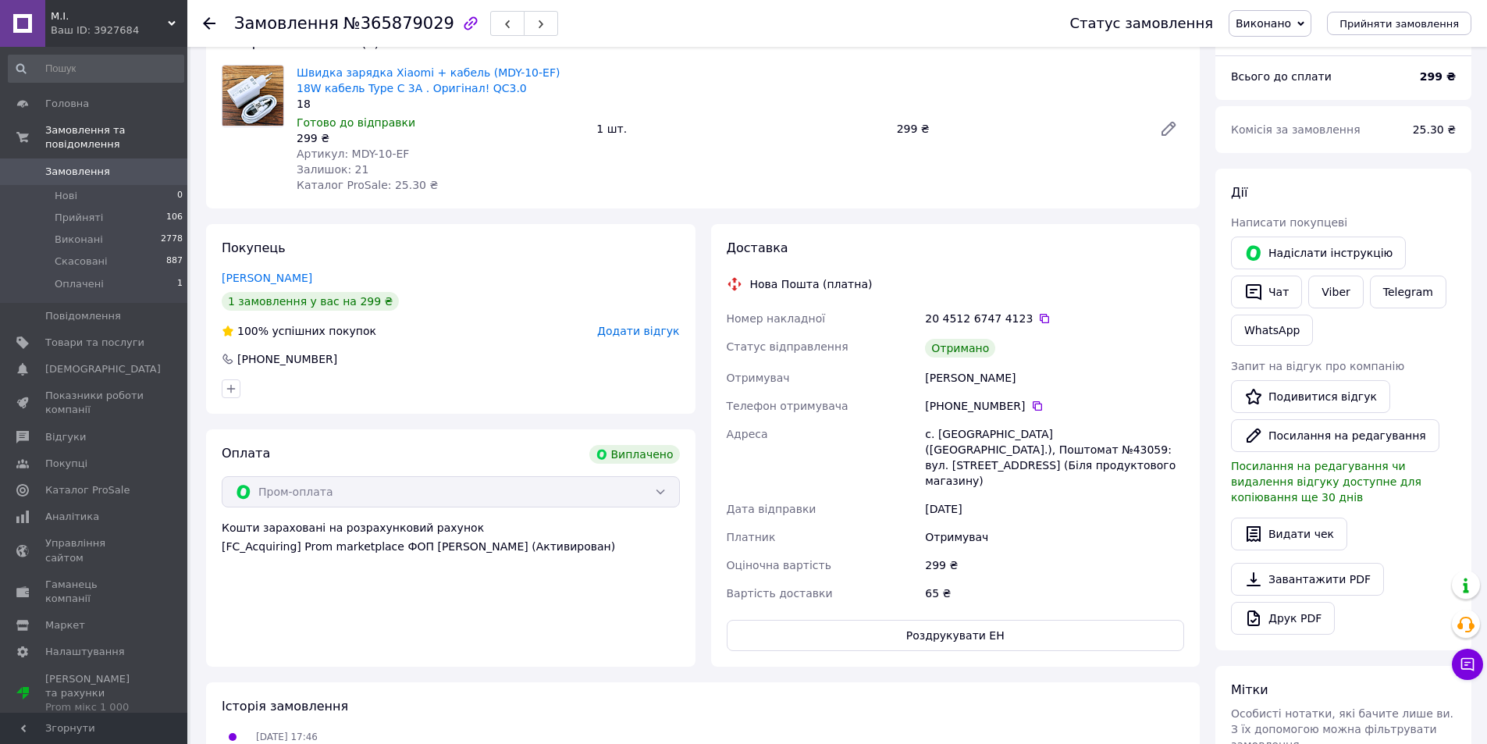
click at [66, 165] on span "Замовлення" at bounding box center [77, 172] width 65 height 14
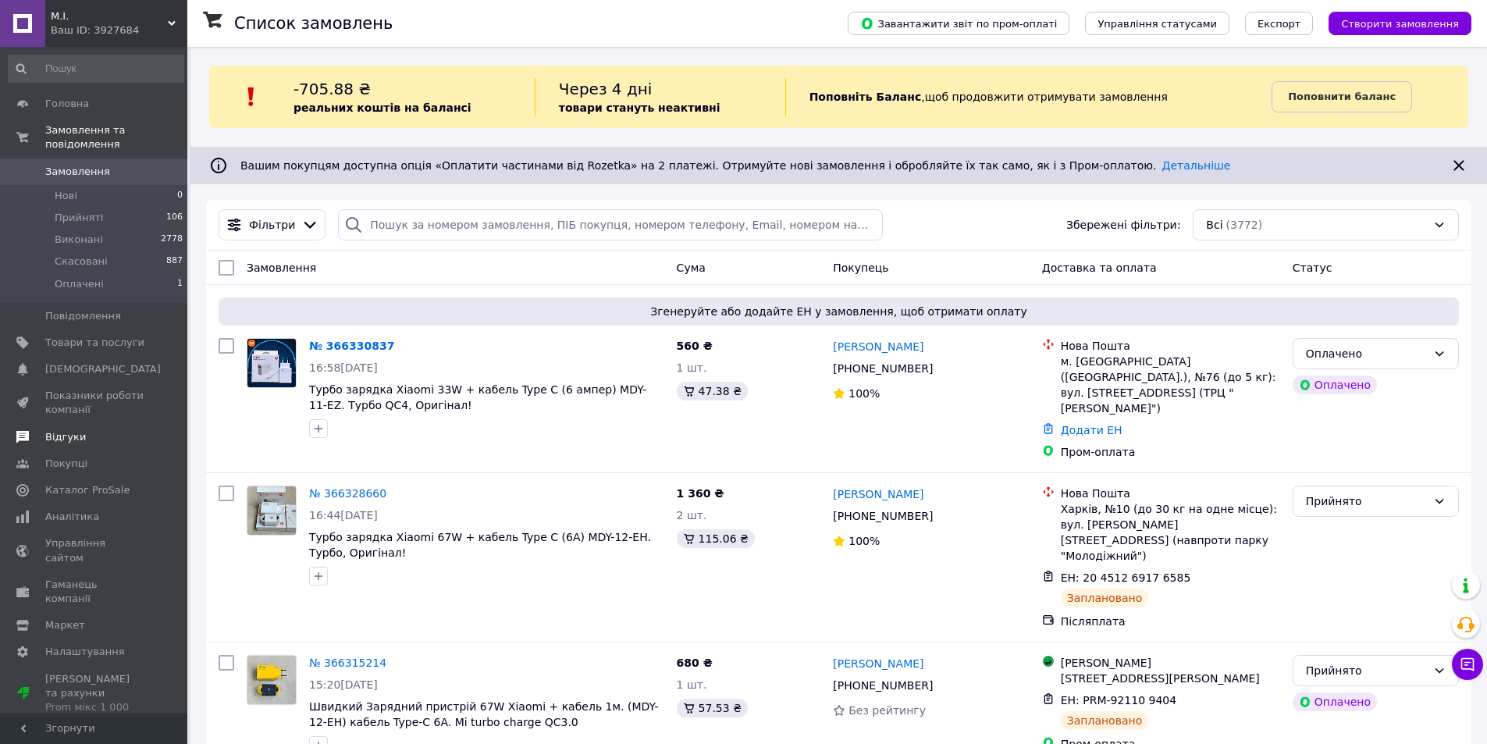
click at [58, 430] on span "Відгуки" at bounding box center [65, 437] width 41 height 14
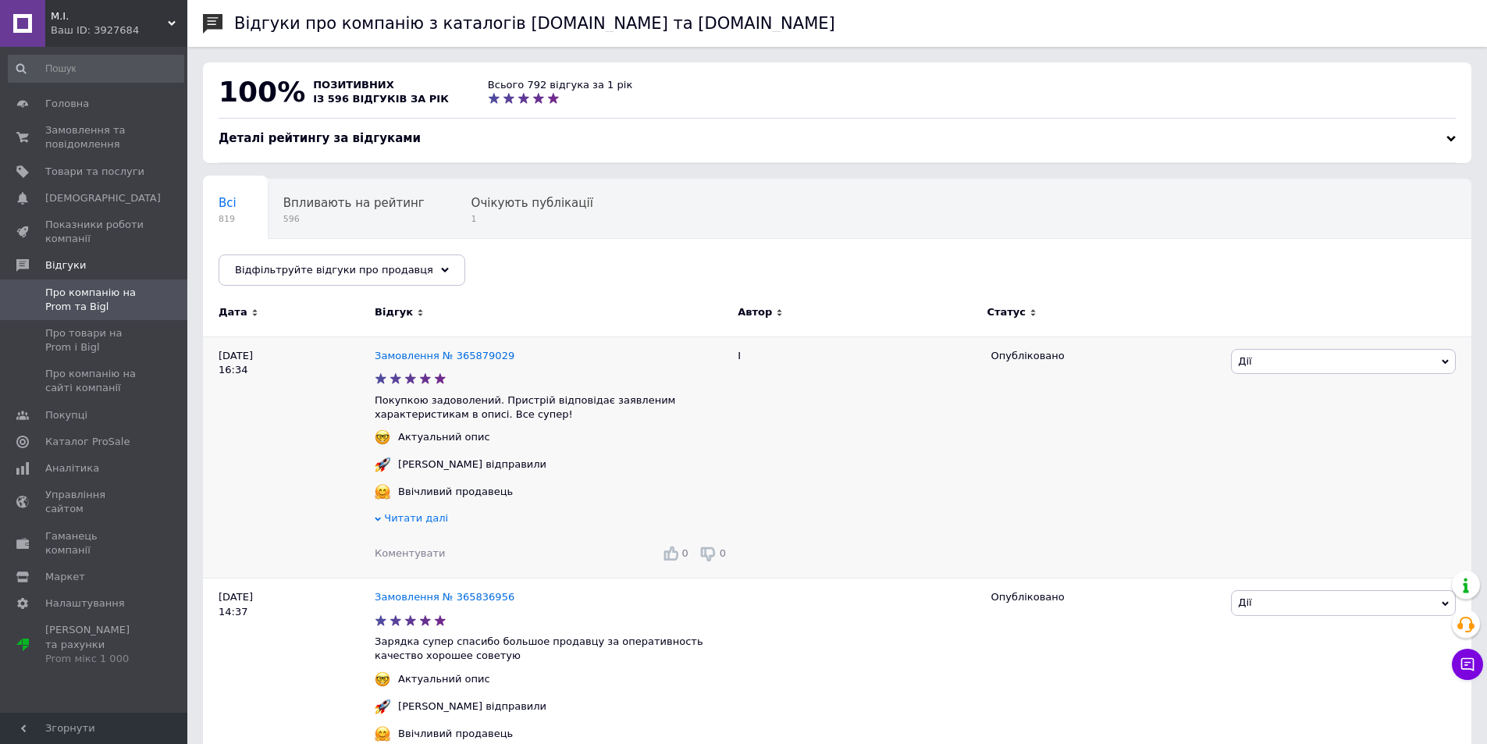
click at [407, 522] on span "Читати далі" at bounding box center [416, 518] width 64 height 12
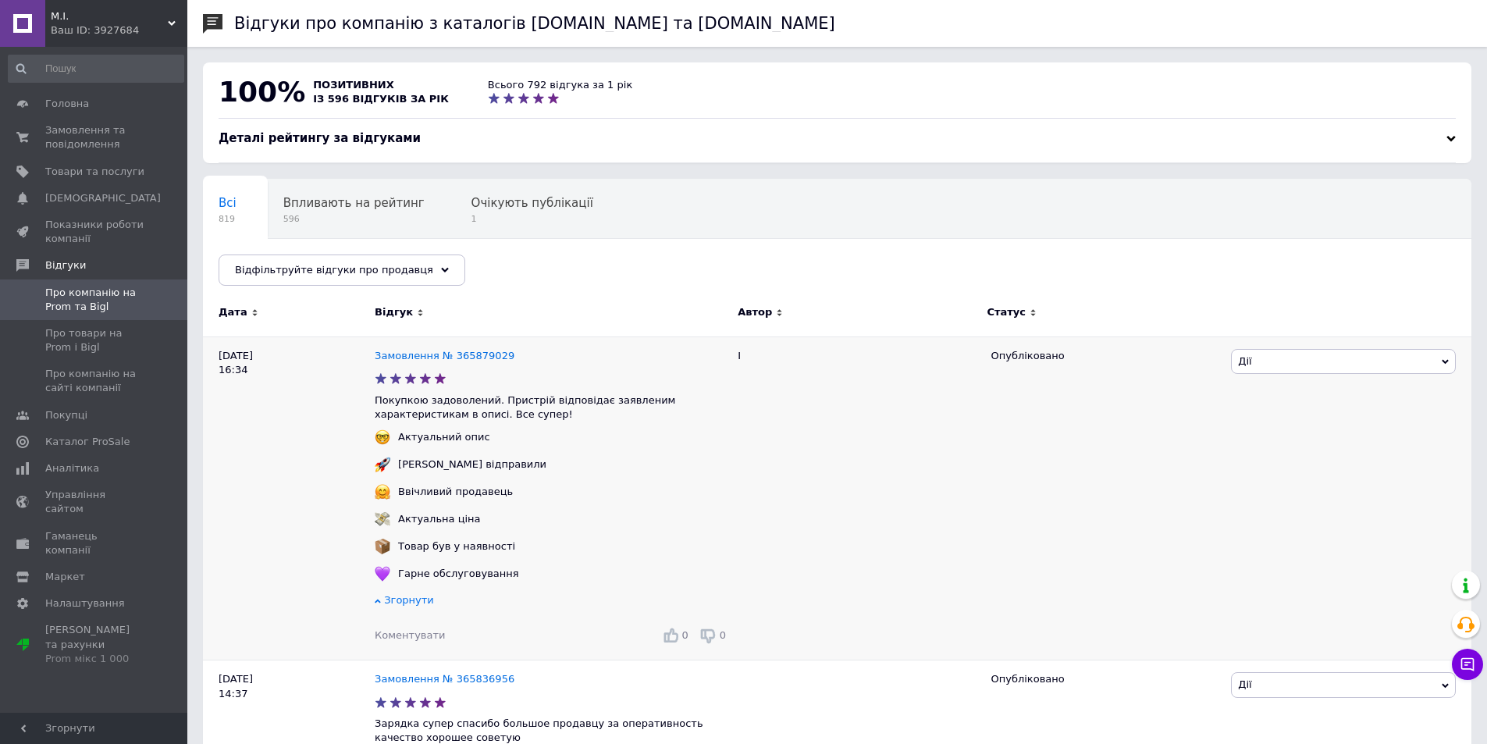
click at [392, 638] on span "Коментувати" at bounding box center [410, 635] width 70 height 12
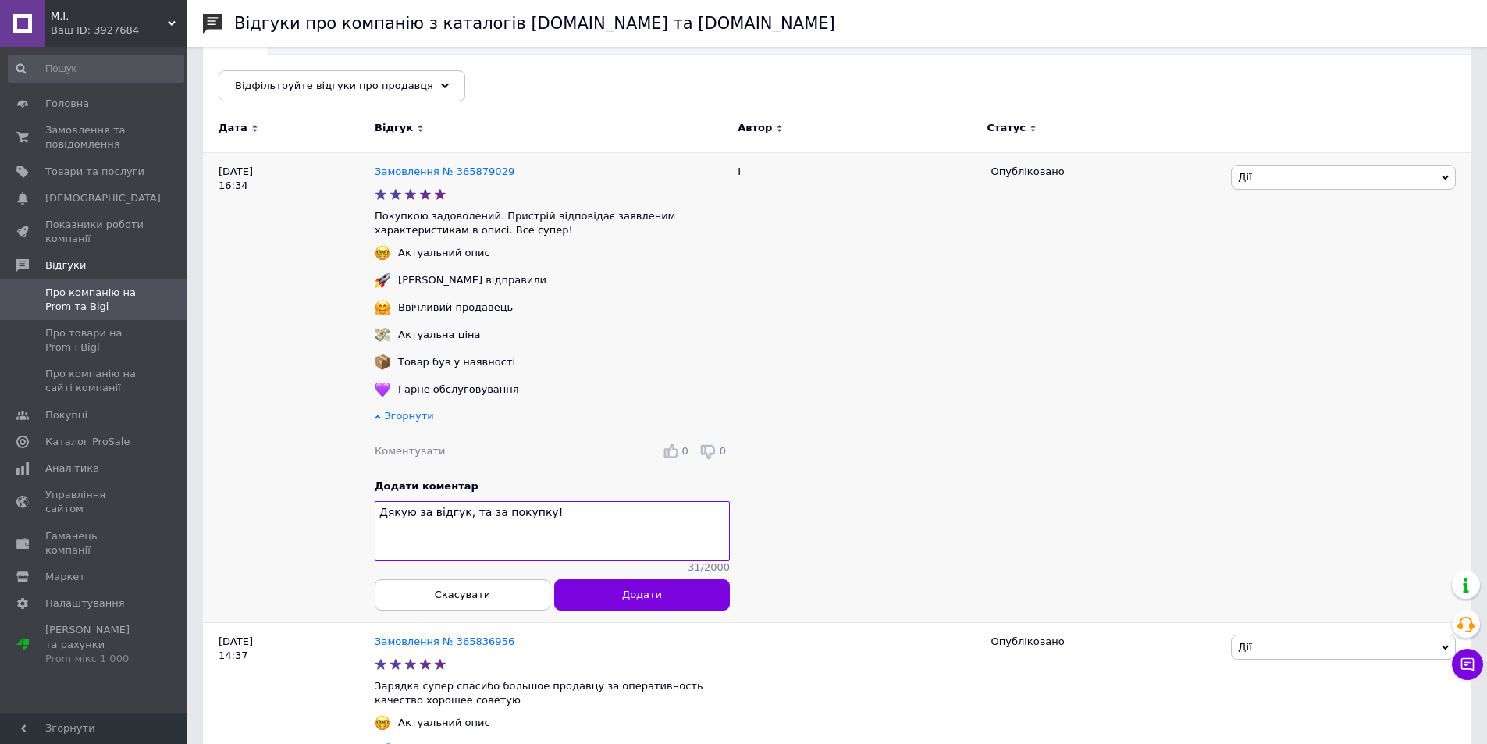
scroll to position [234, 0]
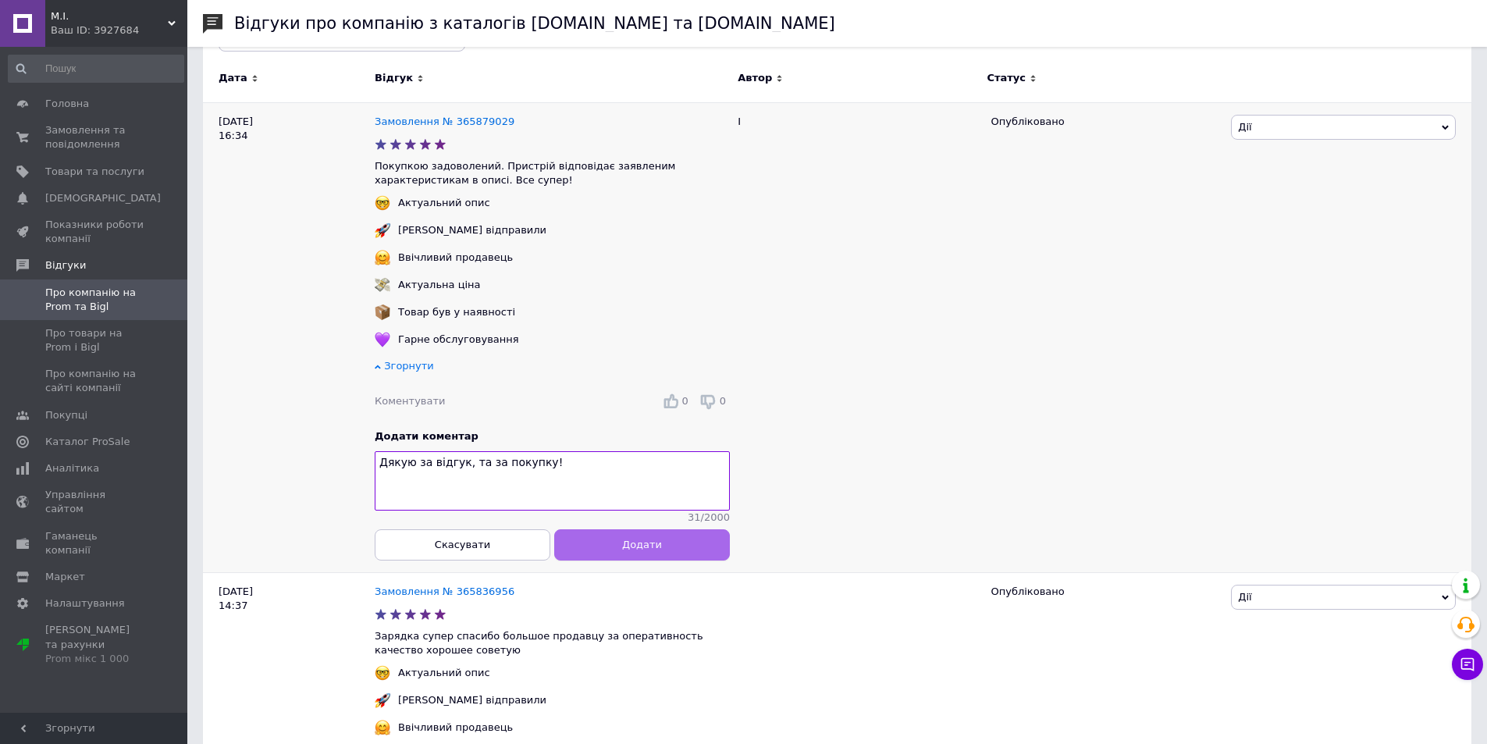
type textarea "Дякую за відгук, та за покупку!"
click at [645, 551] on span "Додати" at bounding box center [642, 545] width 40 height 12
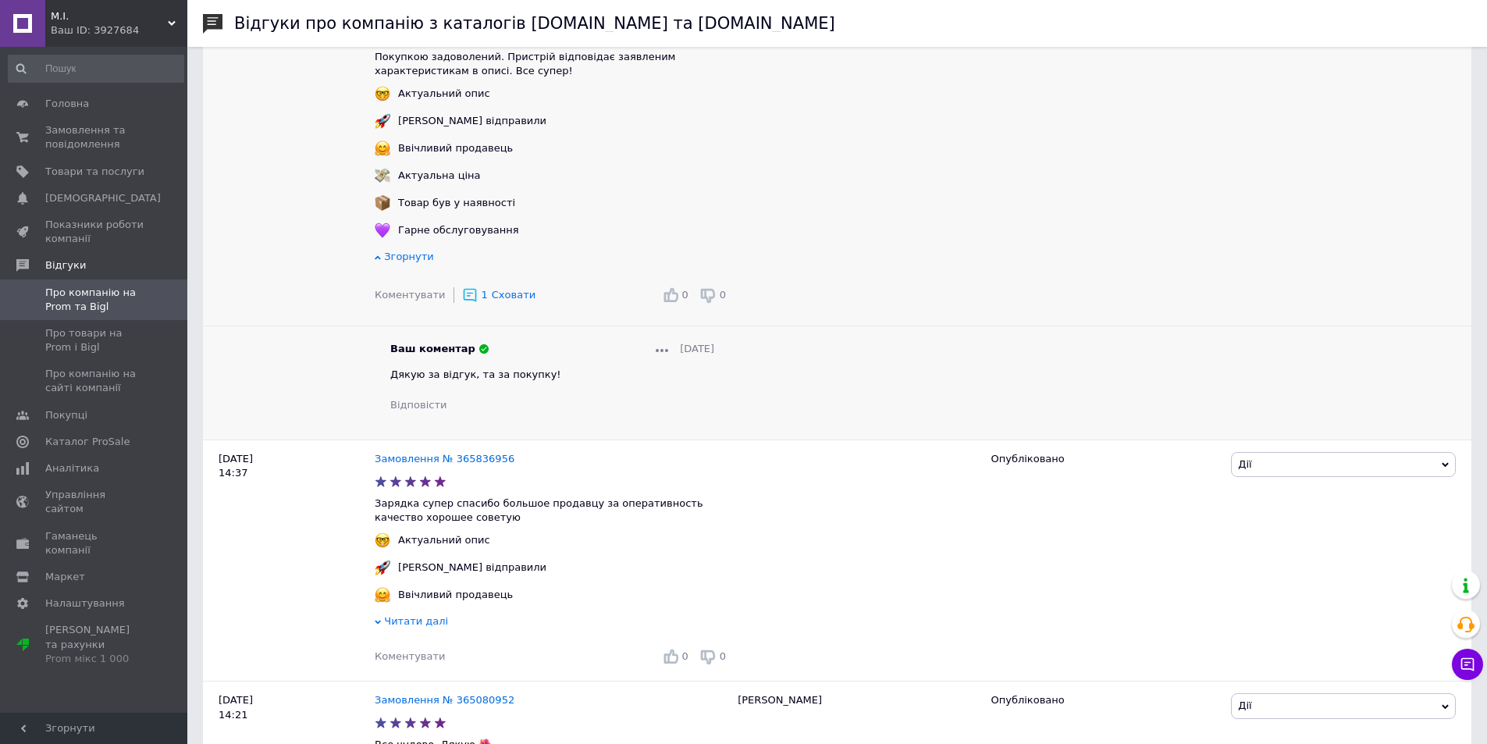
scroll to position [390, 0]
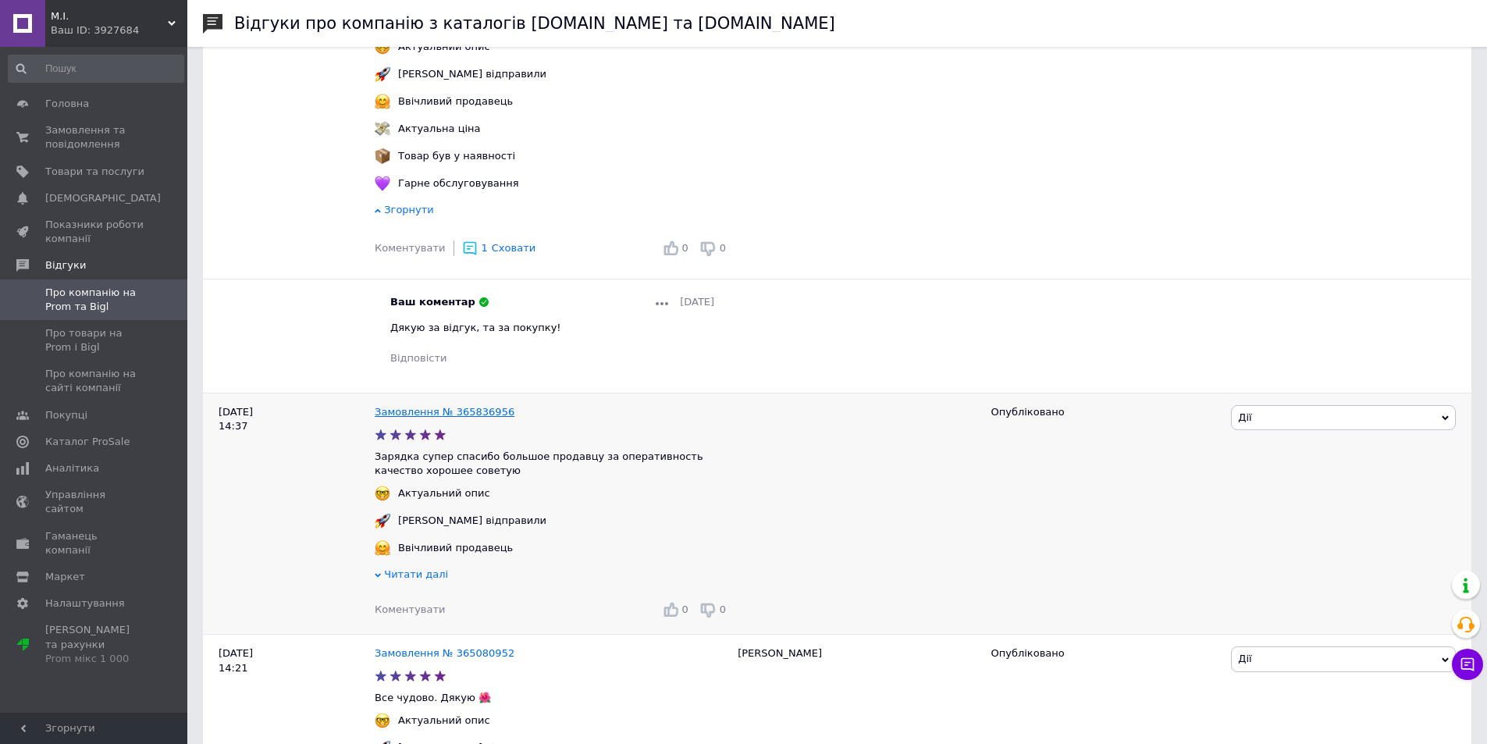
click at [425, 418] on link "Замовлення № 365836956" at bounding box center [445, 412] width 140 height 12
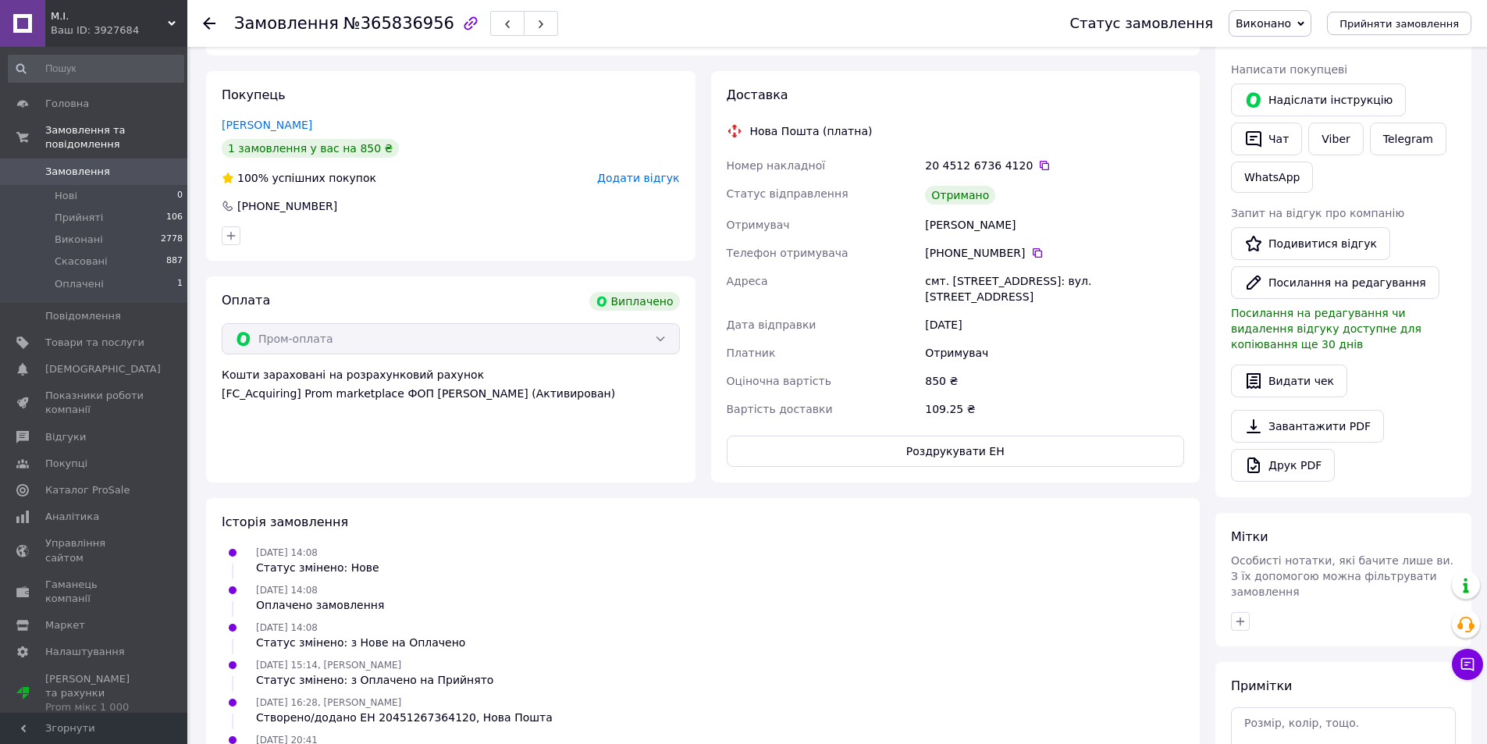
scroll to position [212, 0]
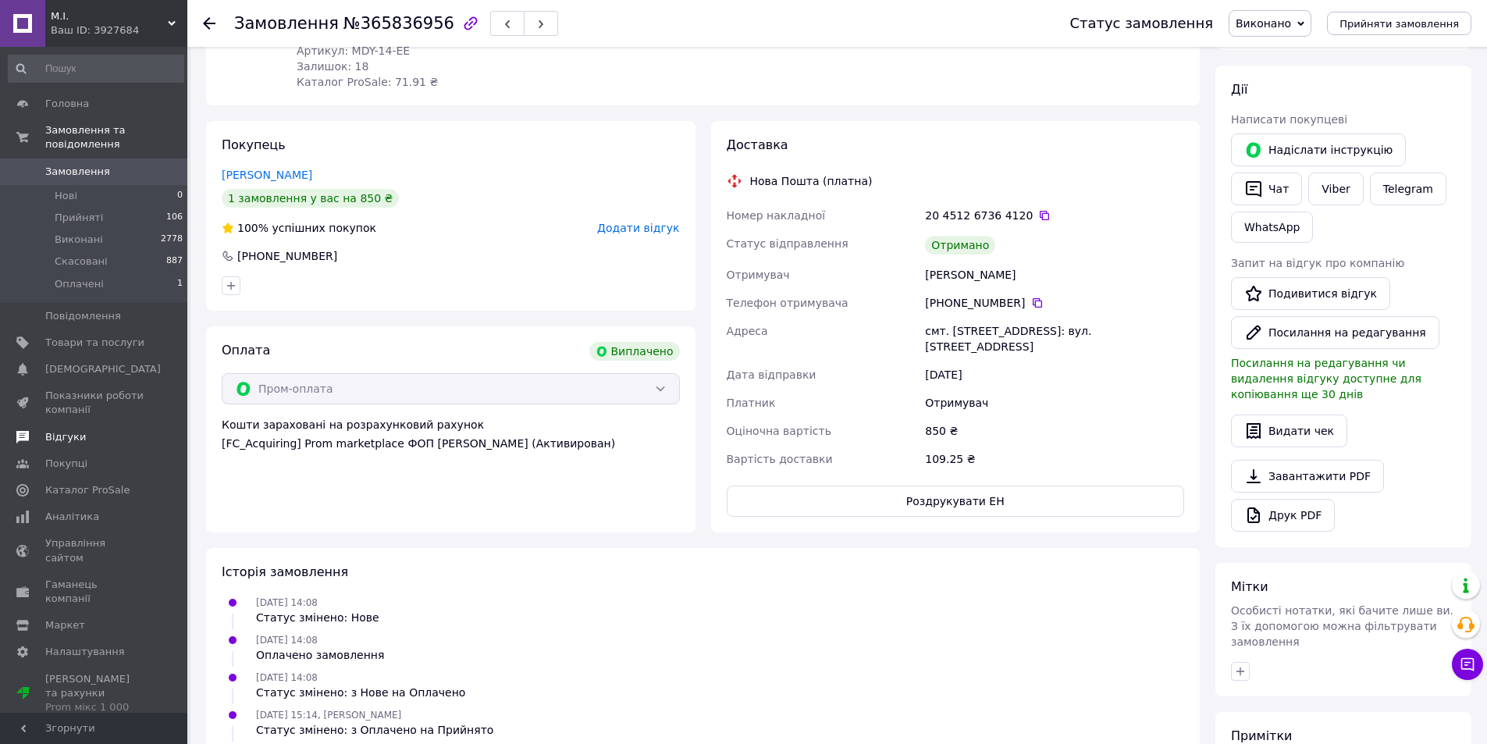
click at [64, 430] on span "Відгуки" at bounding box center [65, 437] width 41 height 14
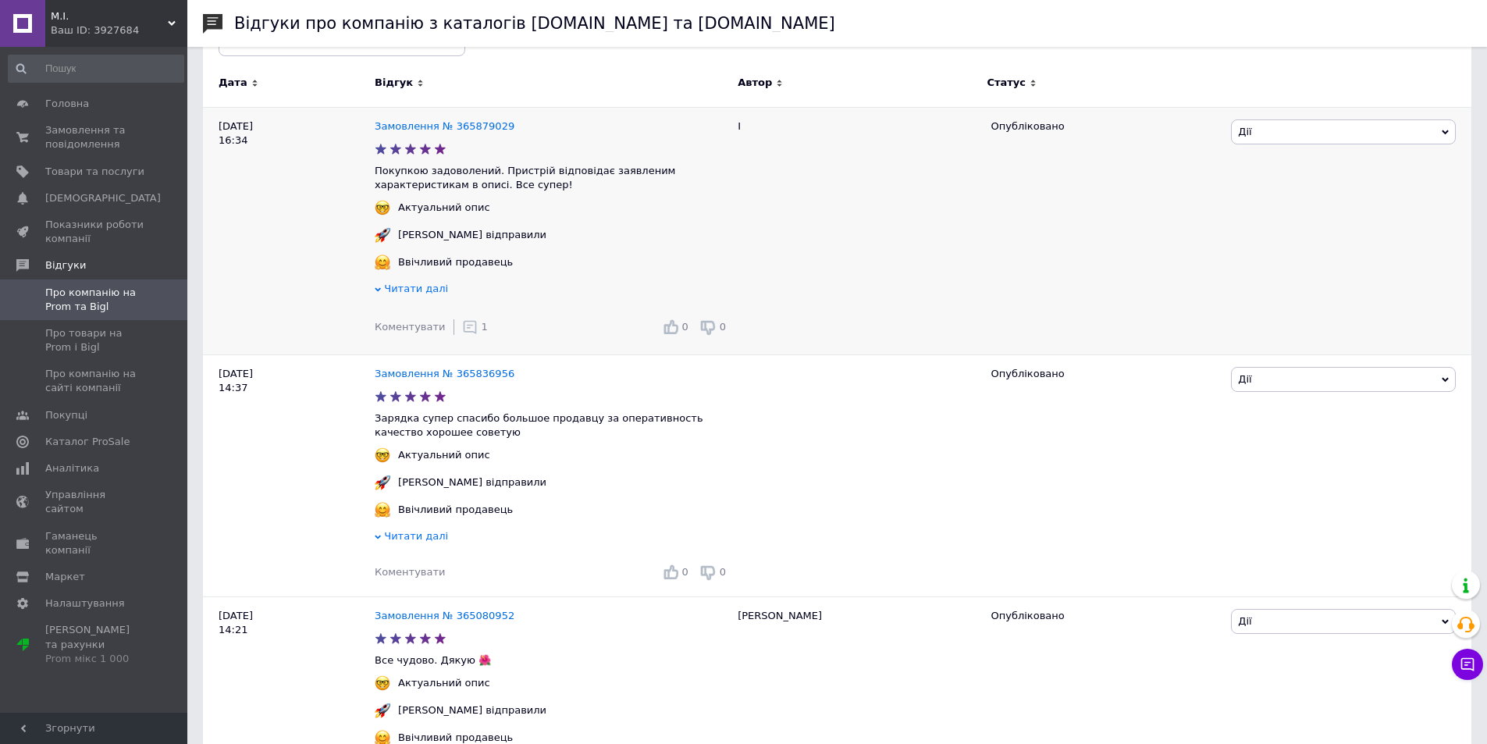
scroll to position [234, 0]
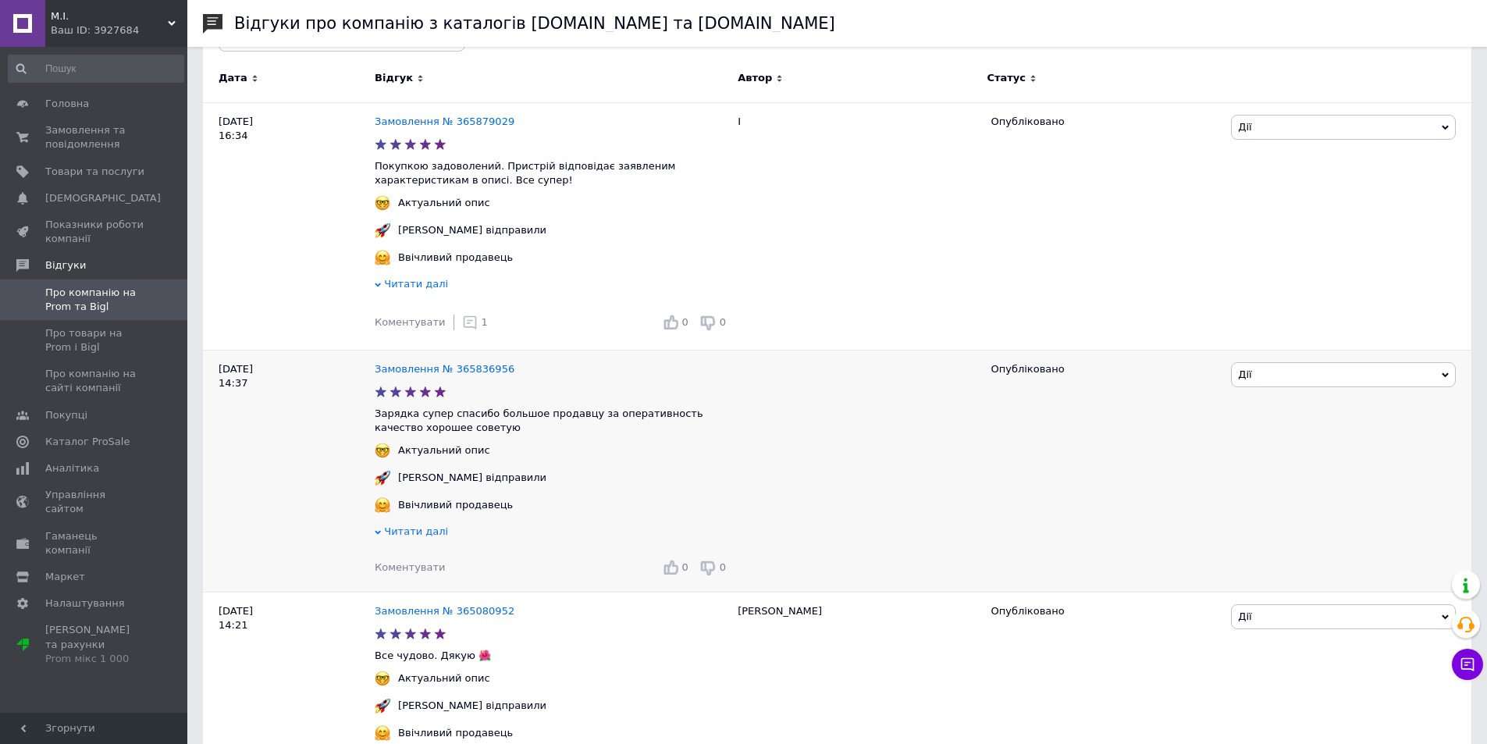
click at [404, 572] on span "Коментувати" at bounding box center [410, 567] width 70 height 12
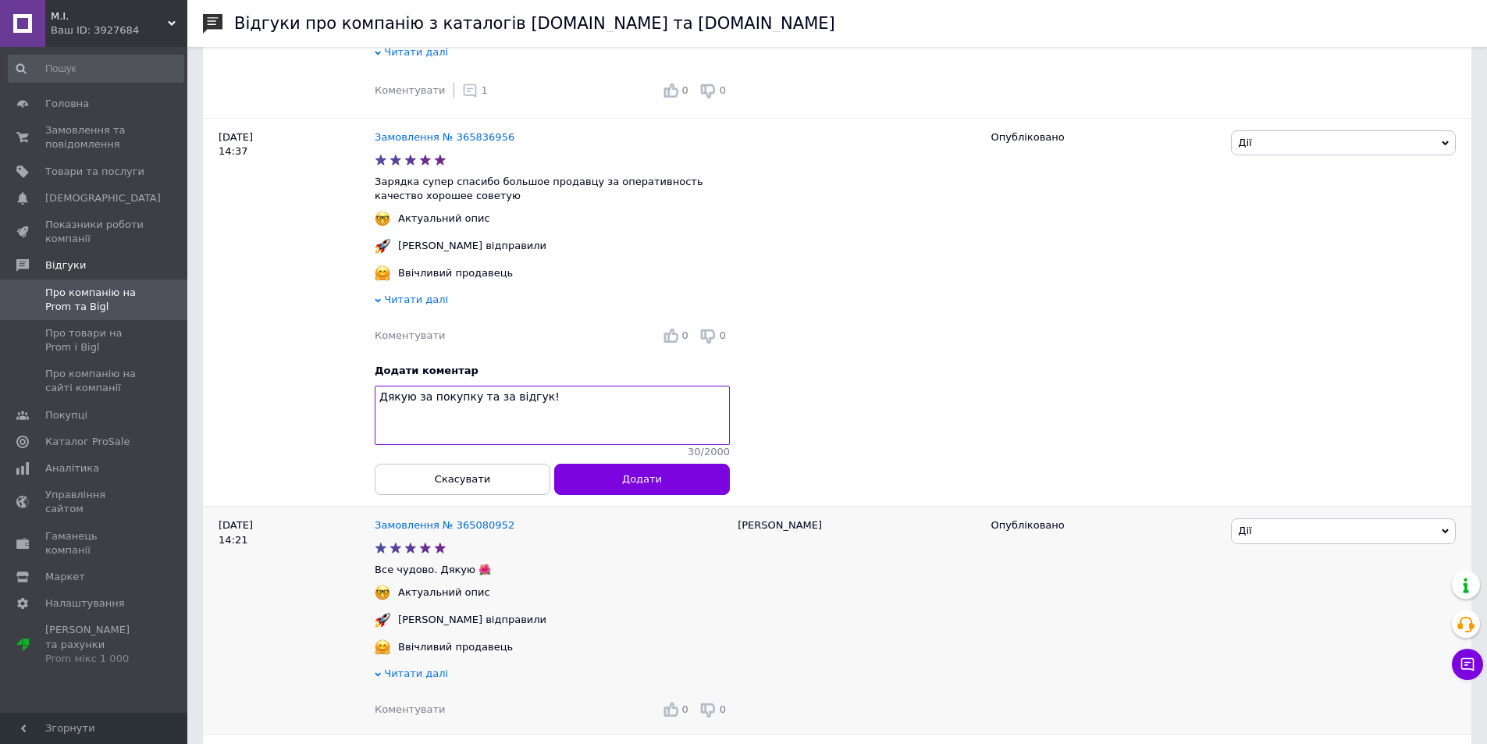
scroll to position [468, 0]
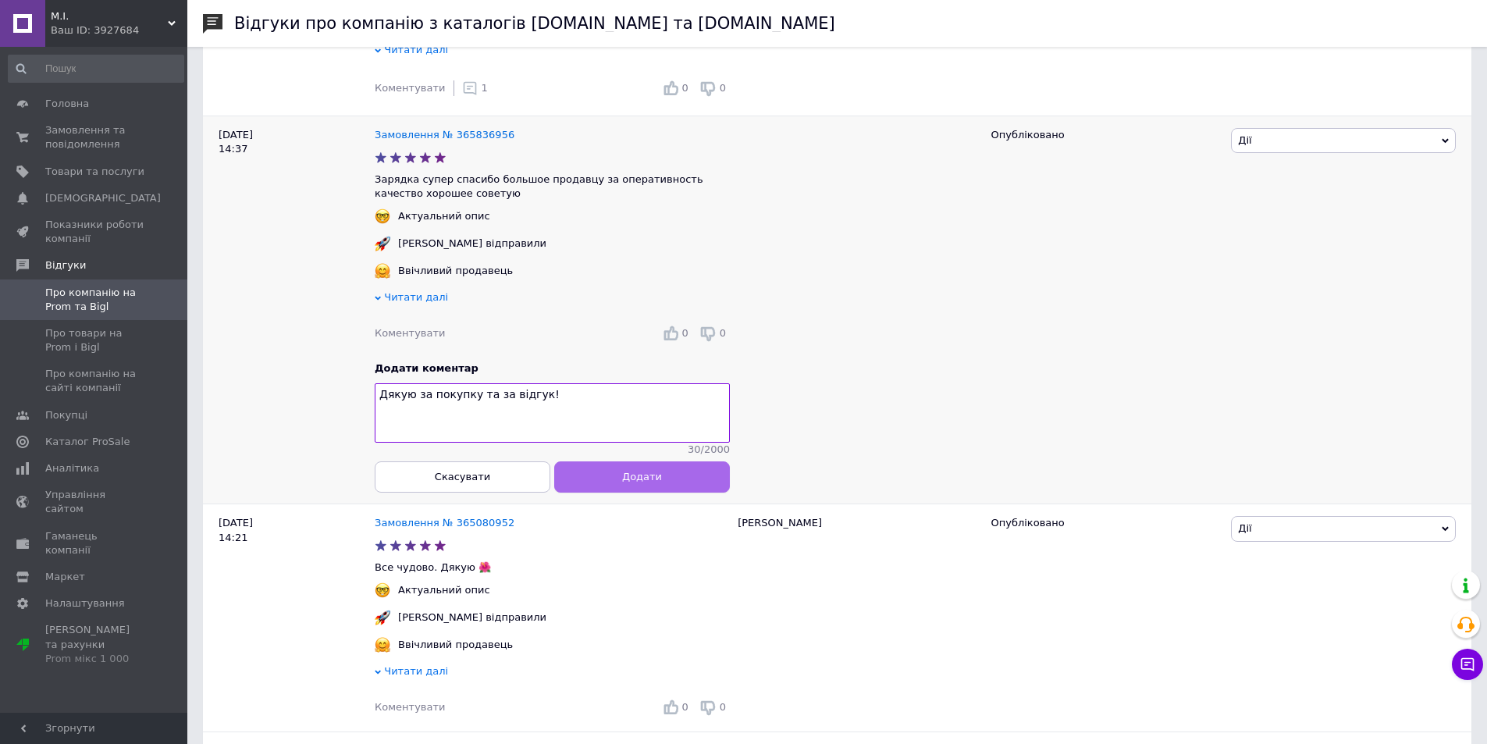
type textarea "Дякую за покупку та за відгук!"
click at [622, 490] on button "Додати" at bounding box center [642, 476] width 176 height 31
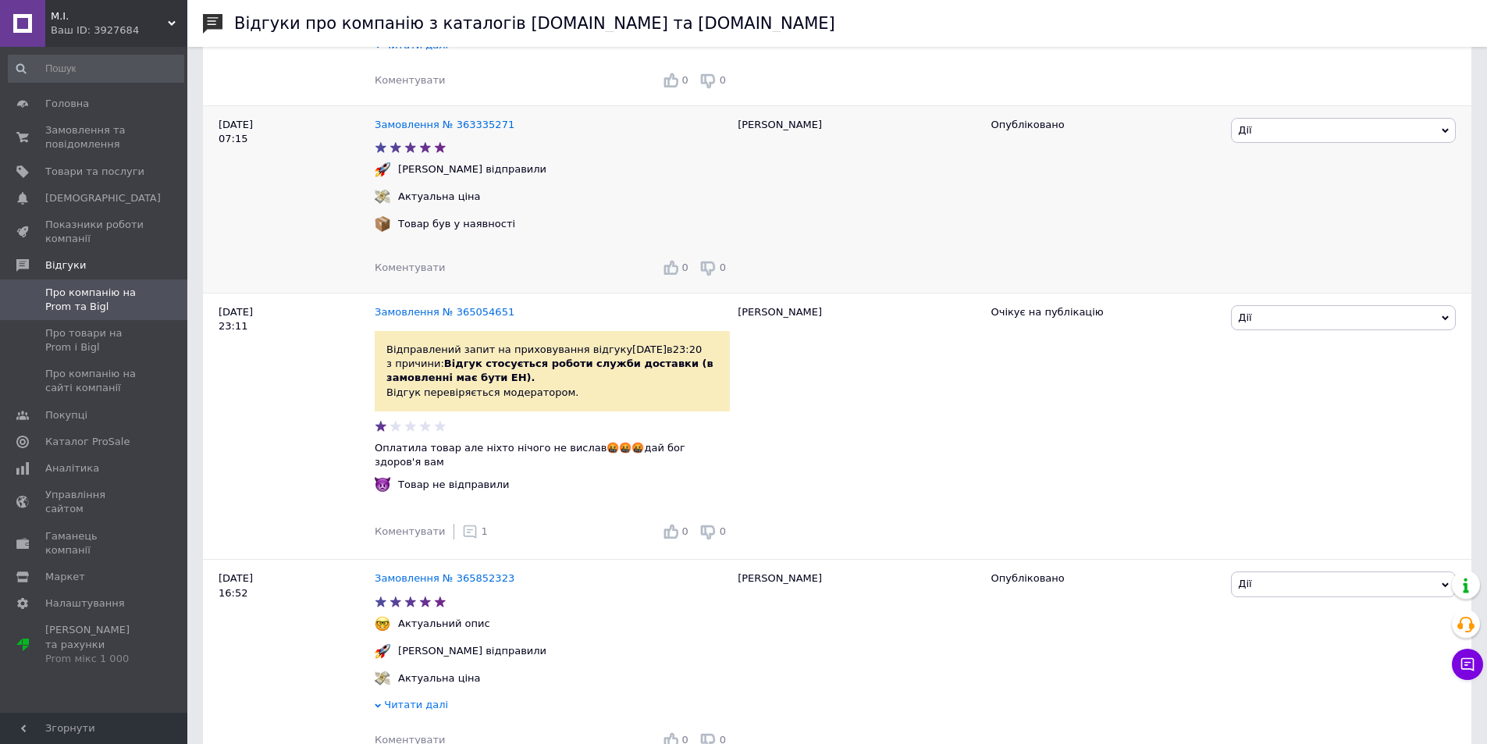
scroll to position [1093, 0]
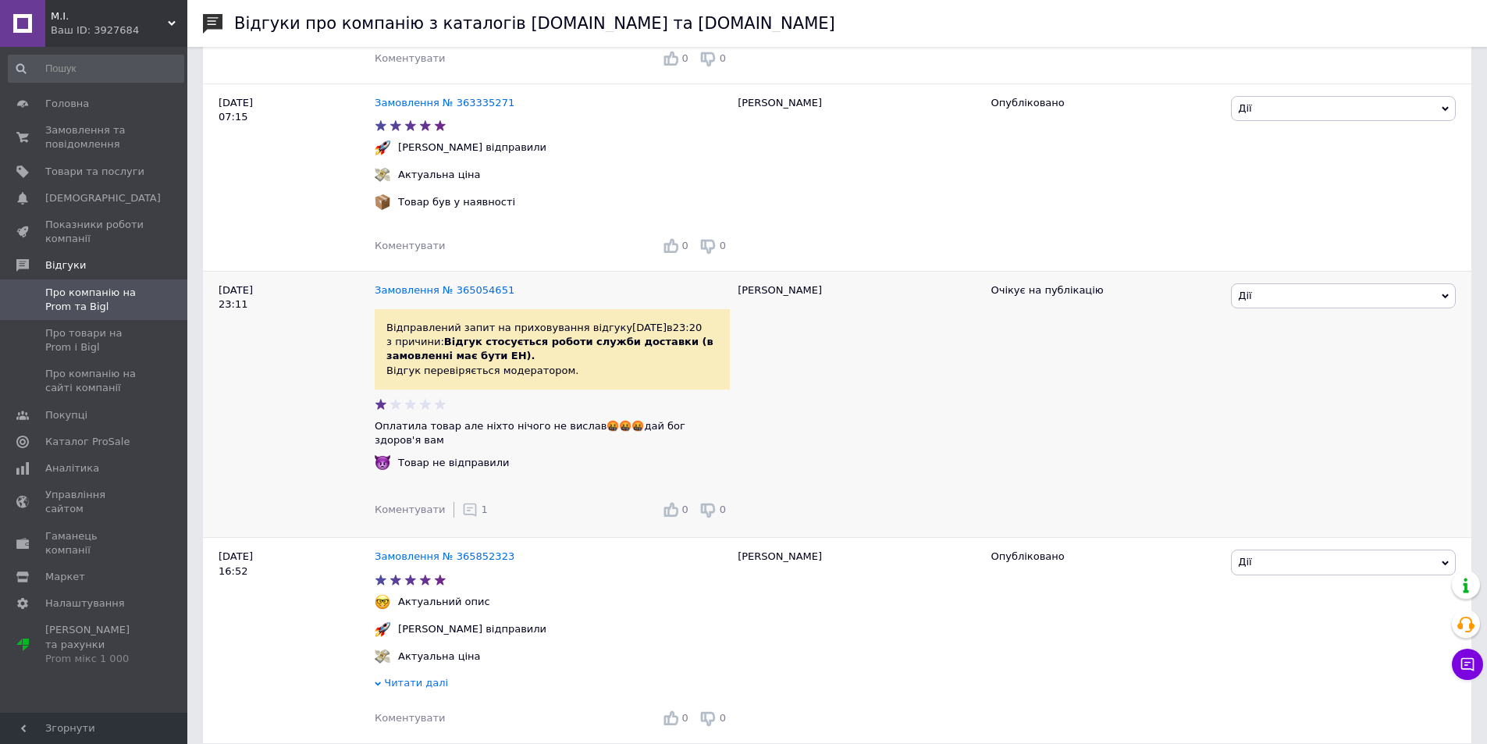
click at [463, 507] on icon at bounding box center [470, 510] width 16 height 16
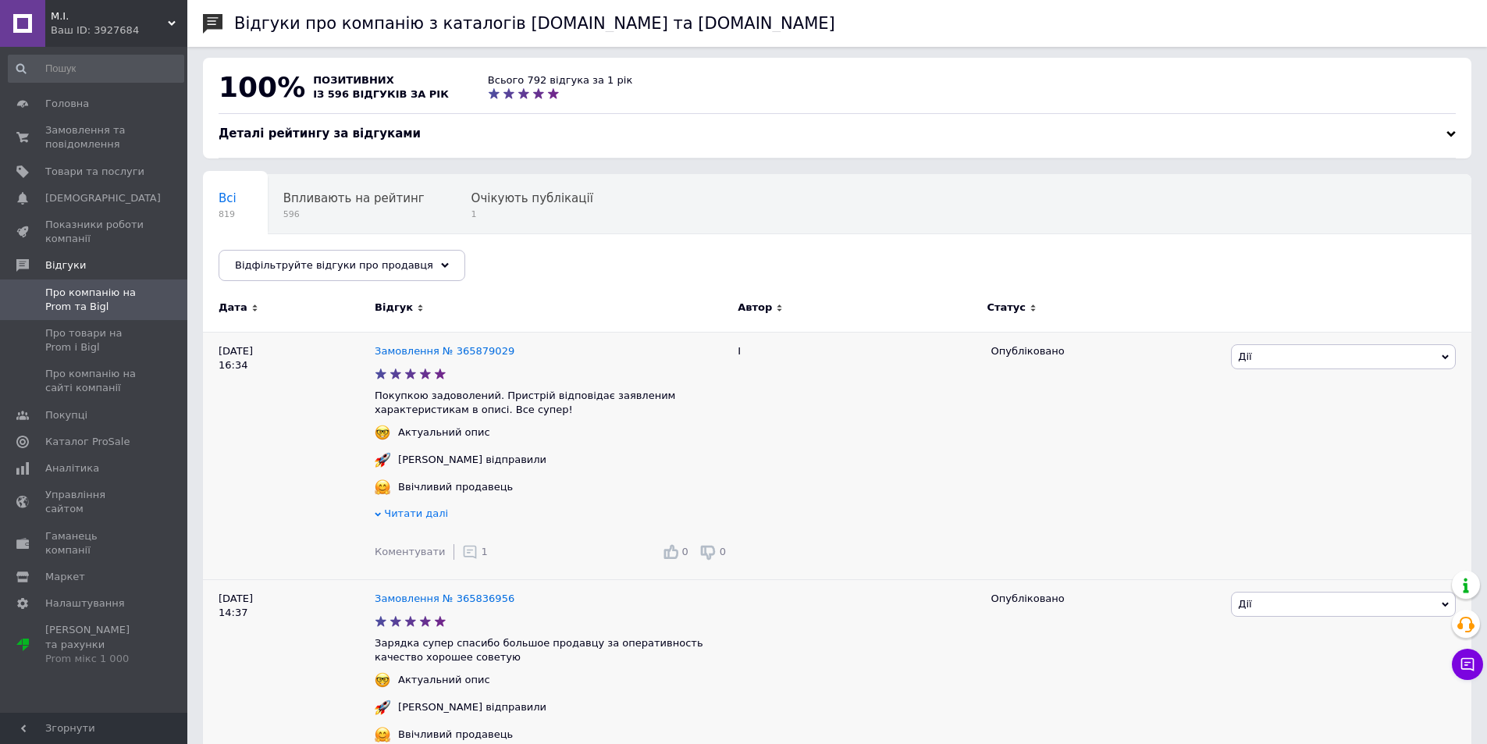
scroll to position [0, 0]
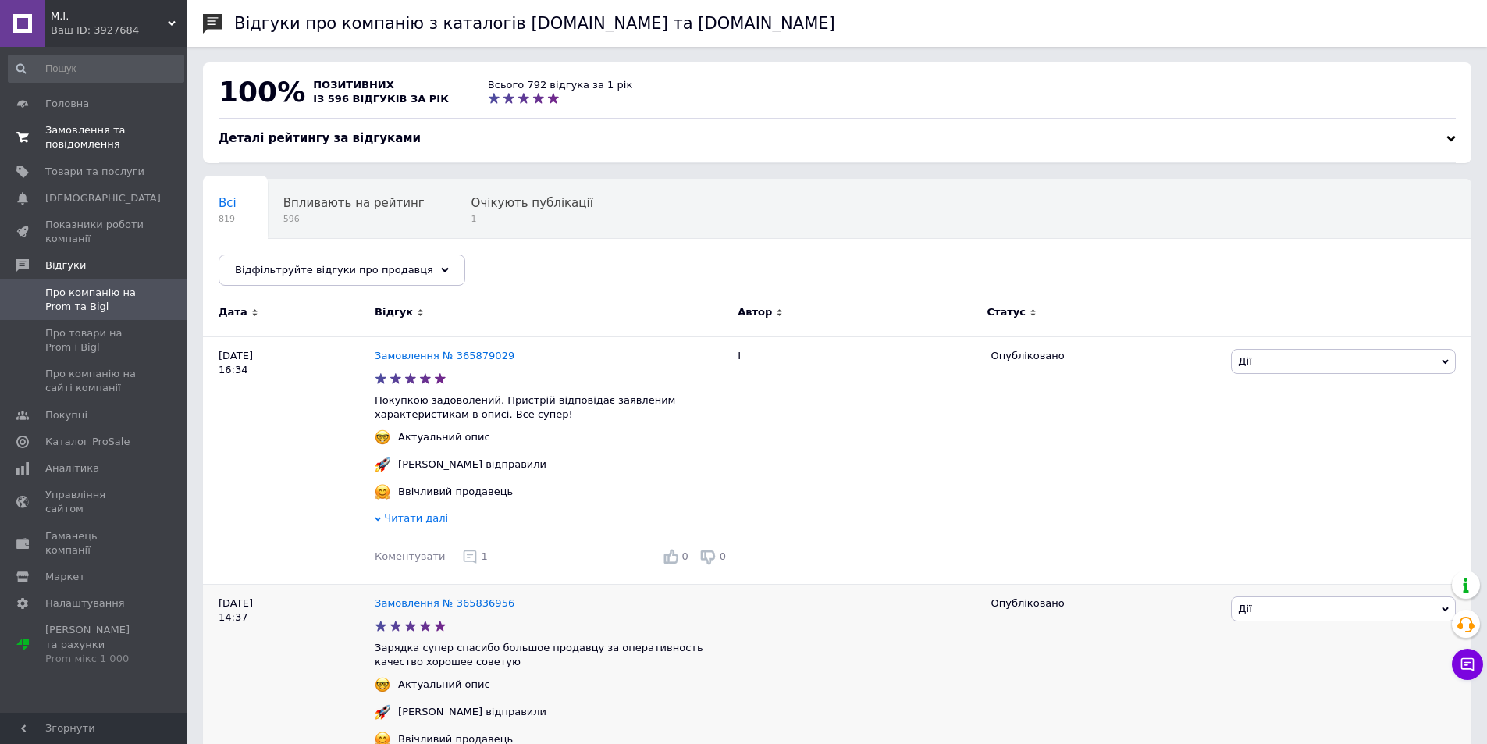
click at [76, 144] on span "Замовлення та повідомлення" at bounding box center [94, 137] width 99 height 28
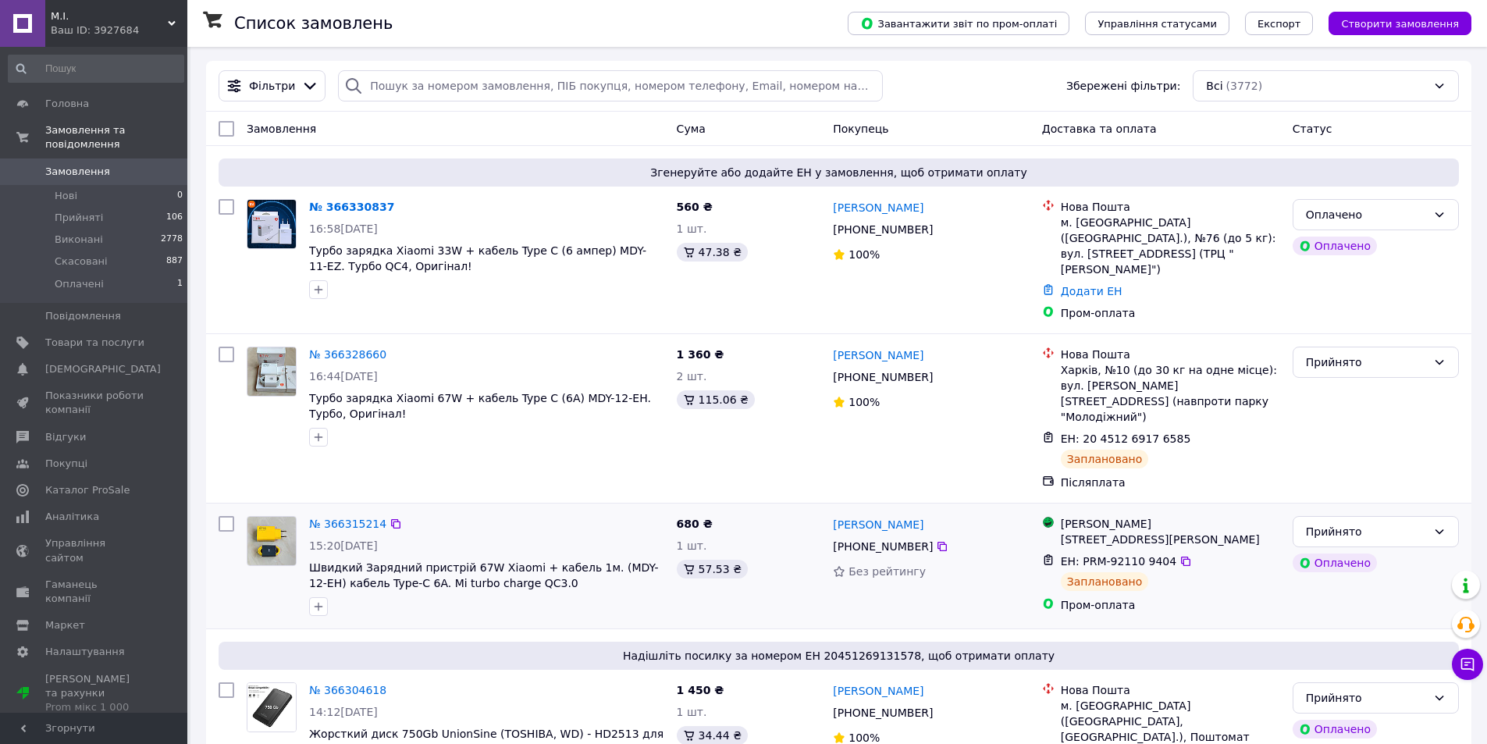
scroll to position [156, 0]
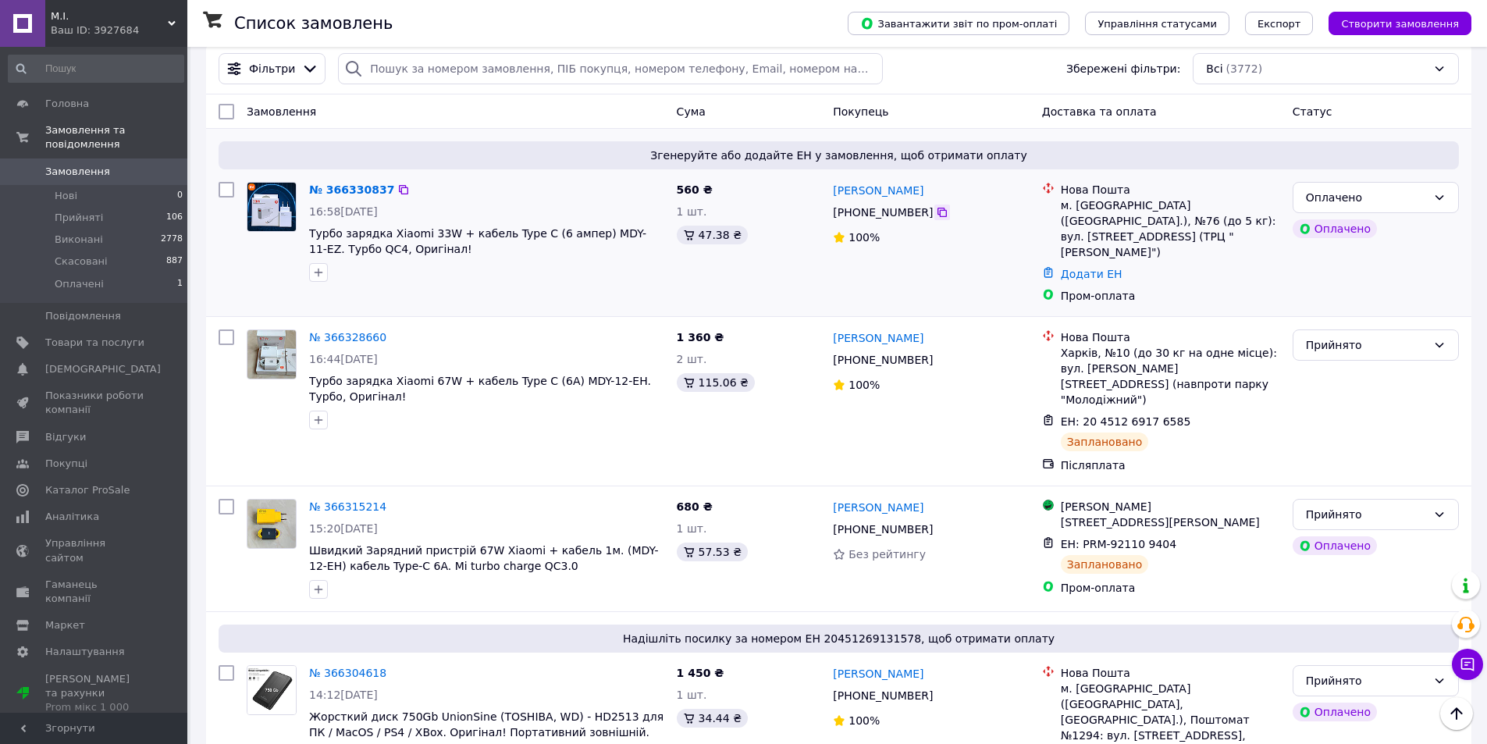
click at [936, 210] on icon at bounding box center [942, 212] width 12 height 12
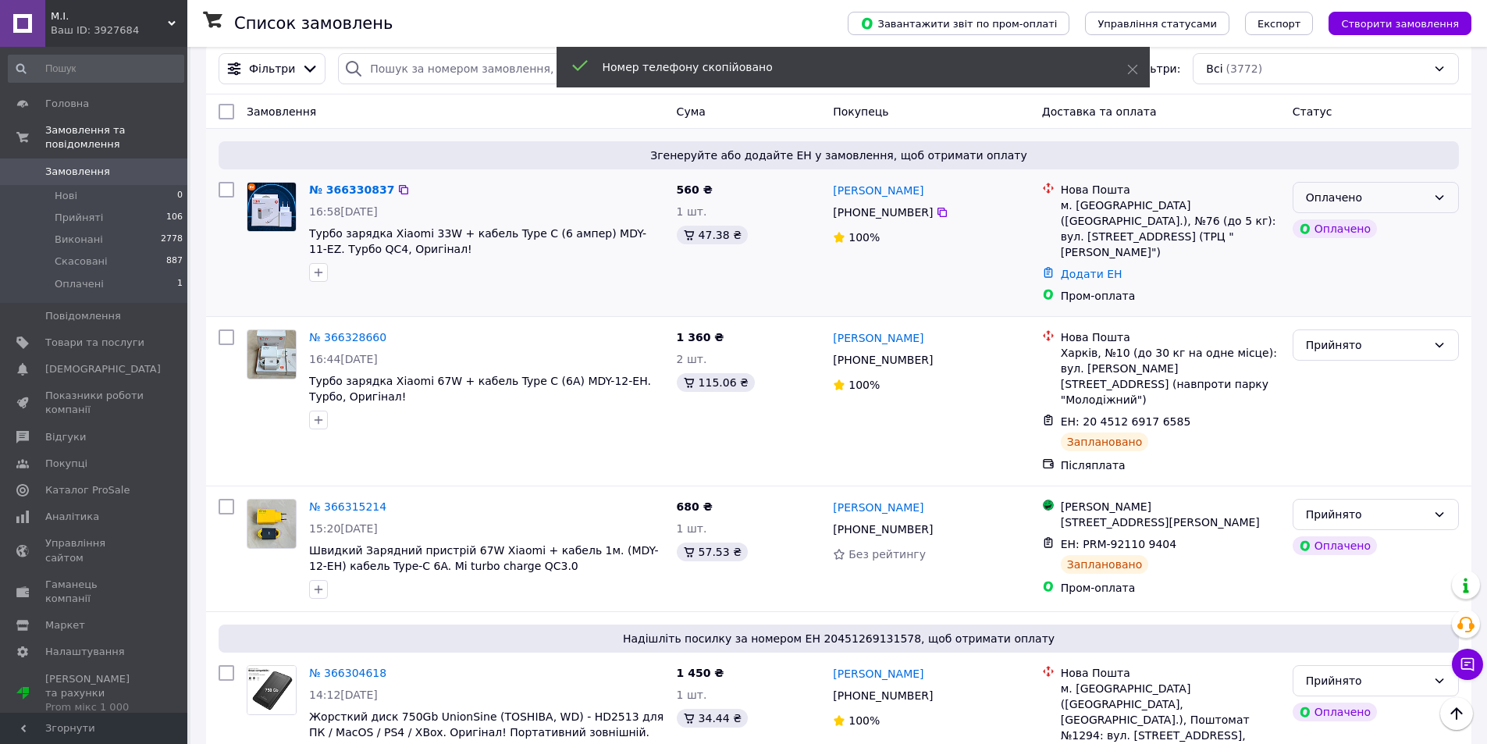
click at [1430, 190] on div "Оплачено" at bounding box center [1376, 197] width 166 height 31
click at [1332, 231] on li "Прийнято" at bounding box center [1375, 232] width 165 height 28
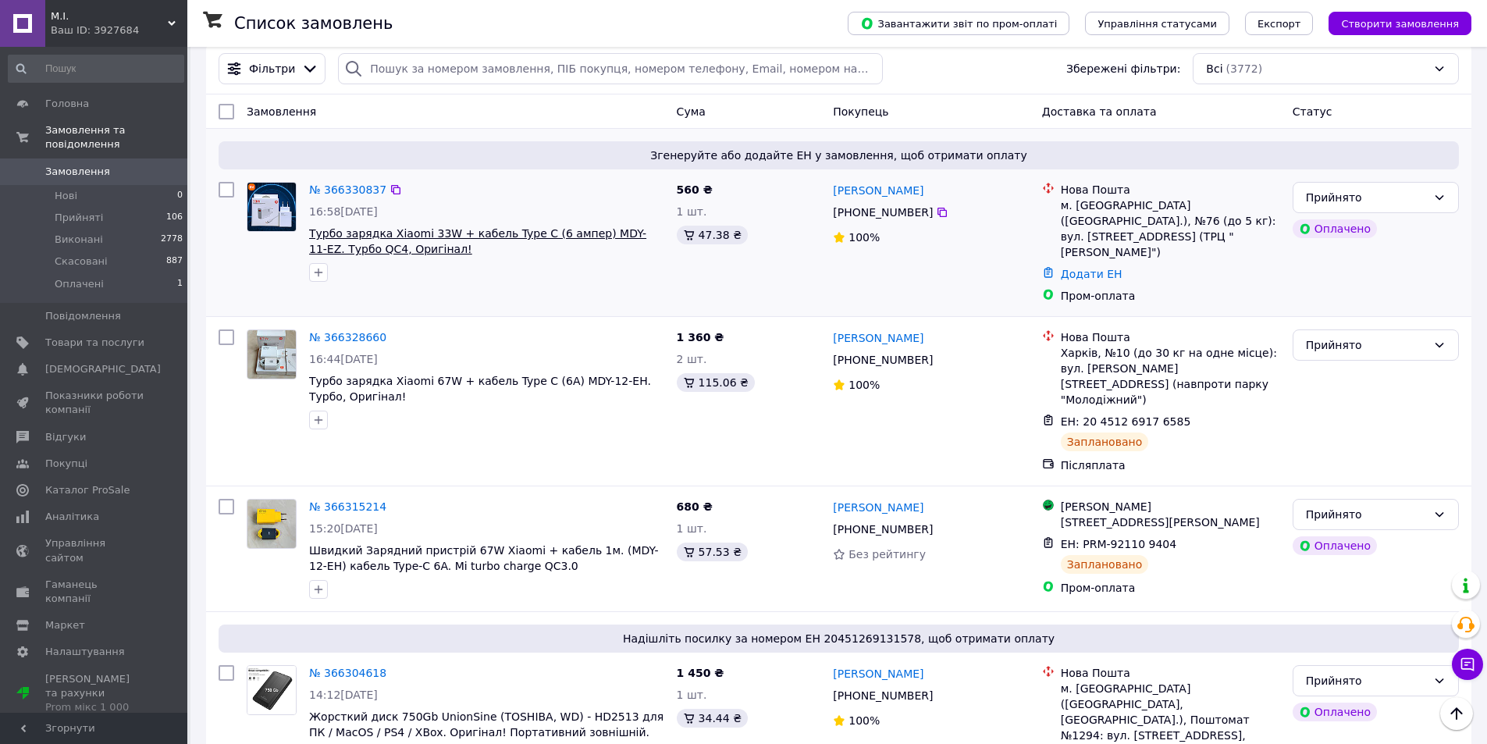
click at [439, 232] on span "Турбо зарядка Xiaomi 33W + кабель Type C (6 ампер) MDY-11-EZ. Турбо QC4, Оригін…" at bounding box center [477, 241] width 337 height 28
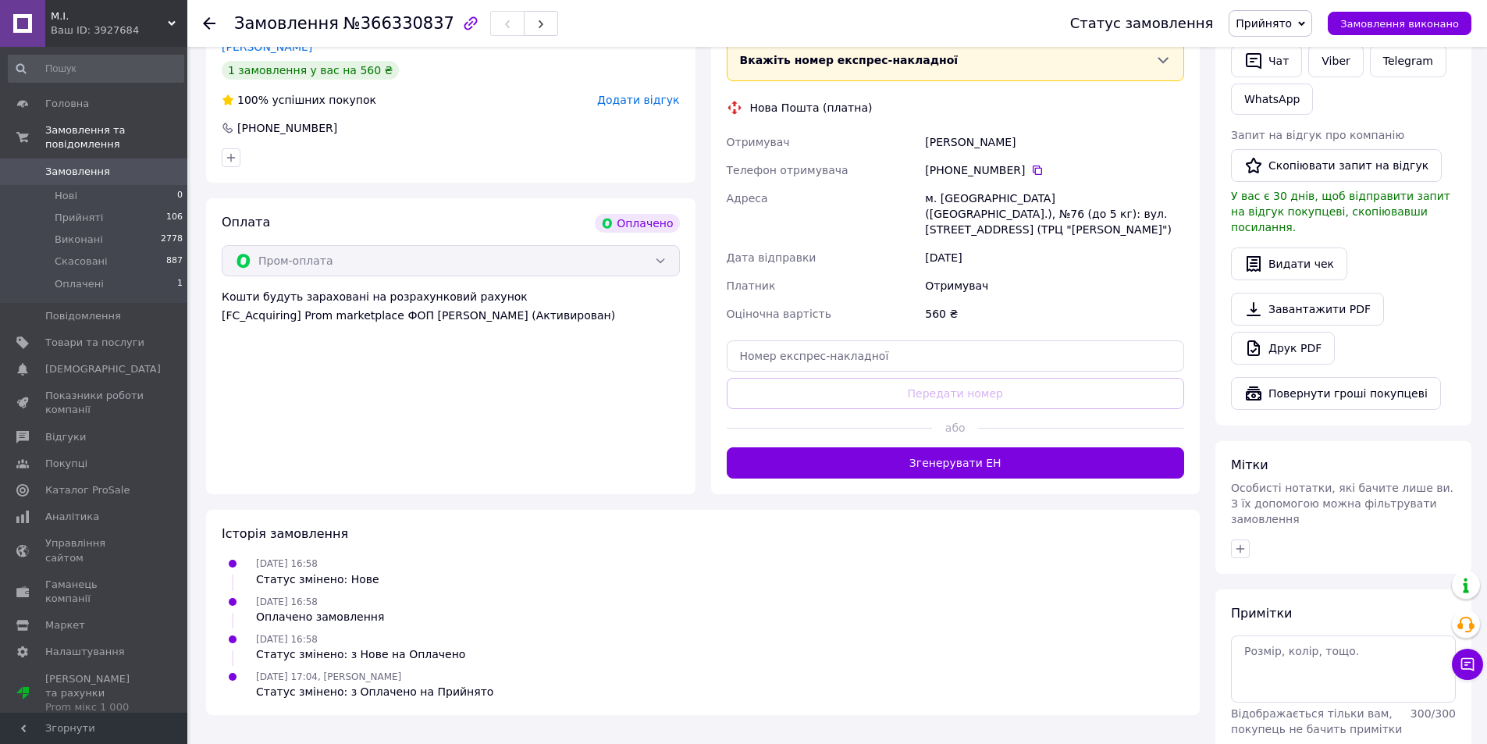
scroll to position [423, 0]
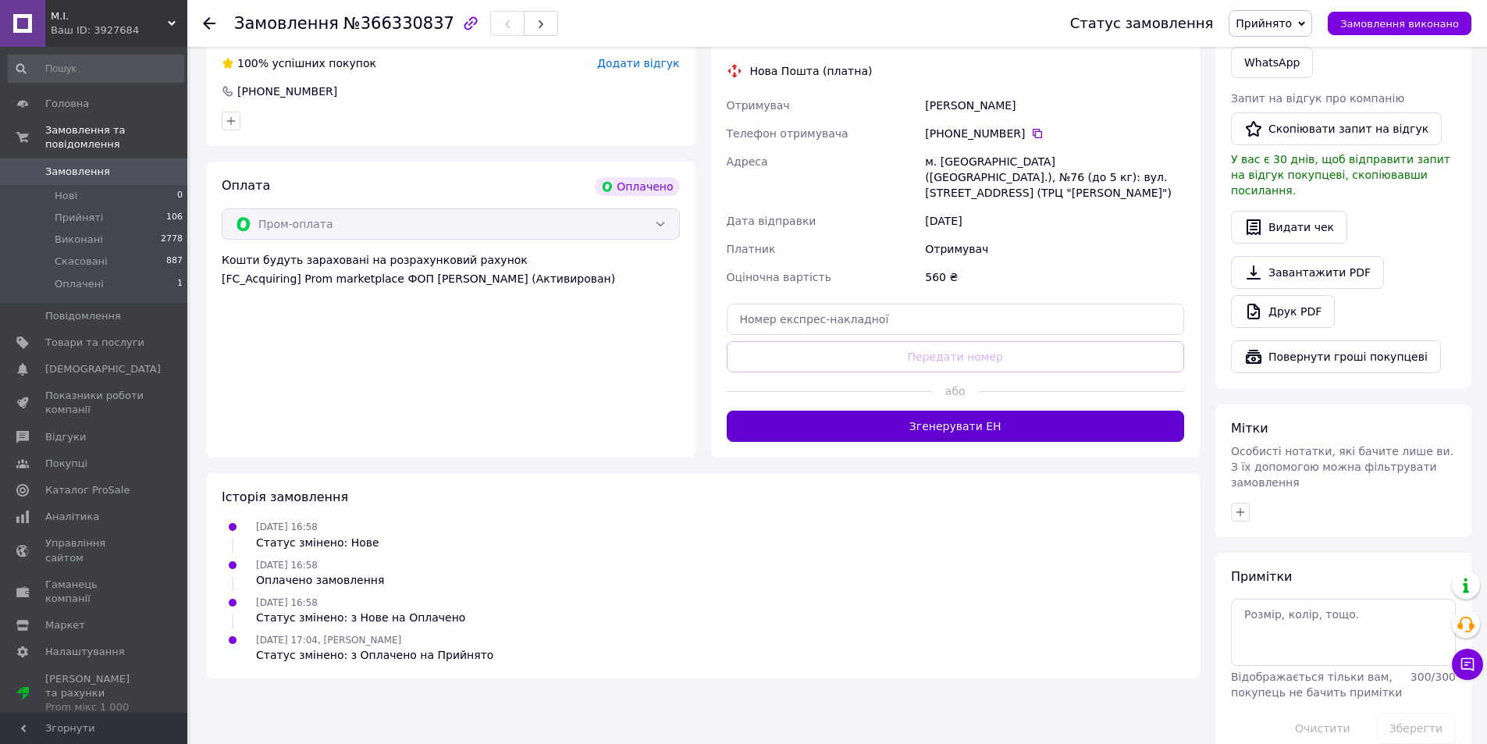
click at [910, 411] on button "Згенерувати ЕН" at bounding box center [956, 426] width 458 height 31
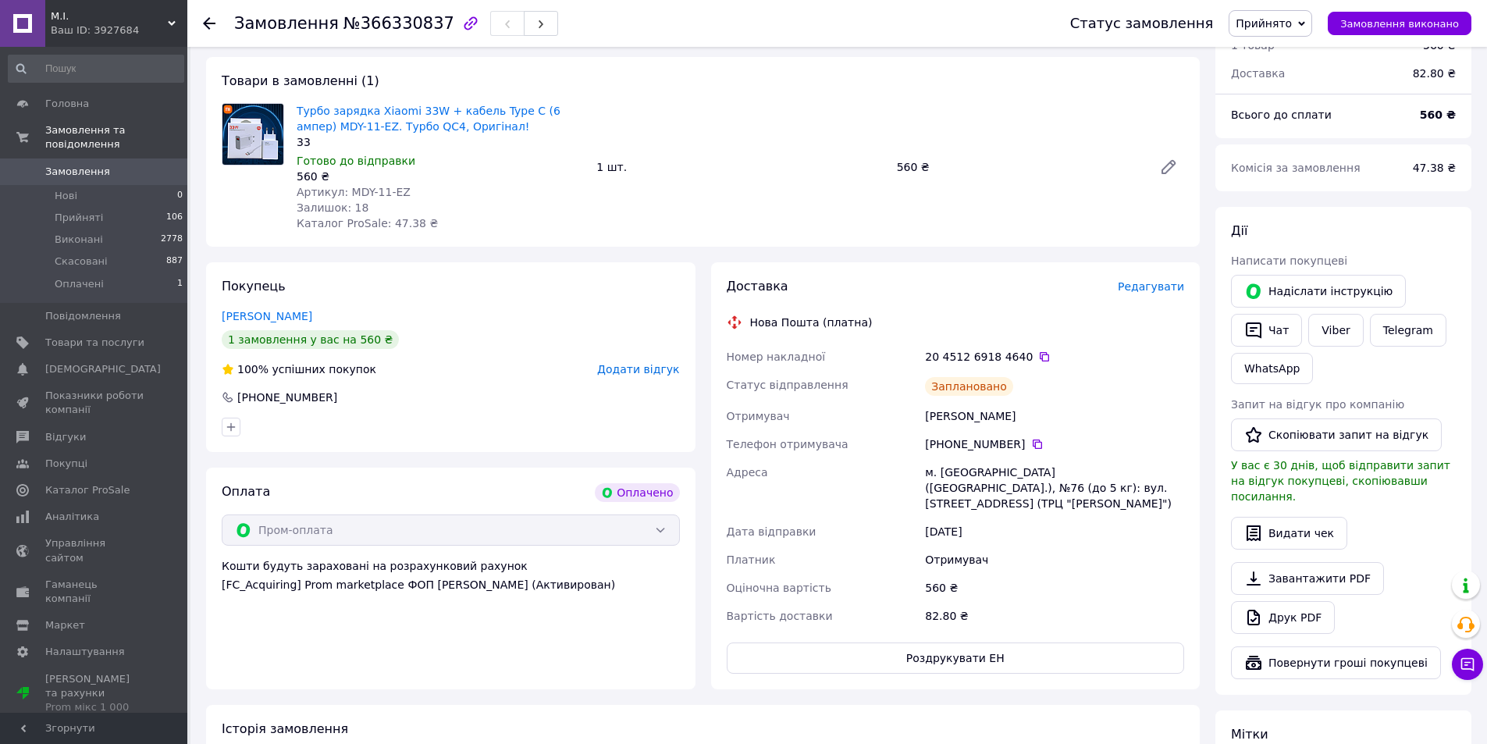
scroll to position [111, 0]
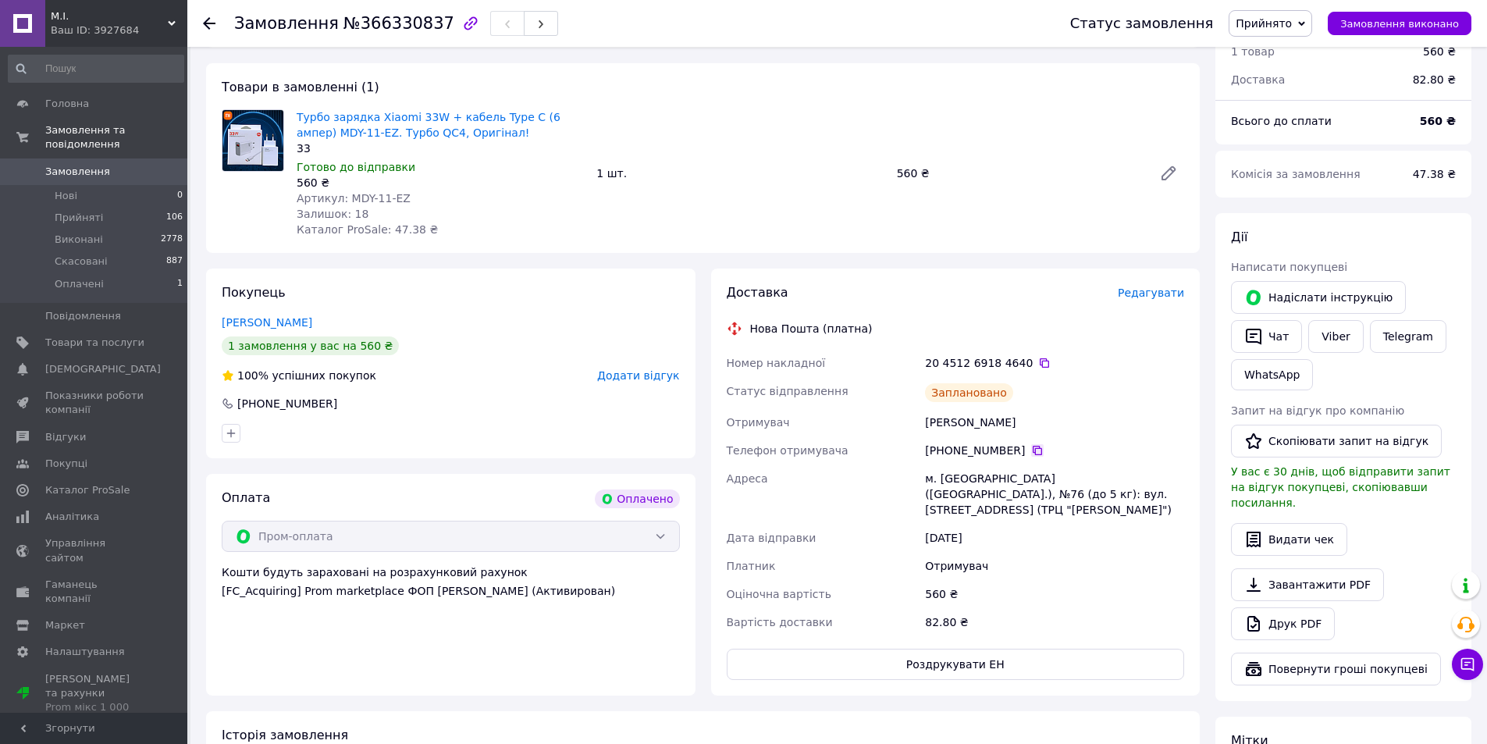
click at [1031, 447] on icon at bounding box center [1037, 450] width 12 height 12
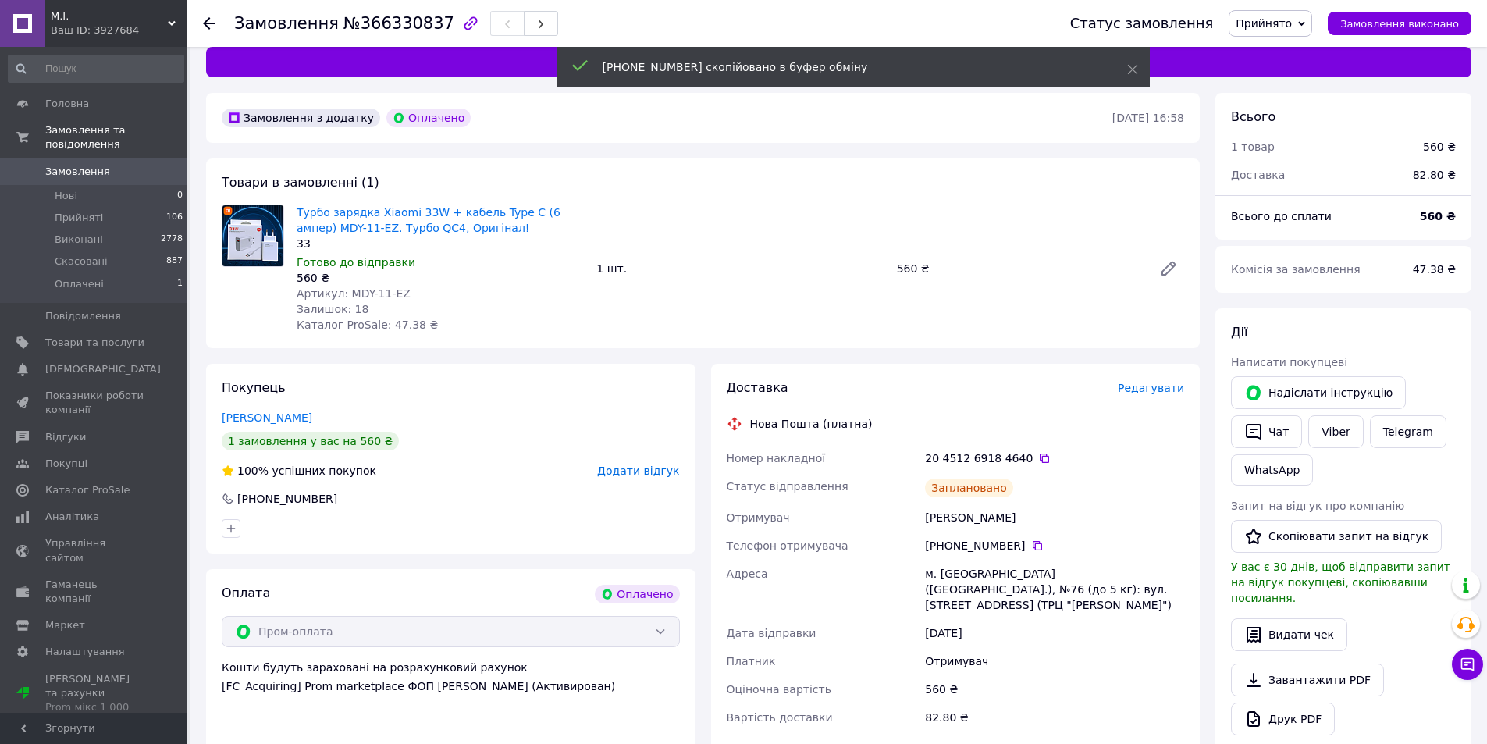
scroll to position [0, 0]
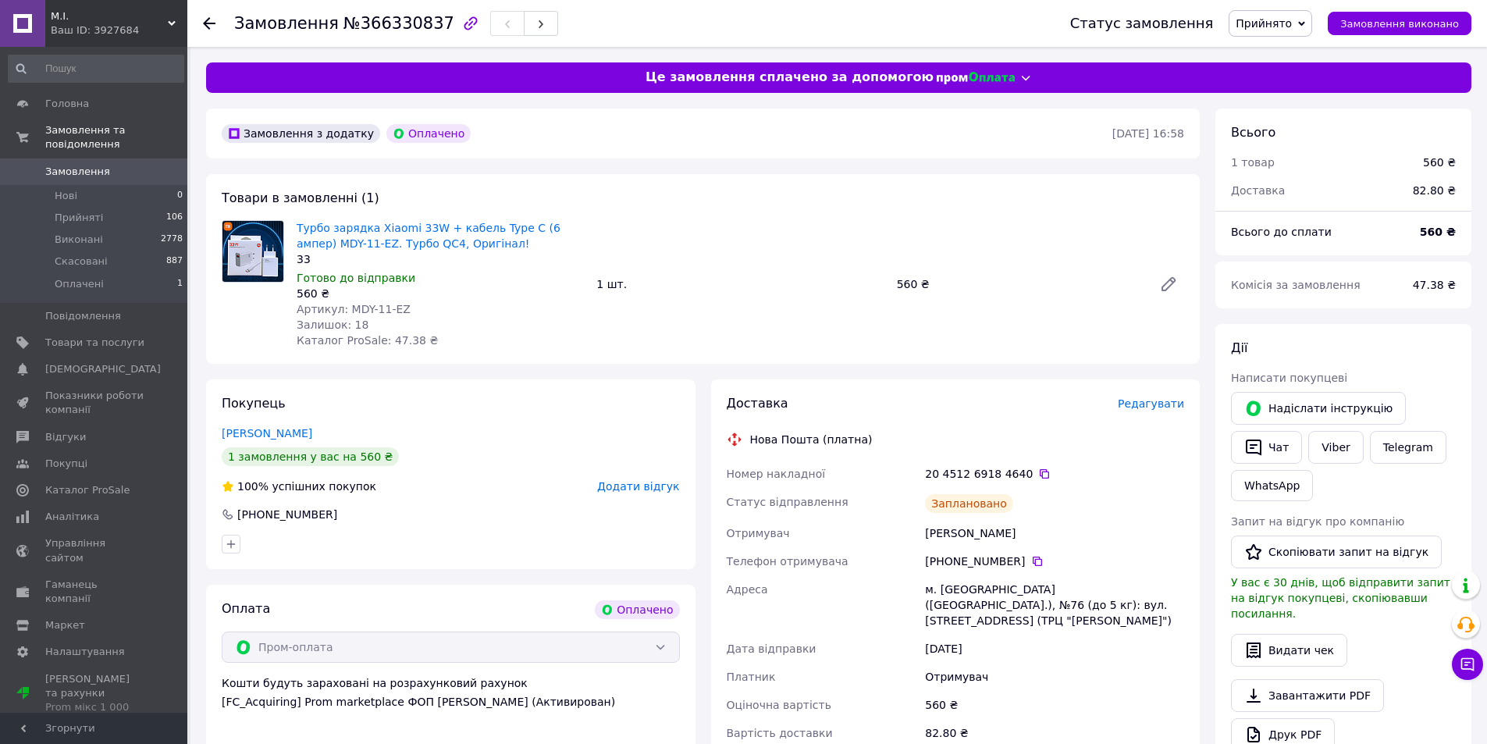
click at [55, 165] on span "Замовлення" at bounding box center [77, 172] width 65 height 14
